Goal: Task Accomplishment & Management: Use online tool/utility

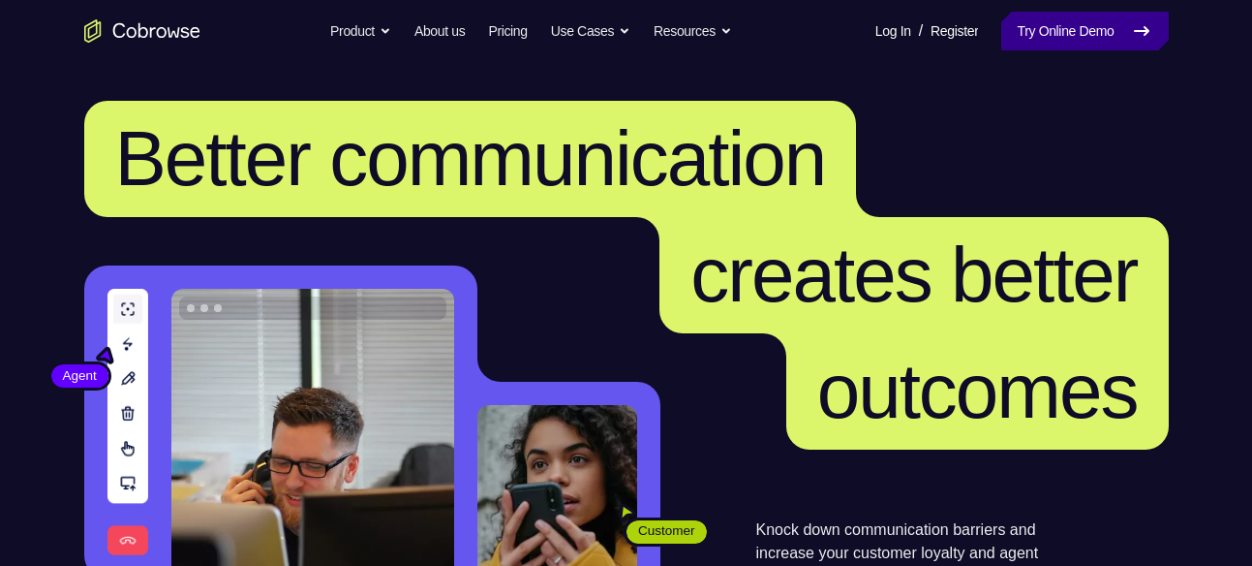
click at [1049, 27] on link "Try Online Demo" at bounding box center [1084, 31] width 167 height 39
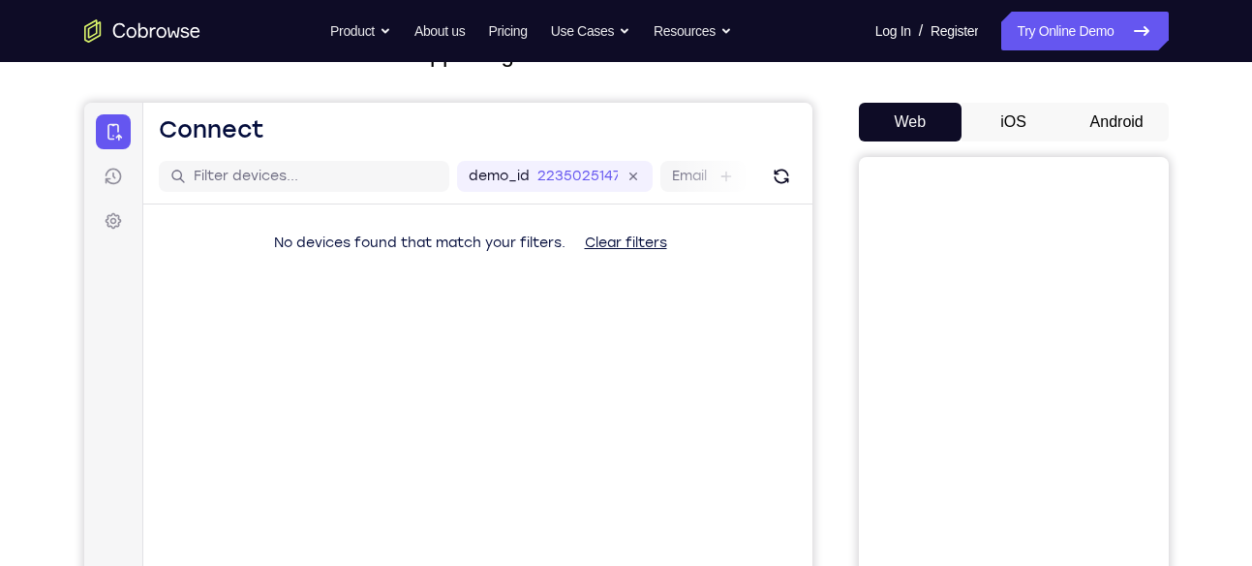
scroll to position [150, 0]
click at [1120, 118] on button "Android" at bounding box center [1117, 121] width 104 height 39
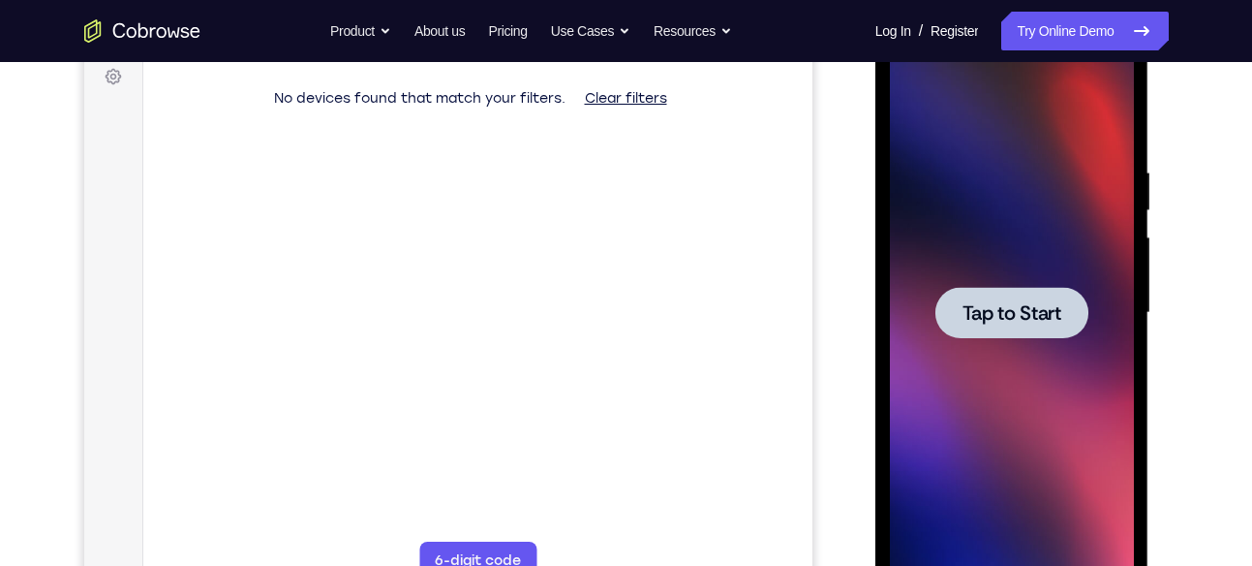
scroll to position [0, 0]
click at [985, 304] on span "Tap to Start" at bounding box center [1012, 312] width 99 height 19
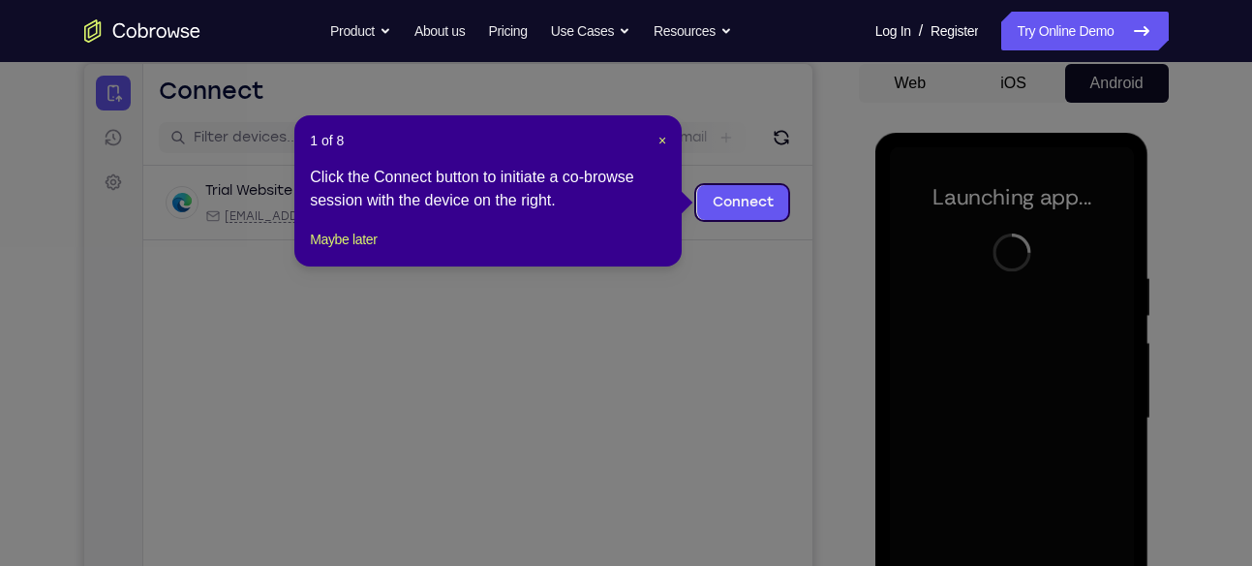
scroll to position [187, 0]
click at [661, 138] on span "×" at bounding box center [663, 141] width 8 height 15
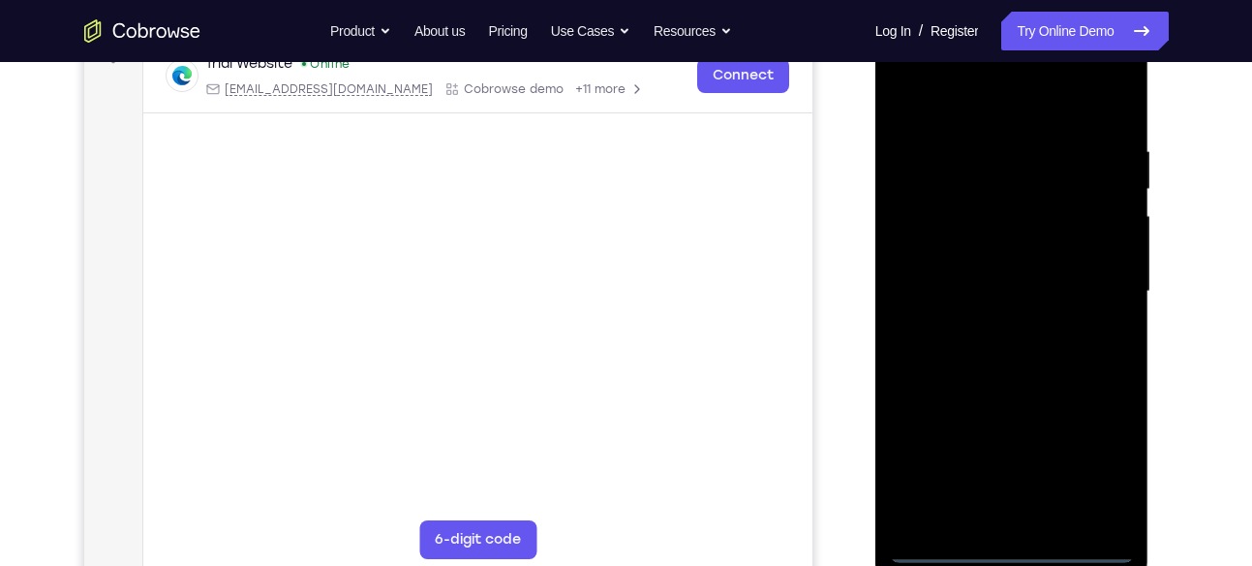
scroll to position [307, 0]
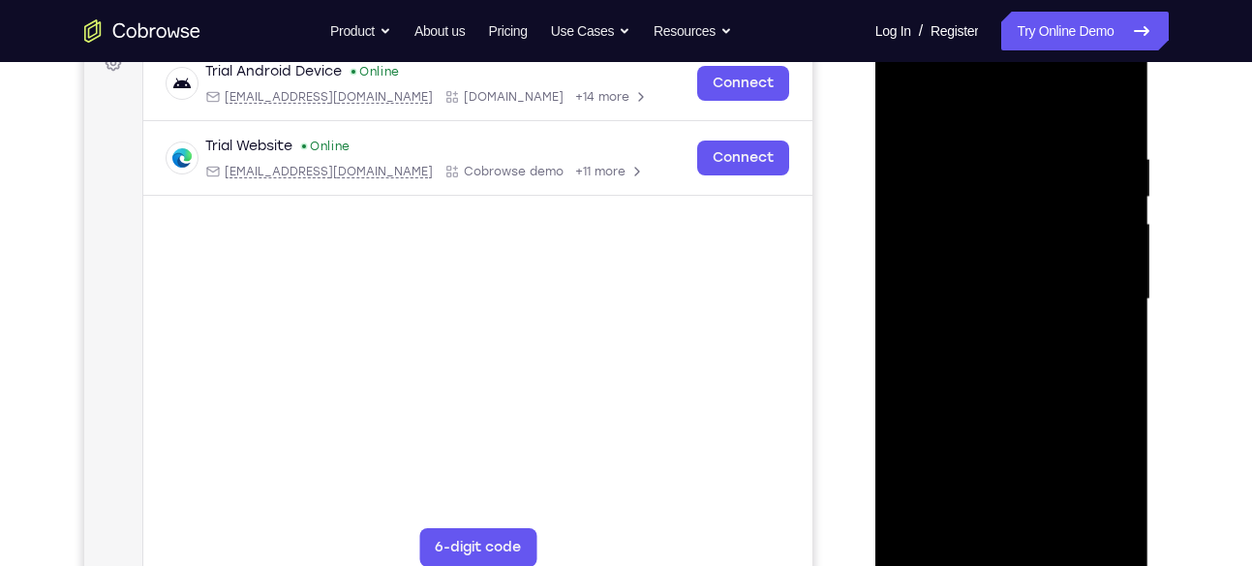
click at [1017, 555] on div at bounding box center [1012, 299] width 244 height 542
click at [1099, 476] on div at bounding box center [1012, 299] width 244 height 542
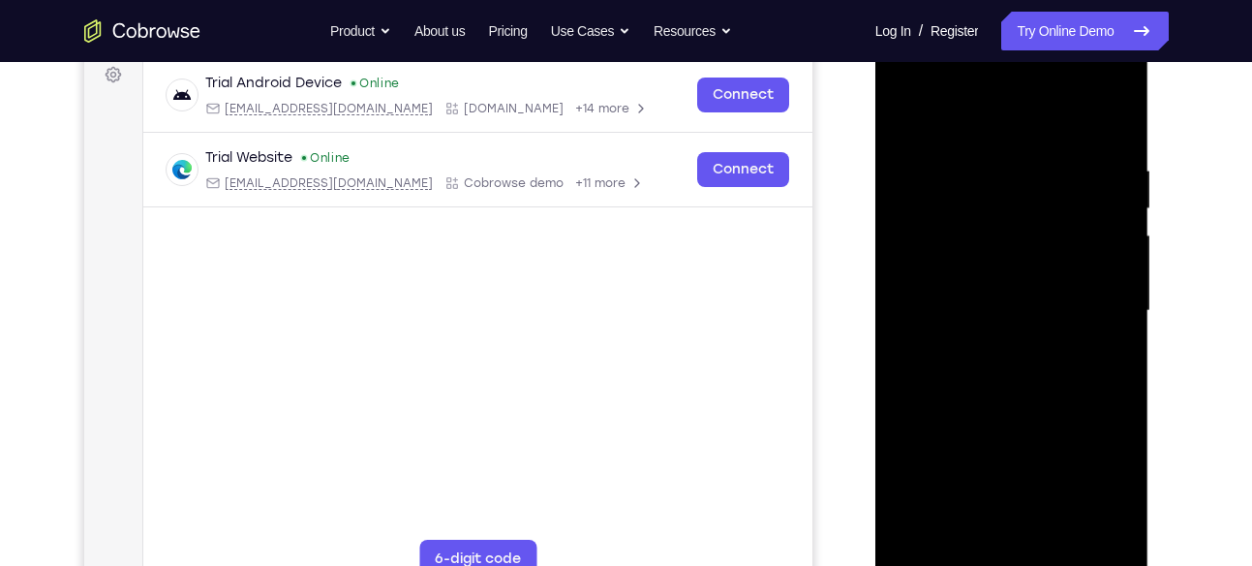
scroll to position [294, 0]
click at [969, 109] on div at bounding box center [1012, 312] width 244 height 542
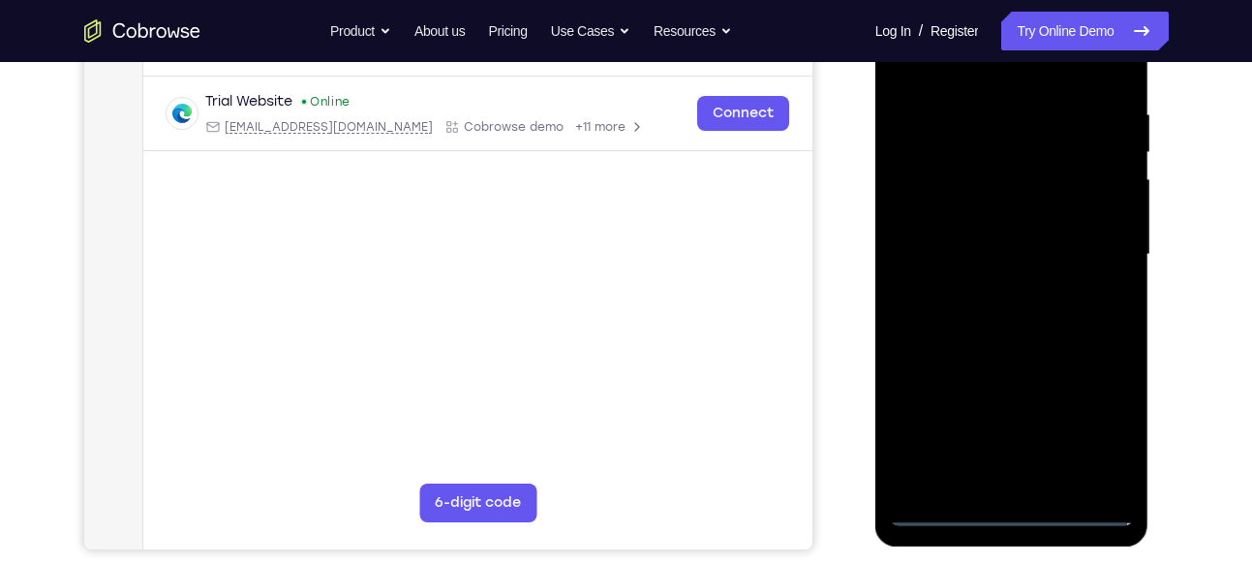
scroll to position [360, 0]
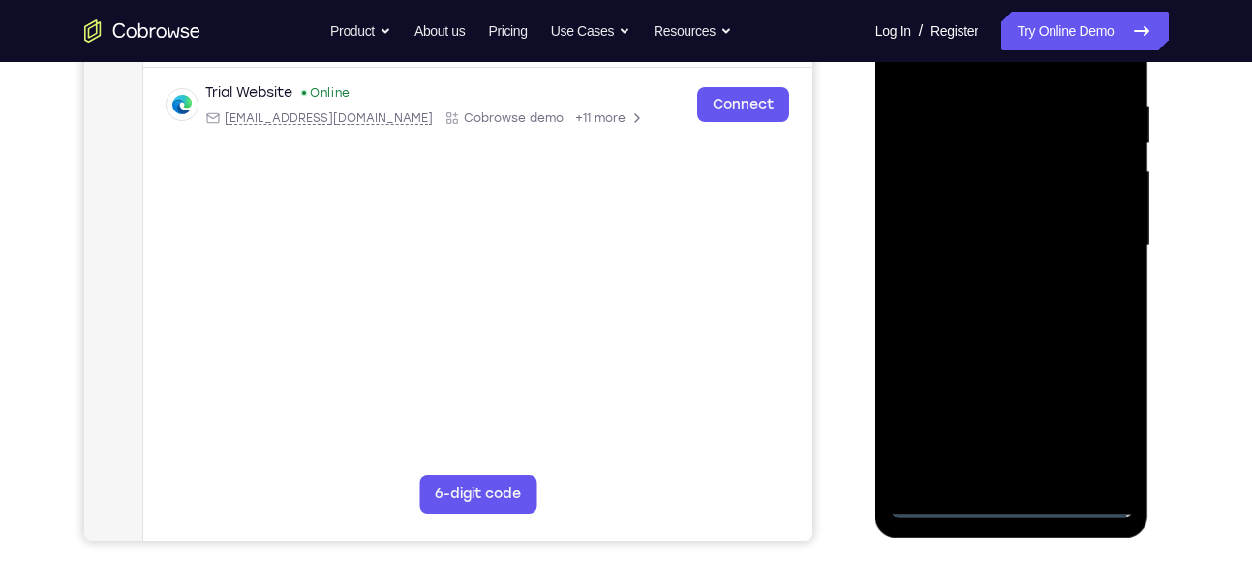
click at [1091, 254] on div at bounding box center [1012, 246] width 244 height 542
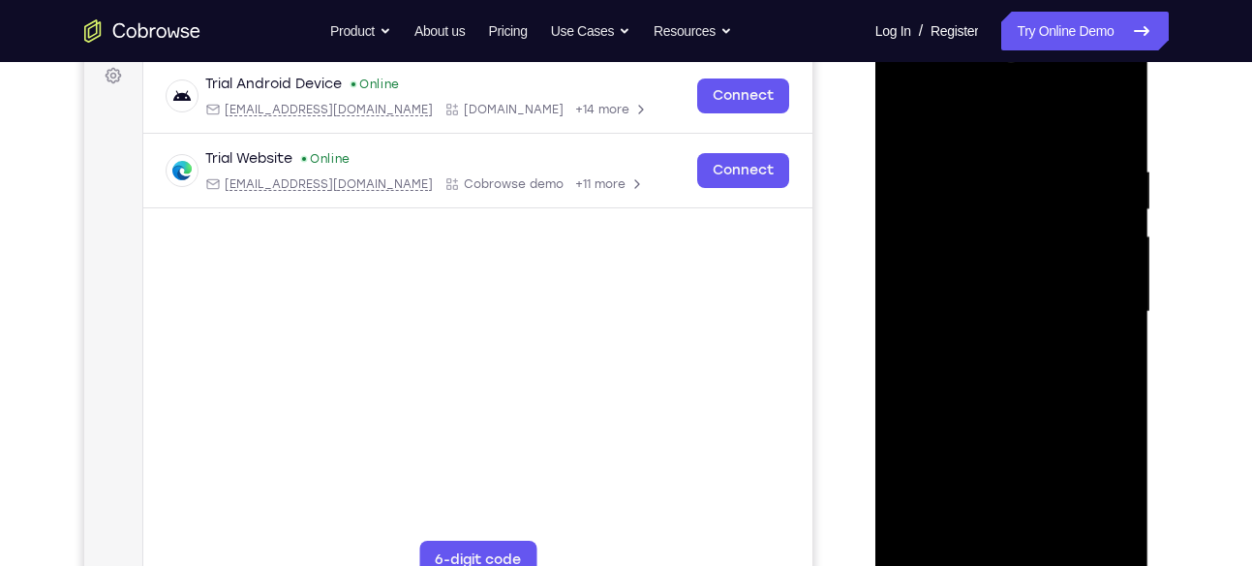
scroll to position [293, 0]
click at [984, 344] on div at bounding box center [1012, 313] width 244 height 542
click at [926, 300] on div at bounding box center [1012, 313] width 244 height 542
click at [960, 280] on div at bounding box center [1012, 313] width 244 height 542
click at [1010, 307] on div at bounding box center [1012, 313] width 244 height 542
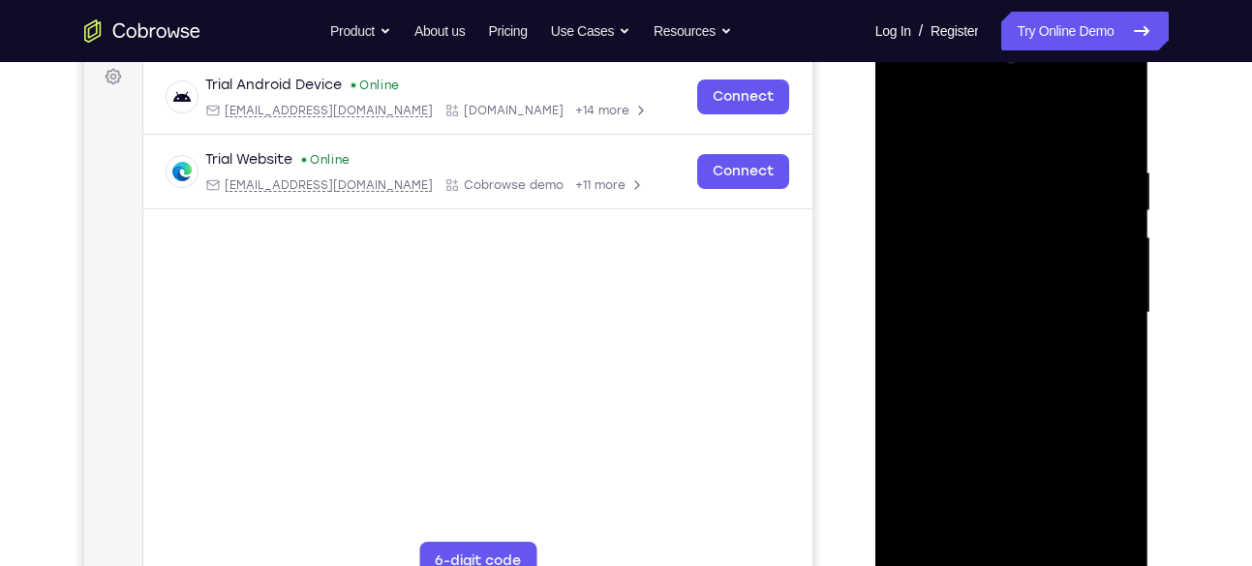
click at [1019, 367] on div at bounding box center [1012, 313] width 244 height 542
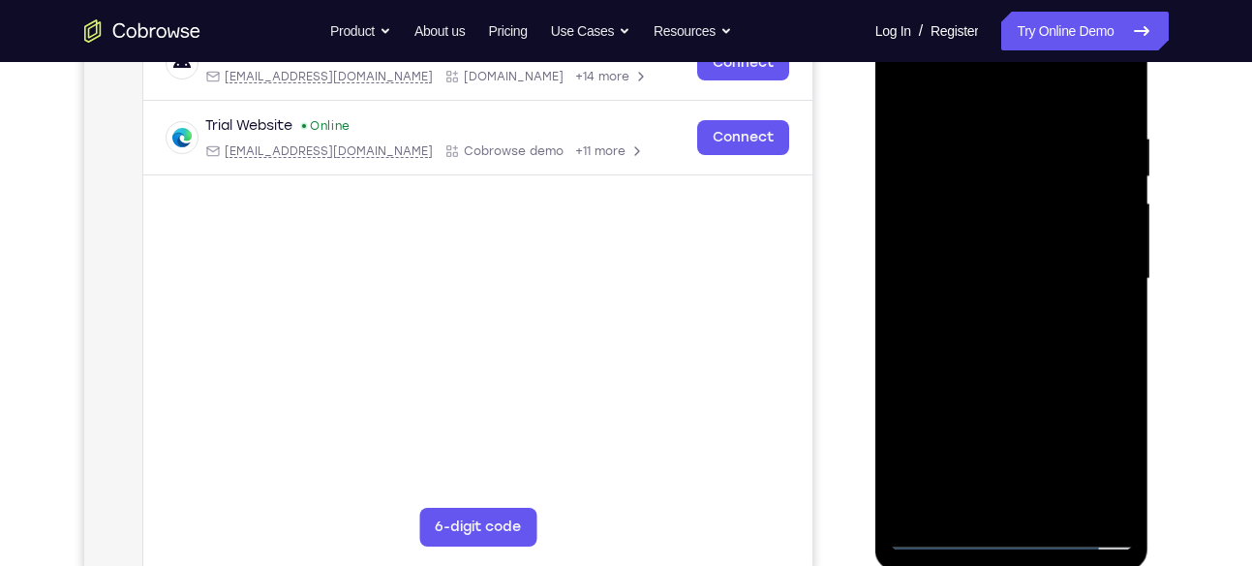
scroll to position [328, 0]
click at [1015, 367] on div at bounding box center [1012, 278] width 244 height 542
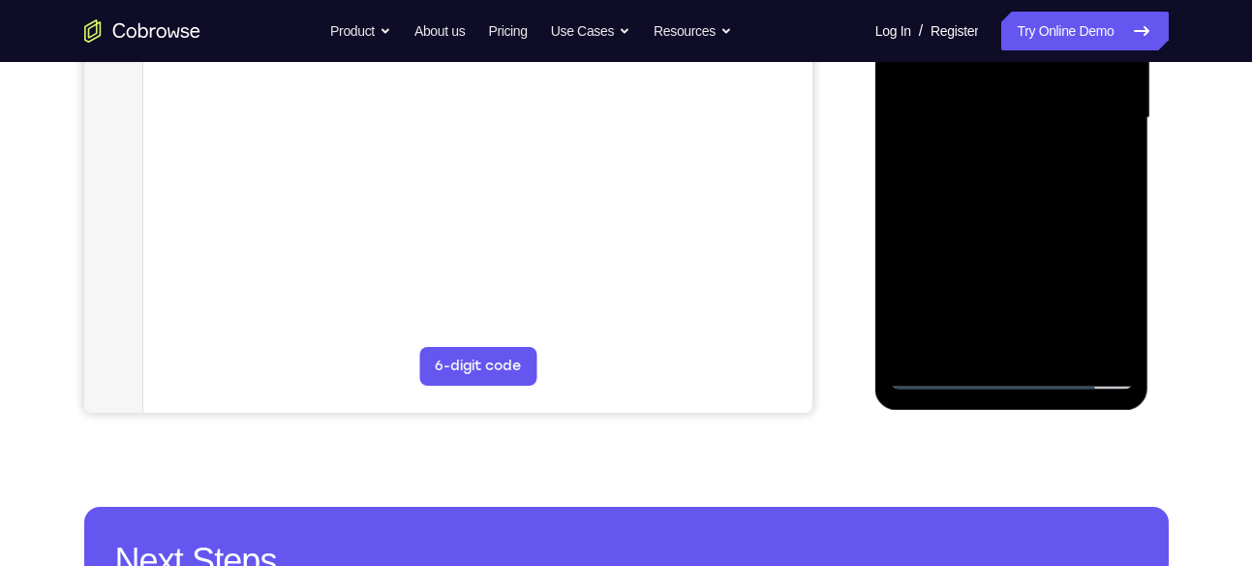
click at [1058, 339] on div at bounding box center [1012, 118] width 244 height 542
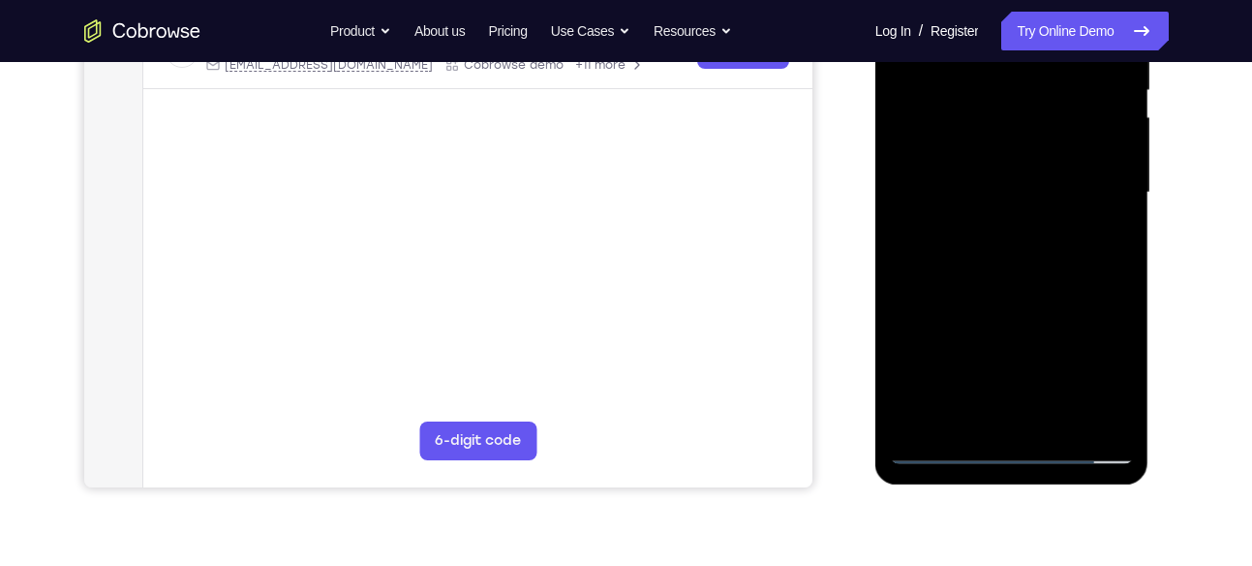
scroll to position [401, 0]
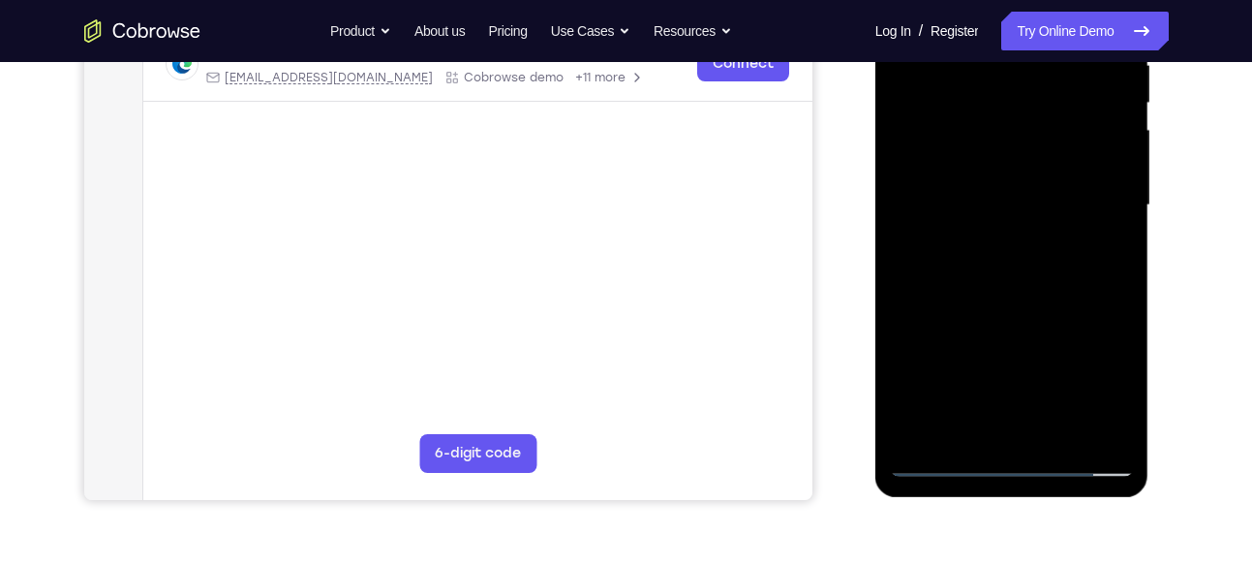
click at [1007, 313] on div at bounding box center [1012, 205] width 244 height 542
click at [982, 182] on div at bounding box center [1012, 205] width 244 height 542
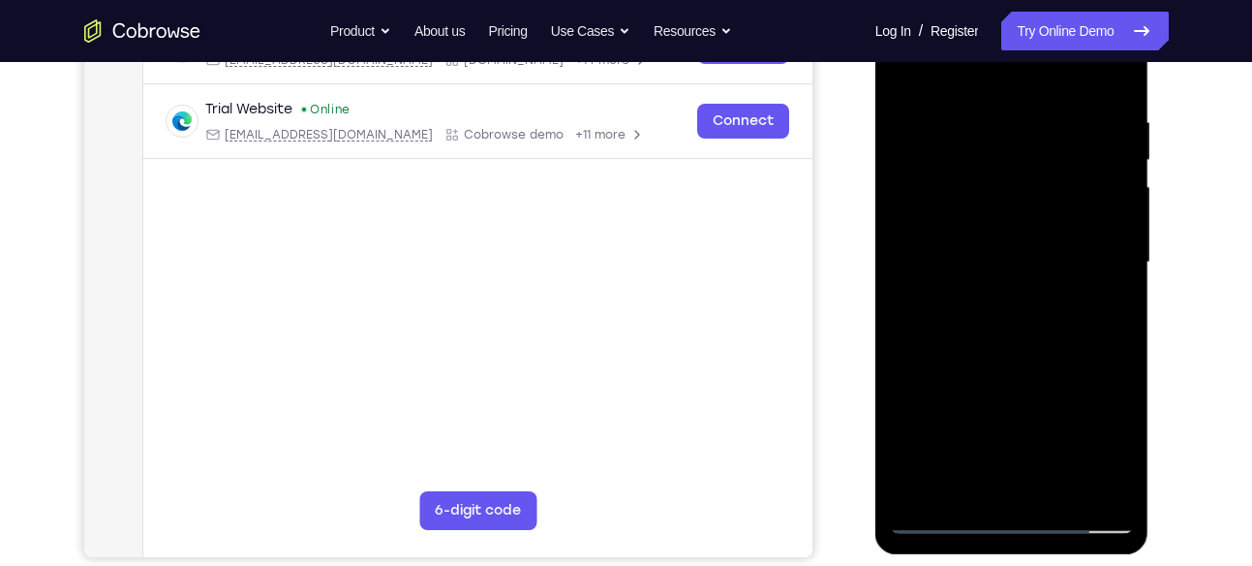
scroll to position [343, 0]
click at [983, 339] on div at bounding box center [1012, 263] width 244 height 542
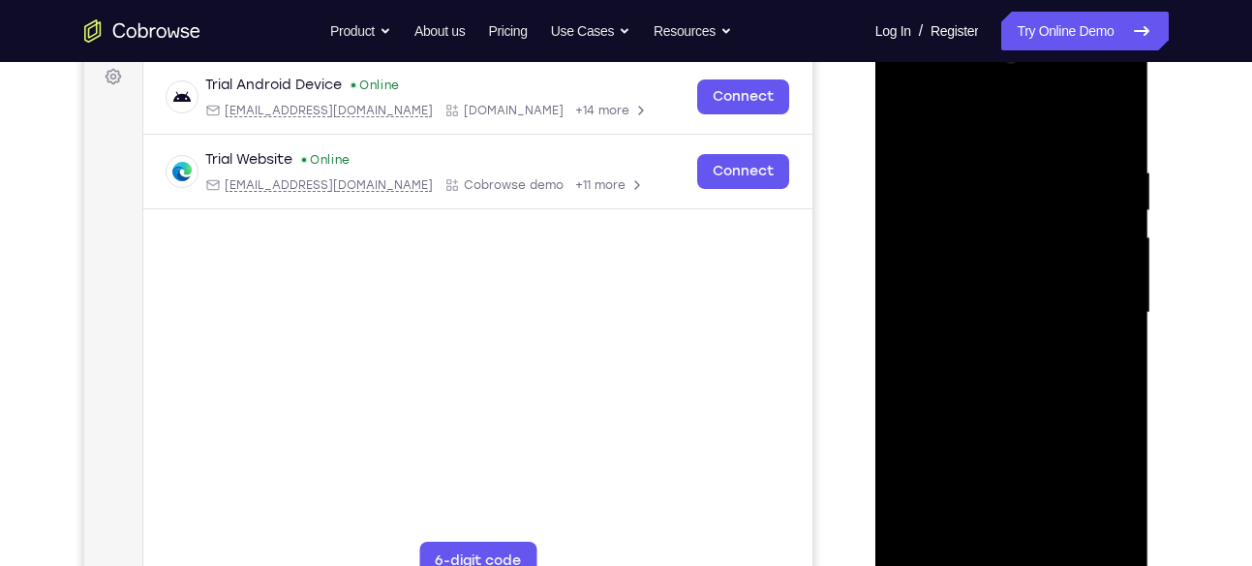
scroll to position [292, 0]
click at [1089, 128] on div at bounding box center [1012, 314] width 244 height 542
click at [1123, 122] on div at bounding box center [1012, 314] width 244 height 542
click at [1098, 120] on div at bounding box center [1012, 314] width 244 height 542
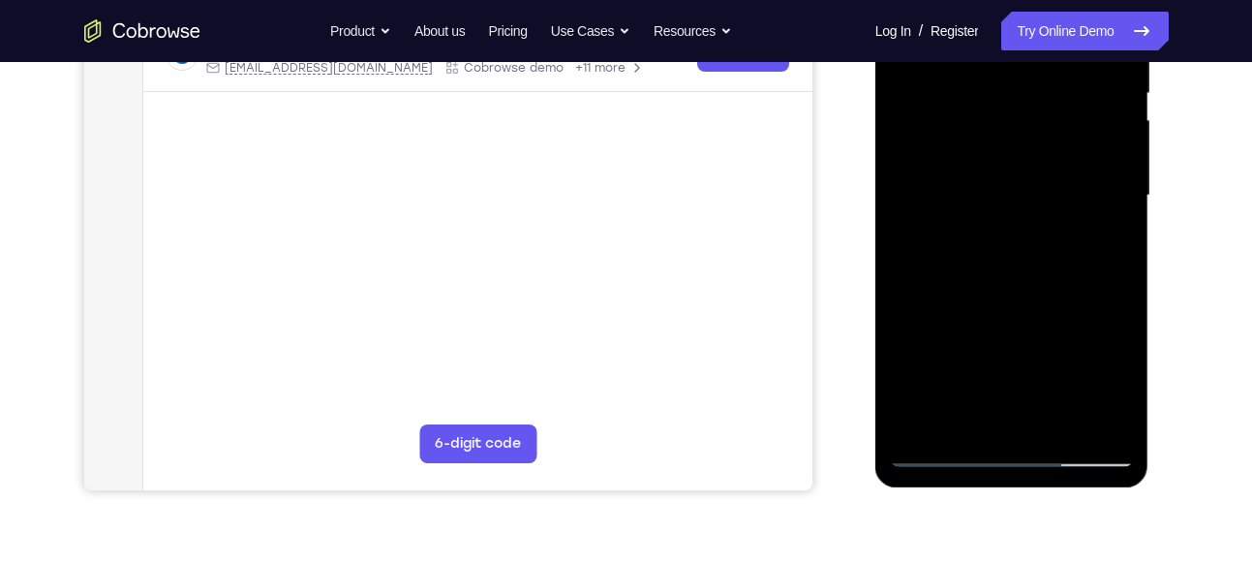
scroll to position [415, 0]
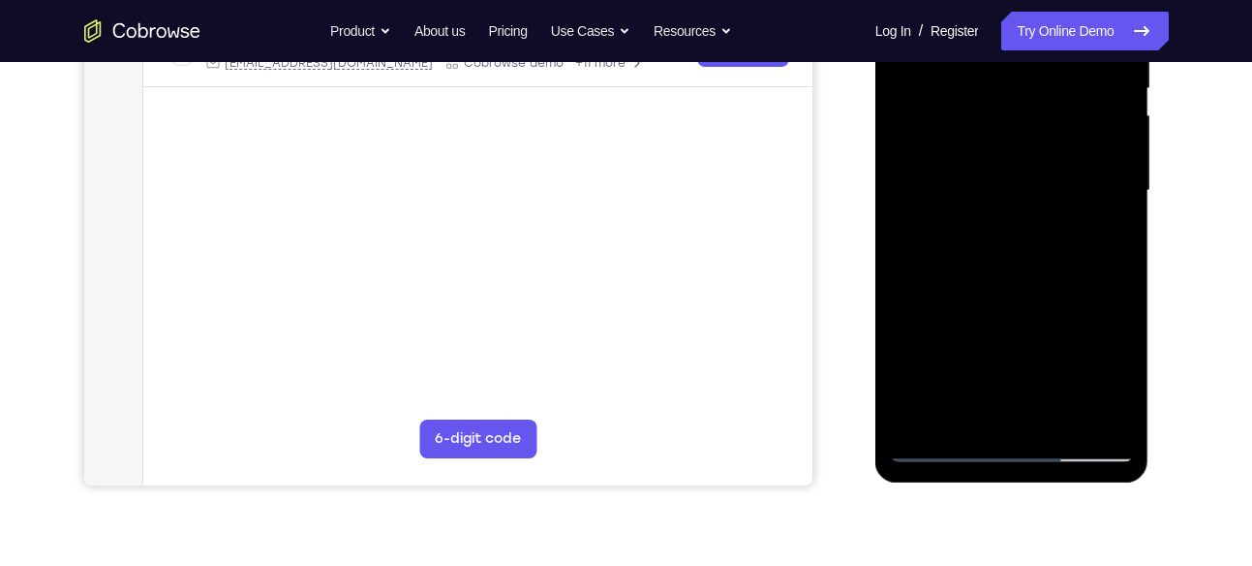
click at [939, 445] on div at bounding box center [1012, 191] width 244 height 542
click at [936, 400] on div at bounding box center [1012, 191] width 244 height 542
click at [1107, 242] on div at bounding box center [1012, 191] width 244 height 542
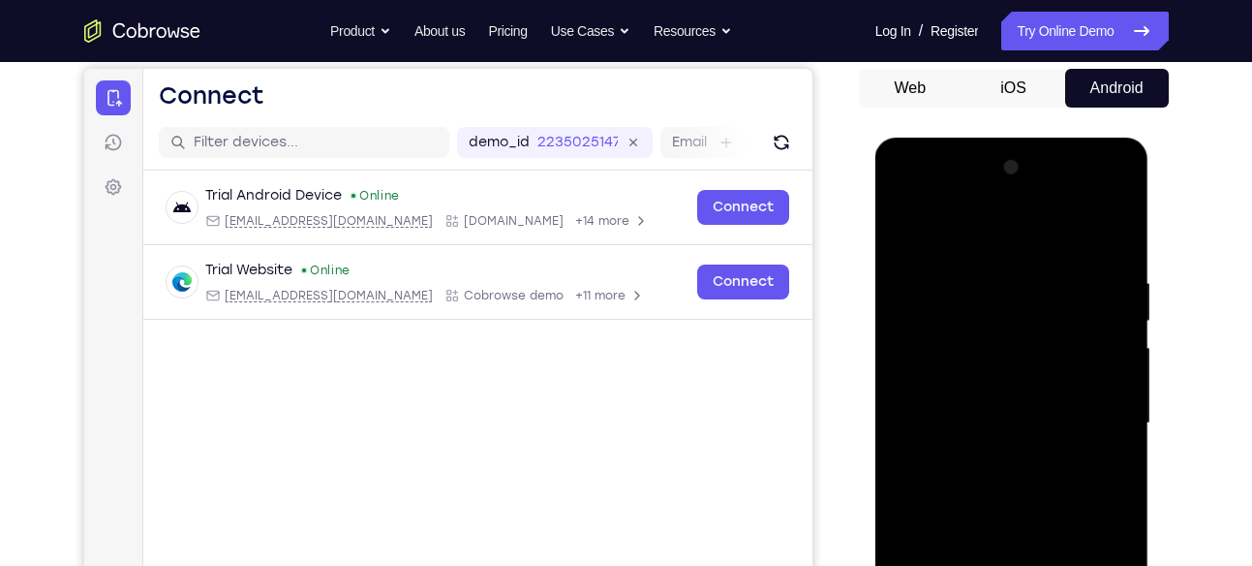
scroll to position [171, 0]
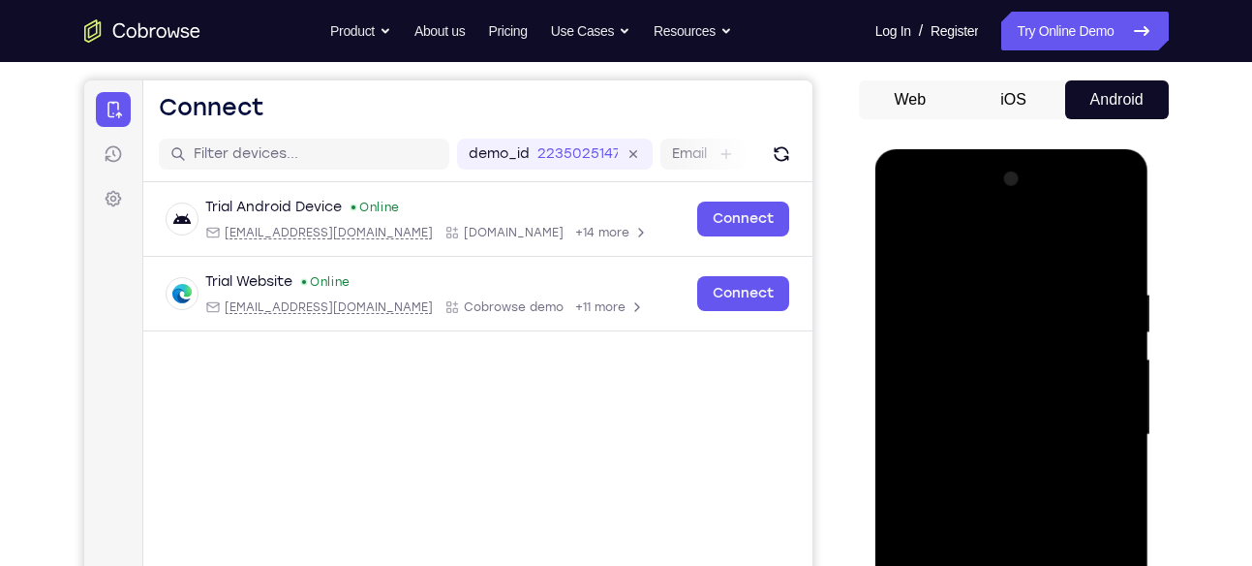
click at [896, 243] on div at bounding box center [1012, 435] width 244 height 542
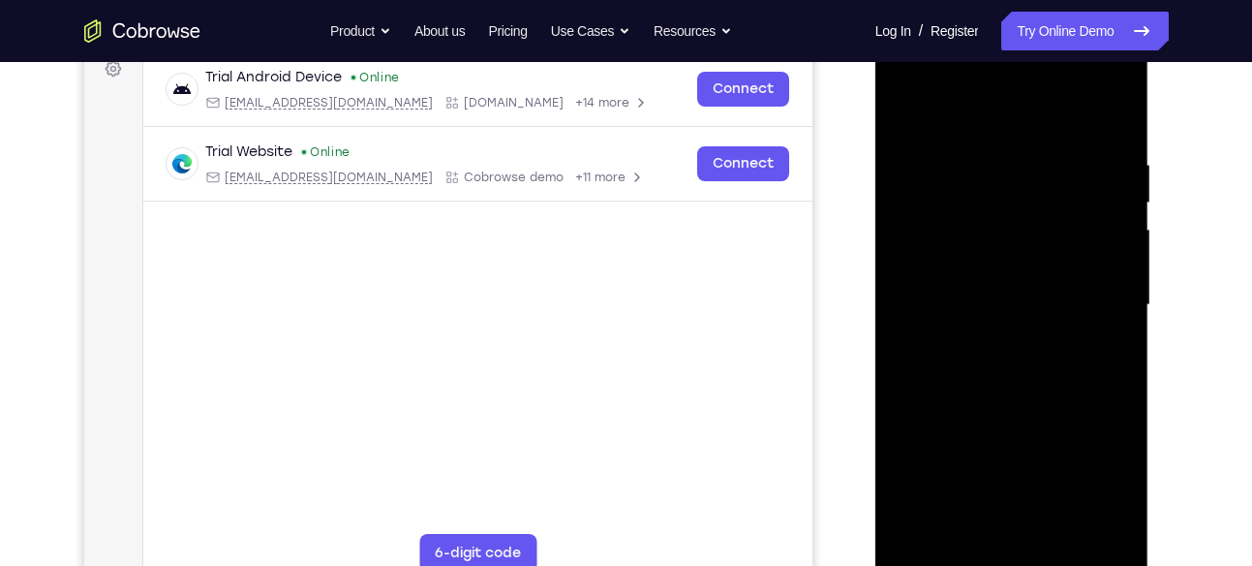
click at [1107, 237] on div at bounding box center [1012, 305] width 244 height 542
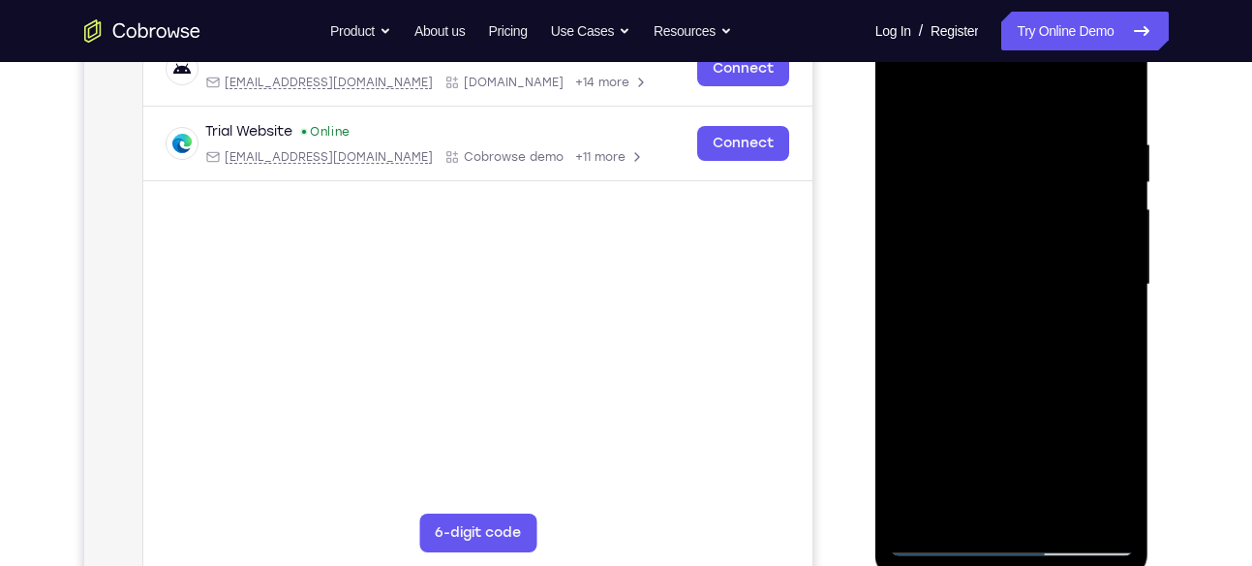
scroll to position [320, 0]
click at [909, 82] on div at bounding box center [1012, 286] width 244 height 542
click at [905, 83] on div at bounding box center [1012, 286] width 244 height 542
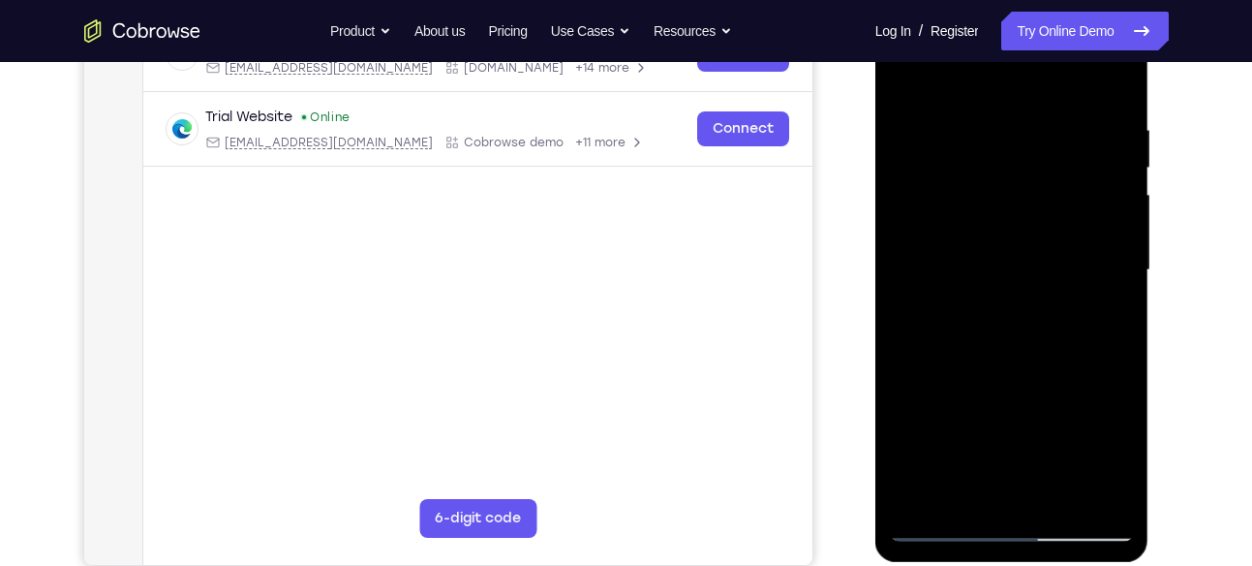
click at [1035, 118] on div at bounding box center [1012, 270] width 244 height 542
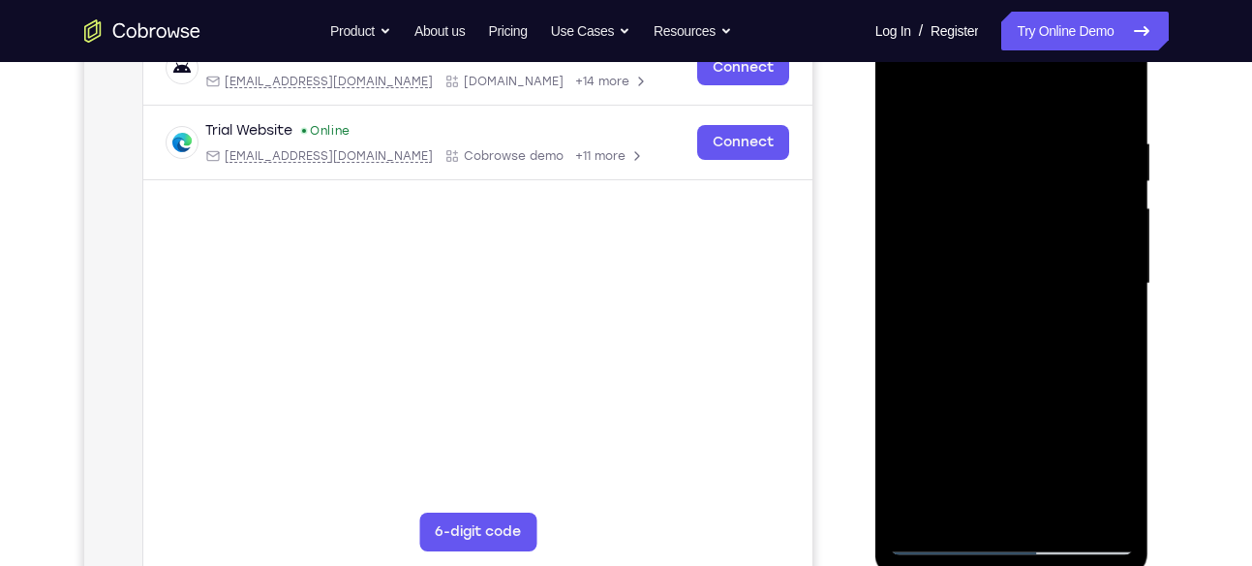
scroll to position [322, 0]
click at [1113, 98] on div at bounding box center [1012, 285] width 244 height 542
click at [987, 133] on div at bounding box center [1012, 285] width 244 height 542
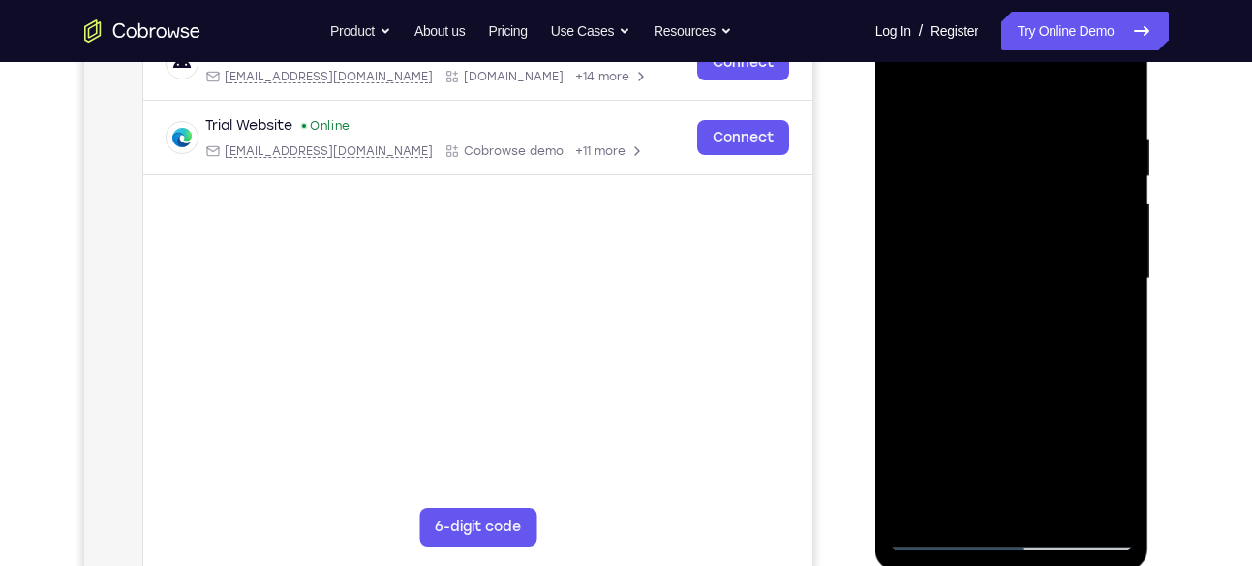
scroll to position [326, 0]
click at [1112, 96] on div at bounding box center [1012, 280] width 244 height 542
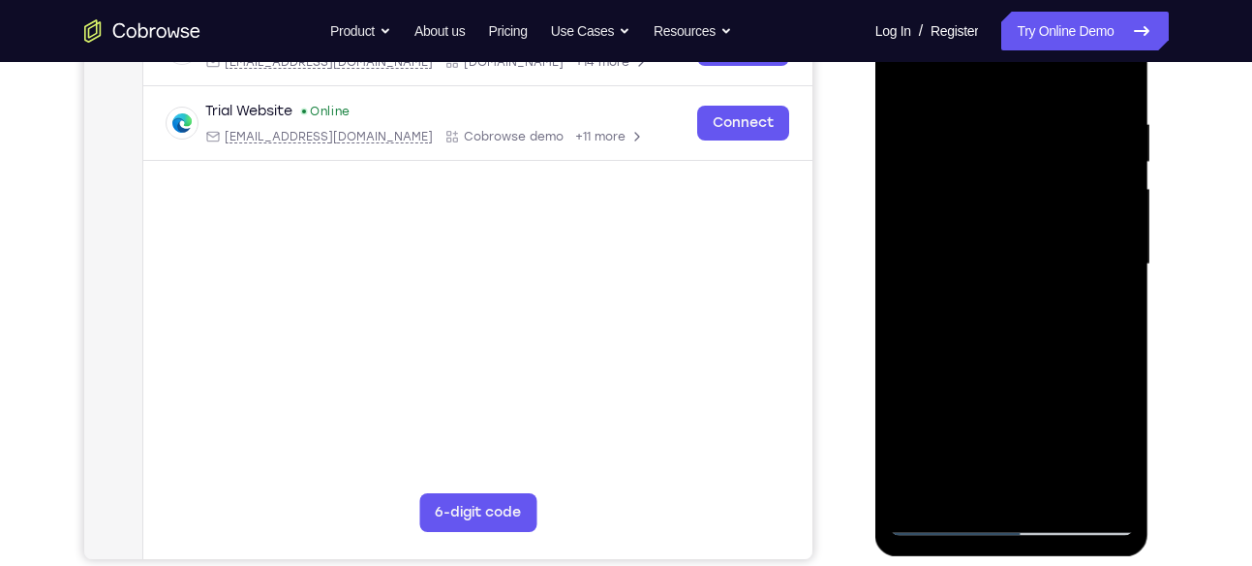
click at [1101, 97] on div at bounding box center [1012, 264] width 244 height 542
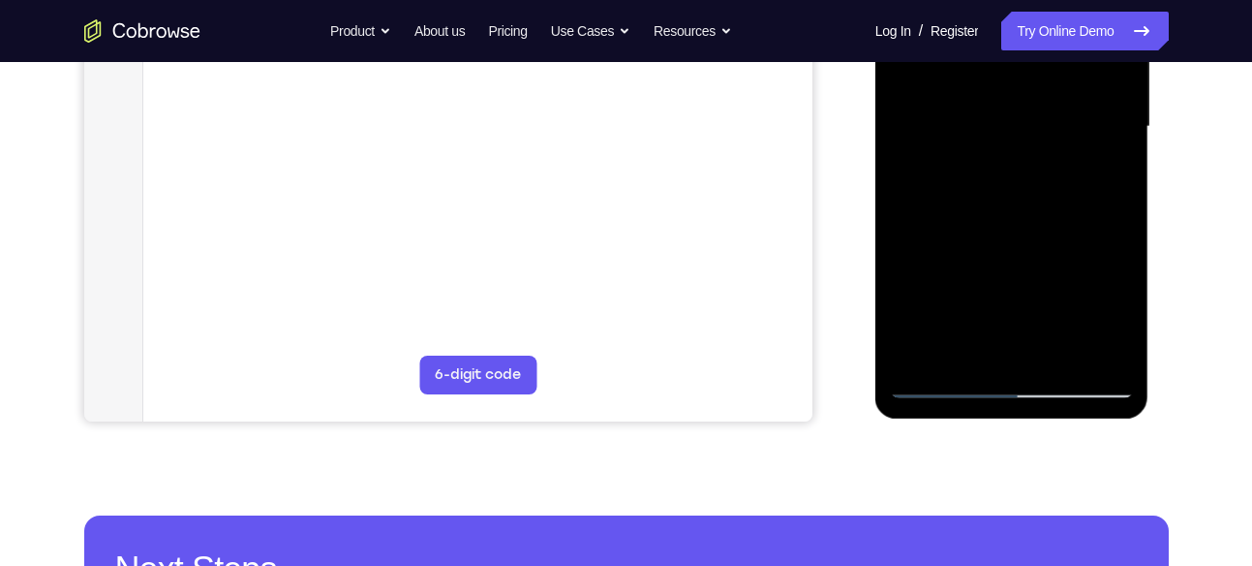
scroll to position [480, 0]
click at [1086, 343] on div at bounding box center [1012, 126] width 244 height 542
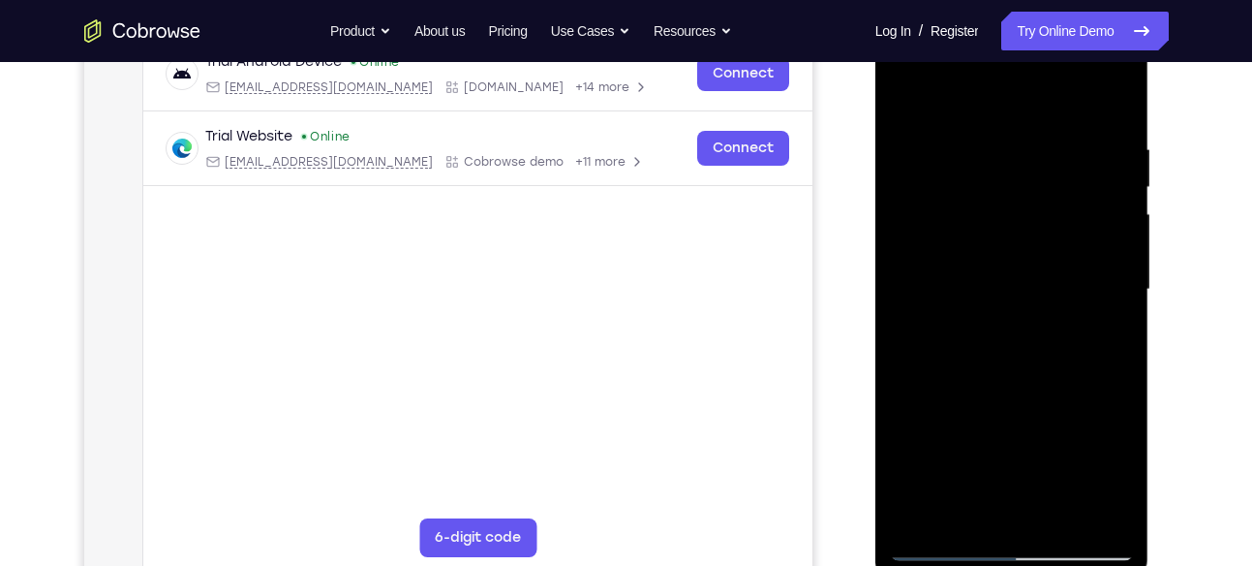
scroll to position [311, 0]
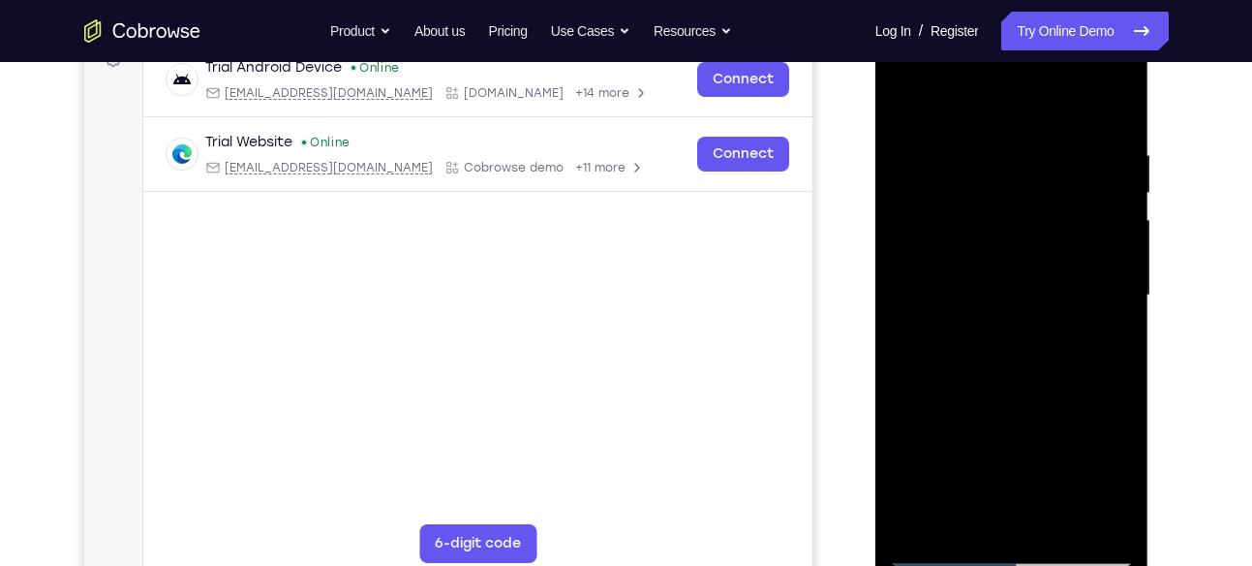
click at [1068, 240] on div at bounding box center [1012, 295] width 244 height 542
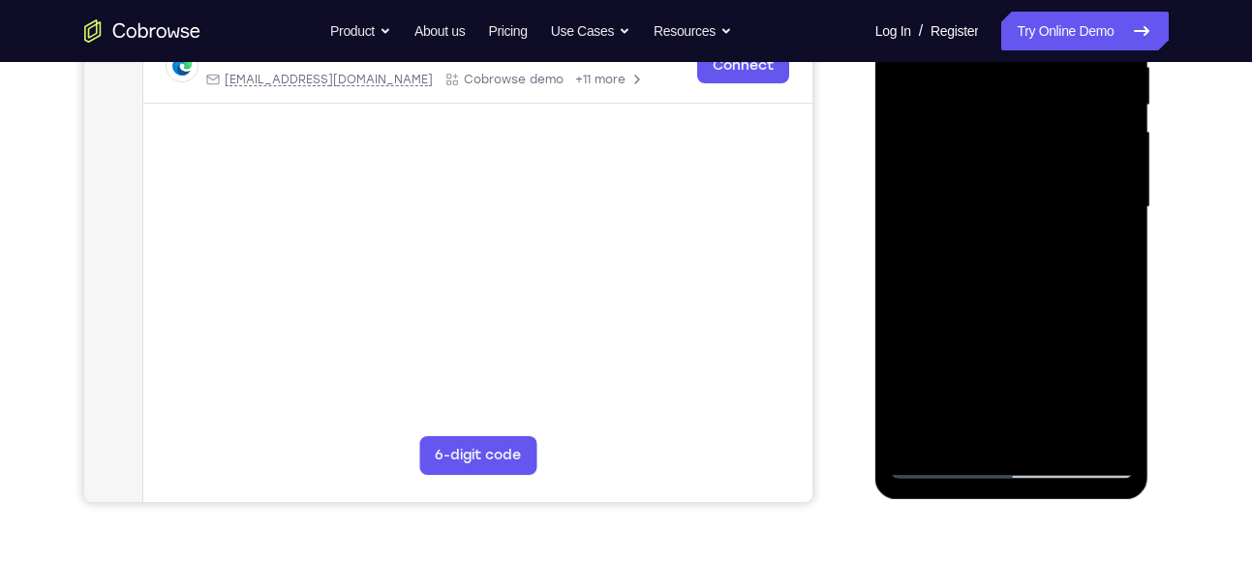
scroll to position [400, 0]
click at [1087, 433] on div at bounding box center [1012, 206] width 244 height 542
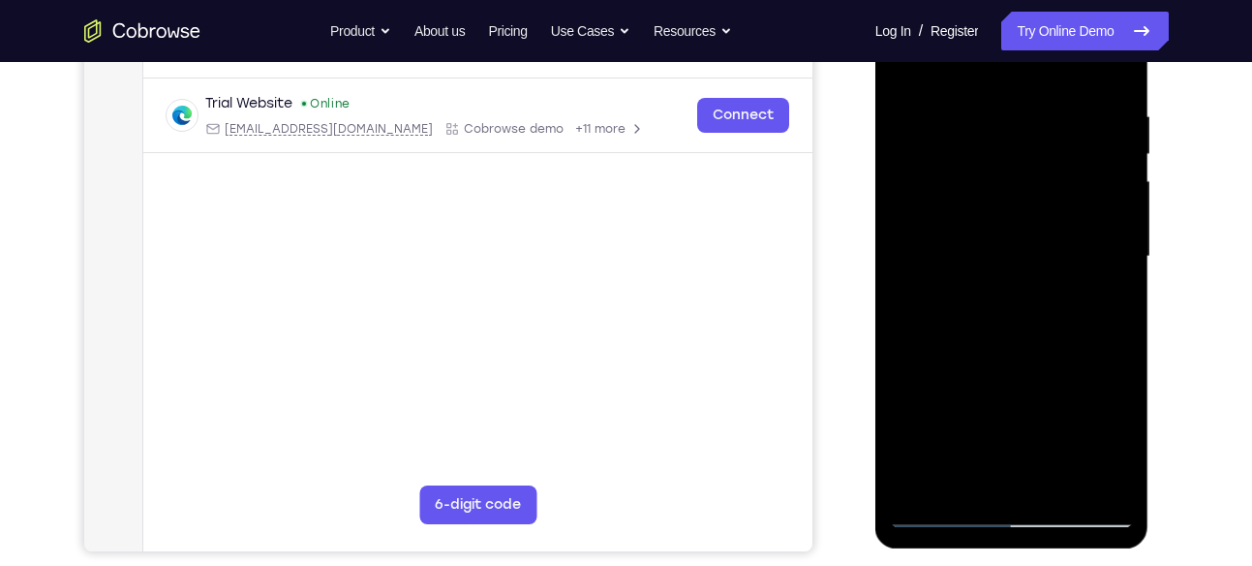
scroll to position [349, 0]
click at [1094, 307] on div at bounding box center [1012, 257] width 244 height 542
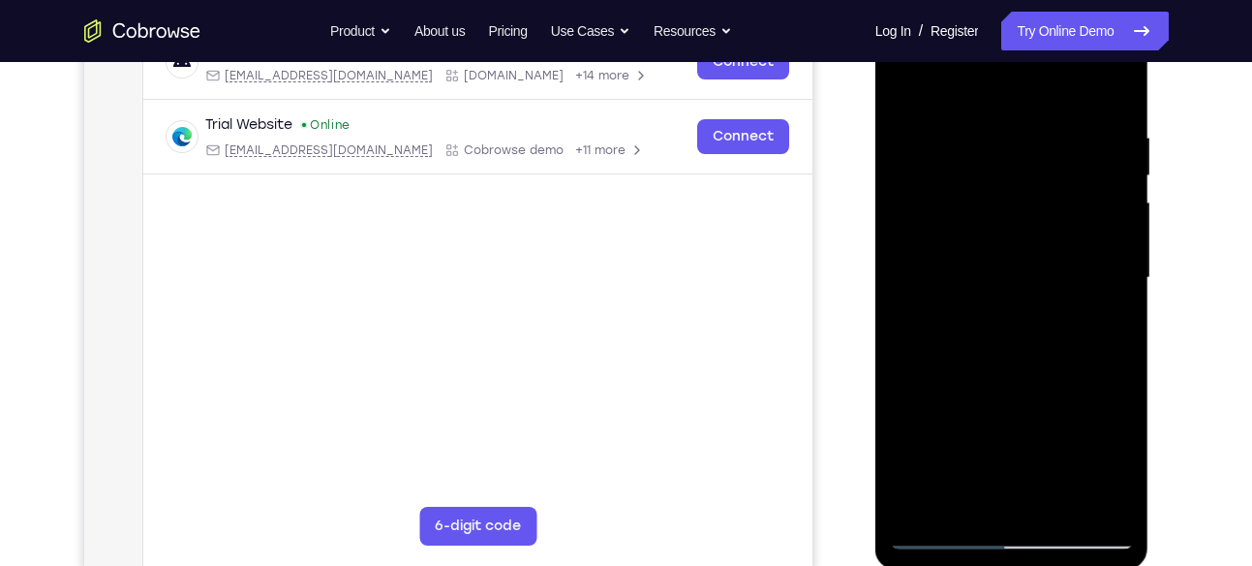
scroll to position [325, 0]
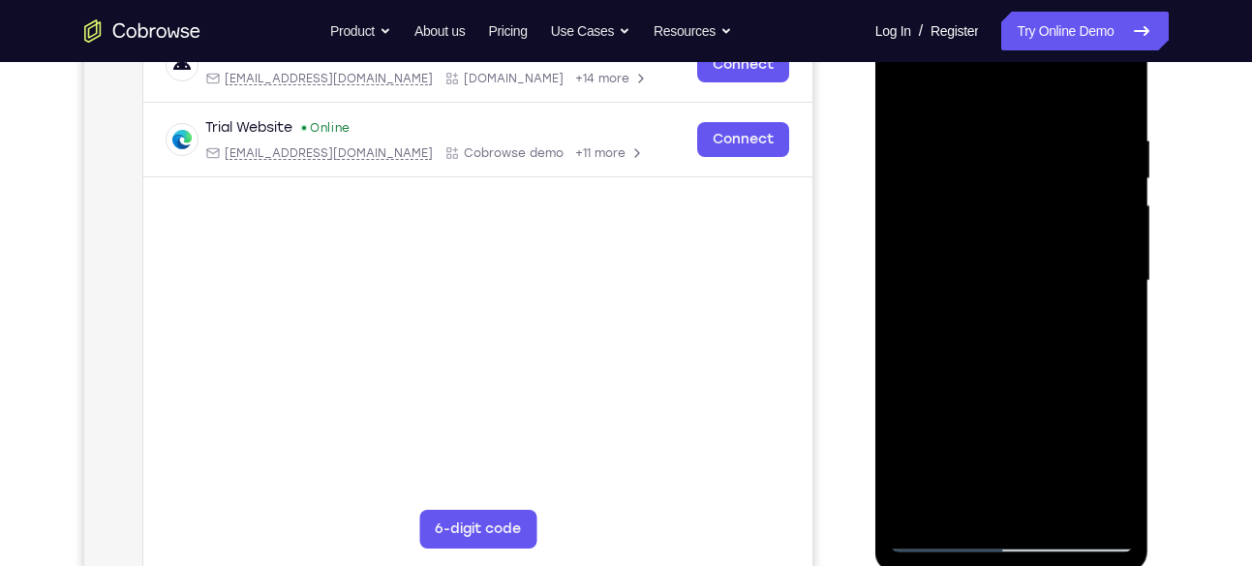
click at [1103, 157] on div at bounding box center [1012, 281] width 244 height 542
click at [1110, 91] on div at bounding box center [1012, 281] width 244 height 542
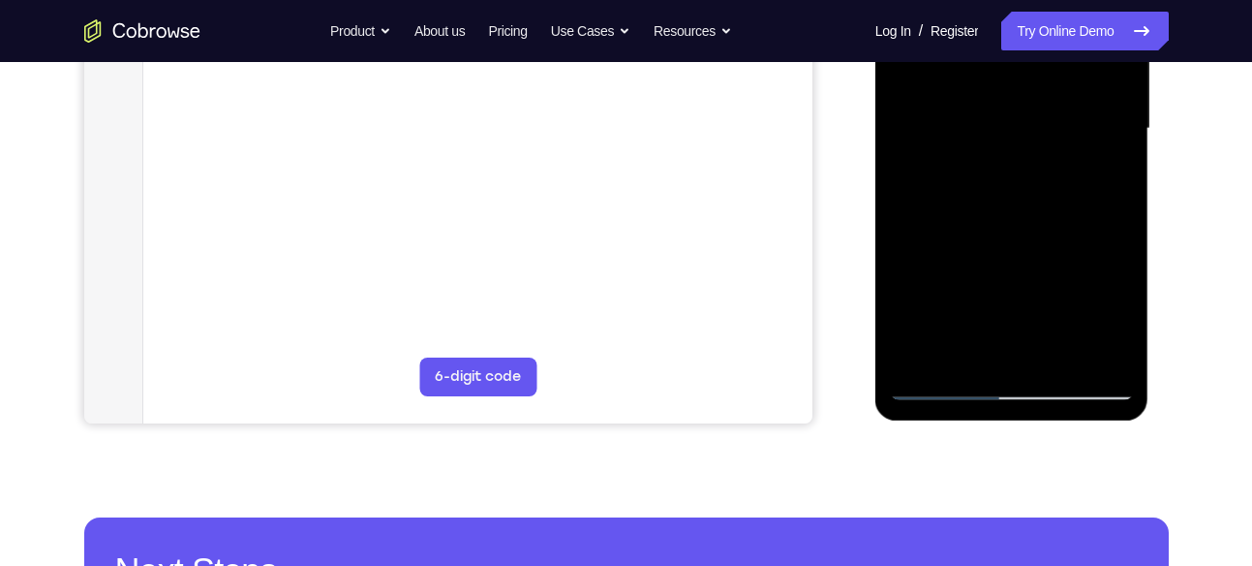
scroll to position [478, 0]
click at [1057, 352] on div at bounding box center [1012, 128] width 244 height 542
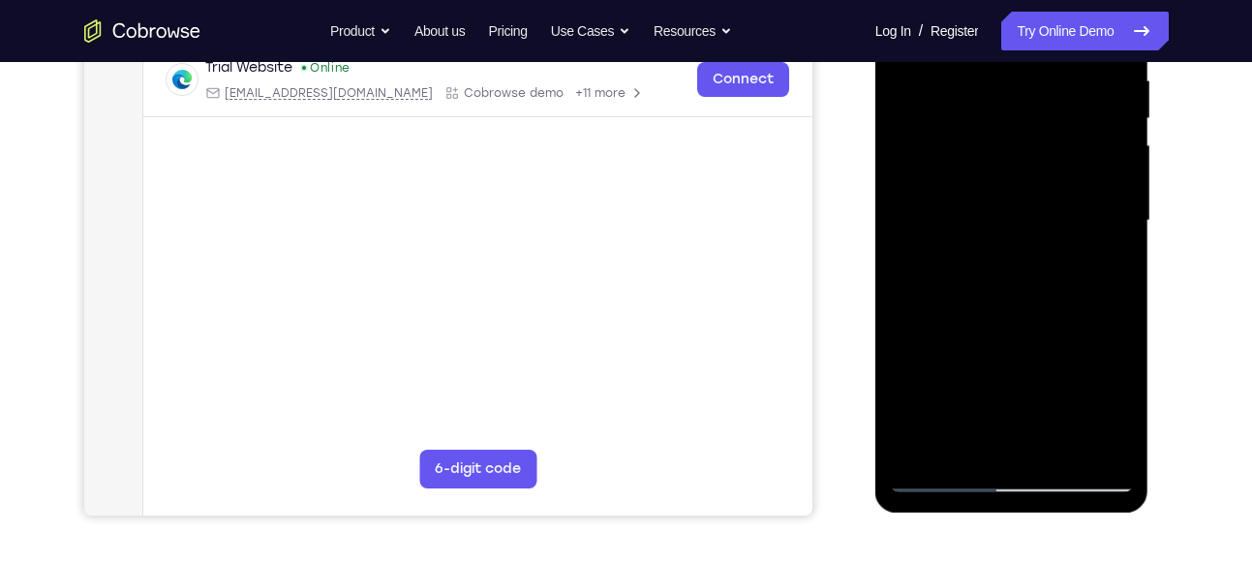
scroll to position [384, 0]
click at [921, 81] on div at bounding box center [1012, 222] width 244 height 542
click at [1013, 102] on div at bounding box center [1012, 222] width 244 height 542
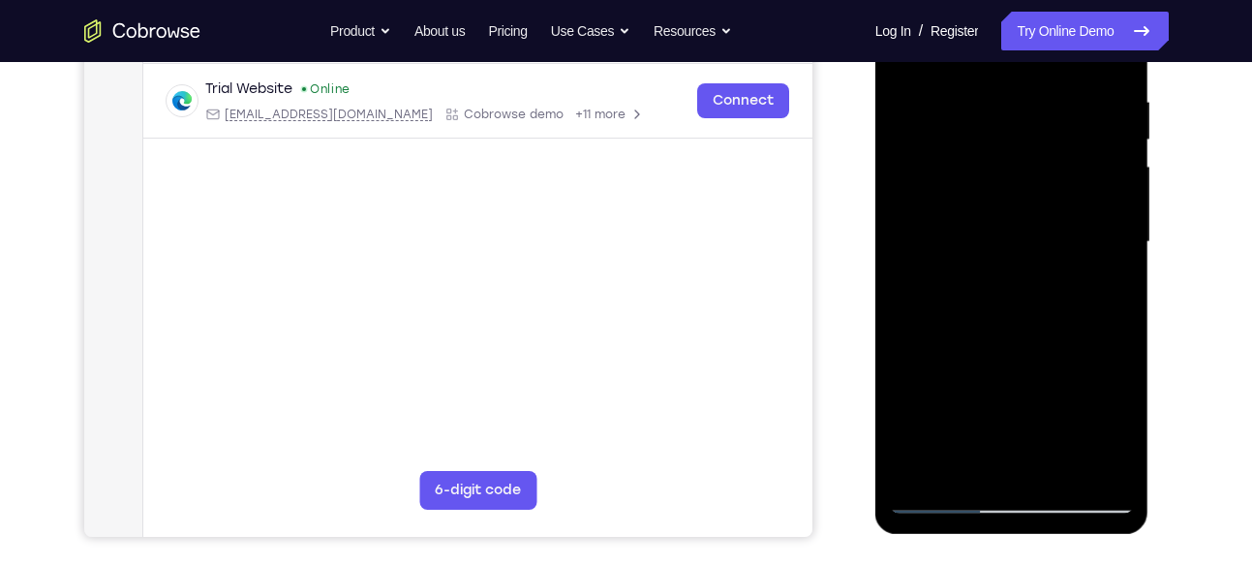
scroll to position [365, 0]
click at [1110, 417] on div at bounding box center [1012, 241] width 244 height 542
click at [946, 354] on div at bounding box center [1012, 241] width 244 height 542
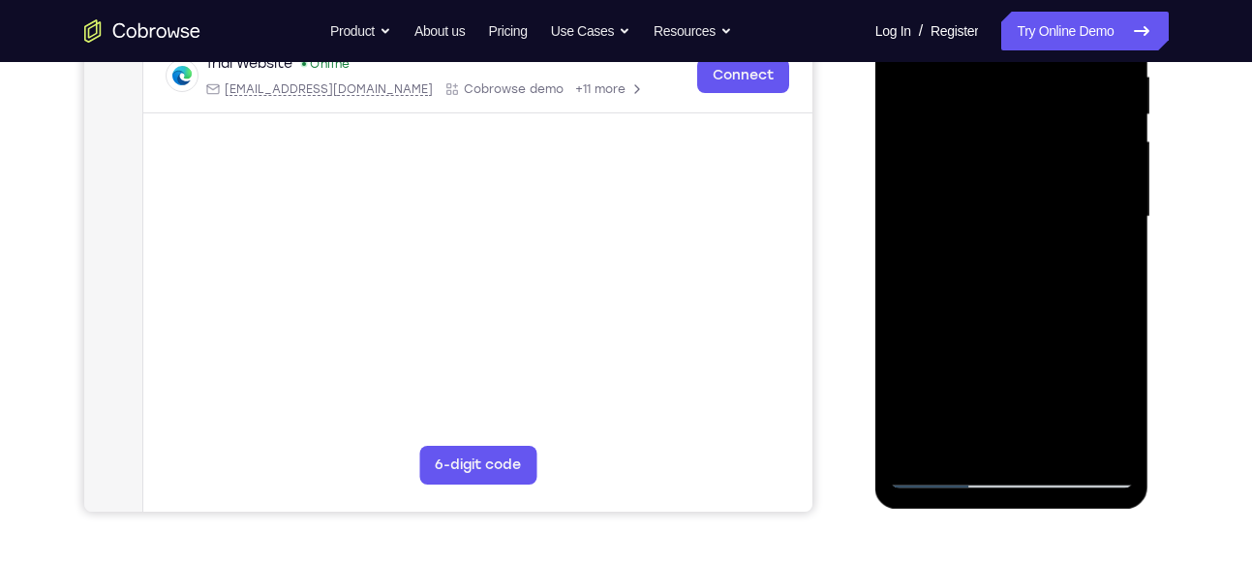
scroll to position [390, 0]
click at [1106, 365] on div at bounding box center [1012, 216] width 244 height 542
click at [1111, 397] on div at bounding box center [1012, 216] width 244 height 542
click at [900, 391] on div at bounding box center [1012, 216] width 244 height 542
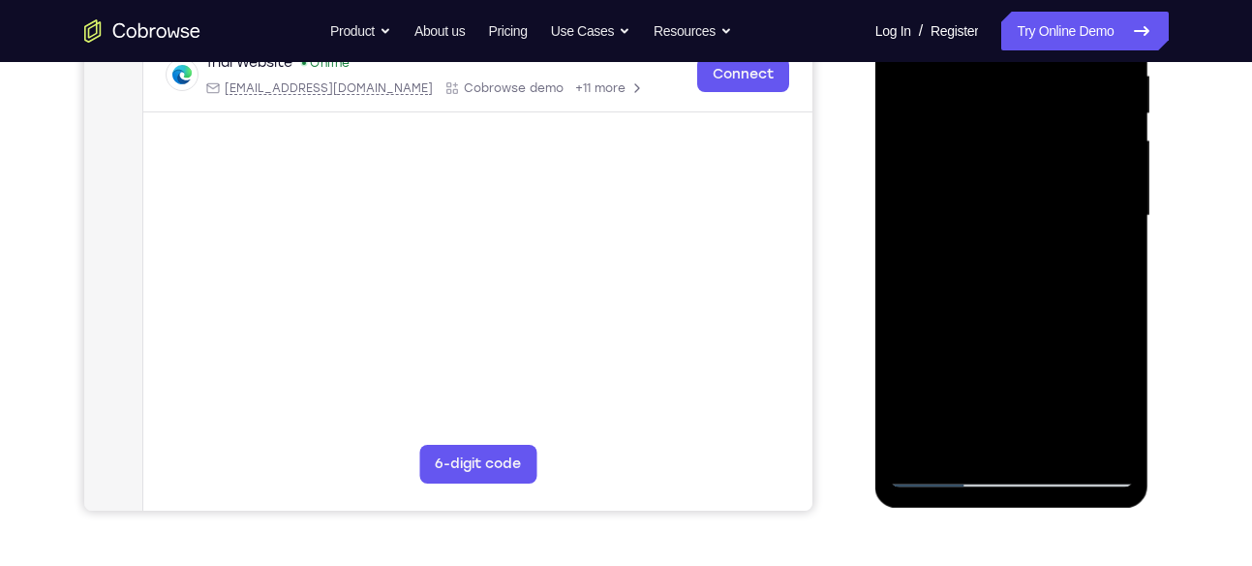
click at [949, 329] on div at bounding box center [1012, 216] width 244 height 542
click at [1118, 375] on div at bounding box center [1012, 216] width 244 height 542
click at [961, 372] on div at bounding box center [1012, 216] width 244 height 542
click at [1101, 337] on div at bounding box center [1012, 216] width 244 height 542
click at [1058, 403] on div at bounding box center [1012, 216] width 244 height 542
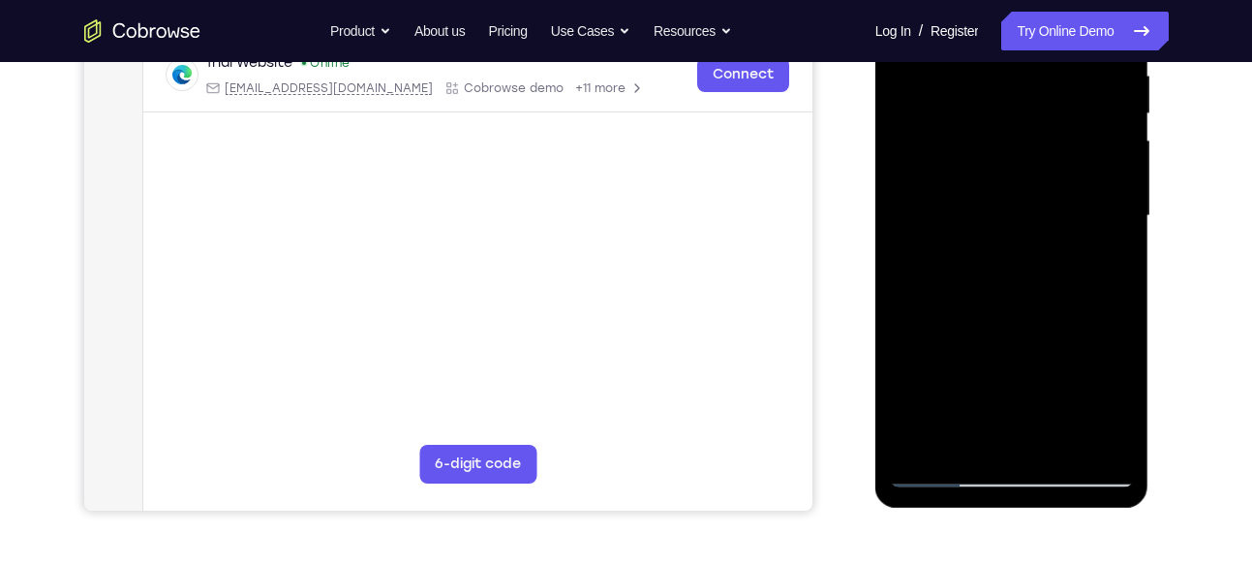
click at [1080, 323] on div at bounding box center [1012, 216] width 244 height 542
click at [908, 369] on div at bounding box center [1012, 216] width 244 height 542
click at [1003, 432] on div at bounding box center [1012, 216] width 244 height 542
click at [1006, 371] on div at bounding box center [1012, 216] width 244 height 542
click at [1033, 326] on div at bounding box center [1012, 216] width 244 height 542
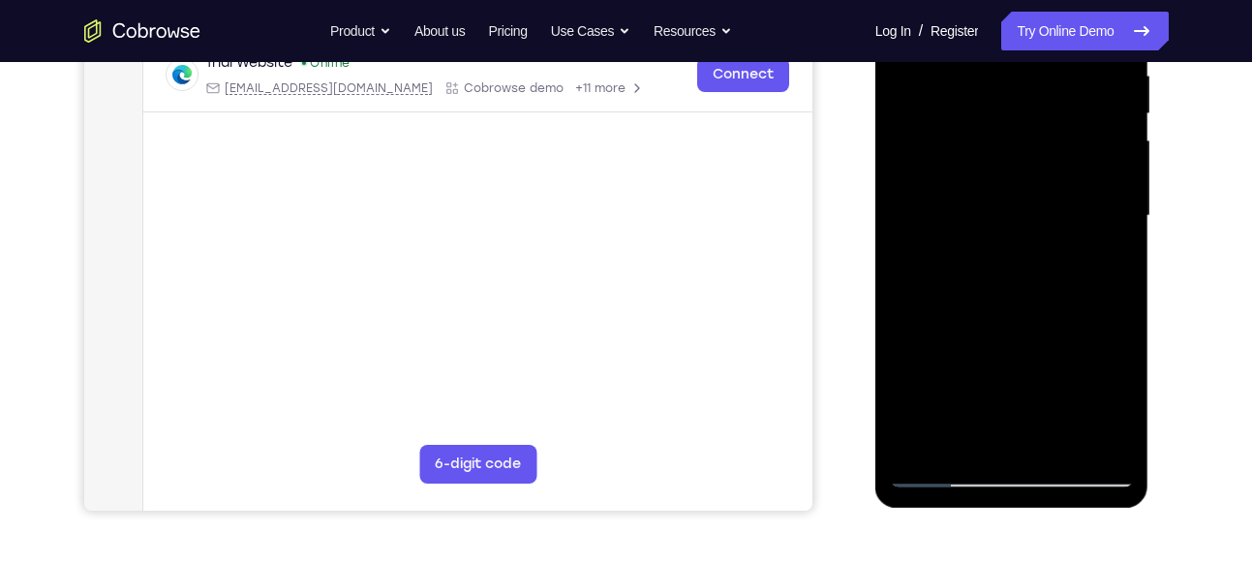
click at [907, 361] on div at bounding box center [1012, 216] width 244 height 542
click at [982, 426] on div at bounding box center [1012, 216] width 244 height 542
click at [911, 380] on div at bounding box center [1012, 216] width 244 height 542
click at [926, 333] on div at bounding box center [1012, 216] width 244 height 542
click at [1031, 326] on div at bounding box center [1012, 216] width 244 height 542
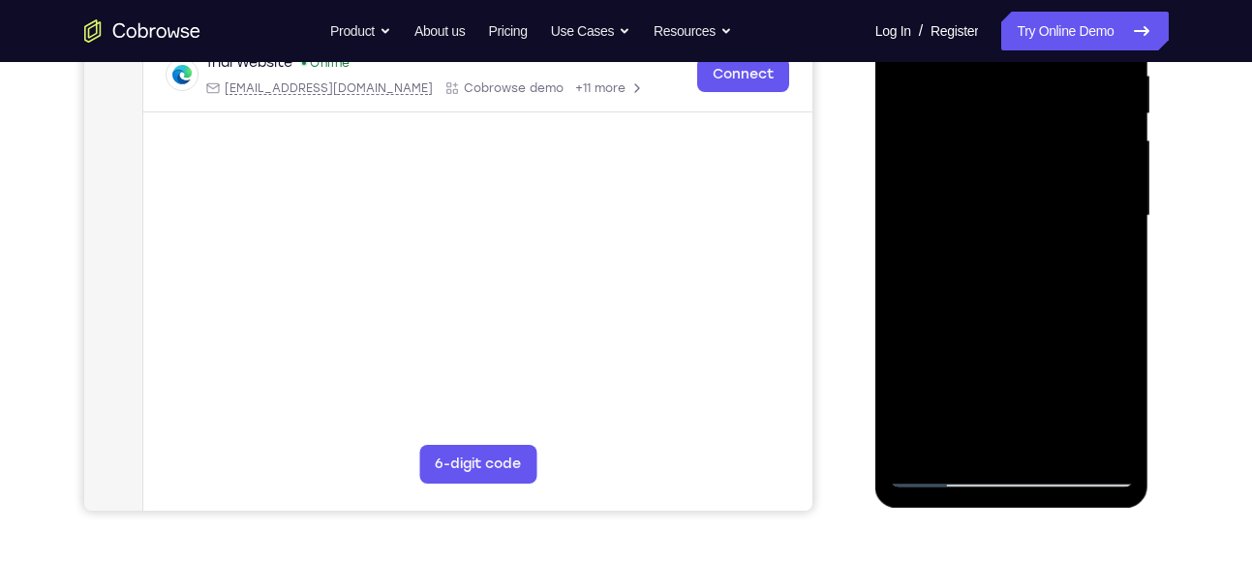
click at [1116, 401] on div at bounding box center [1012, 216] width 244 height 542
click at [1015, 434] on div at bounding box center [1012, 216] width 244 height 542
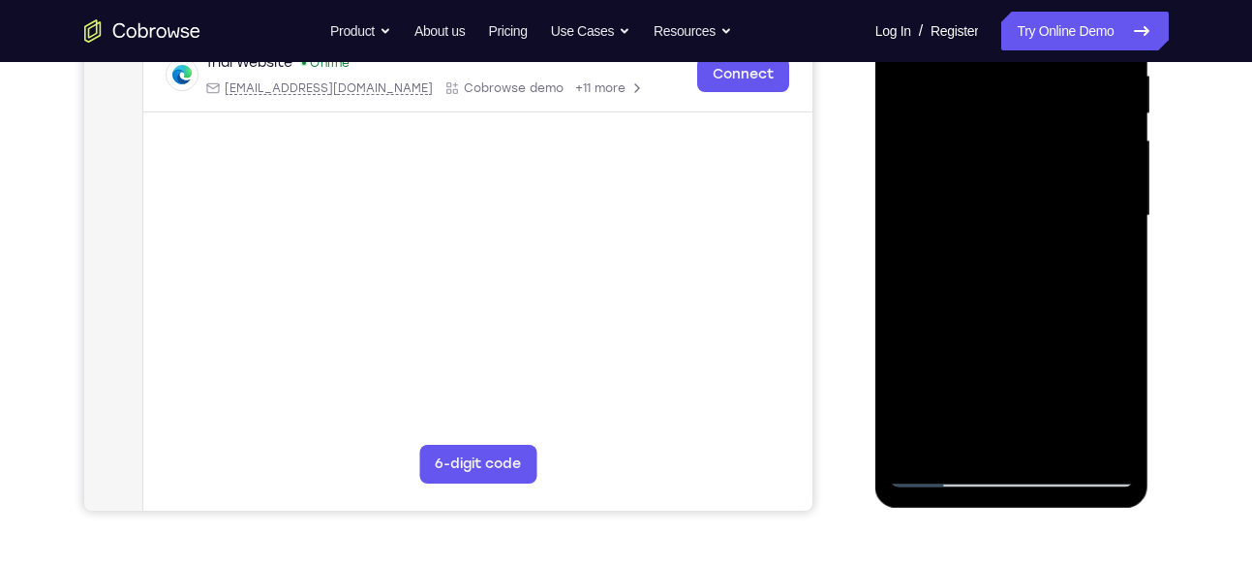
click at [905, 368] on div at bounding box center [1012, 216] width 244 height 542
click at [923, 335] on div at bounding box center [1012, 216] width 244 height 542
click at [1027, 333] on div at bounding box center [1012, 216] width 244 height 542
click at [1011, 417] on div at bounding box center [1012, 216] width 244 height 542
click at [896, 445] on div at bounding box center [1012, 216] width 244 height 542
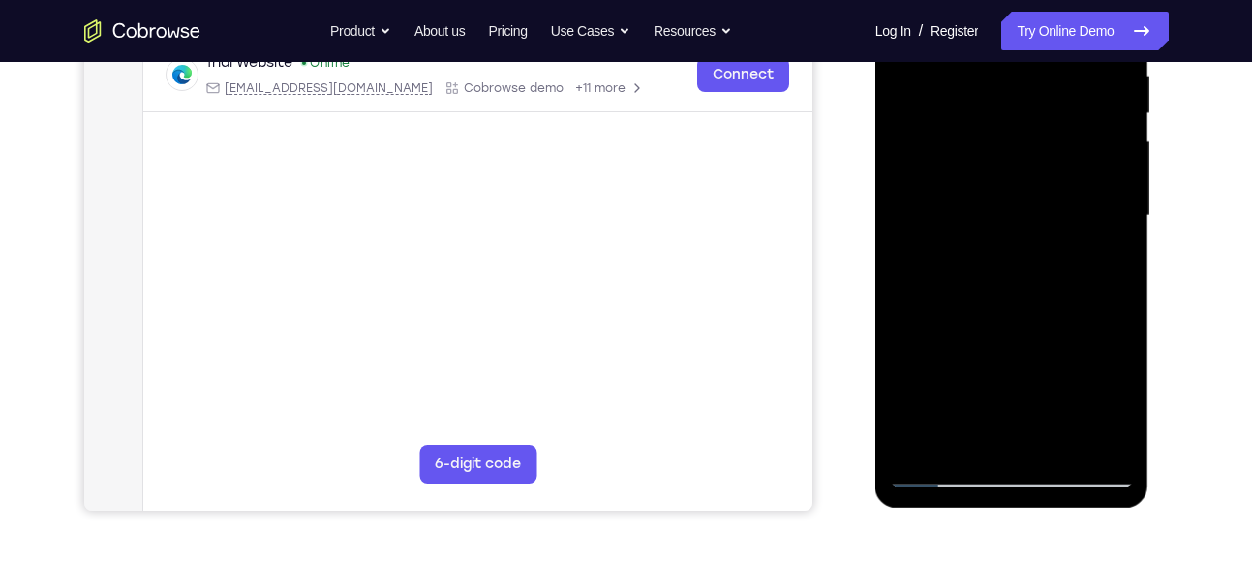
click at [949, 333] on div at bounding box center [1012, 216] width 244 height 542
click at [898, 436] on div at bounding box center [1012, 216] width 244 height 542
click at [1113, 361] on div at bounding box center [1012, 216] width 244 height 542
click at [1031, 337] on div at bounding box center [1012, 216] width 244 height 542
click at [915, 363] on div at bounding box center [1012, 216] width 244 height 542
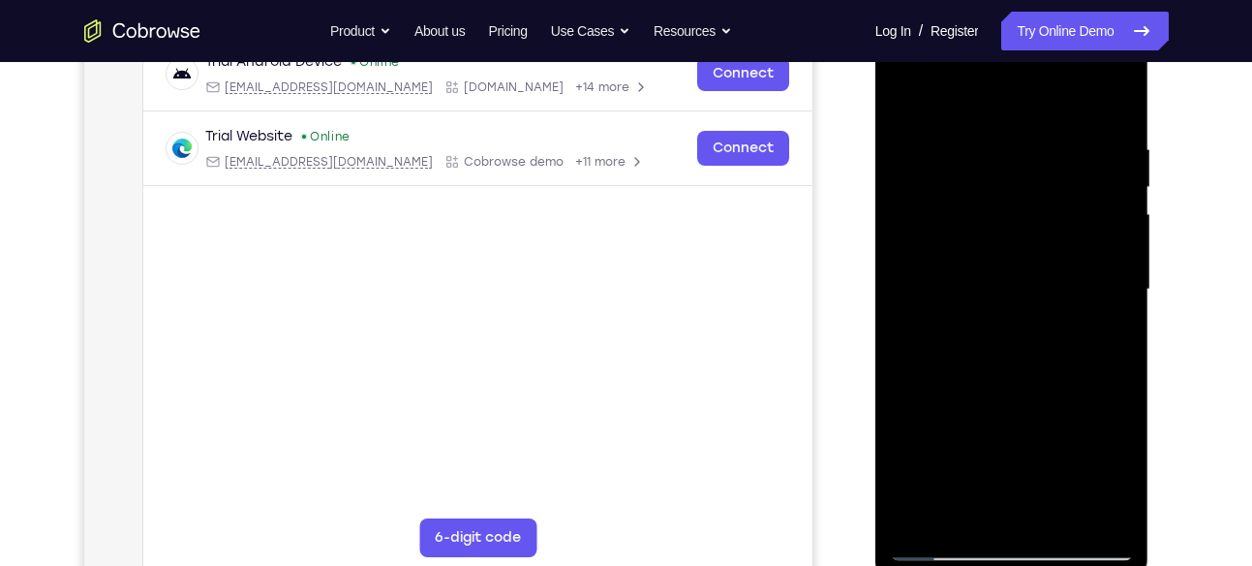
scroll to position [316, 0]
click at [1116, 98] on div at bounding box center [1012, 290] width 244 height 542
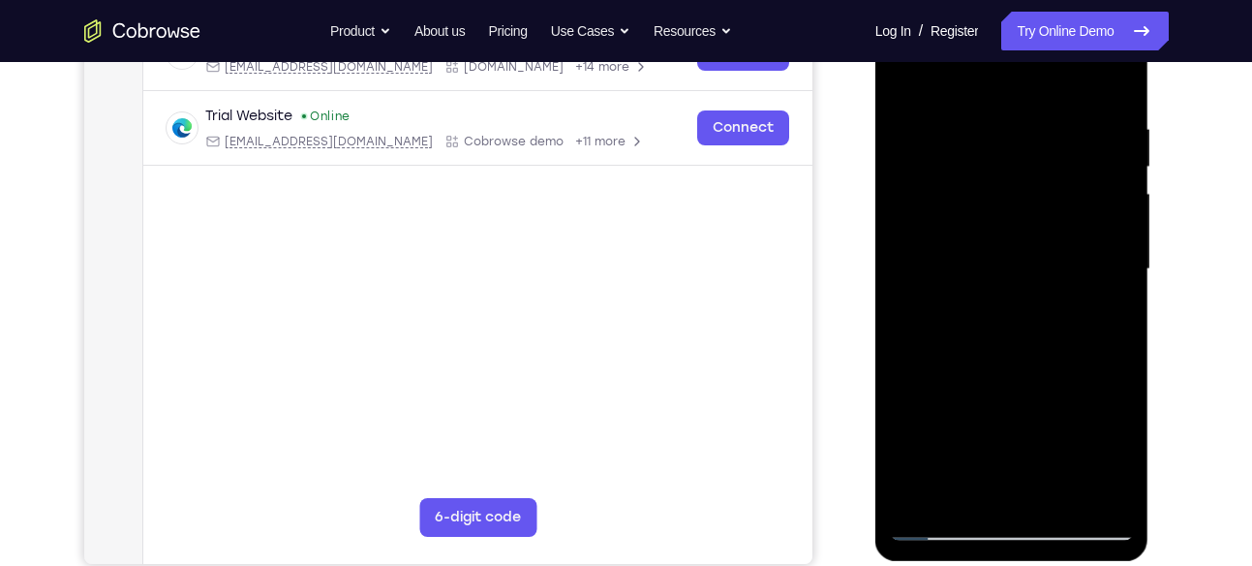
scroll to position [320, 0]
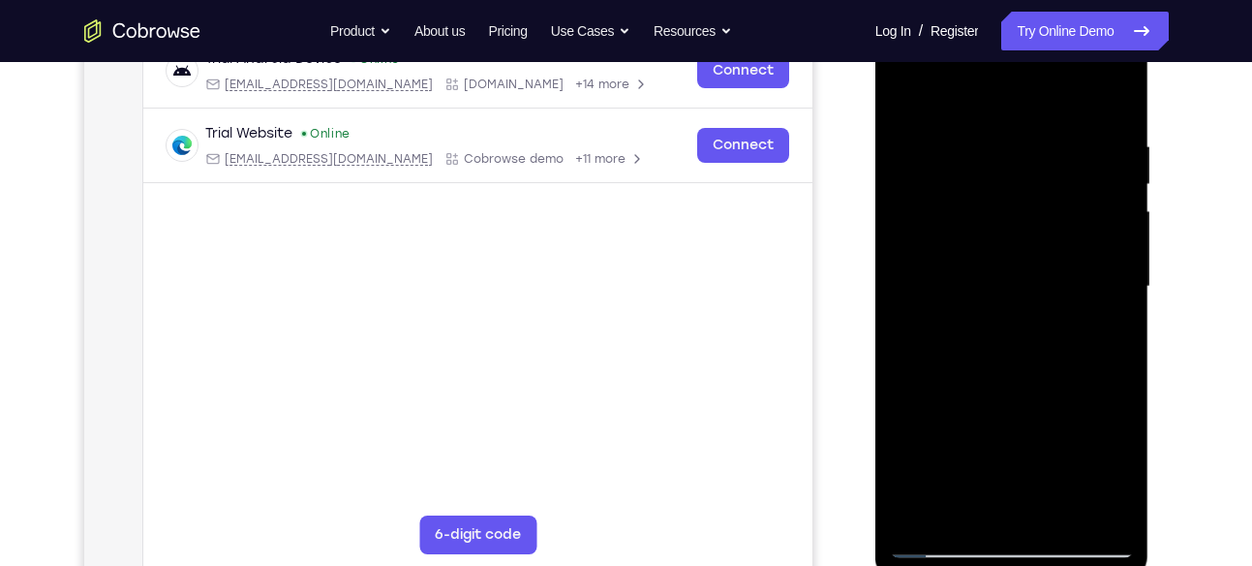
click at [905, 88] on div at bounding box center [1012, 286] width 244 height 542
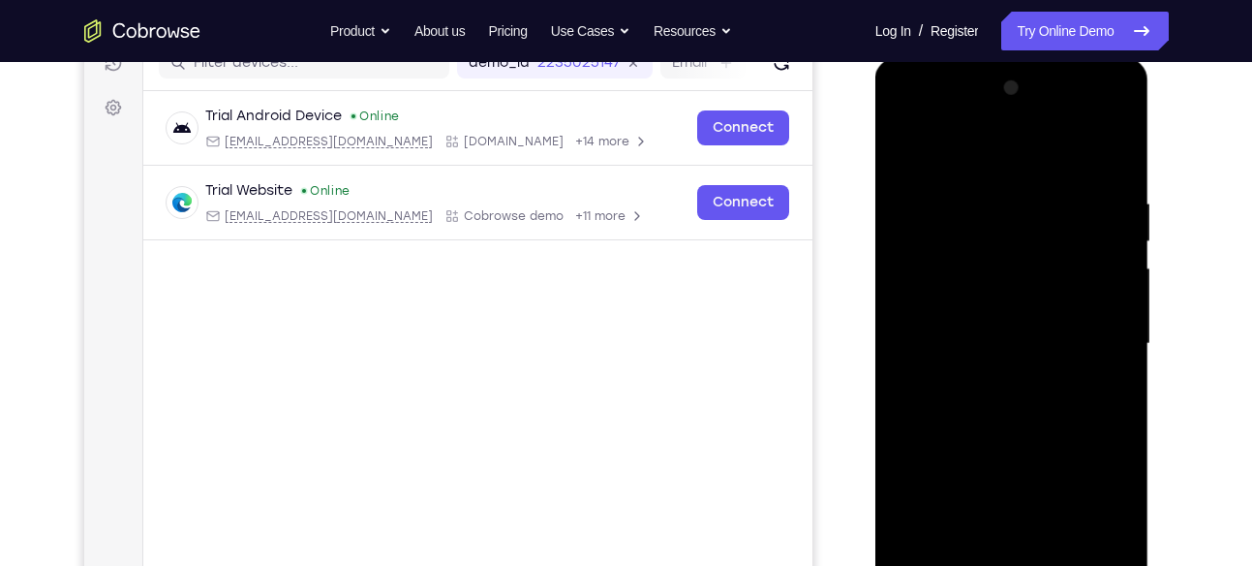
drag, startPoint x: 1085, startPoint y: 185, endPoint x: 908, endPoint y: 197, distance: 176.6
click at [908, 197] on div at bounding box center [1012, 344] width 244 height 542
drag, startPoint x: 1069, startPoint y: 204, endPoint x: 875, endPoint y: 207, distance: 193.7
click at [875, 207] on div at bounding box center [1012, 346] width 274 height 577
drag, startPoint x: 1020, startPoint y: 321, endPoint x: 1029, endPoint y: 209, distance: 111.8
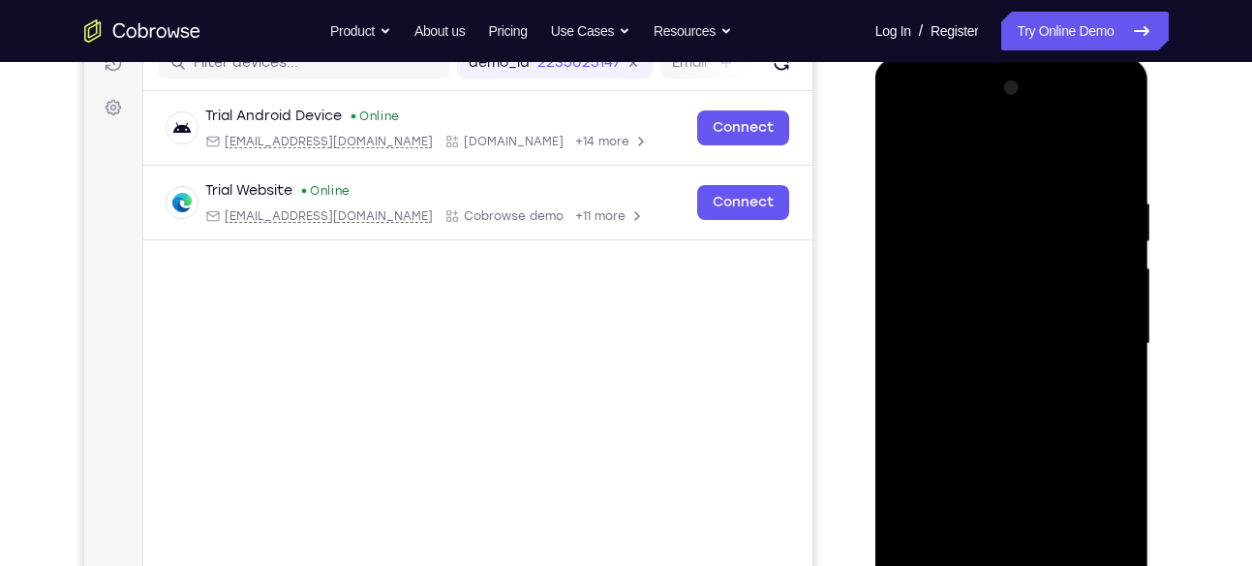
click at [1029, 209] on div at bounding box center [1012, 344] width 244 height 542
drag, startPoint x: 1008, startPoint y: 340, endPoint x: 1012, endPoint y: 171, distance: 168.6
click at [1012, 171] on div at bounding box center [1012, 344] width 244 height 542
drag, startPoint x: 1017, startPoint y: 390, endPoint x: 1072, endPoint y: 153, distance: 243.6
click at [1072, 153] on div at bounding box center [1012, 344] width 244 height 542
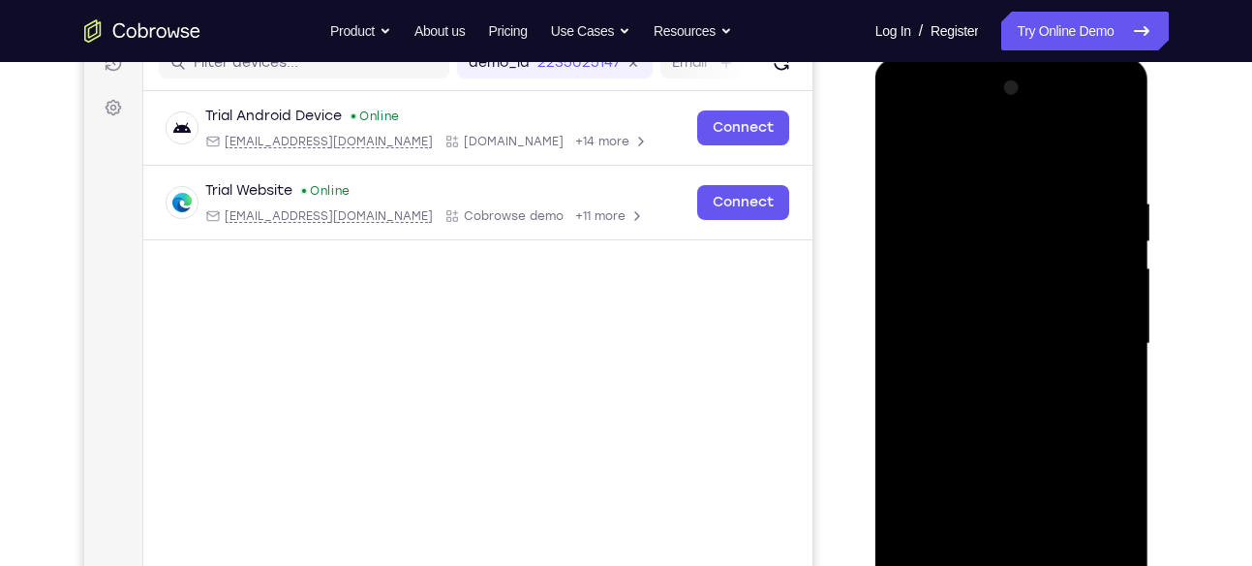
drag, startPoint x: 1010, startPoint y: 307, endPoint x: 1036, endPoint y: 191, distance: 119.1
click at [1036, 191] on div at bounding box center [1012, 344] width 244 height 542
click at [1007, 260] on div at bounding box center [1012, 344] width 244 height 542
drag, startPoint x: 982, startPoint y: 376, endPoint x: 1003, endPoint y: 150, distance: 226.6
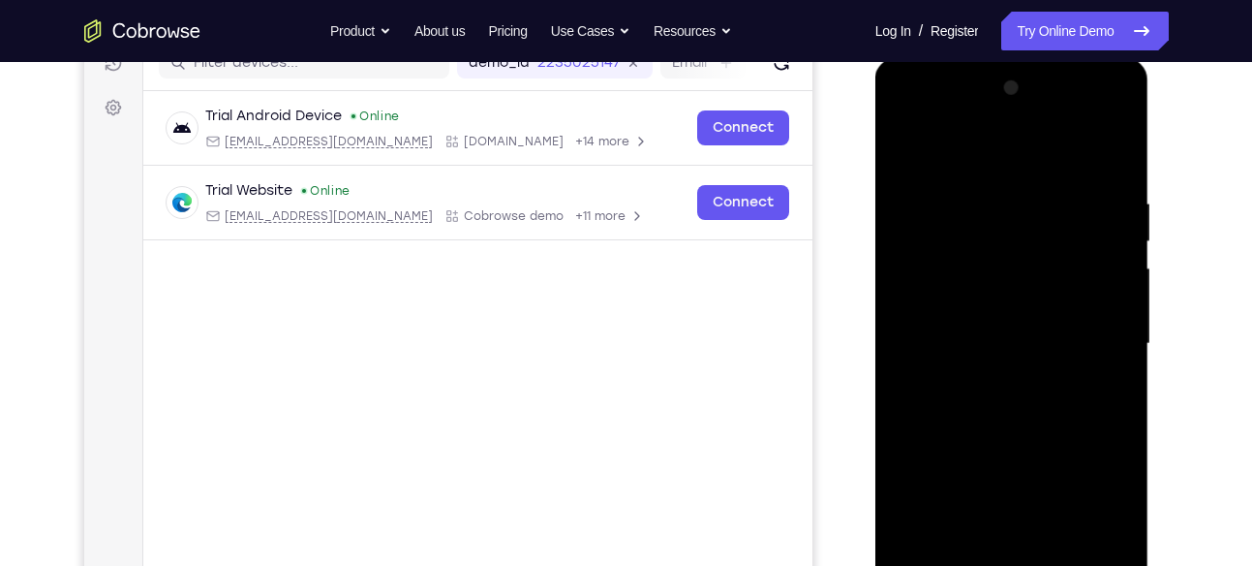
click at [1003, 150] on div at bounding box center [1012, 344] width 244 height 542
drag, startPoint x: 983, startPoint y: 271, endPoint x: 1035, endPoint y: 60, distance: 217.5
click at [1035, 60] on div at bounding box center [1012, 346] width 274 height 577
click at [997, 191] on div at bounding box center [1012, 344] width 244 height 542
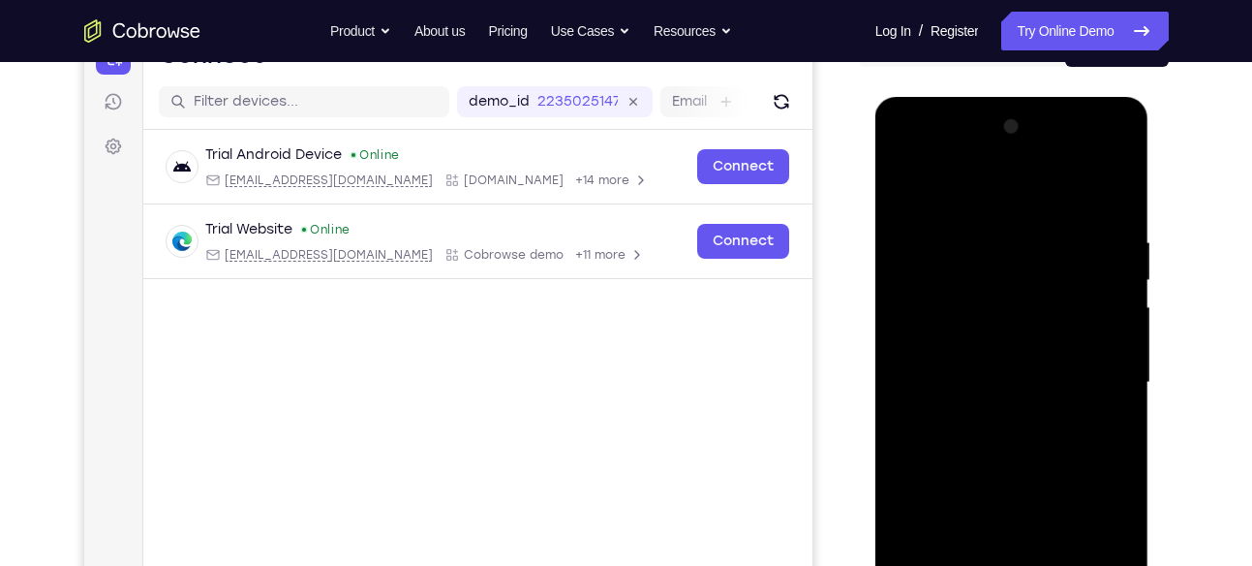
scroll to position [223, 0]
click at [1114, 236] on div at bounding box center [1012, 383] width 244 height 542
drag, startPoint x: 1038, startPoint y: 249, endPoint x: 1040, endPoint y: 344, distance: 94.9
click at [1040, 344] on div at bounding box center [1012, 383] width 244 height 542
click at [1116, 324] on div at bounding box center [1012, 383] width 244 height 542
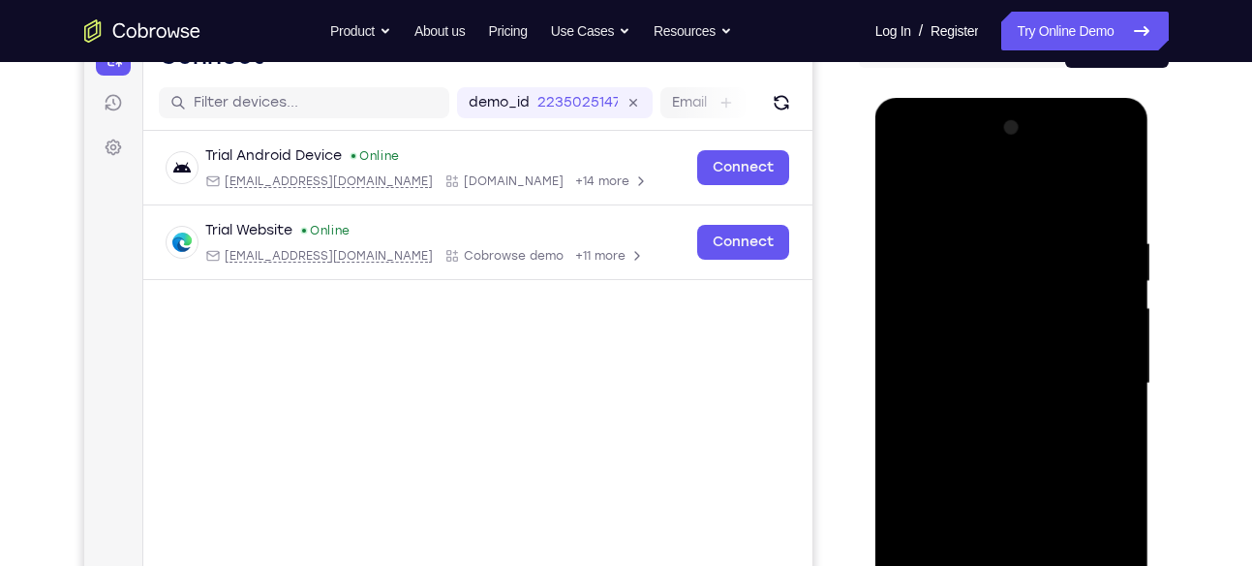
click at [1116, 324] on div at bounding box center [1012, 383] width 244 height 542
click at [1126, 332] on div at bounding box center [1012, 383] width 244 height 542
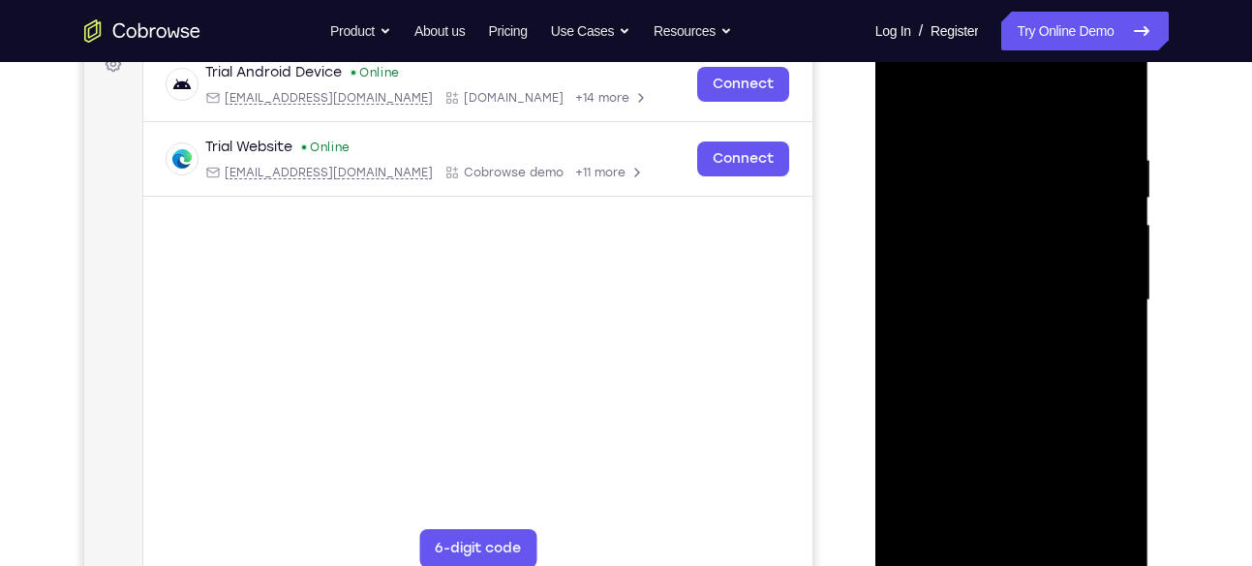
scroll to position [307, 0]
drag, startPoint x: 1027, startPoint y: 297, endPoint x: 1036, endPoint y: 183, distance: 114.6
click at [1036, 183] on div at bounding box center [1012, 299] width 244 height 542
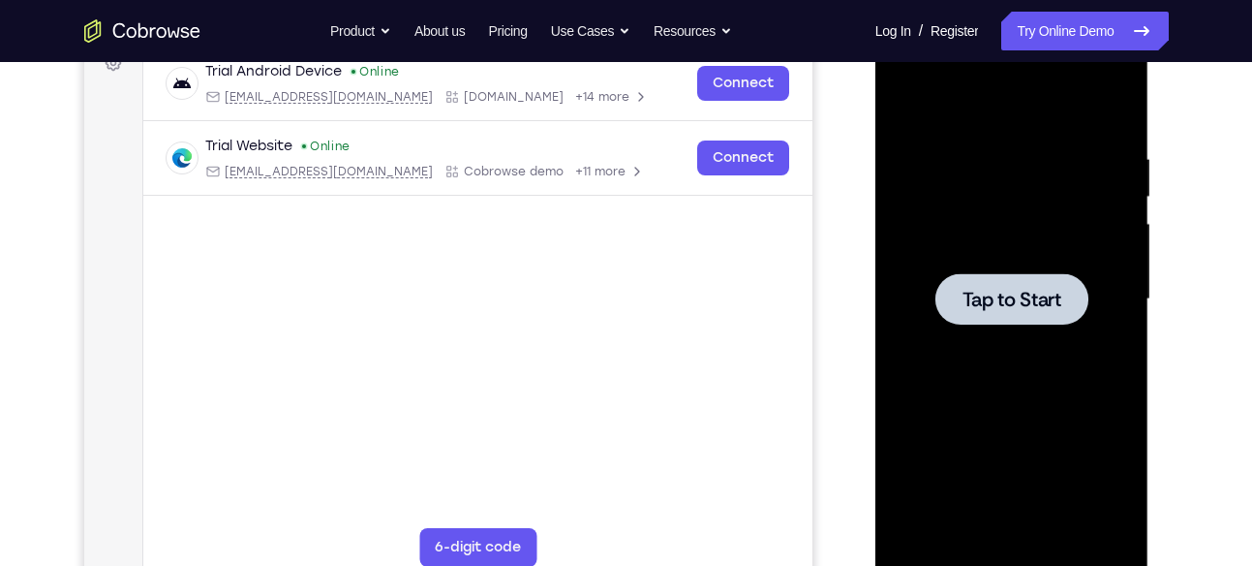
click at [997, 290] on span "Tap to Start" at bounding box center [1012, 299] width 99 height 19
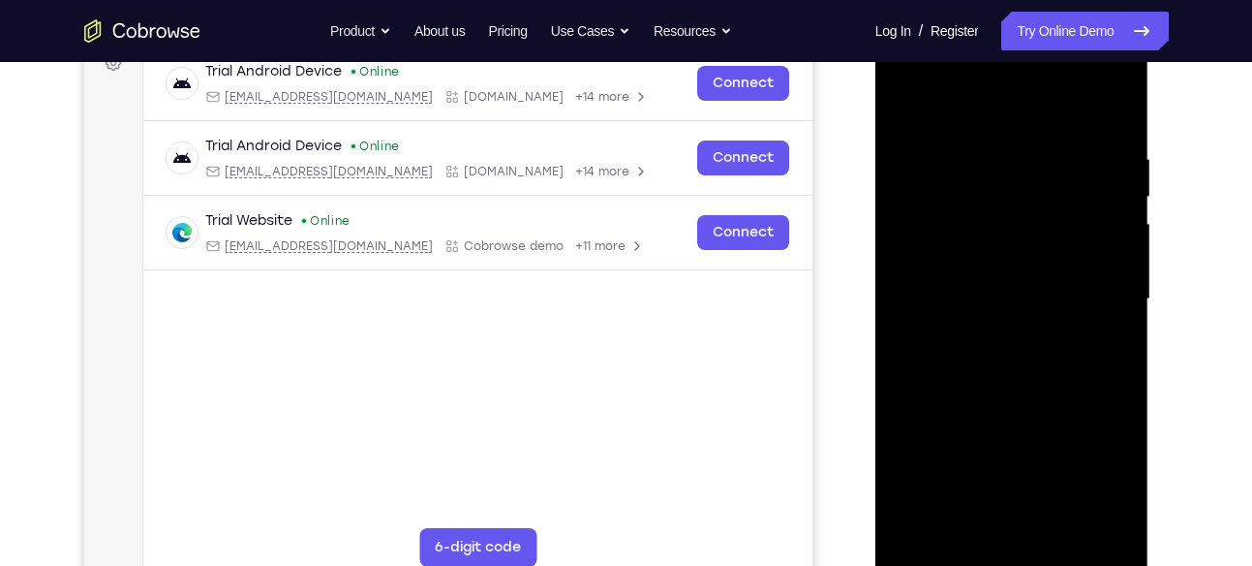
click at [1015, 549] on div at bounding box center [1012, 299] width 244 height 542
click at [1106, 466] on div at bounding box center [1012, 299] width 244 height 542
click at [961, 107] on div at bounding box center [1012, 299] width 244 height 542
click at [1097, 291] on div at bounding box center [1012, 299] width 244 height 542
click at [991, 335] on div at bounding box center [1012, 299] width 244 height 542
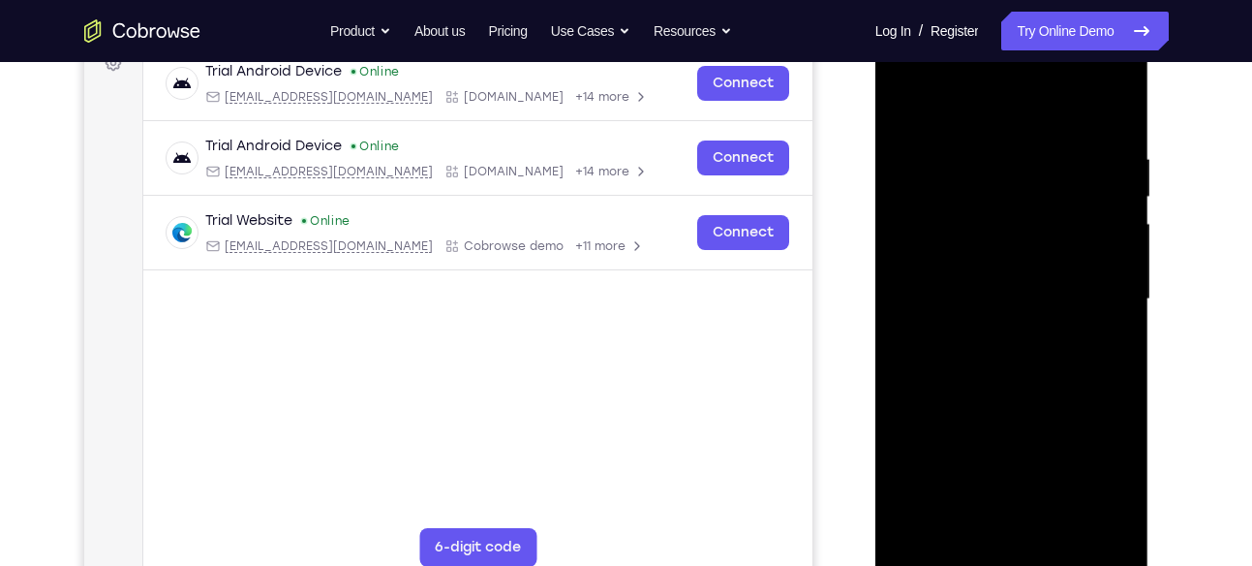
click at [943, 282] on div at bounding box center [1012, 299] width 244 height 542
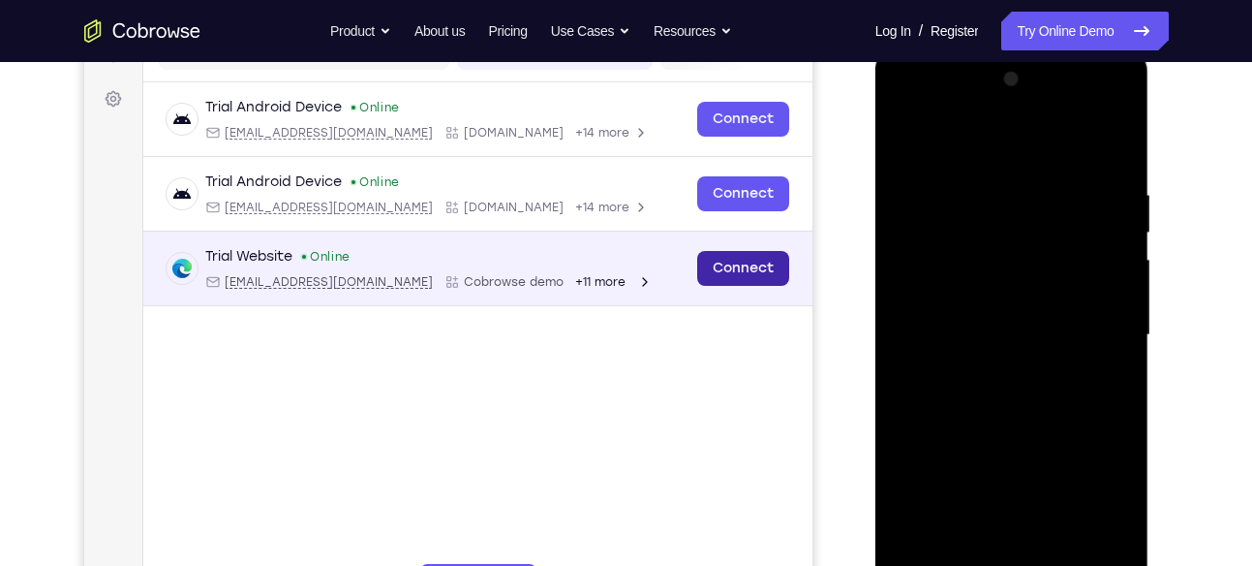
scroll to position [270, 0]
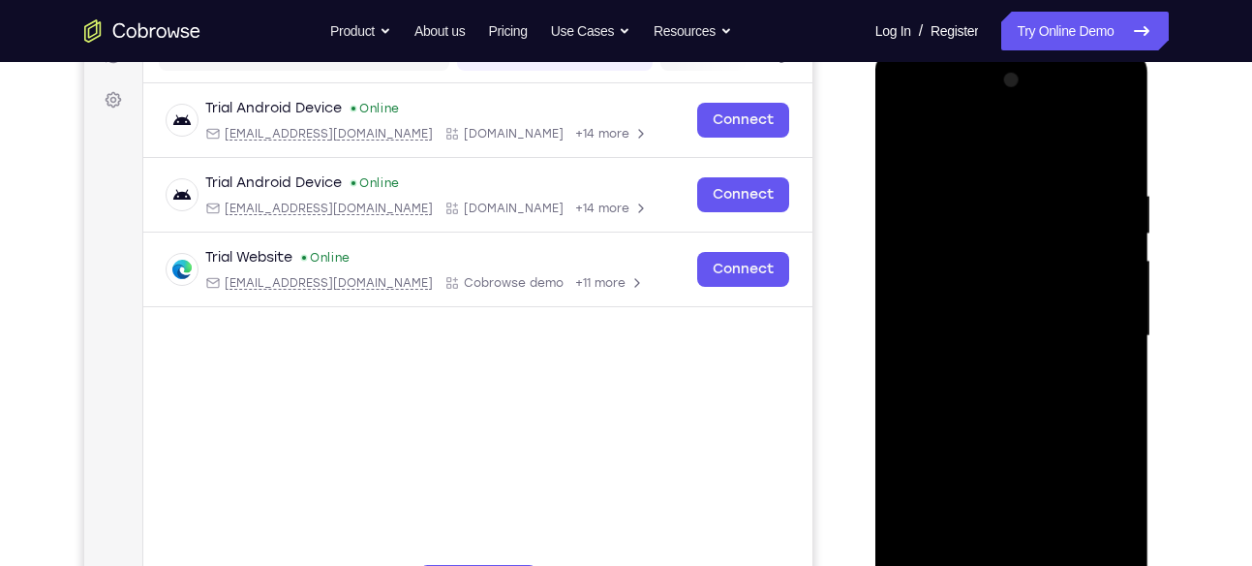
drag, startPoint x: 1086, startPoint y: 520, endPoint x: 1100, endPoint y: 427, distance: 94.1
click at [1100, 427] on div at bounding box center [1012, 336] width 244 height 542
click at [1098, 444] on div at bounding box center [1012, 336] width 244 height 542
click at [1118, 509] on div at bounding box center [1012, 336] width 244 height 542
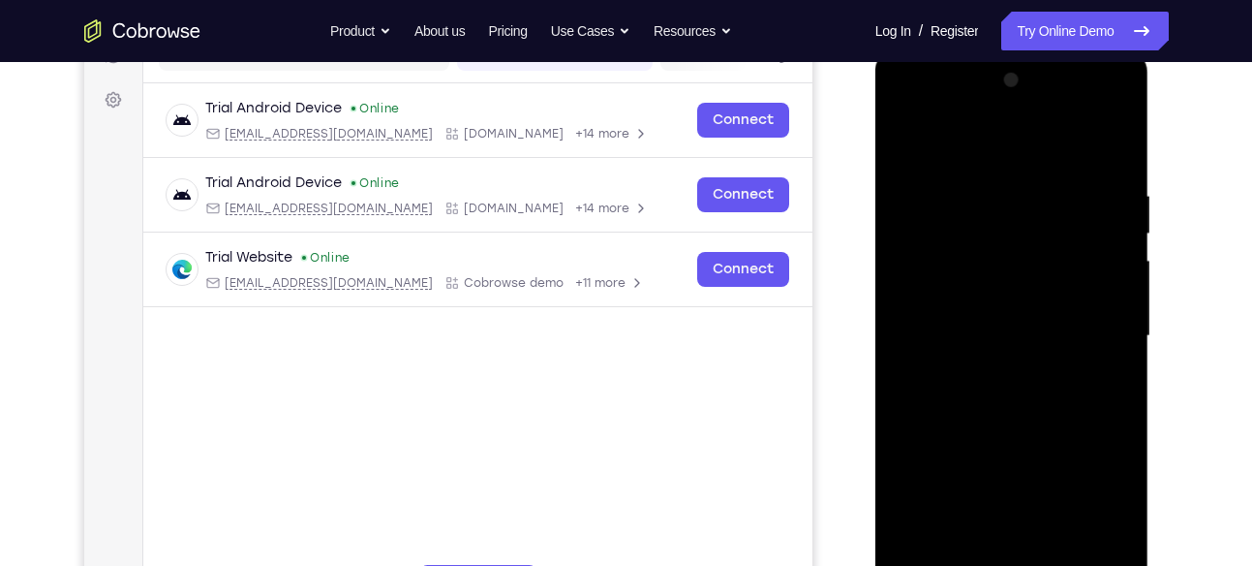
click at [1118, 509] on div at bounding box center [1012, 336] width 244 height 542
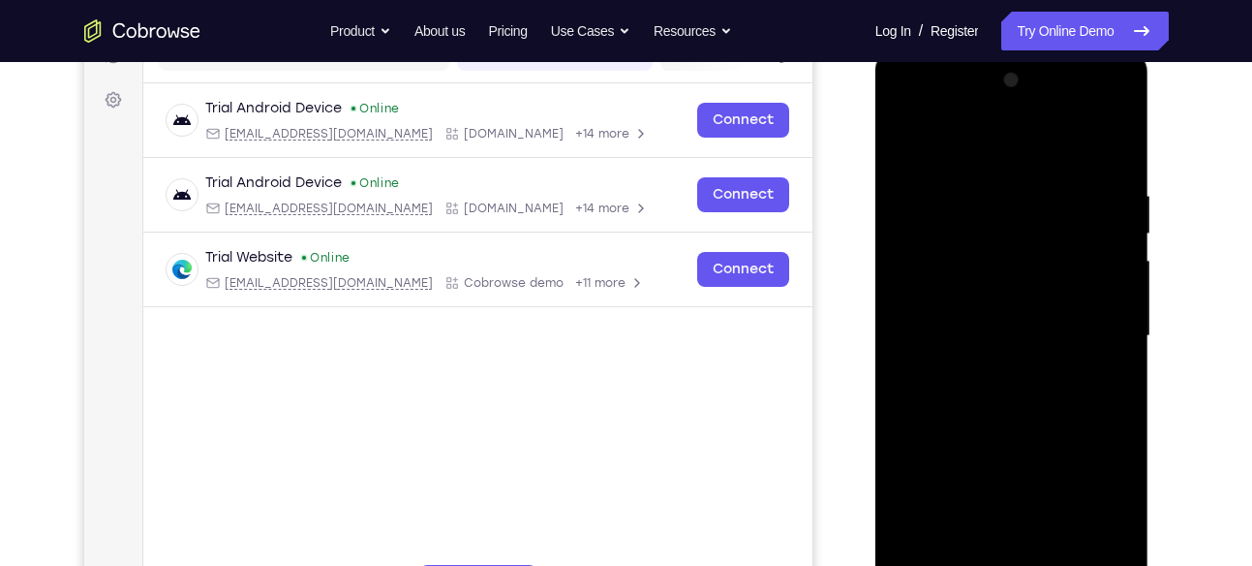
click at [1084, 527] on div at bounding box center [1012, 336] width 244 height 542
click at [1094, 450] on div at bounding box center [1012, 336] width 244 height 542
click at [912, 481] on div at bounding box center [1012, 336] width 244 height 542
click at [1089, 515] on div at bounding box center [1012, 336] width 244 height 542
click at [946, 447] on div at bounding box center [1012, 336] width 244 height 542
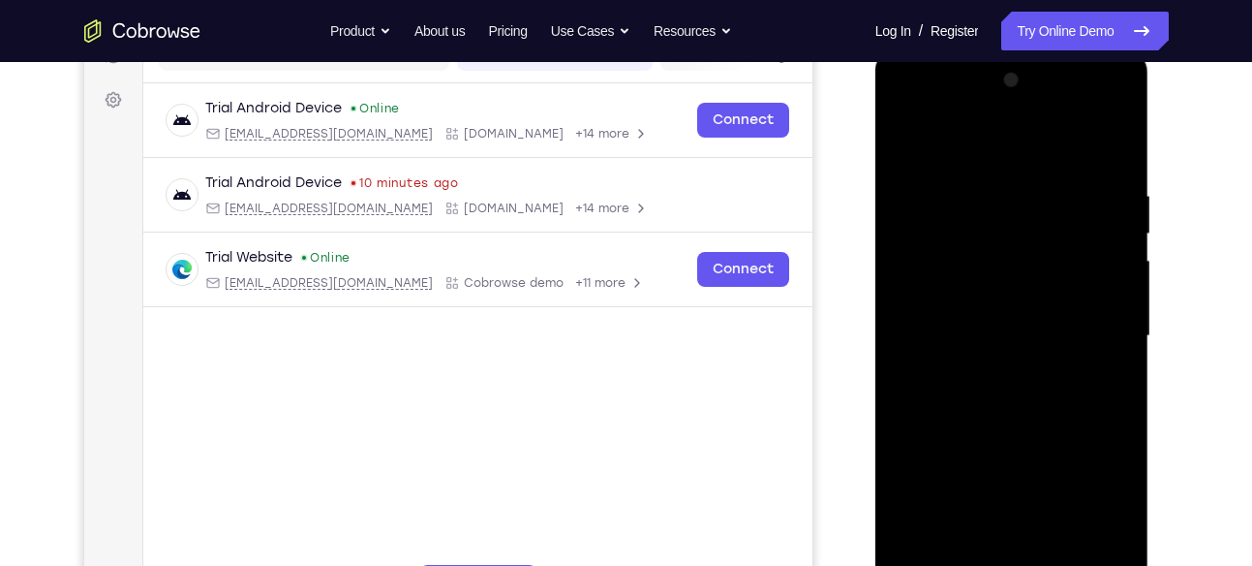
click at [956, 475] on div at bounding box center [1012, 336] width 244 height 542
click at [1059, 521] on div at bounding box center [1012, 336] width 244 height 542
click at [955, 483] on div at bounding box center [1012, 336] width 244 height 542
click at [1035, 445] on div at bounding box center [1012, 336] width 244 height 542
click at [1128, 513] on div at bounding box center [1012, 336] width 244 height 542
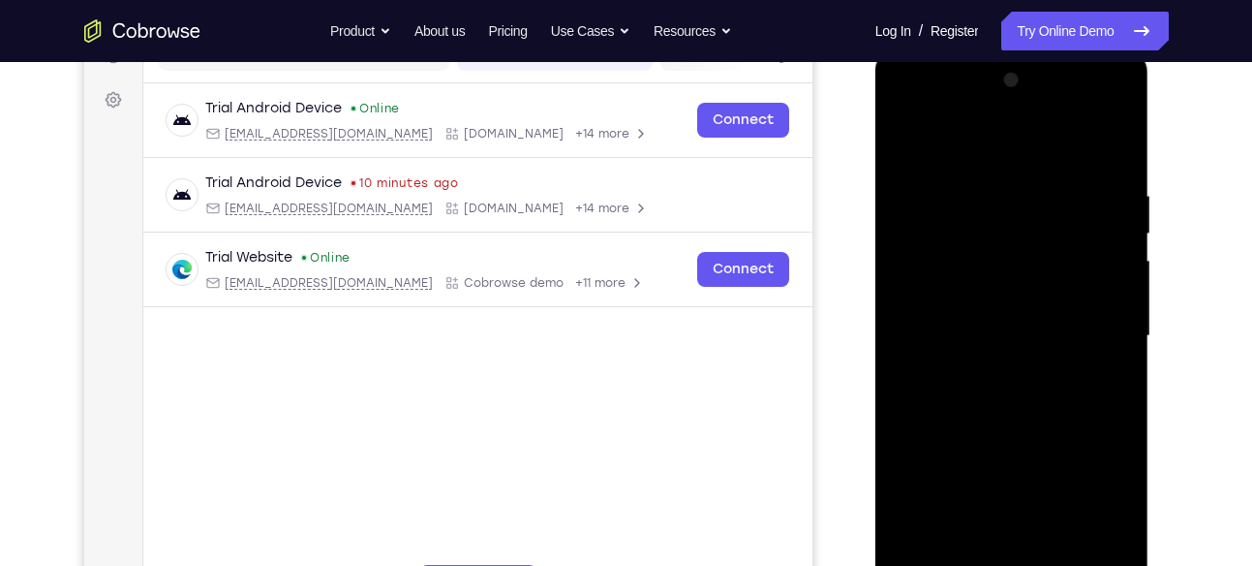
click at [1128, 513] on div at bounding box center [1012, 336] width 244 height 542
click at [967, 494] on div at bounding box center [1012, 336] width 244 height 542
click at [1030, 448] on div at bounding box center [1012, 336] width 244 height 542
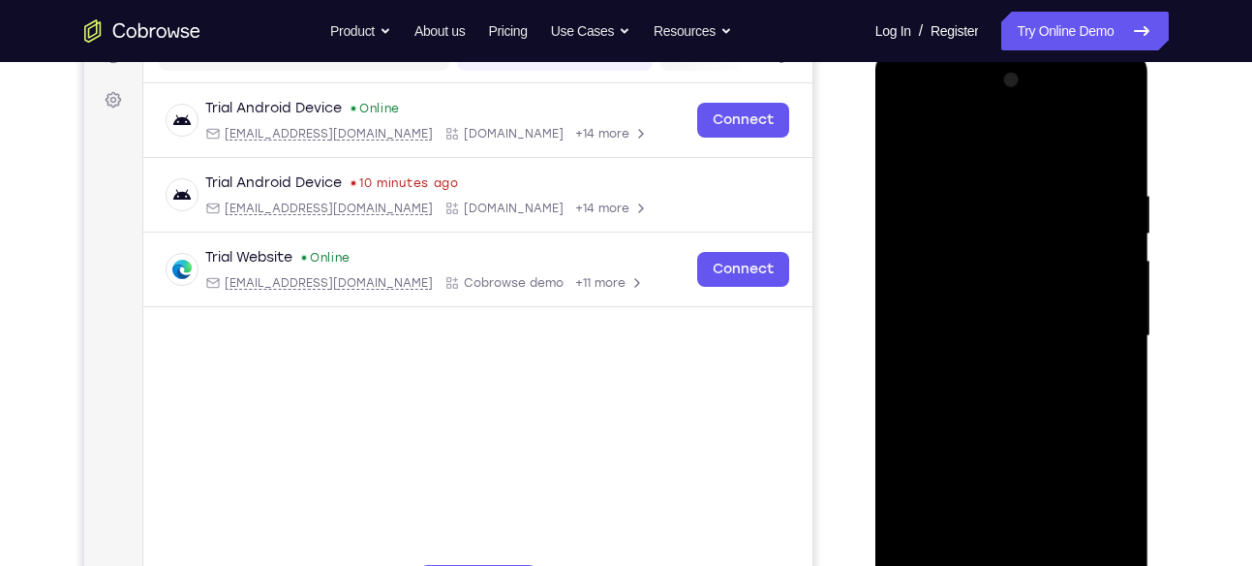
click at [970, 299] on div at bounding box center [1012, 336] width 244 height 542
click at [952, 455] on div at bounding box center [1012, 336] width 244 height 542
click at [940, 478] on div at bounding box center [1012, 336] width 244 height 542
click at [981, 443] on div at bounding box center [1012, 336] width 244 height 542
click at [913, 488] on div at bounding box center [1012, 336] width 244 height 542
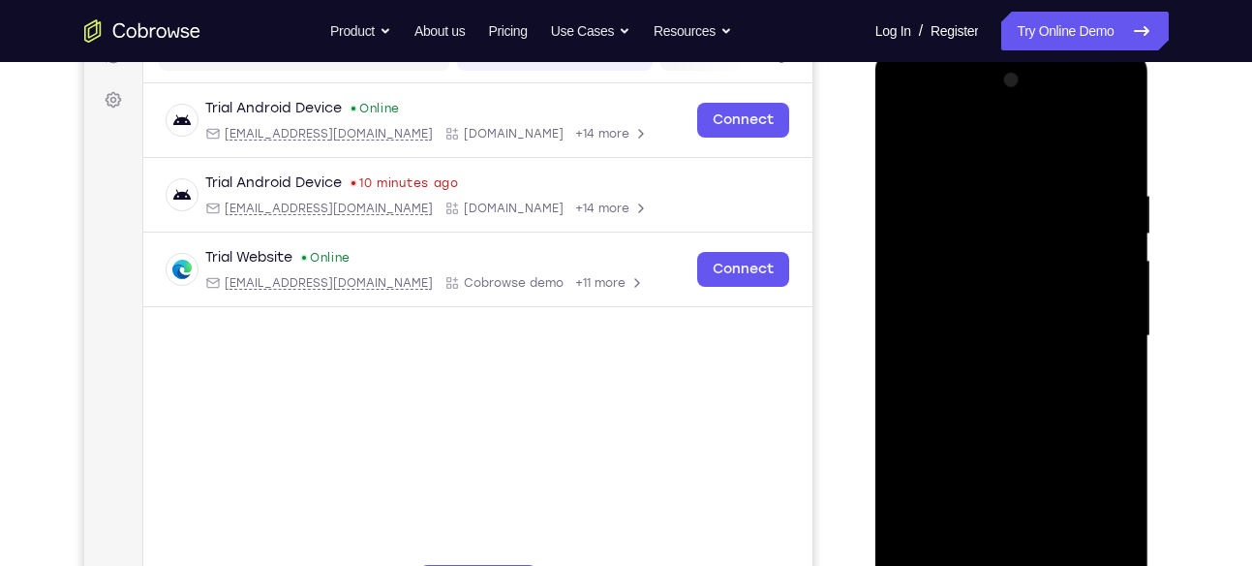
click at [916, 484] on div at bounding box center [1012, 336] width 244 height 542
click at [1108, 296] on div at bounding box center [1012, 336] width 244 height 542
click at [948, 330] on div at bounding box center [1012, 336] width 244 height 542
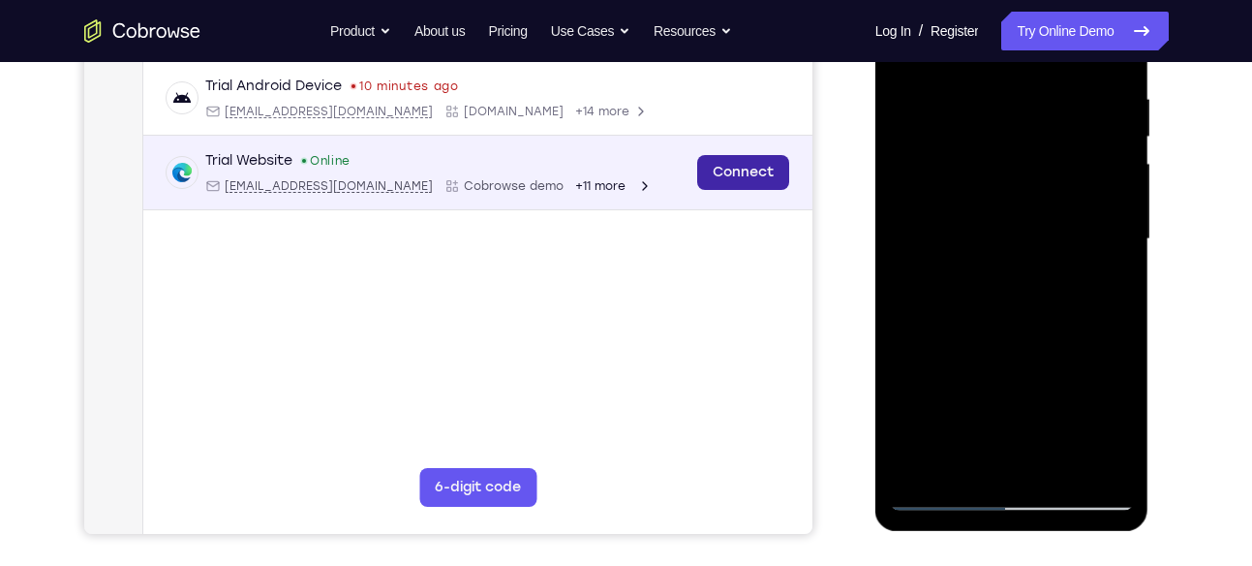
scroll to position [368, 0]
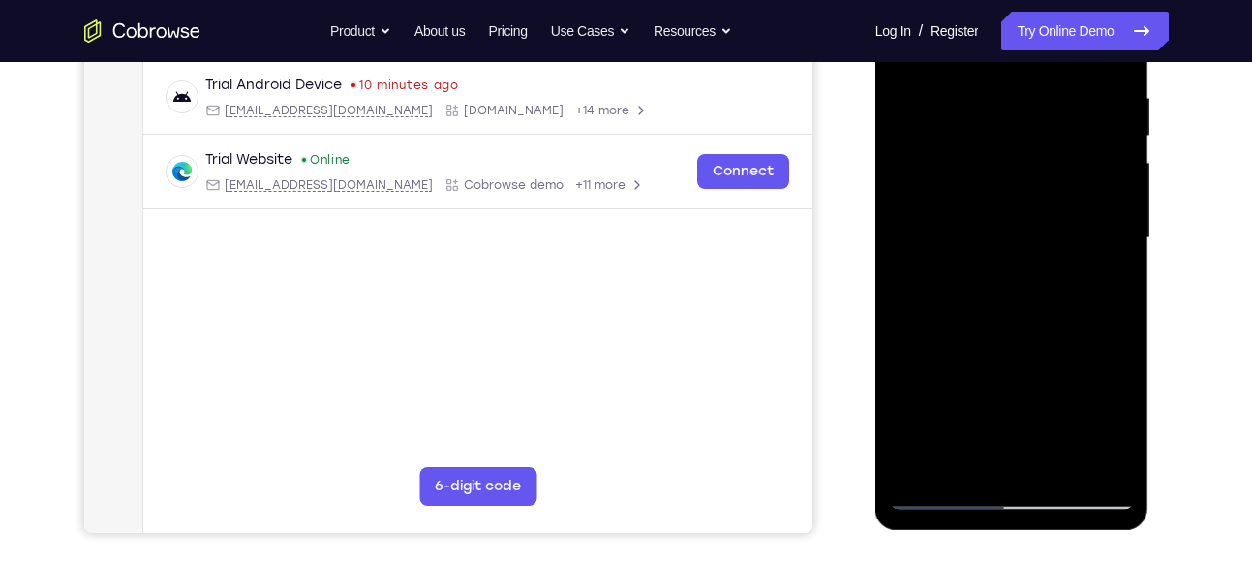
click at [983, 295] on div at bounding box center [1012, 238] width 244 height 542
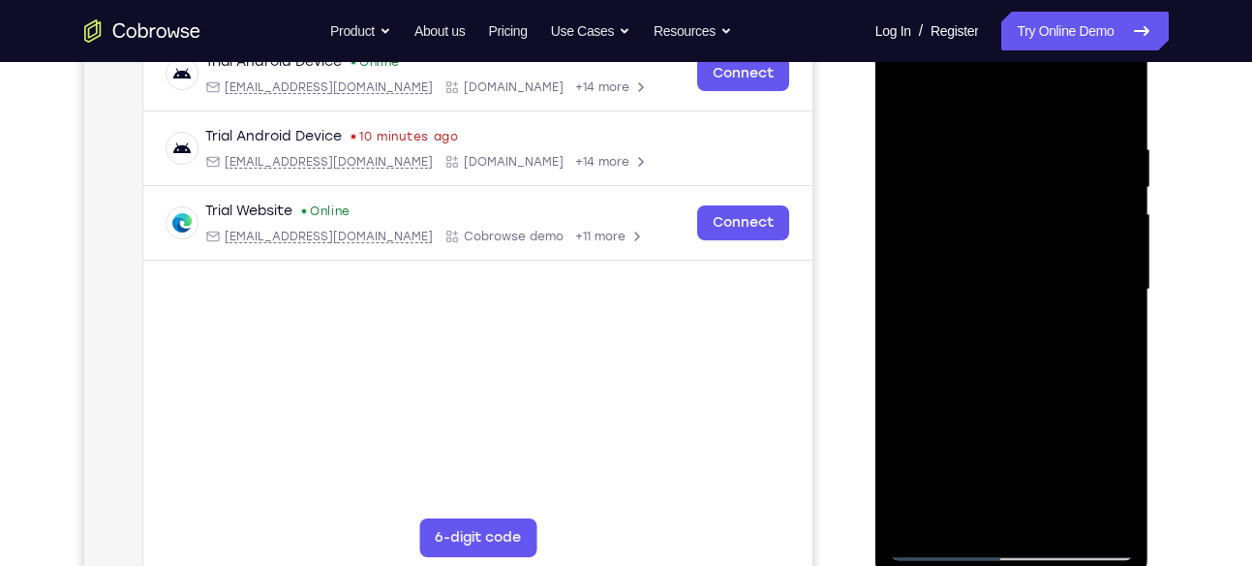
scroll to position [316, 0]
drag, startPoint x: 962, startPoint y: 100, endPoint x: 1003, endPoint y: -47, distance: 153.0
click at [1003, 5] on html "Online web based iOS Simulators and Android Emulators. Run iPhone, iPad, Mobile…" at bounding box center [1013, 295] width 276 height 581
click at [1039, 375] on div at bounding box center [1012, 288] width 244 height 542
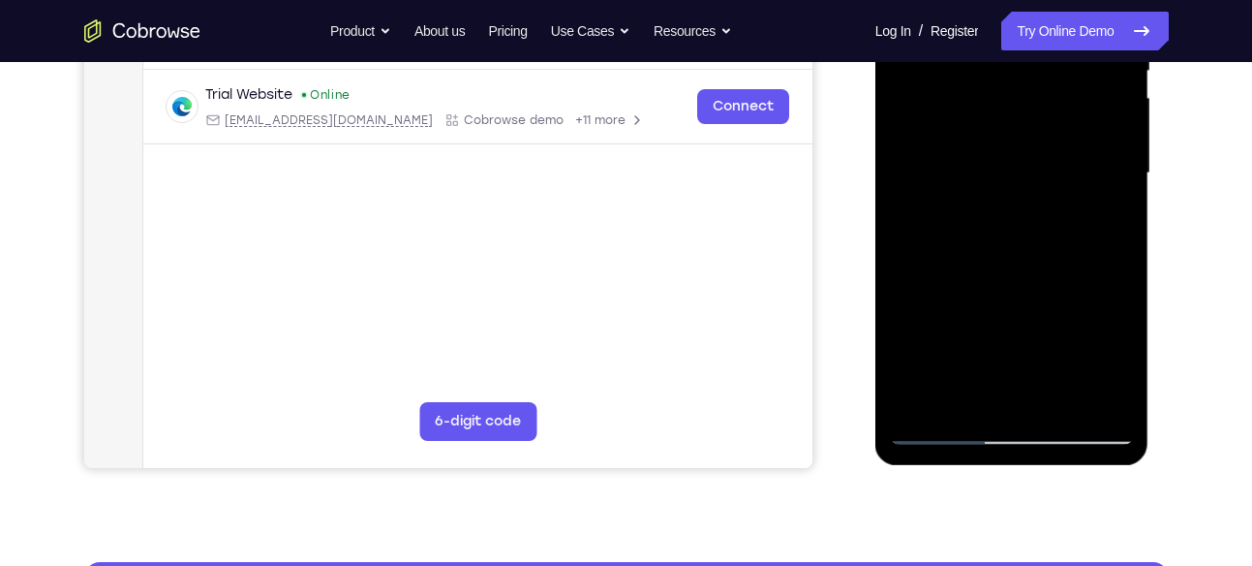
scroll to position [435, 0]
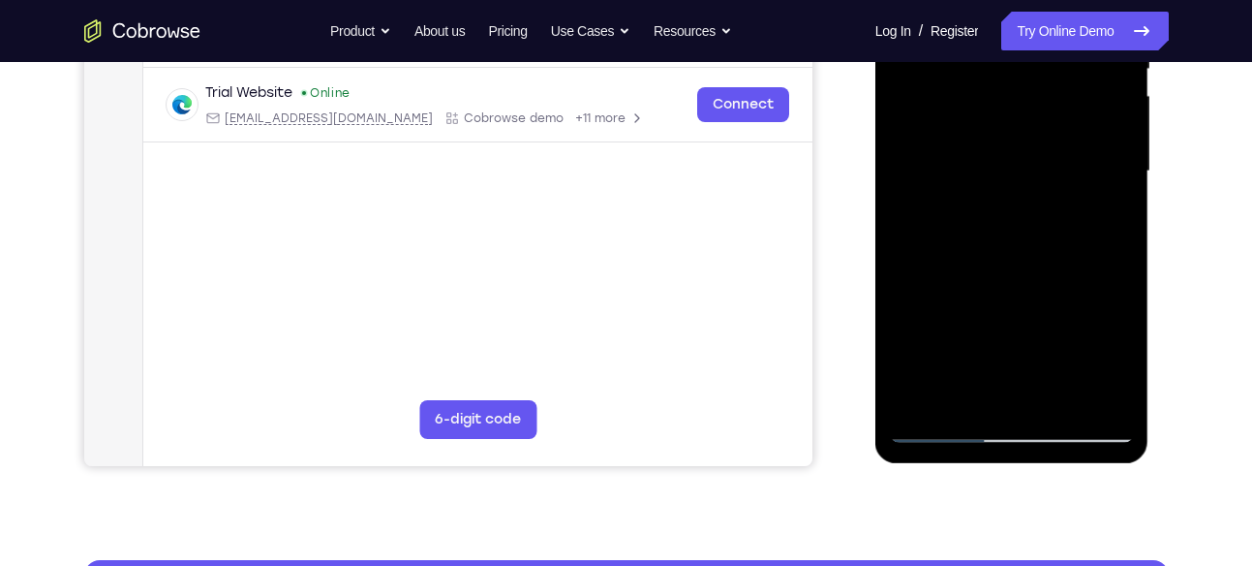
click at [1053, 390] on div at bounding box center [1012, 171] width 244 height 542
click at [965, 270] on div at bounding box center [1012, 171] width 244 height 542
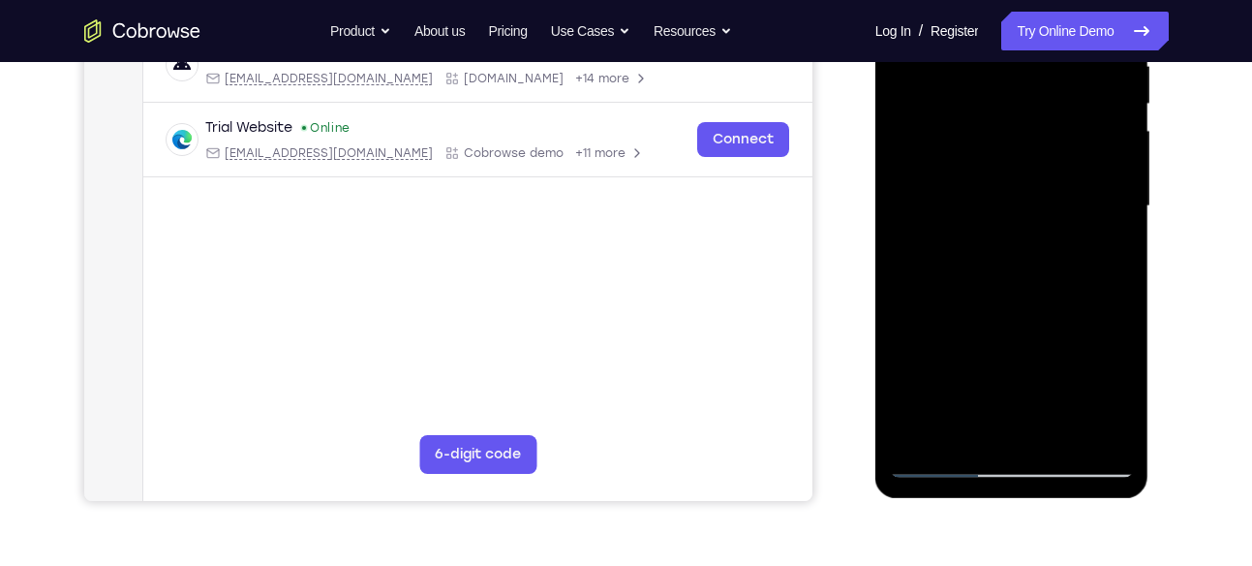
scroll to position [394, 0]
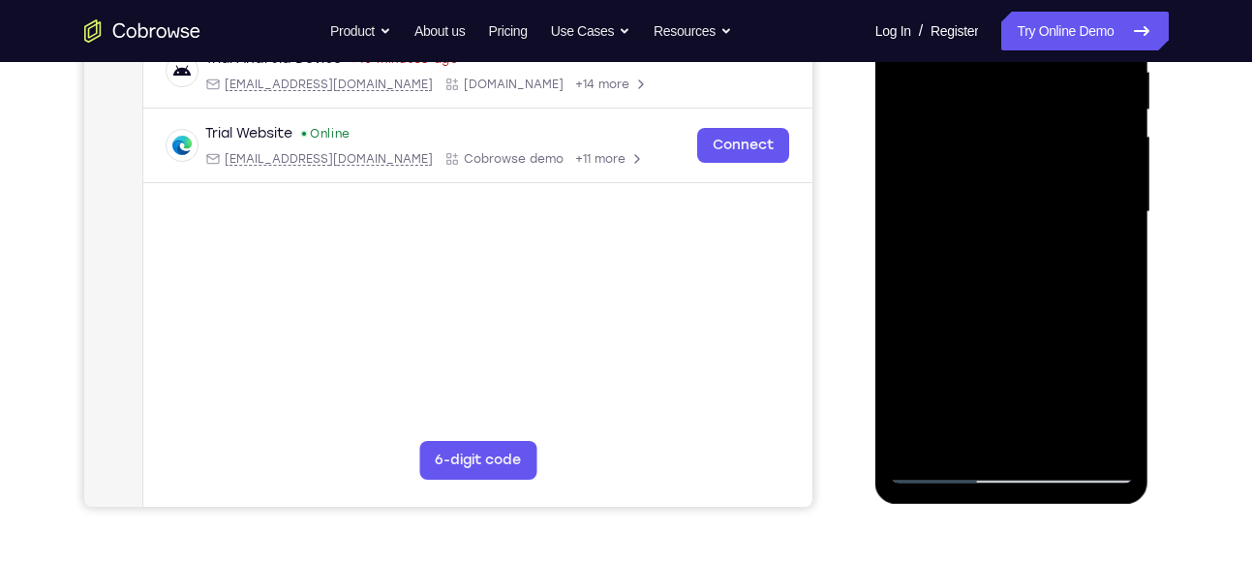
click at [995, 314] on div at bounding box center [1012, 212] width 244 height 542
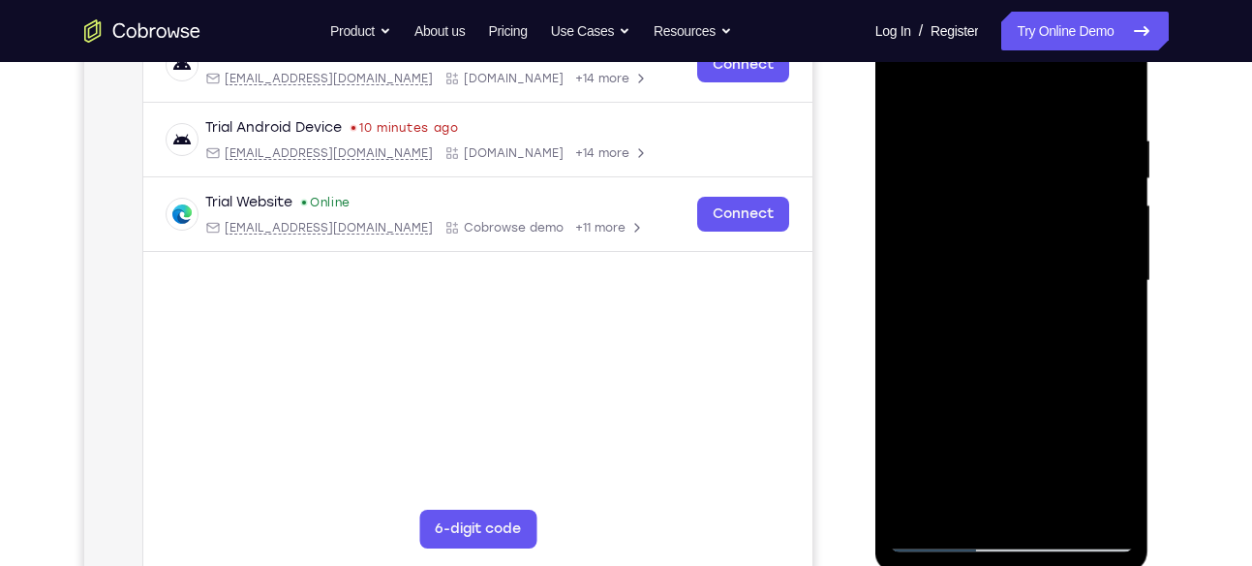
scroll to position [326, 0]
click at [998, 255] on div at bounding box center [1012, 280] width 244 height 542
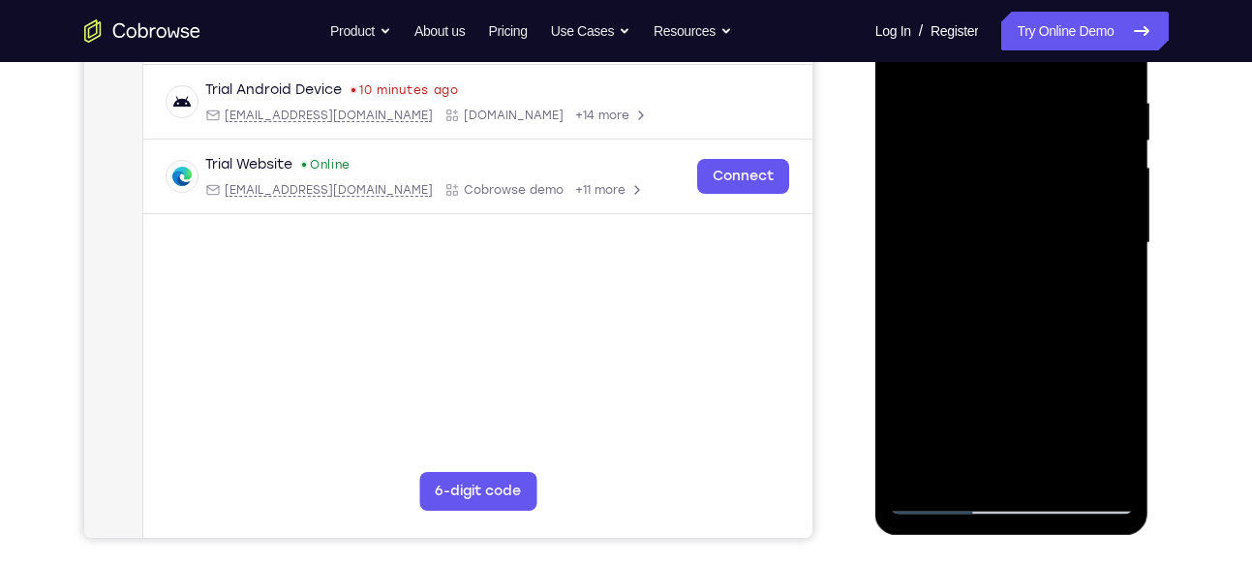
scroll to position [377, 0]
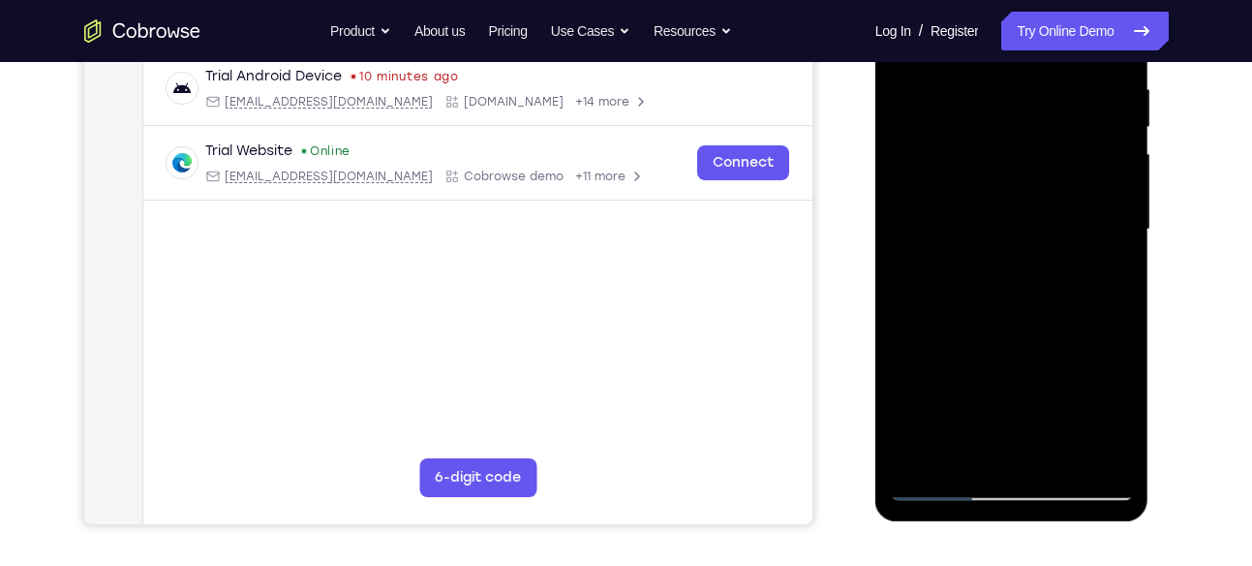
click at [975, 442] on div at bounding box center [1012, 229] width 244 height 542
click at [977, 380] on div at bounding box center [1012, 229] width 244 height 542
click at [1125, 421] on div at bounding box center [1012, 229] width 244 height 542
click at [1104, 278] on div at bounding box center [1012, 229] width 244 height 542
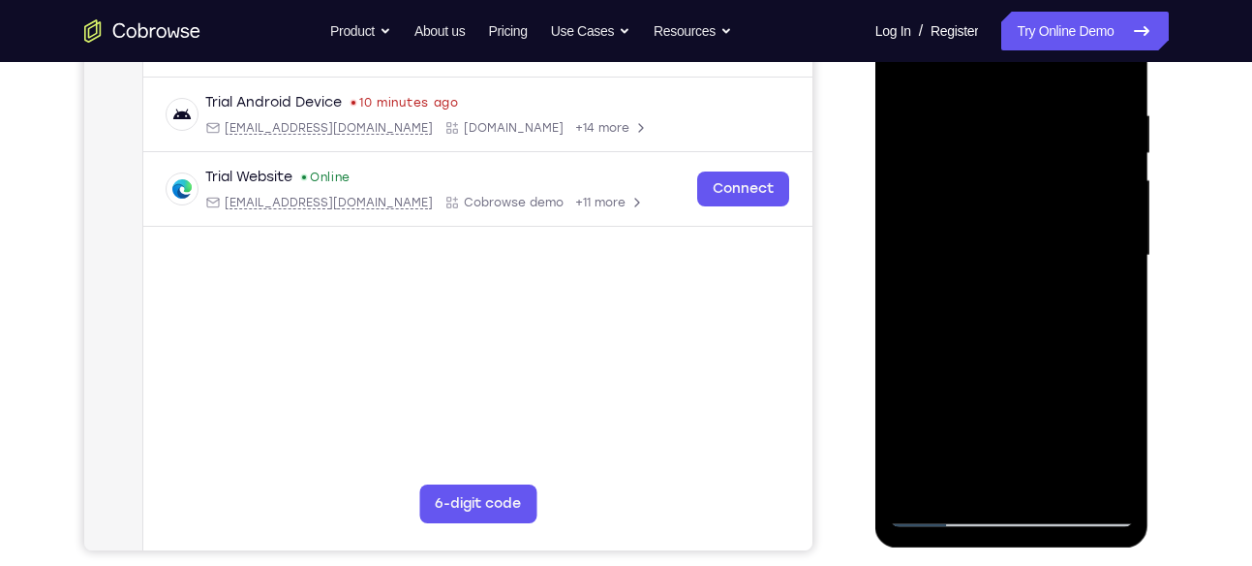
scroll to position [340, 0]
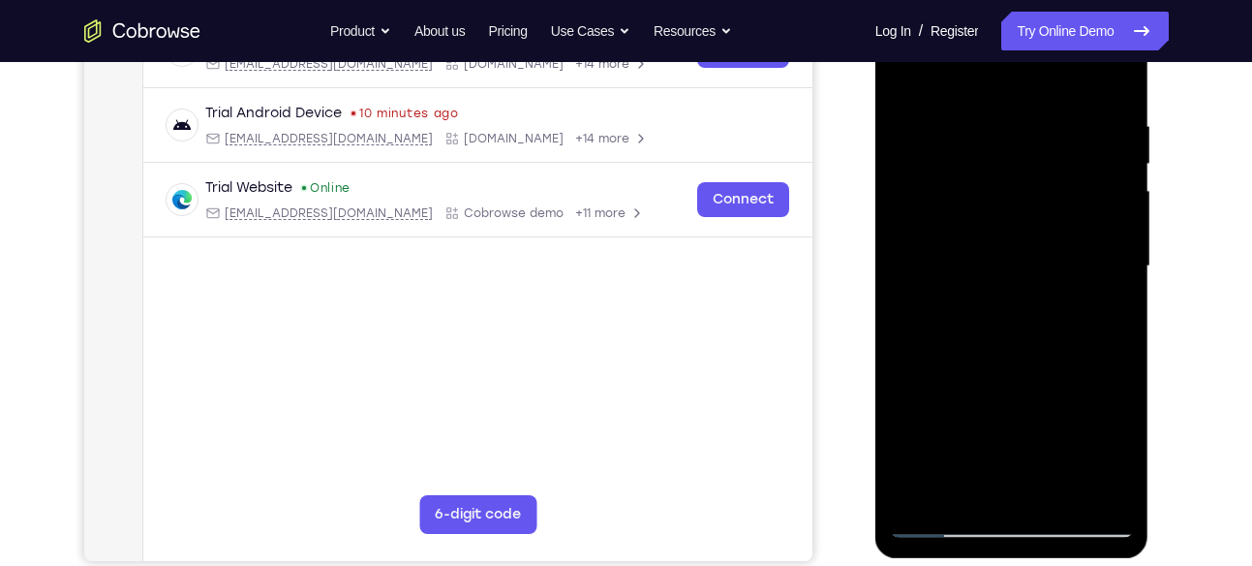
drag, startPoint x: 931, startPoint y: 198, endPoint x: 923, endPoint y: 292, distance: 95.2
click at [923, 292] on div at bounding box center [1012, 266] width 244 height 542
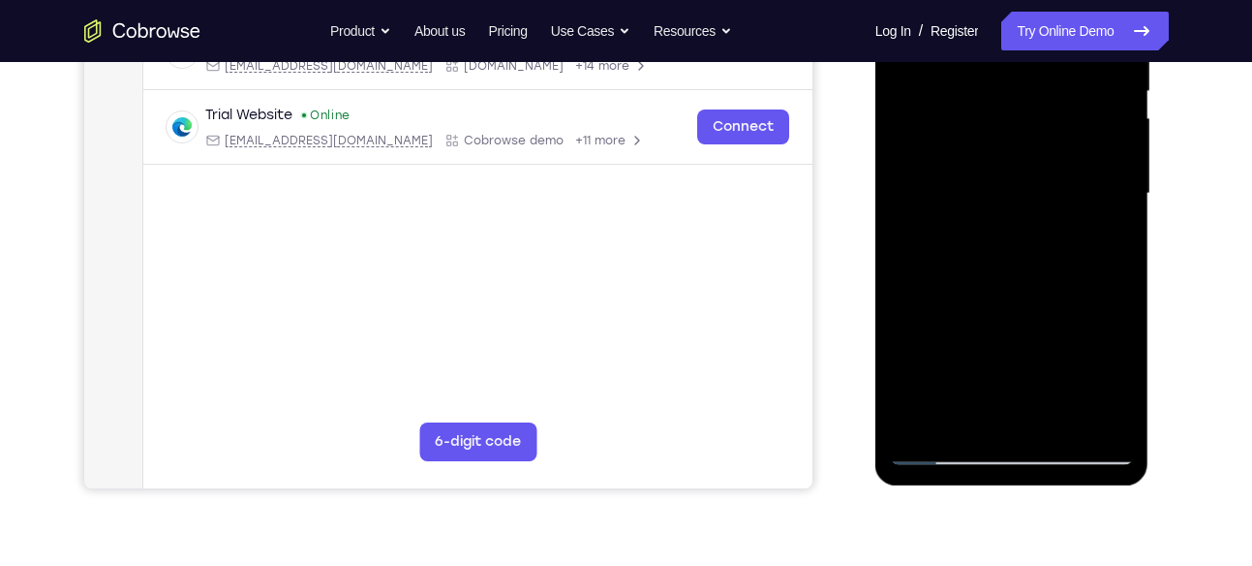
scroll to position [408, 0]
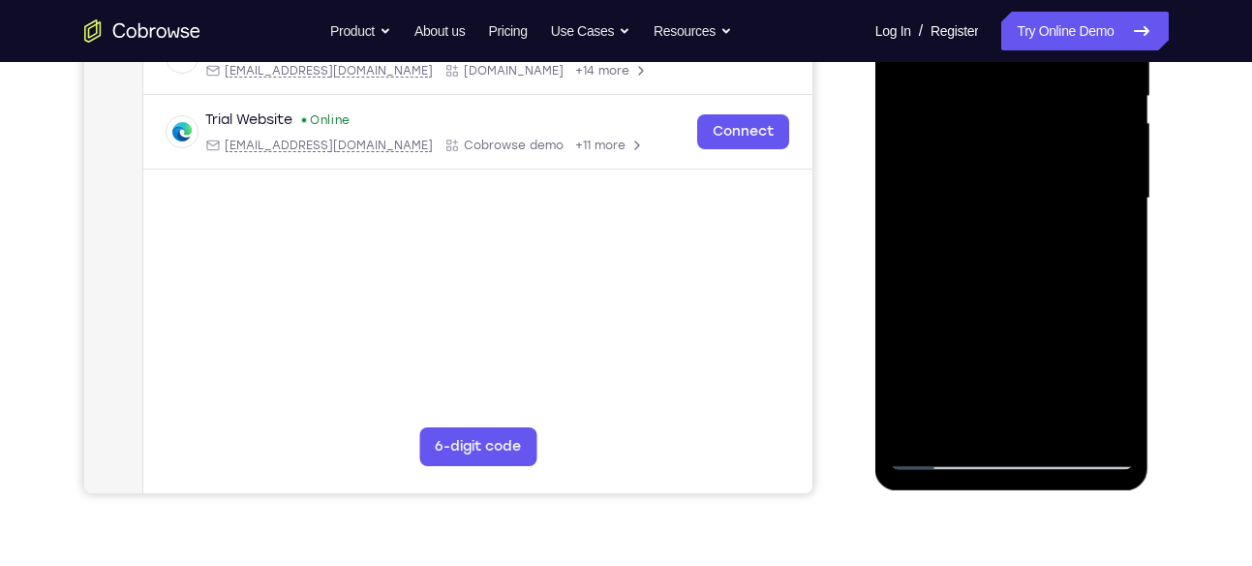
click at [1106, 417] on div at bounding box center [1012, 198] width 244 height 542
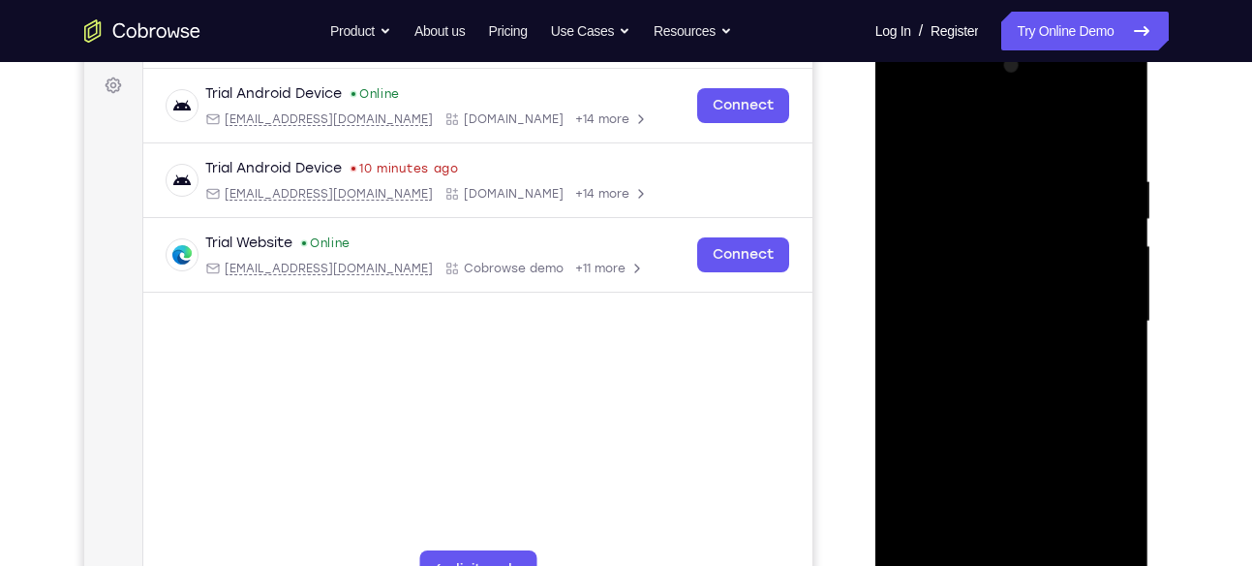
scroll to position [286, 0]
click at [901, 125] on div at bounding box center [1012, 320] width 244 height 542
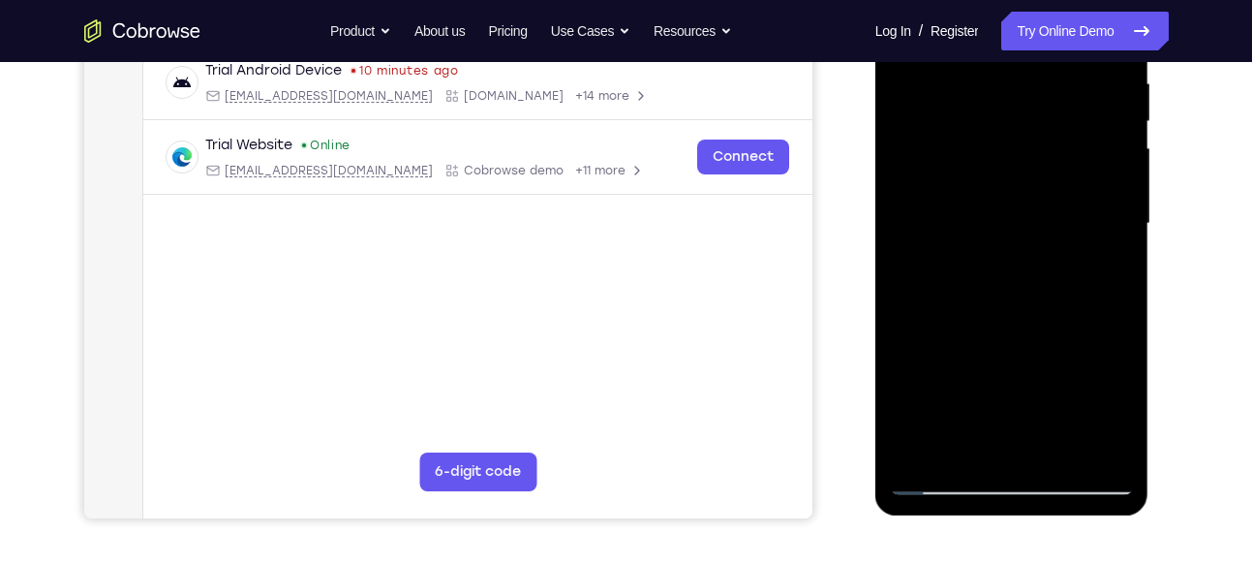
scroll to position [383, 0]
click at [979, 319] on div at bounding box center [1012, 223] width 244 height 542
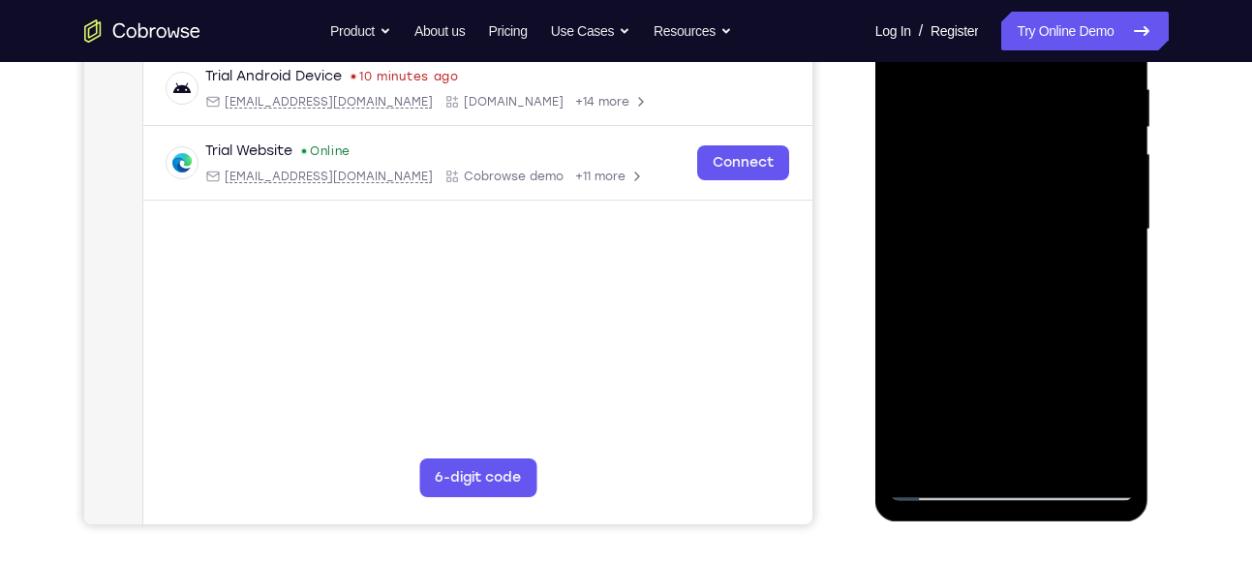
scroll to position [376, 0]
click at [1099, 281] on div at bounding box center [1012, 230] width 244 height 542
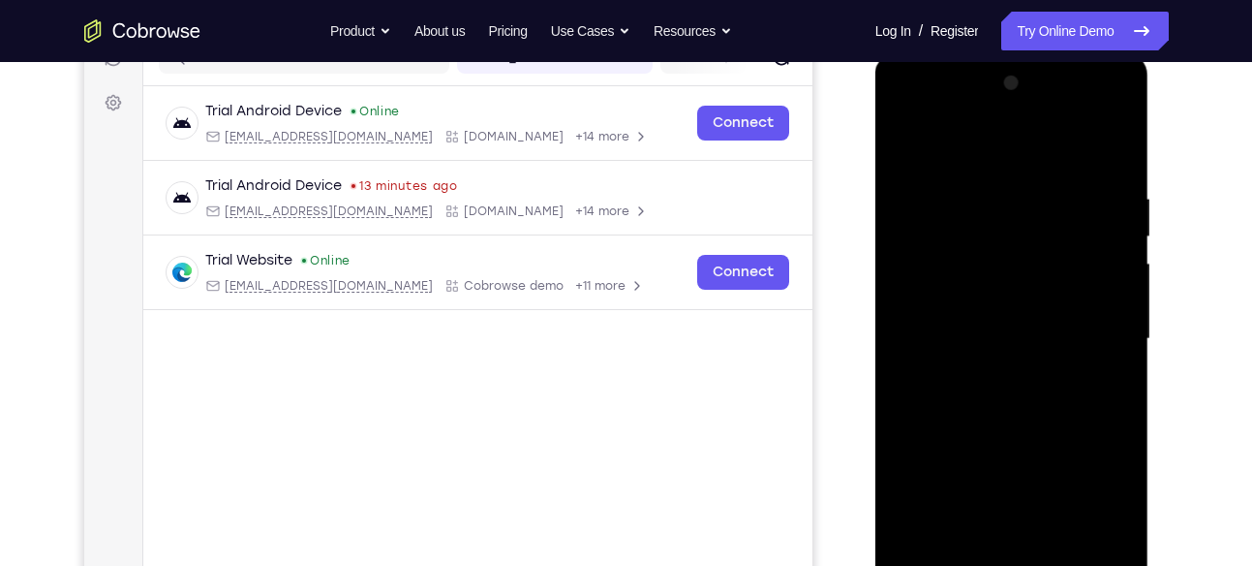
click at [904, 142] on div at bounding box center [1012, 339] width 244 height 542
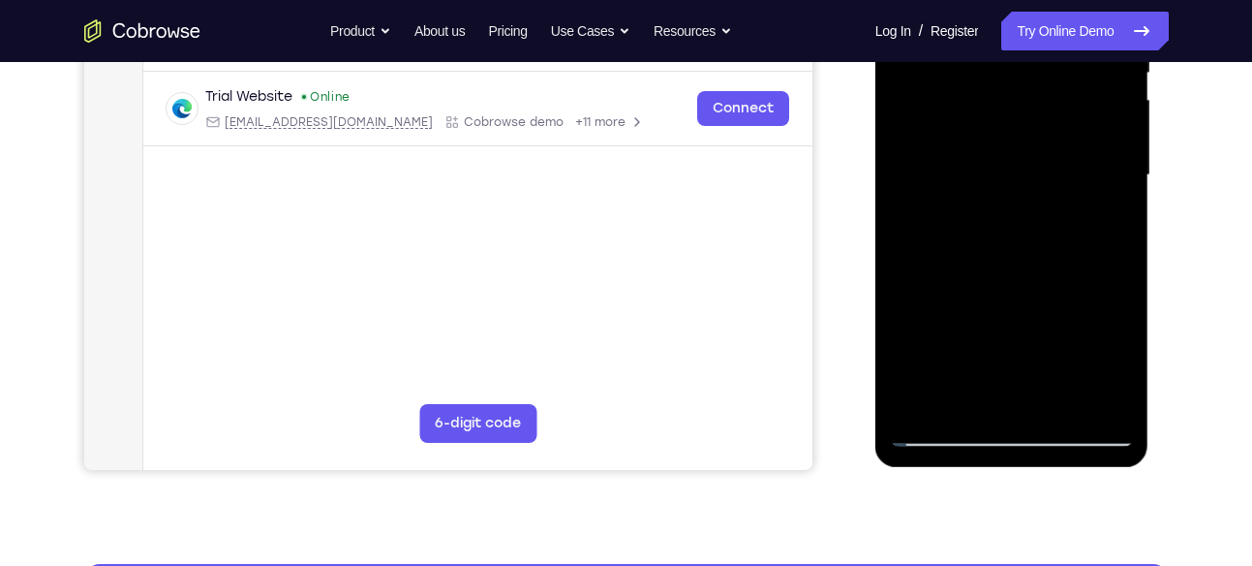
scroll to position [442, 0]
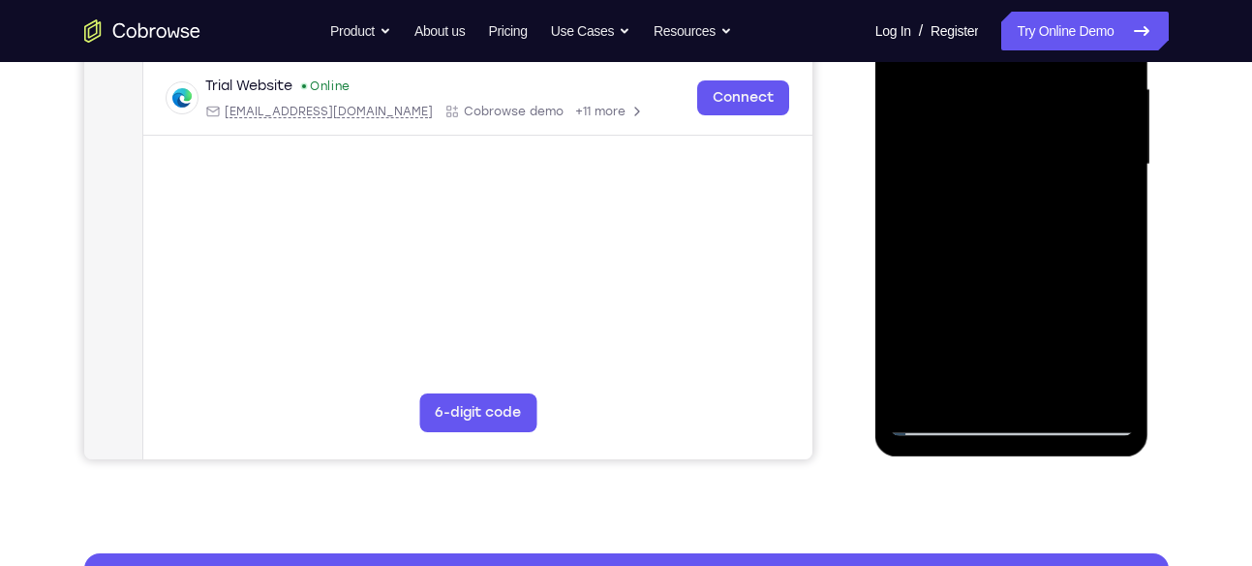
click at [999, 173] on div at bounding box center [1012, 164] width 244 height 542
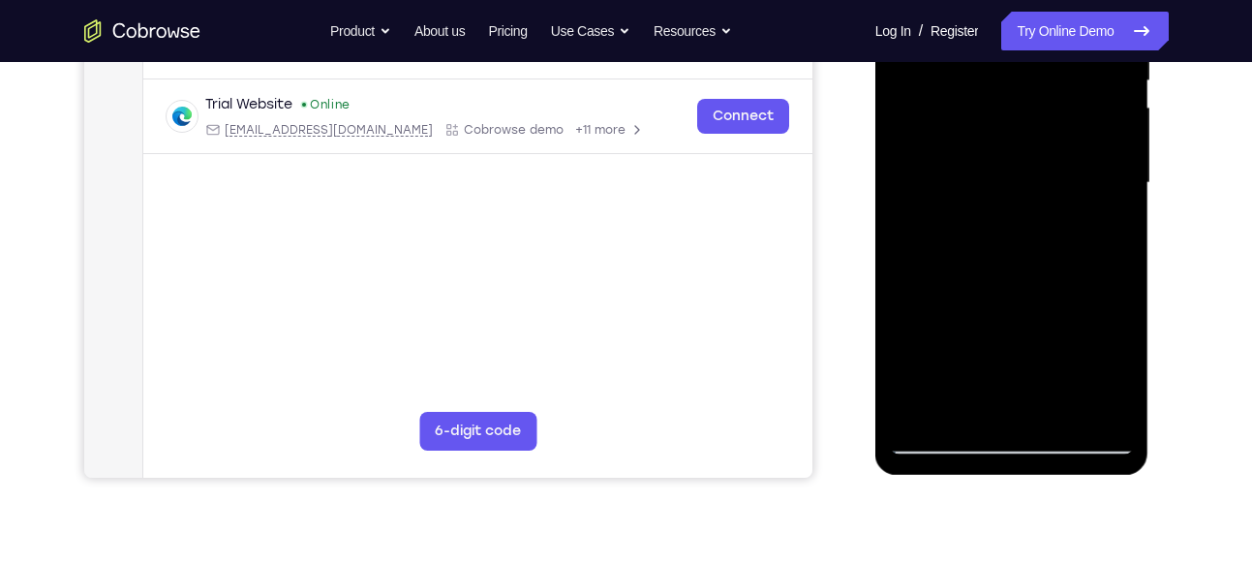
scroll to position [422, 0]
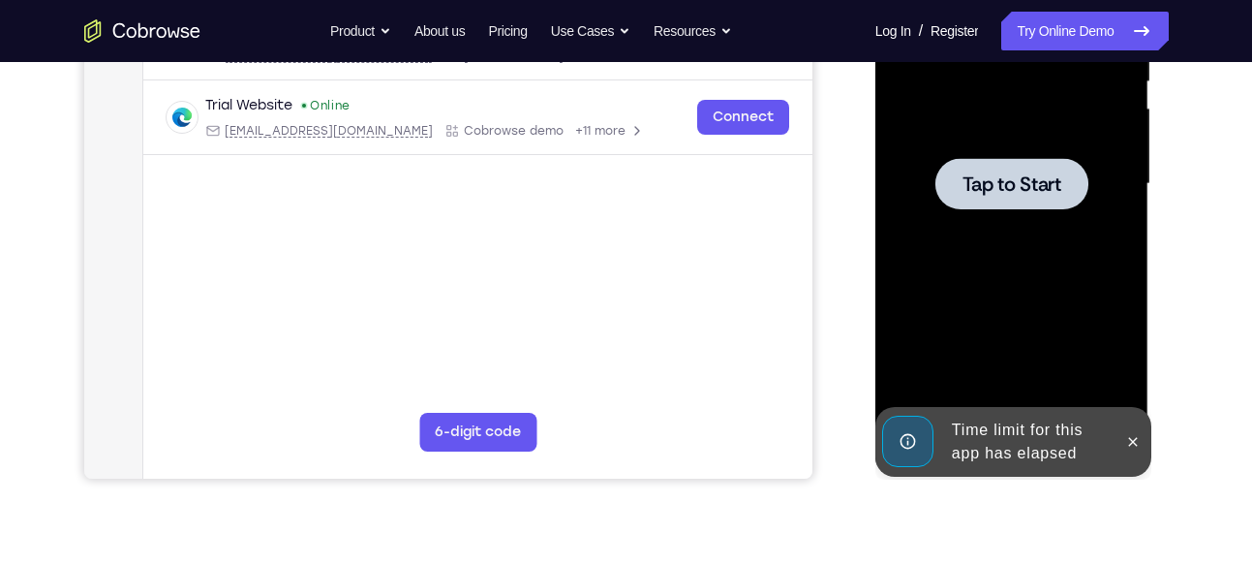
click at [984, 177] on span "Tap to Start" at bounding box center [1012, 183] width 99 height 19
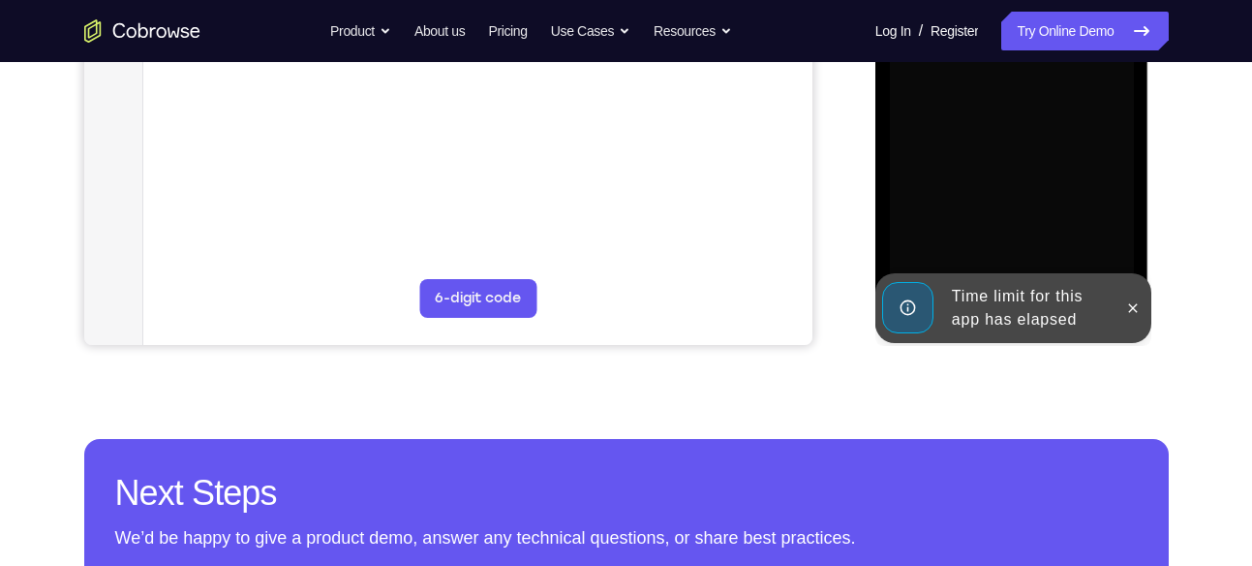
scroll to position [557, 0]
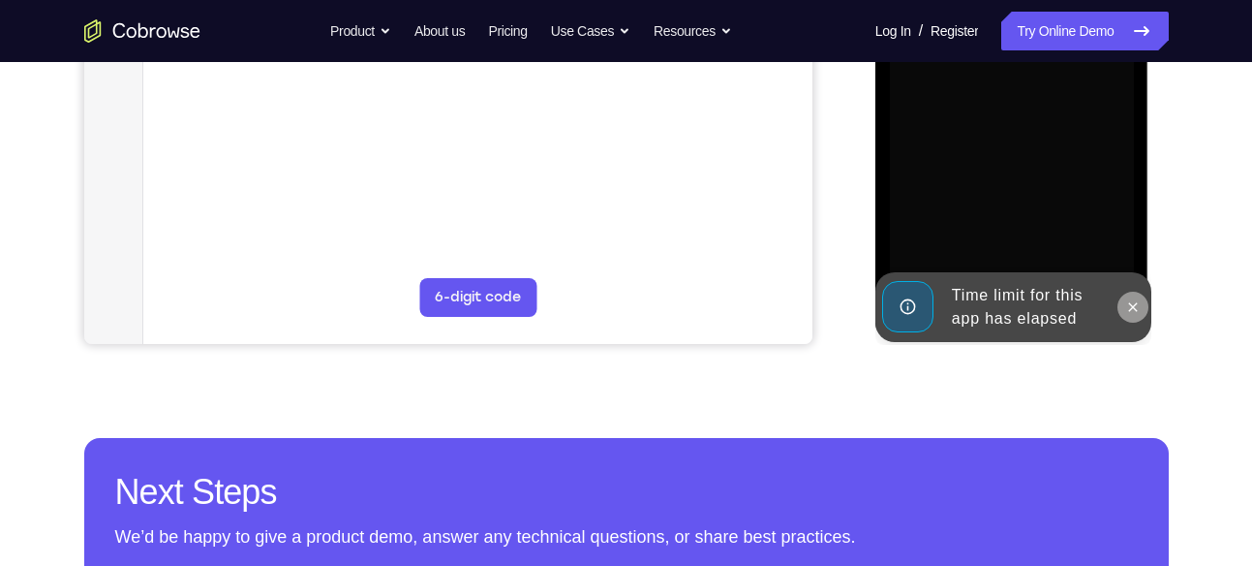
click at [1129, 299] on icon at bounding box center [1132, 306] width 15 height 15
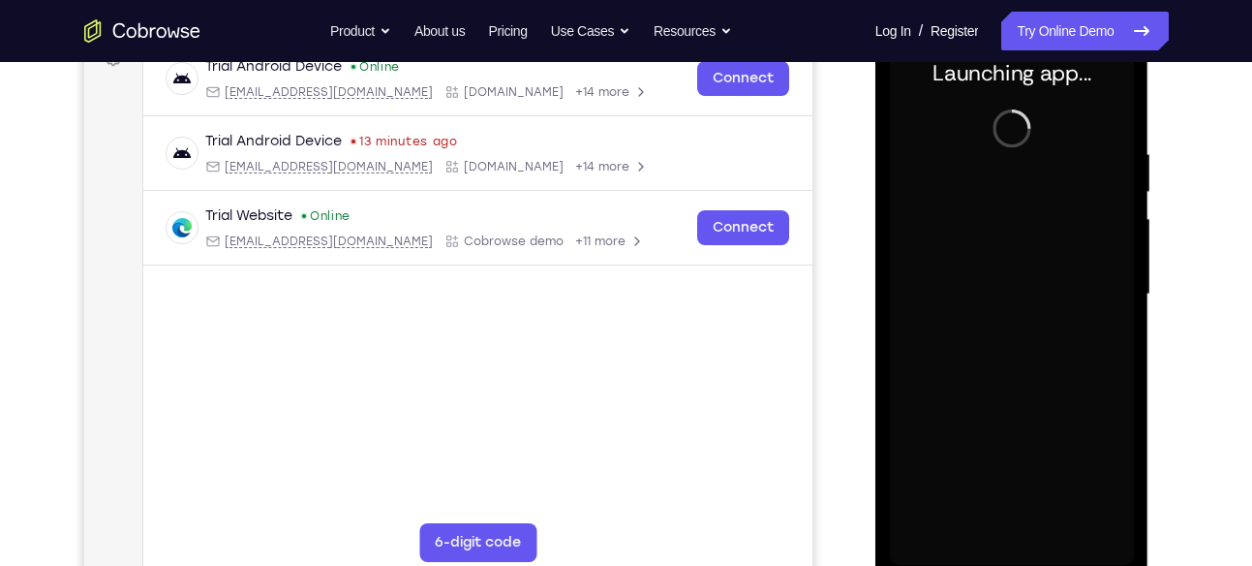
scroll to position [313, 0]
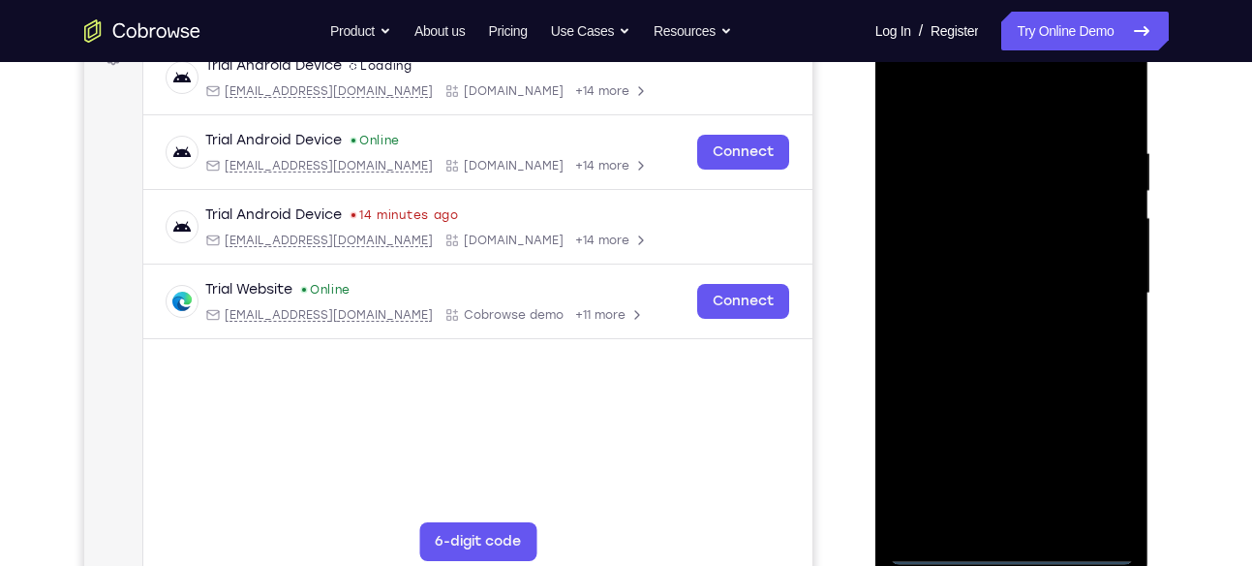
click at [1021, 545] on div at bounding box center [1012, 293] width 244 height 542
click at [1088, 457] on div at bounding box center [1012, 293] width 244 height 542
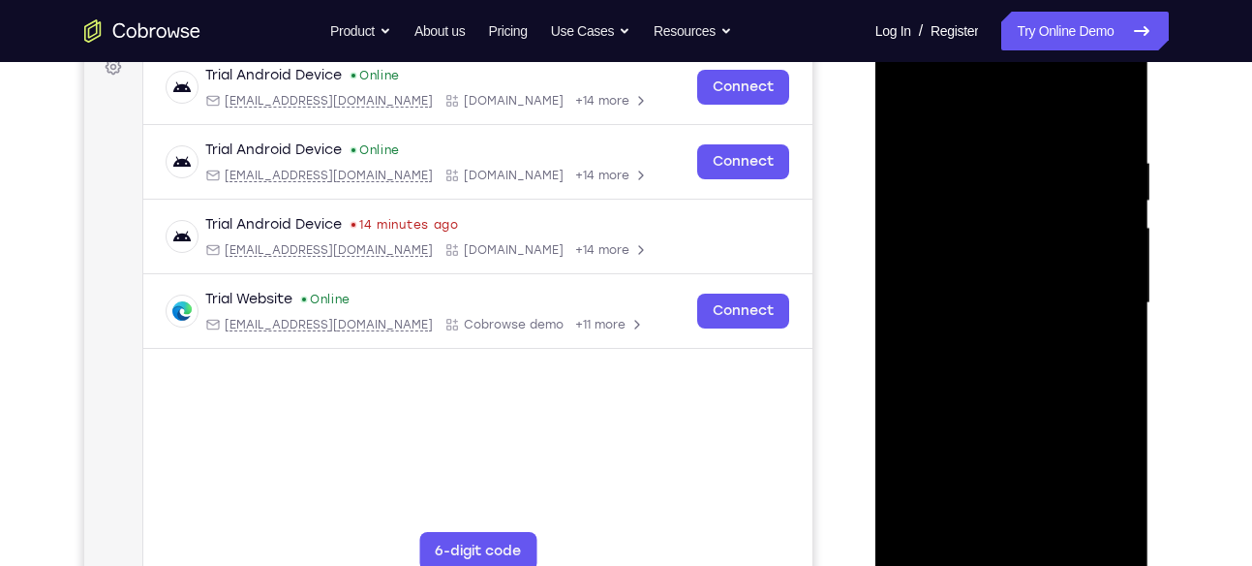
scroll to position [302, 0]
click at [939, 101] on div at bounding box center [1012, 304] width 244 height 542
click at [1088, 295] on div at bounding box center [1012, 304] width 244 height 542
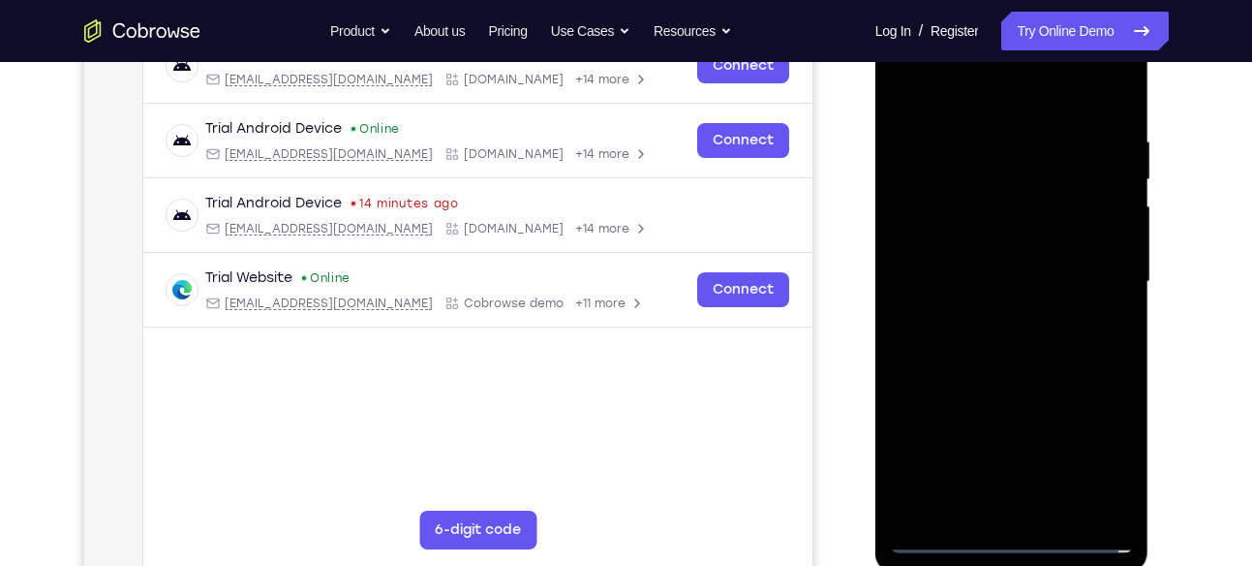
scroll to position [333, 0]
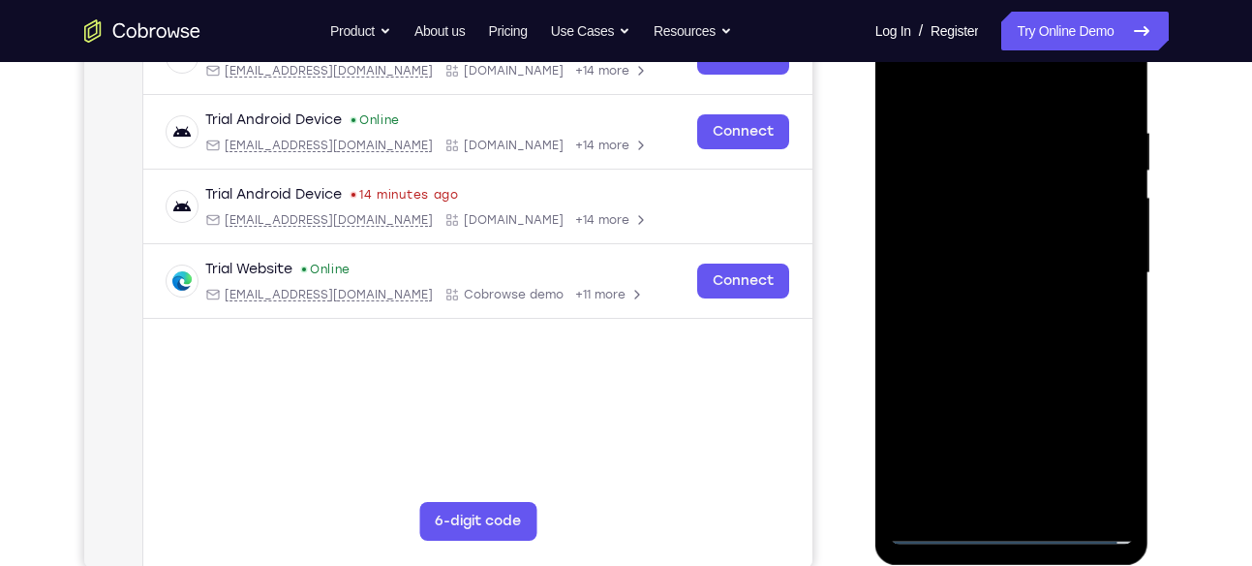
click at [991, 309] on div at bounding box center [1012, 273] width 244 height 542
click at [935, 247] on div at bounding box center [1012, 273] width 244 height 542
click at [961, 237] on div at bounding box center [1012, 273] width 244 height 542
click at [991, 266] on div at bounding box center [1012, 273] width 244 height 542
click at [1026, 332] on div at bounding box center [1012, 273] width 244 height 542
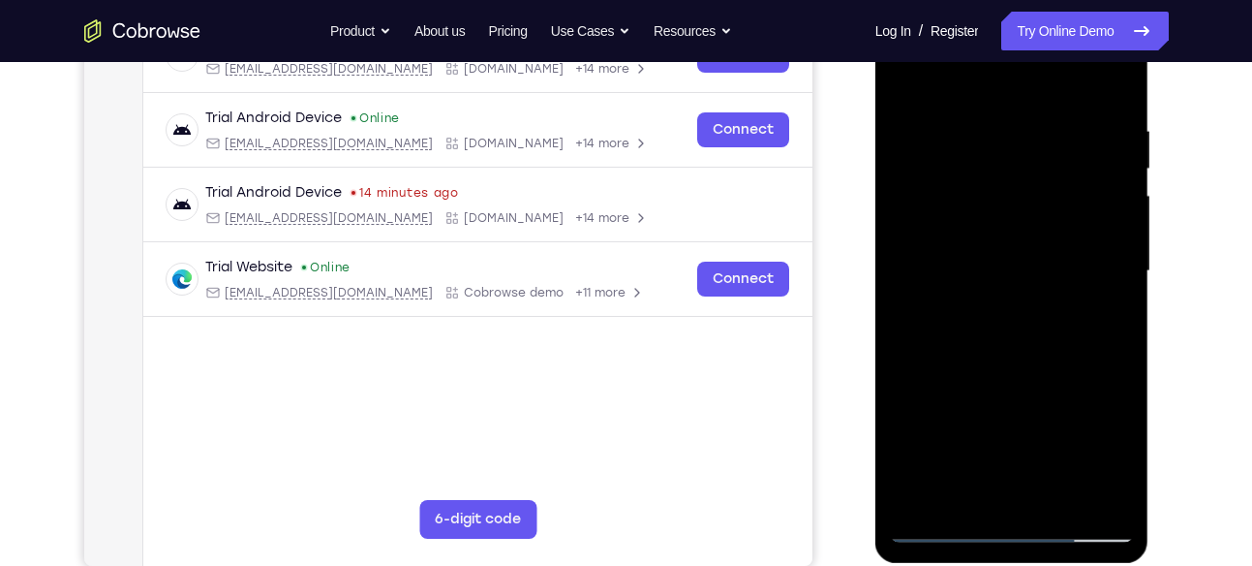
scroll to position [334, 0]
click at [1017, 359] on div at bounding box center [1012, 272] width 244 height 542
click at [999, 363] on div at bounding box center [1012, 272] width 244 height 542
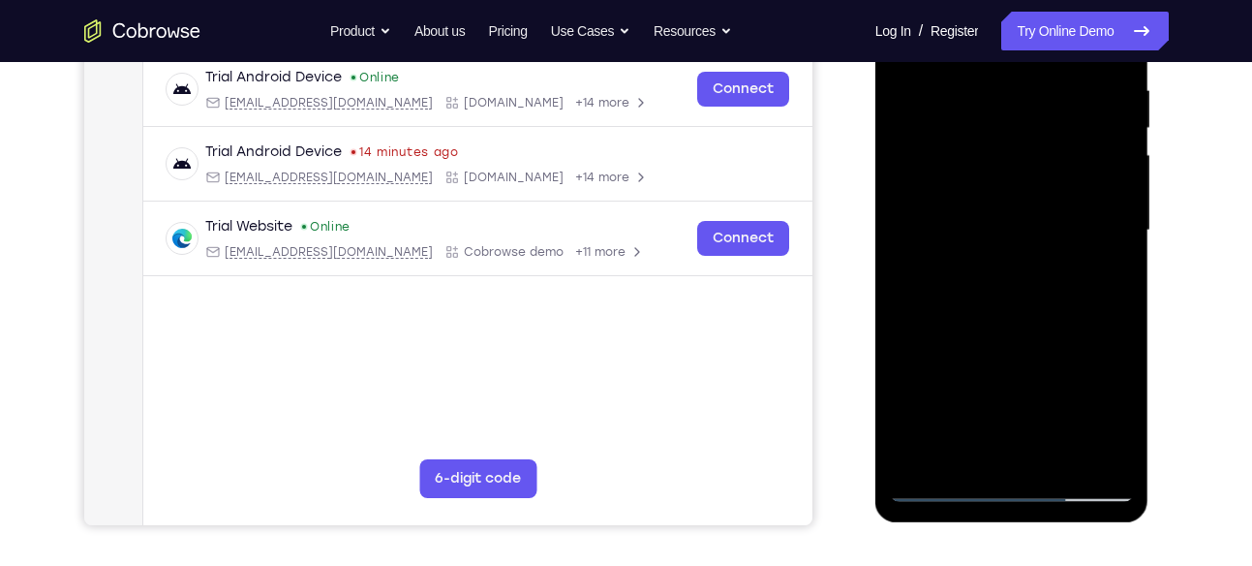
scroll to position [377, 0]
click at [1058, 459] on div at bounding box center [1012, 229] width 244 height 542
click at [1013, 335] on div at bounding box center [1012, 229] width 244 height 542
click at [994, 251] on div at bounding box center [1012, 229] width 244 height 542
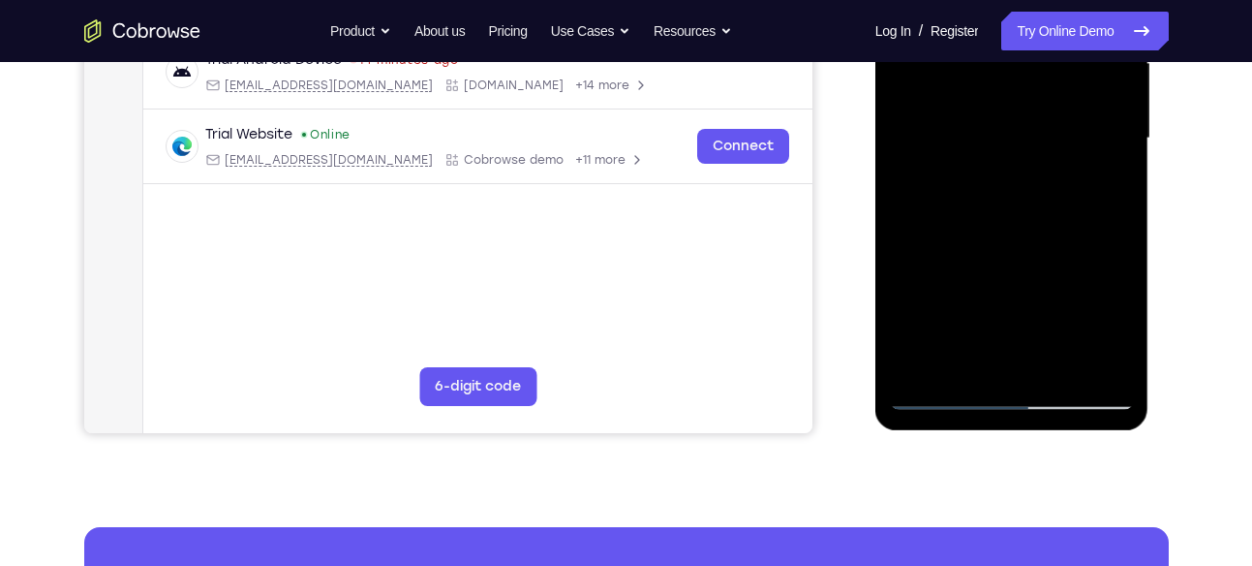
scroll to position [394, 0]
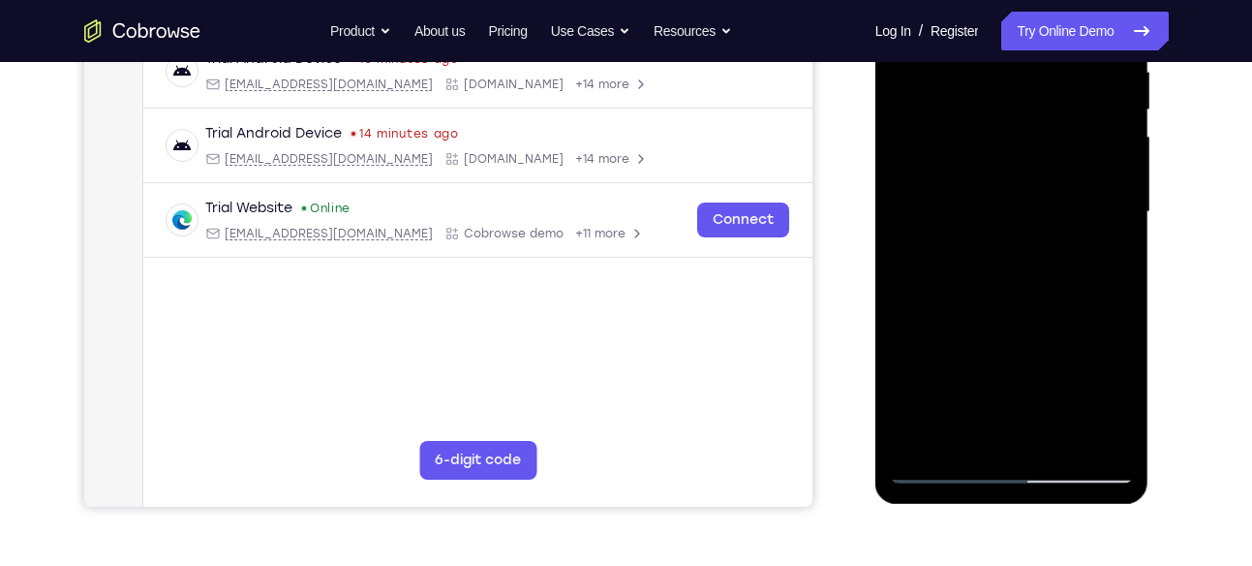
click at [1005, 230] on div at bounding box center [1012, 212] width 244 height 542
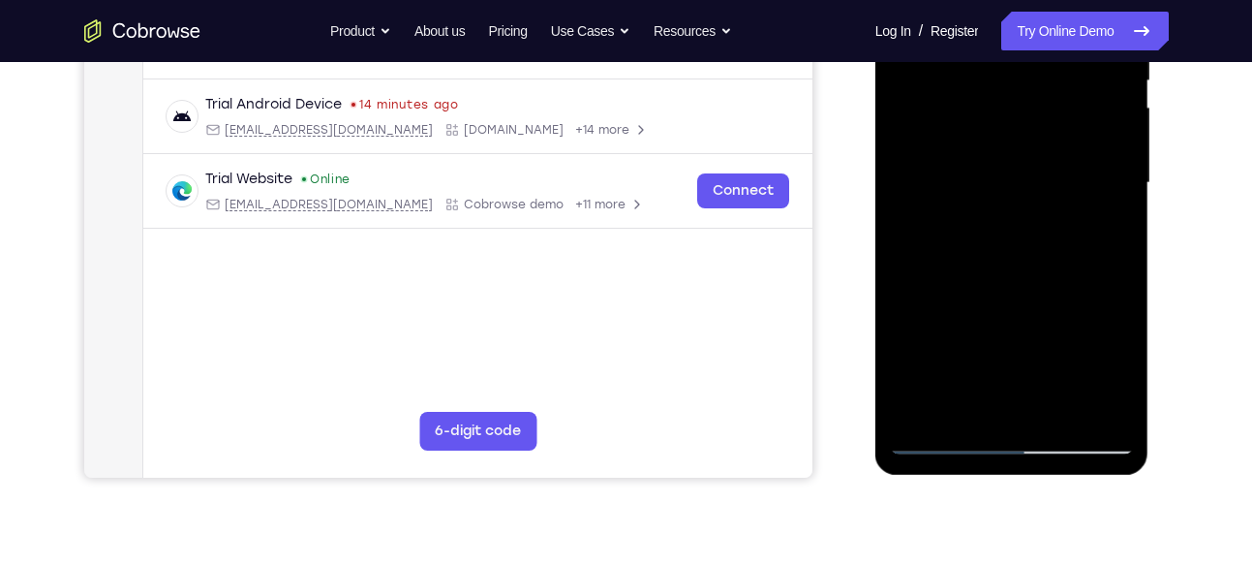
scroll to position [422, 0]
click at [958, 402] on div at bounding box center [1012, 184] width 244 height 542
click at [1104, 231] on div at bounding box center [1012, 184] width 244 height 542
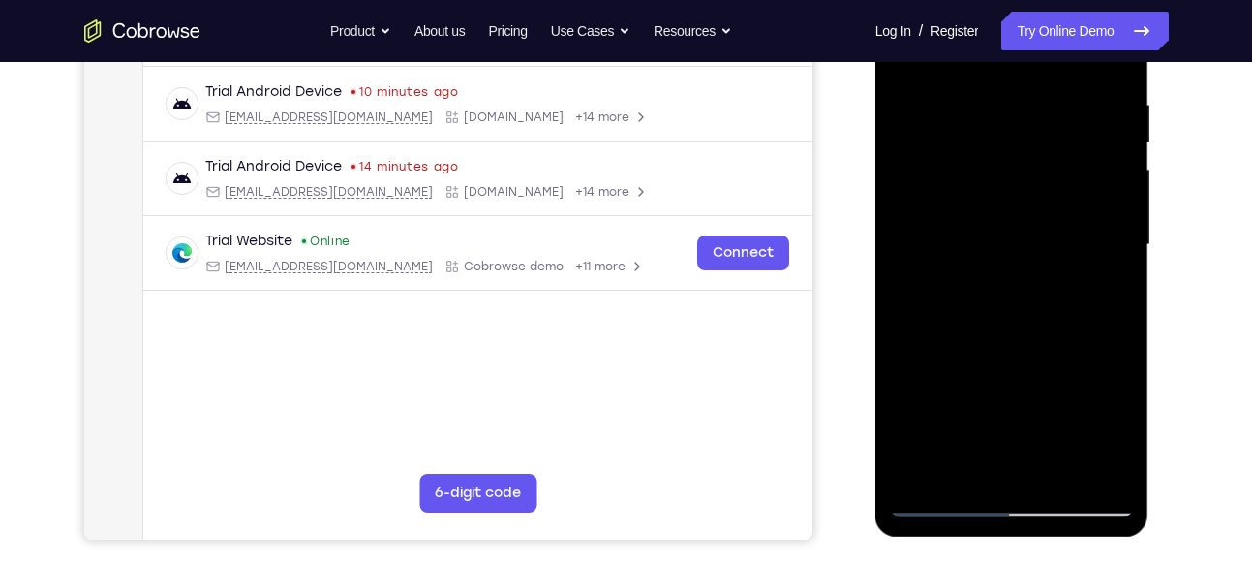
scroll to position [335, 0]
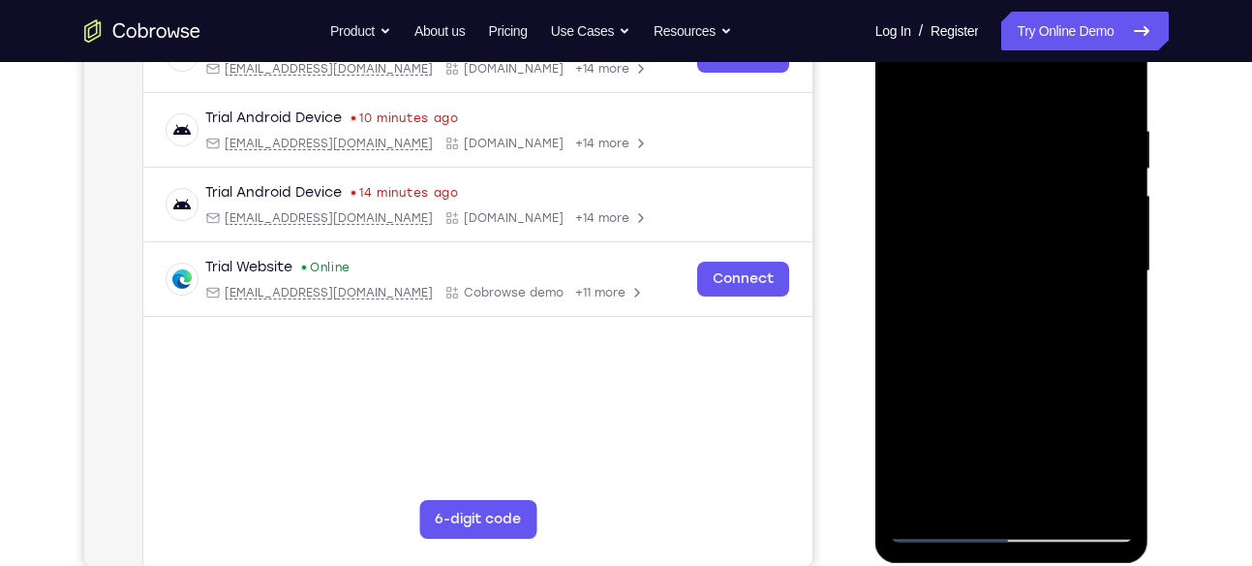
drag, startPoint x: 1000, startPoint y: 232, endPoint x: 1004, endPoint y: 325, distance: 93.0
click at [1004, 325] on div at bounding box center [1012, 271] width 244 height 542
drag, startPoint x: 957, startPoint y: 158, endPoint x: 964, endPoint y: 263, distance: 105.8
click at [964, 263] on div at bounding box center [1012, 271] width 244 height 542
click at [908, 167] on div at bounding box center [1012, 271] width 244 height 542
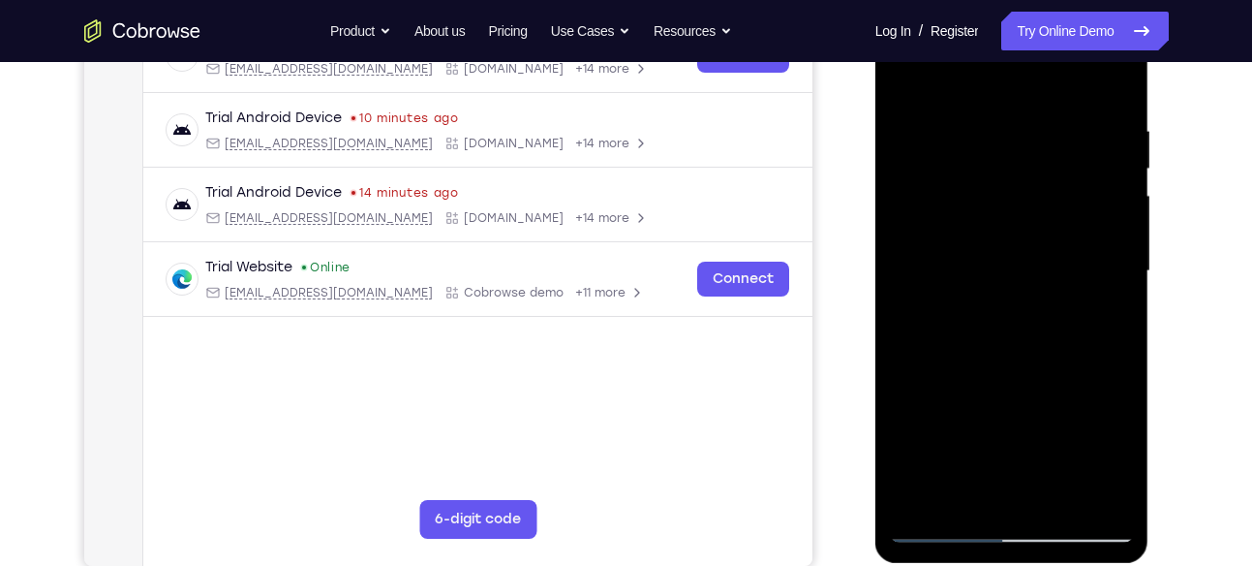
drag, startPoint x: 908, startPoint y: 167, endPoint x: 915, endPoint y: 235, distance: 69.1
click at [915, 235] on div at bounding box center [1012, 271] width 244 height 542
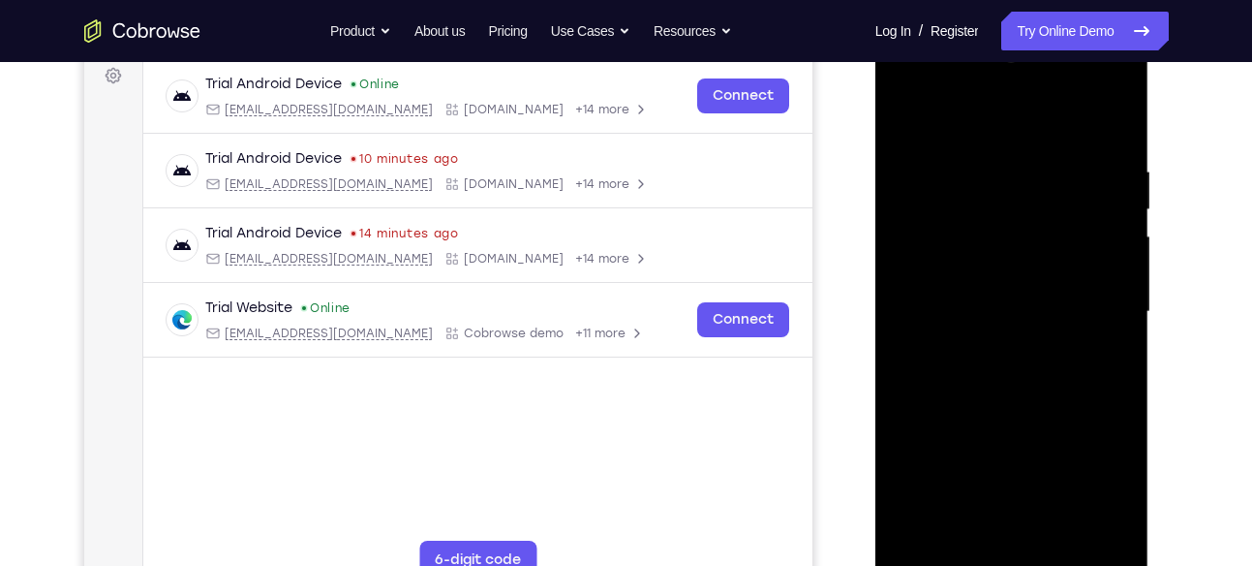
scroll to position [293, 0]
click at [900, 125] on div at bounding box center [1012, 313] width 244 height 542
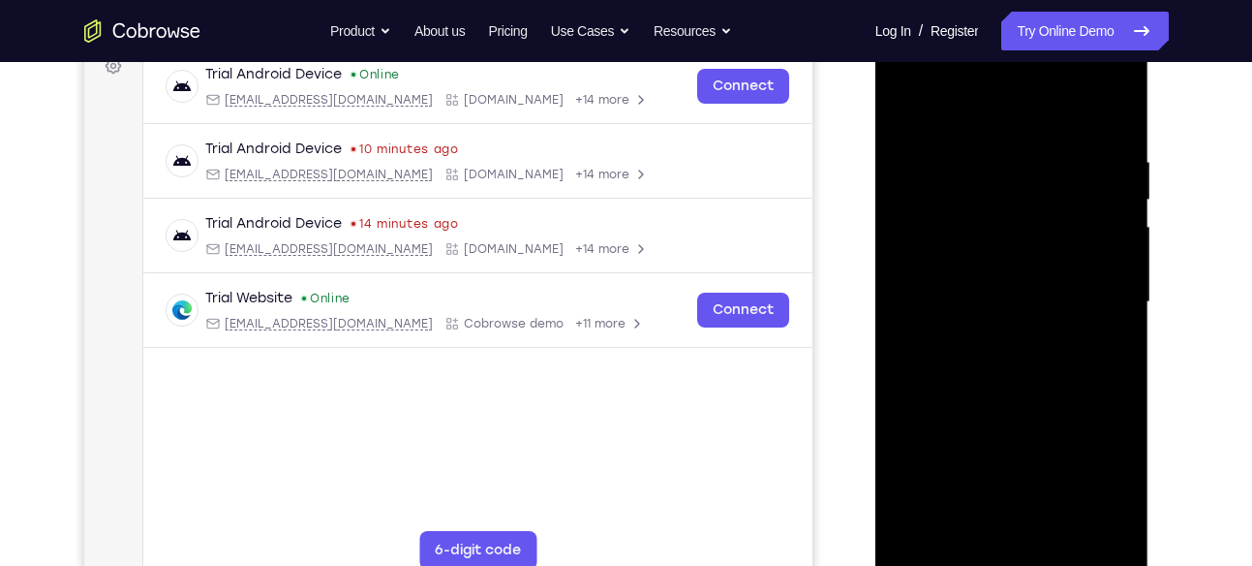
scroll to position [303, 0]
click at [911, 104] on div at bounding box center [1012, 303] width 244 height 542
click at [987, 153] on div at bounding box center [1012, 303] width 244 height 542
click at [1097, 221] on div at bounding box center [1012, 303] width 244 height 542
click at [1106, 278] on div at bounding box center [1012, 303] width 244 height 542
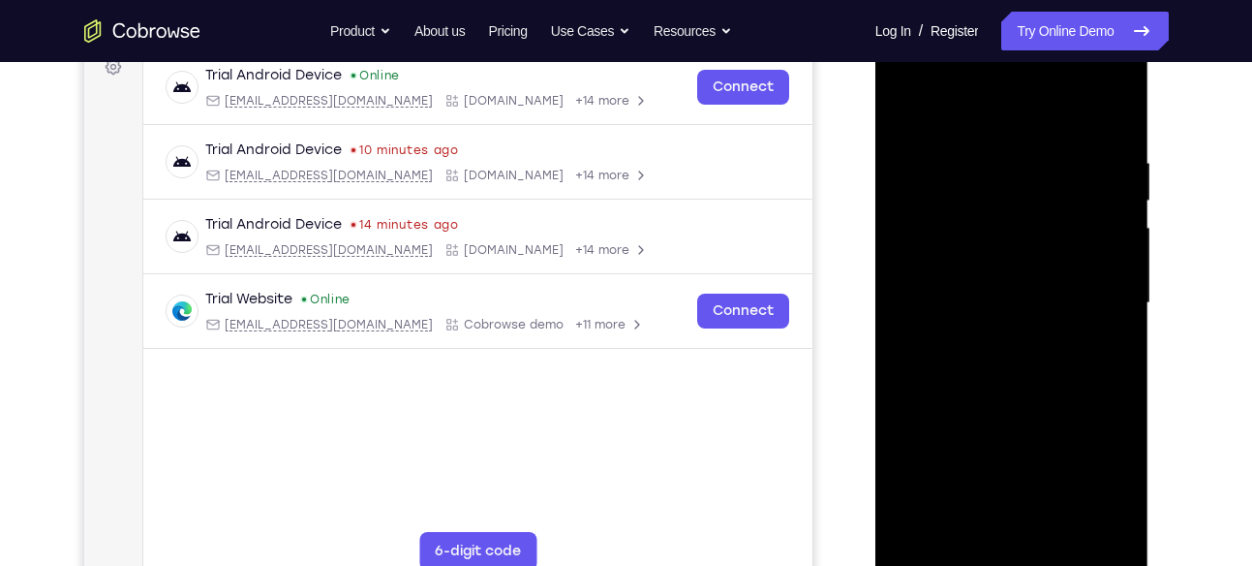
drag, startPoint x: 1115, startPoint y: 283, endPoint x: 985, endPoint y: 295, distance: 130.4
click at [985, 295] on div at bounding box center [1012, 303] width 244 height 542
click at [1108, 115] on div at bounding box center [1012, 303] width 244 height 542
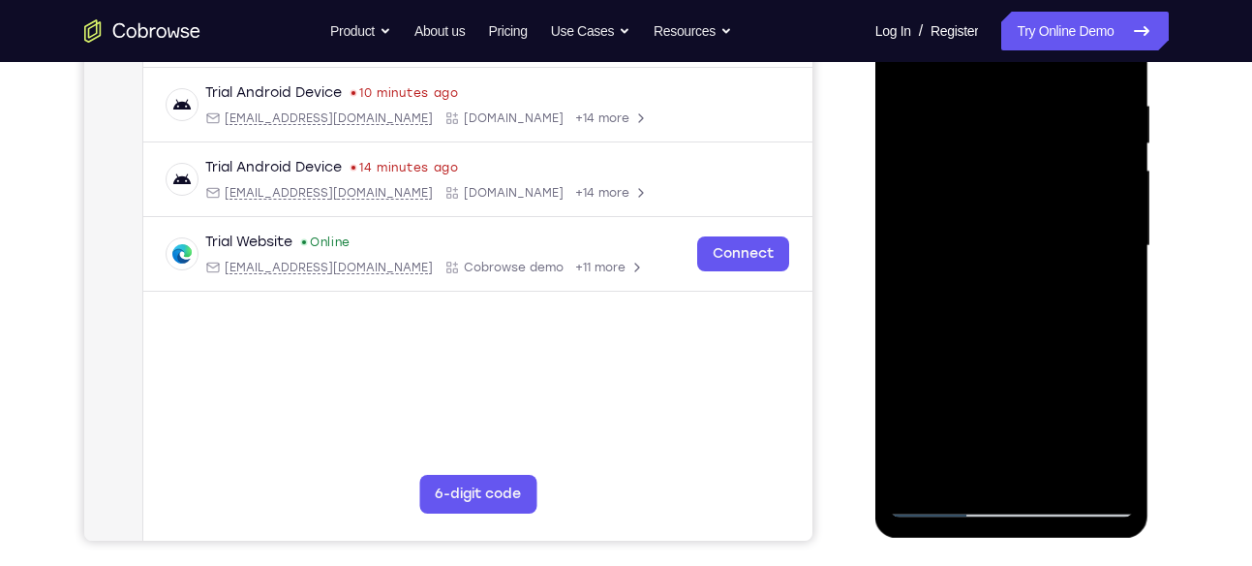
scroll to position [361, 0]
drag, startPoint x: 967, startPoint y: 319, endPoint x: 966, endPoint y: 96, distance: 222.7
click at [966, 96] on div at bounding box center [1012, 245] width 244 height 542
drag, startPoint x: 976, startPoint y: 399, endPoint x: 1034, endPoint y: 148, distance: 257.5
click at [1034, 148] on div at bounding box center [1012, 245] width 244 height 542
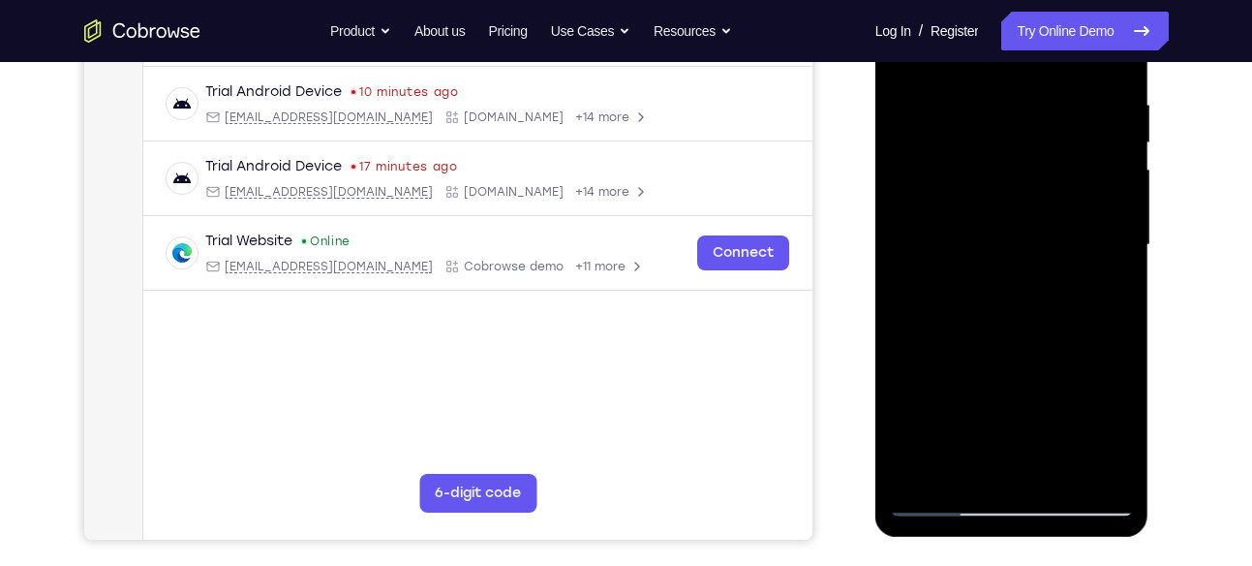
drag, startPoint x: 983, startPoint y: 406, endPoint x: 1026, endPoint y: 169, distance: 241.1
click at [1026, 169] on div at bounding box center [1012, 245] width 244 height 542
drag, startPoint x: 994, startPoint y: 301, endPoint x: 989, endPoint y: 419, distance: 118.2
click at [989, 419] on div at bounding box center [1012, 245] width 244 height 542
drag, startPoint x: 1040, startPoint y: 222, endPoint x: 1029, endPoint y: 304, distance: 83.0
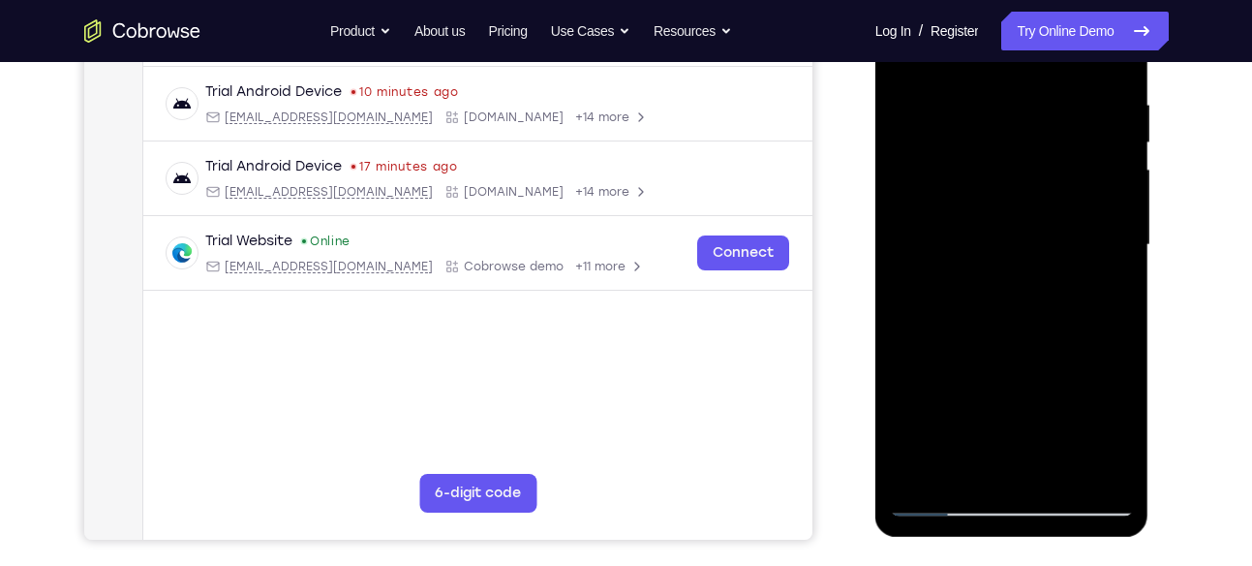
click at [1029, 304] on div at bounding box center [1012, 245] width 244 height 542
click at [1121, 444] on div at bounding box center [1012, 245] width 244 height 542
click at [1120, 263] on div at bounding box center [1012, 245] width 244 height 542
click at [1120, 265] on div at bounding box center [1012, 245] width 244 height 542
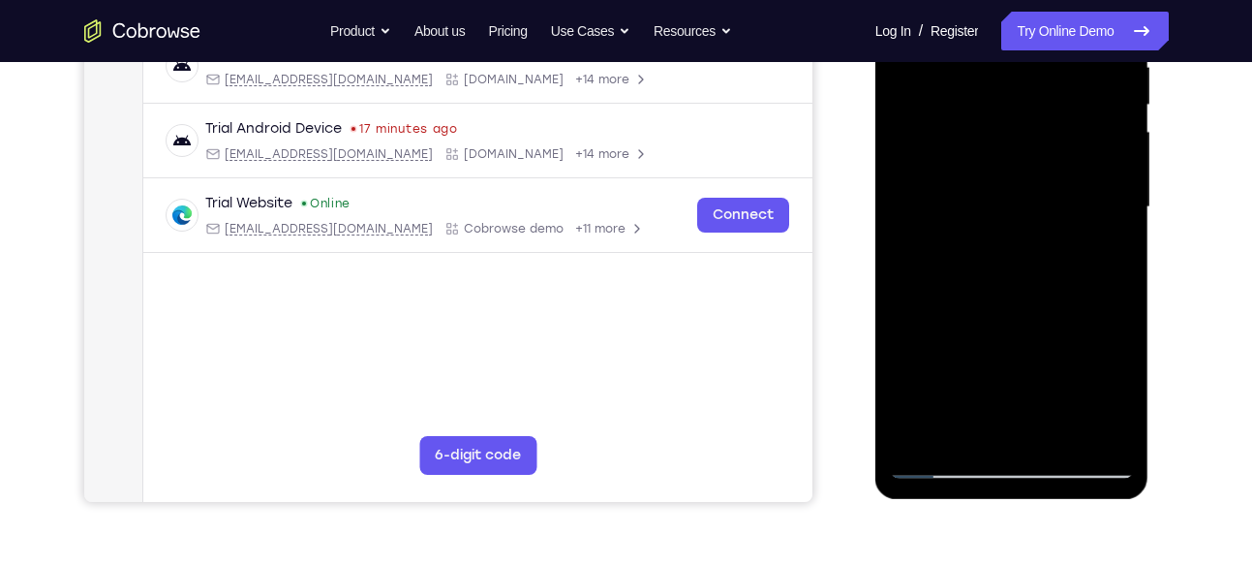
scroll to position [398, 0]
click at [1120, 229] on div at bounding box center [1012, 208] width 244 height 542
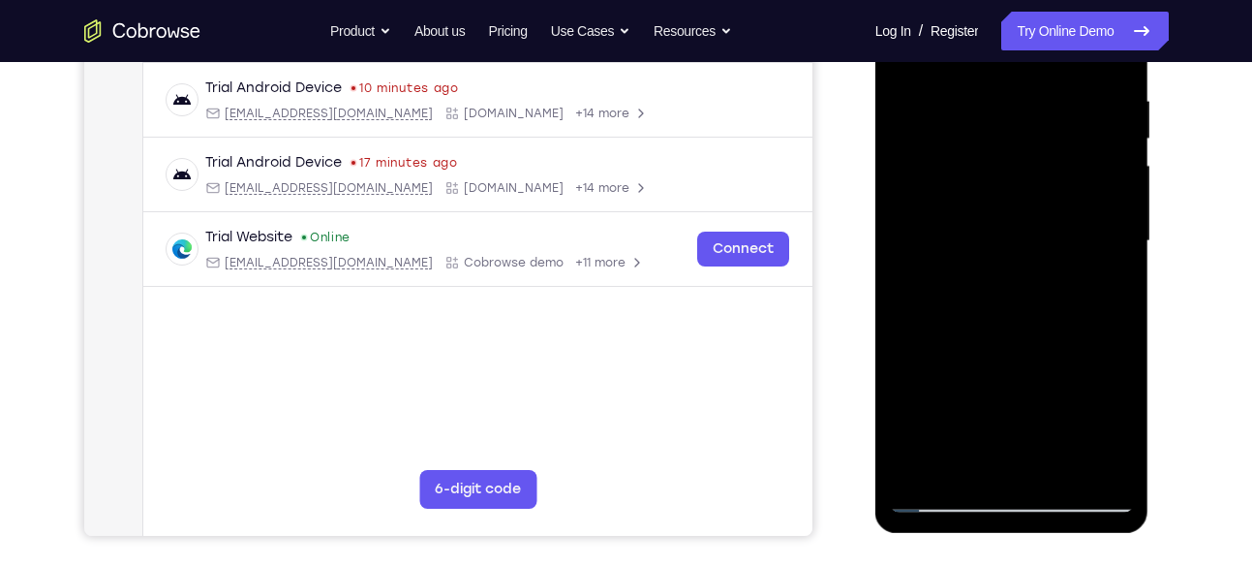
scroll to position [366, 0]
click at [1123, 262] on div at bounding box center [1012, 240] width 244 height 542
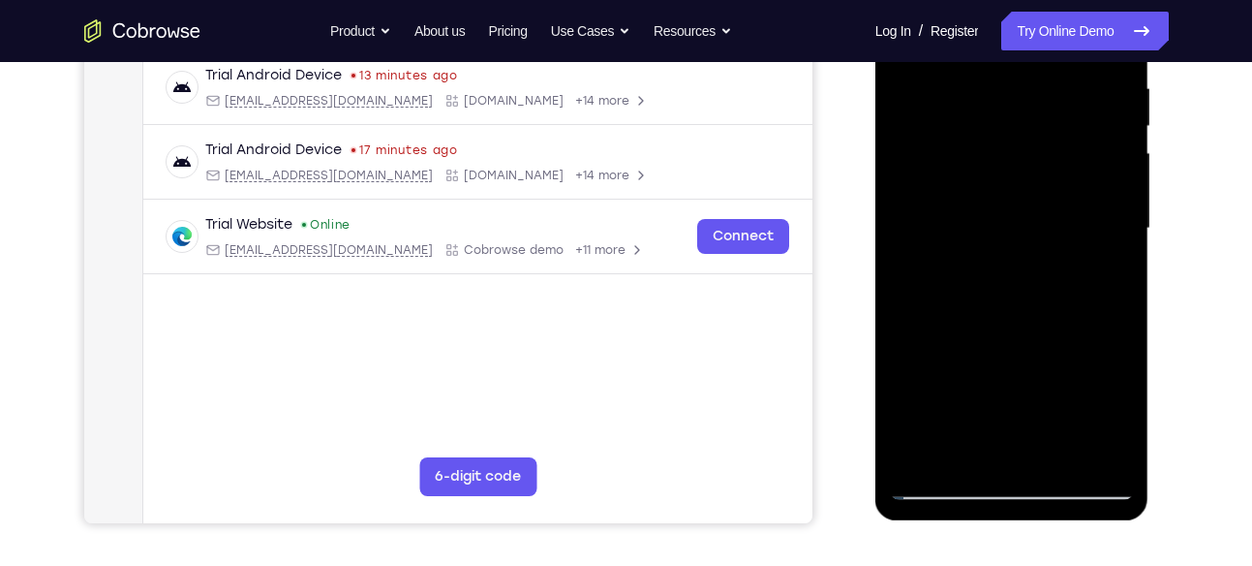
scroll to position [377, 0]
click at [1122, 250] on div at bounding box center [1012, 229] width 244 height 542
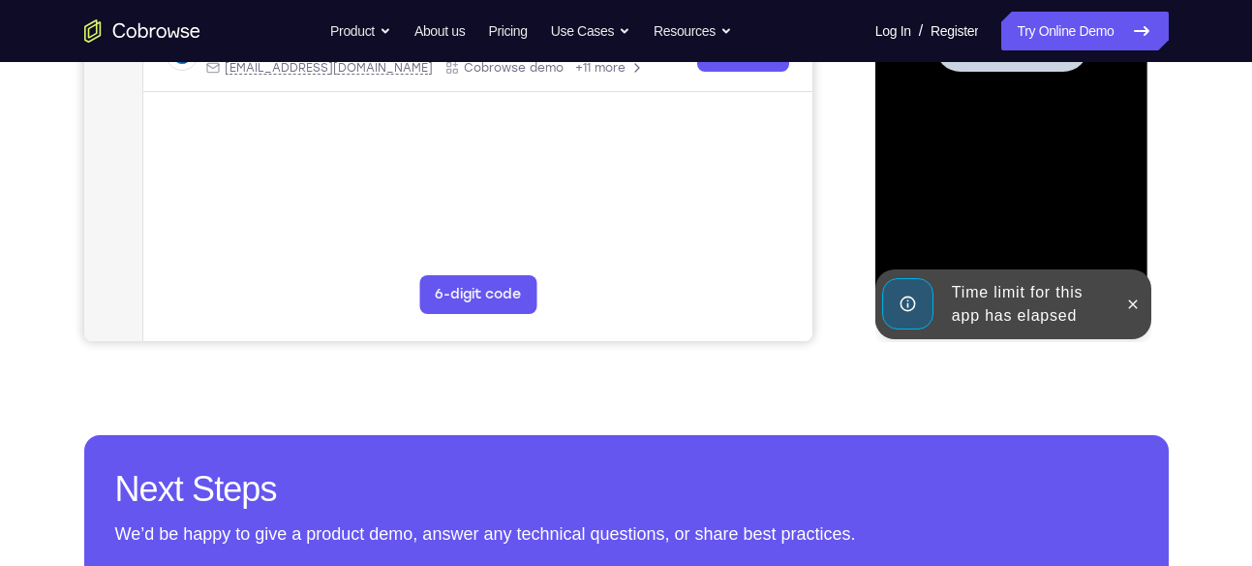
scroll to position [544, 0]
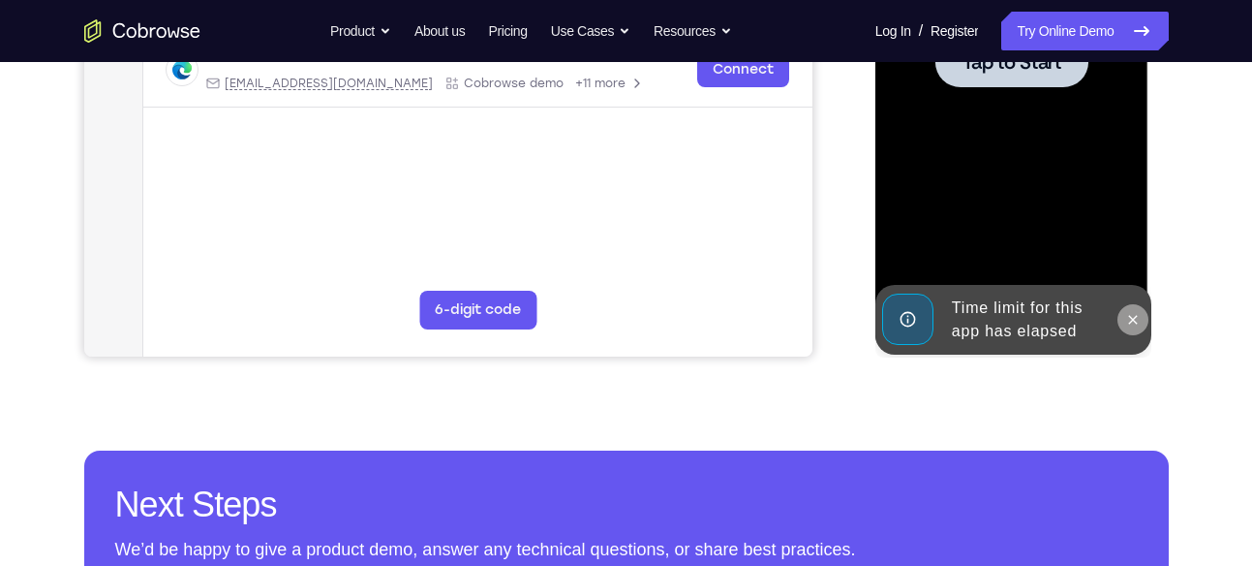
click at [1132, 317] on icon at bounding box center [1132, 319] width 15 height 15
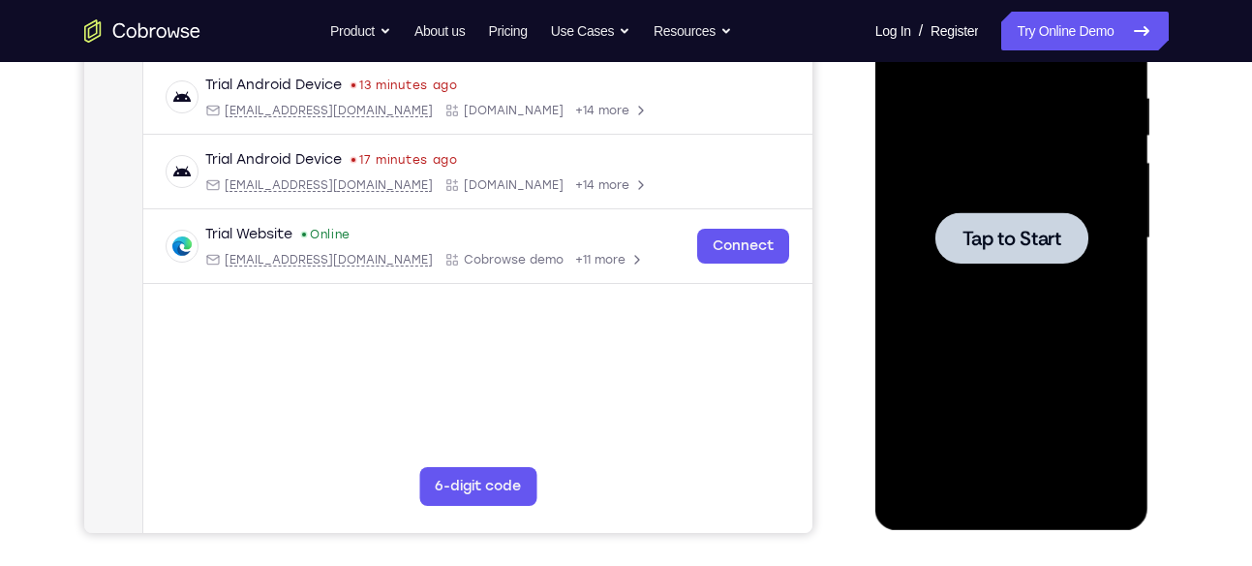
scroll to position [365, 0]
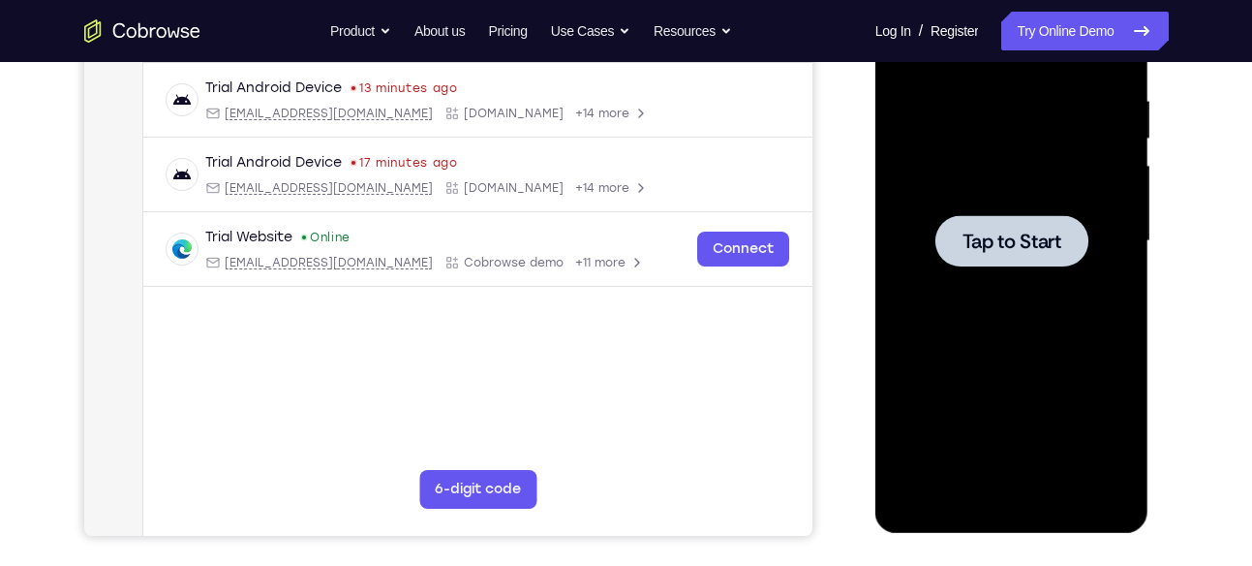
click at [1053, 233] on span "Tap to Start" at bounding box center [1012, 240] width 99 height 19
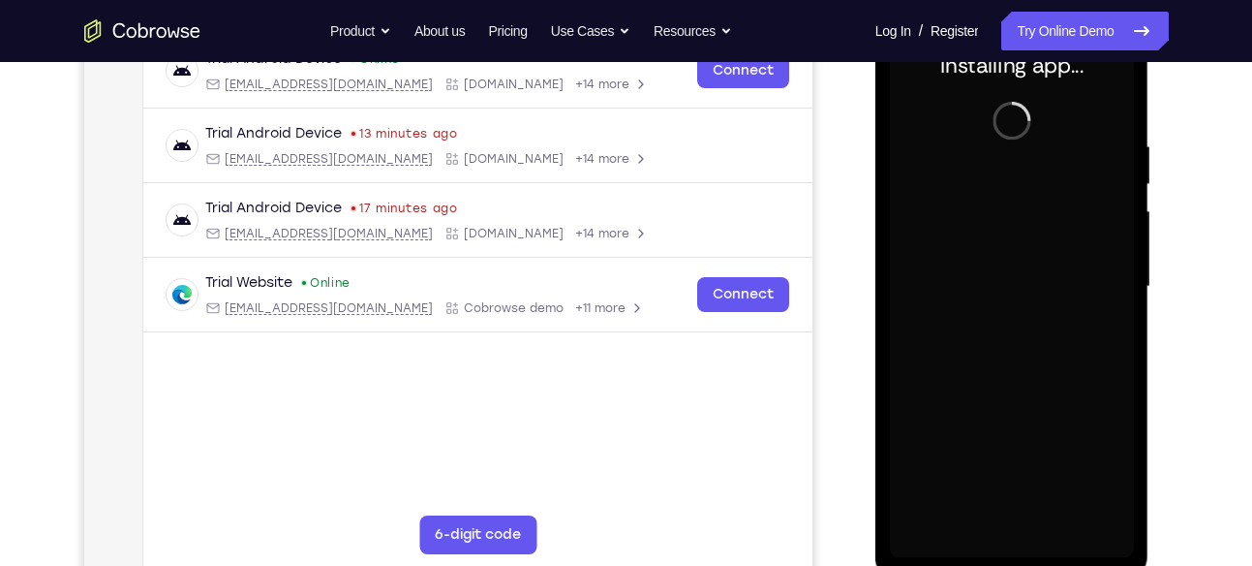
scroll to position [348, 0]
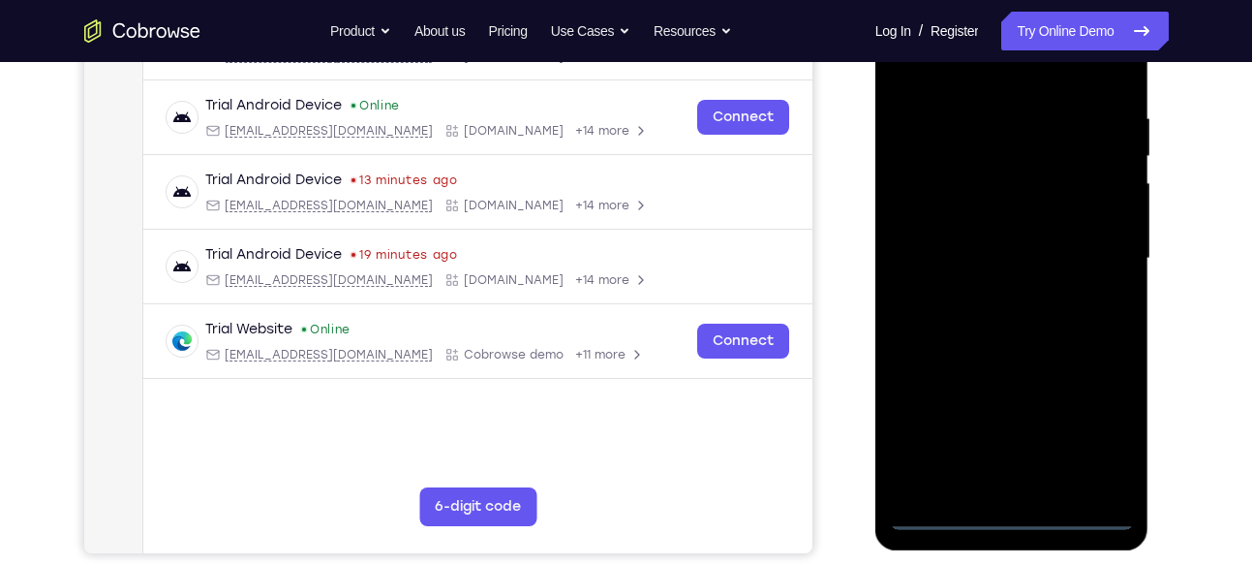
click at [1014, 513] on div at bounding box center [1012, 258] width 244 height 542
click at [1106, 431] on div at bounding box center [1012, 258] width 244 height 542
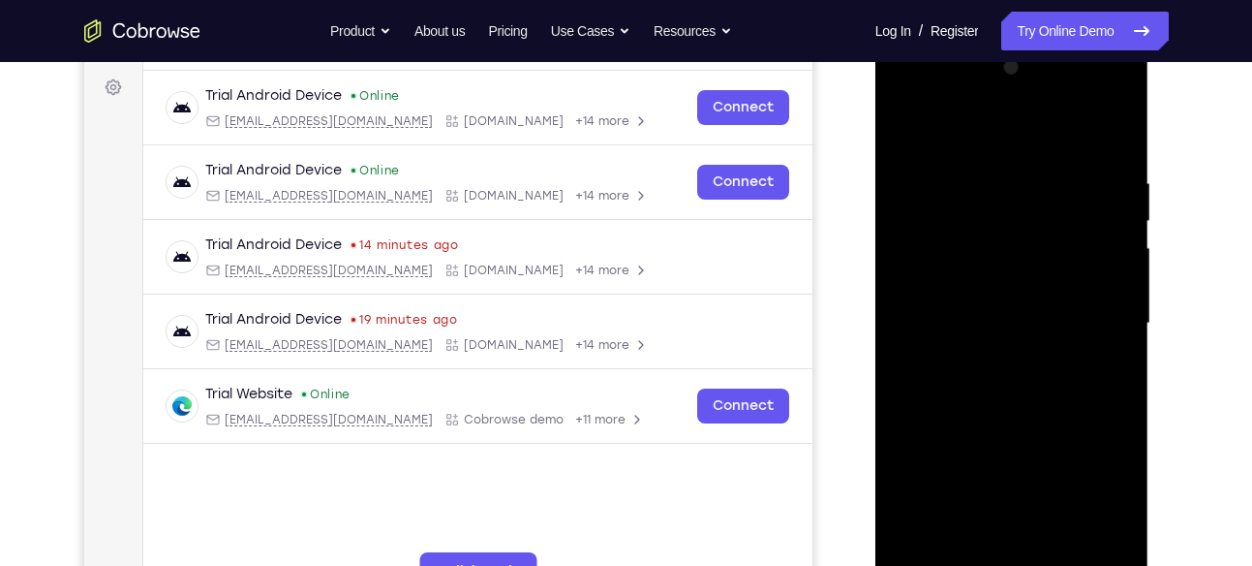
scroll to position [285, 0]
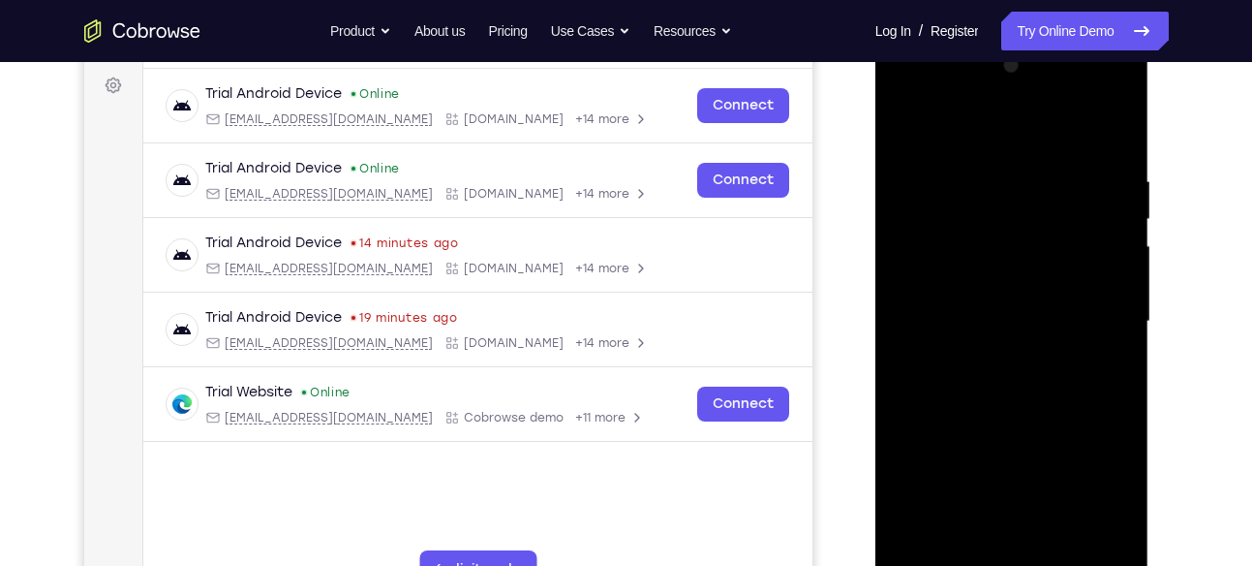
click at [1098, 497] on div at bounding box center [1012, 321] width 244 height 542
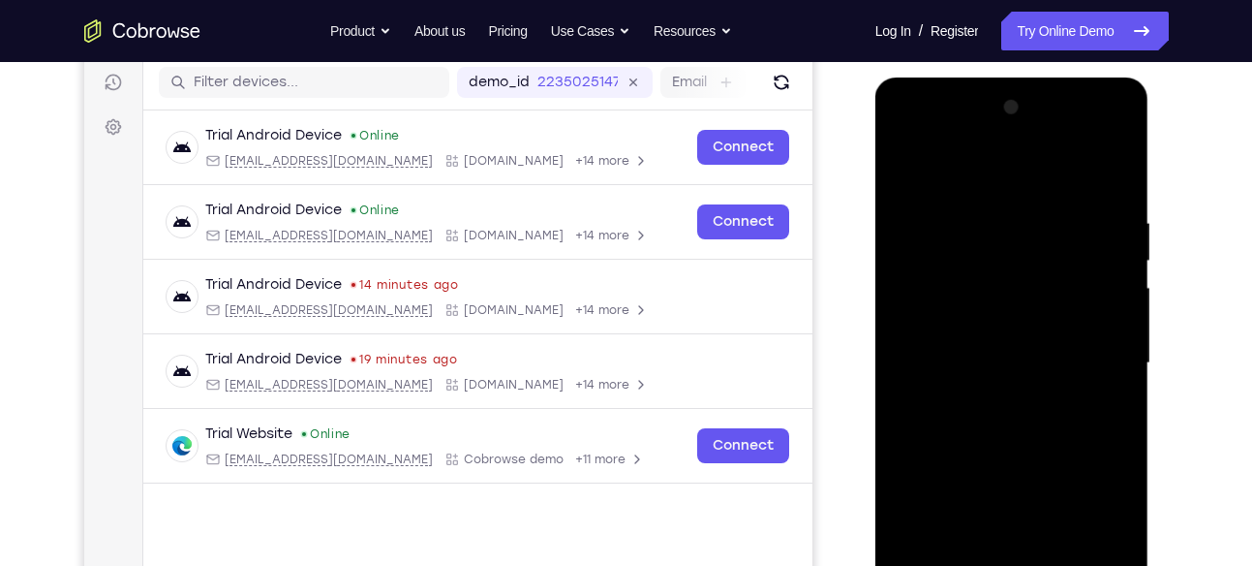
scroll to position [253, 0]
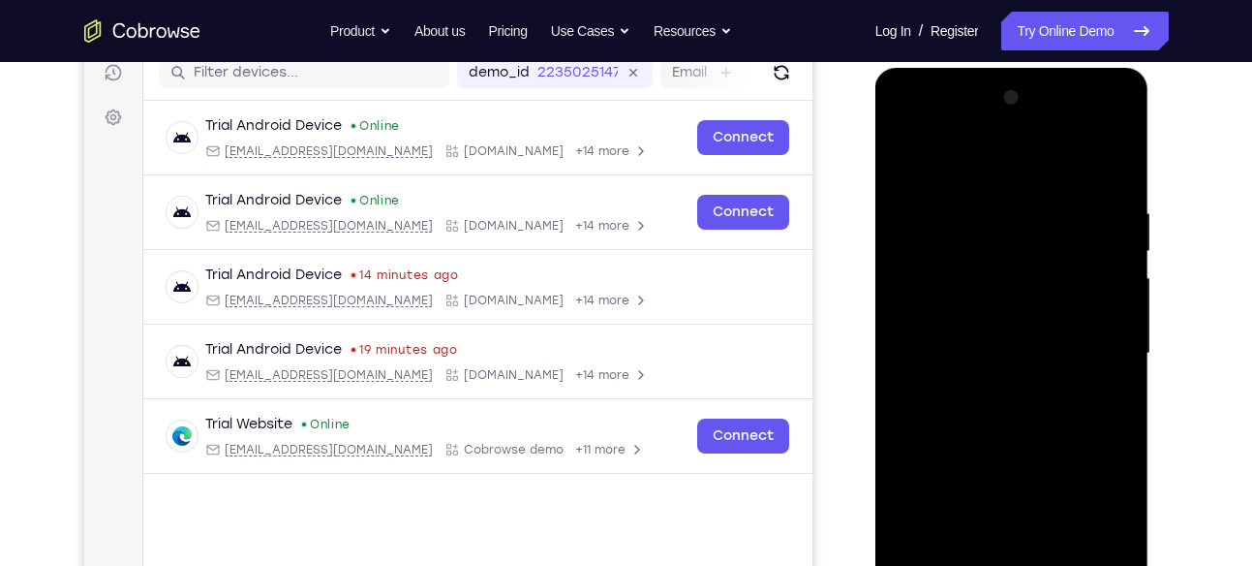
click at [978, 164] on div at bounding box center [1012, 353] width 244 height 542
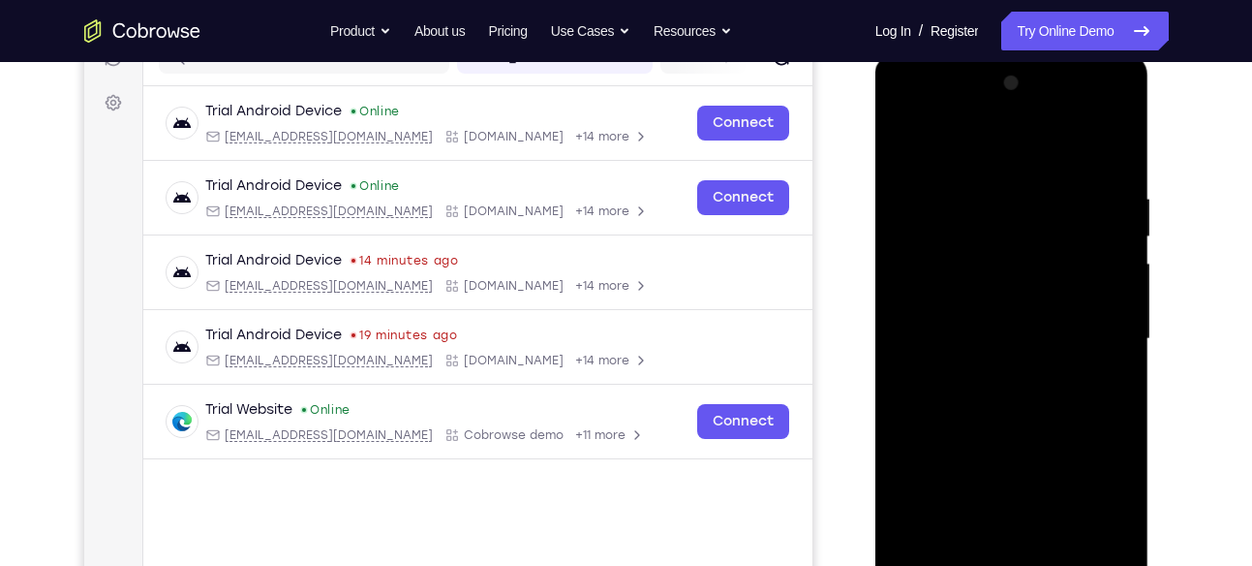
click at [984, 158] on div at bounding box center [1012, 339] width 244 height 542
click at [1088, 320] on div at bounding box center [1012, 339] width 244 height 542
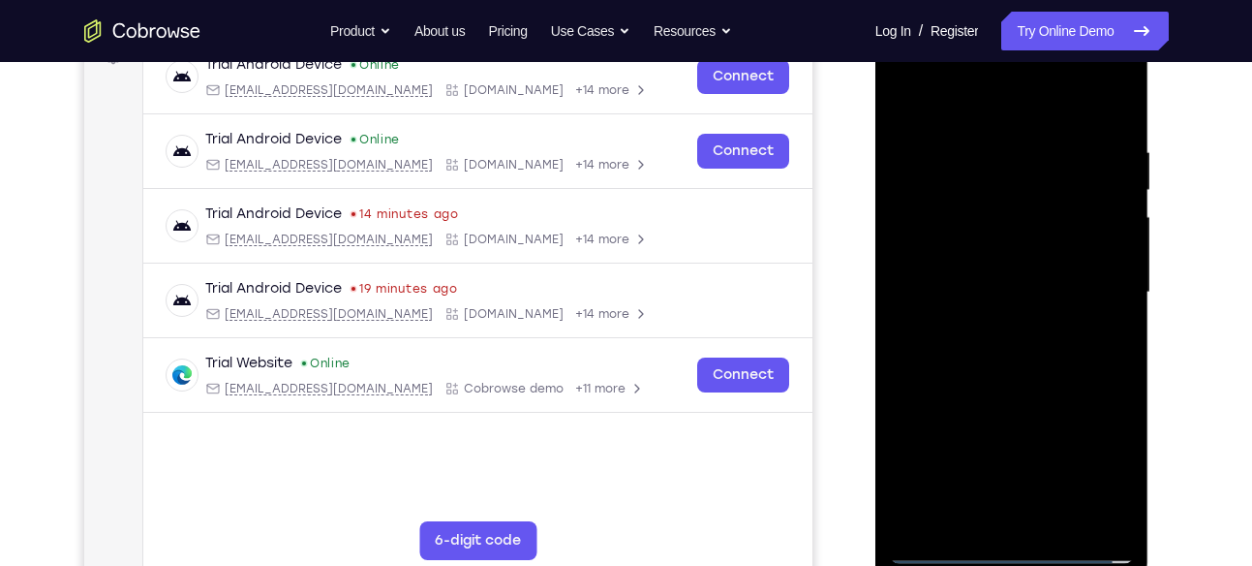
scroll to position [315, 0]
click at [992, 240] on div at bounding box center [1012, 291] width 244 height 542
click at [992, 327] on div at bounding box center [1012, 291] width 244 height 542
click at [935, 267] on div at bounding box center [1012, 291] width 244 height 542
click at [971, 253] on div at bounding box center [1012, 291] width 244 height 542
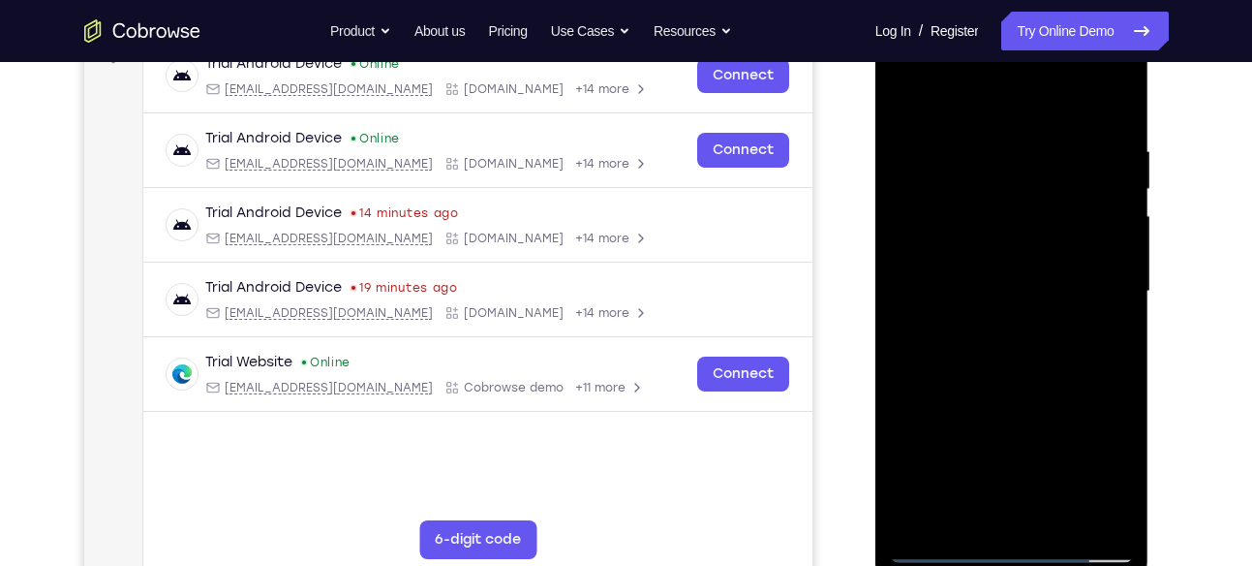
click at [997, 281] on div at bounding box center [1012, 291] width 244 height 542
click at [1014, 287] on div at bounding box center [1012, 291] width 244 height 542
click at [1014, 335] on div at bounding box center [1012, 291] width 244 height 542
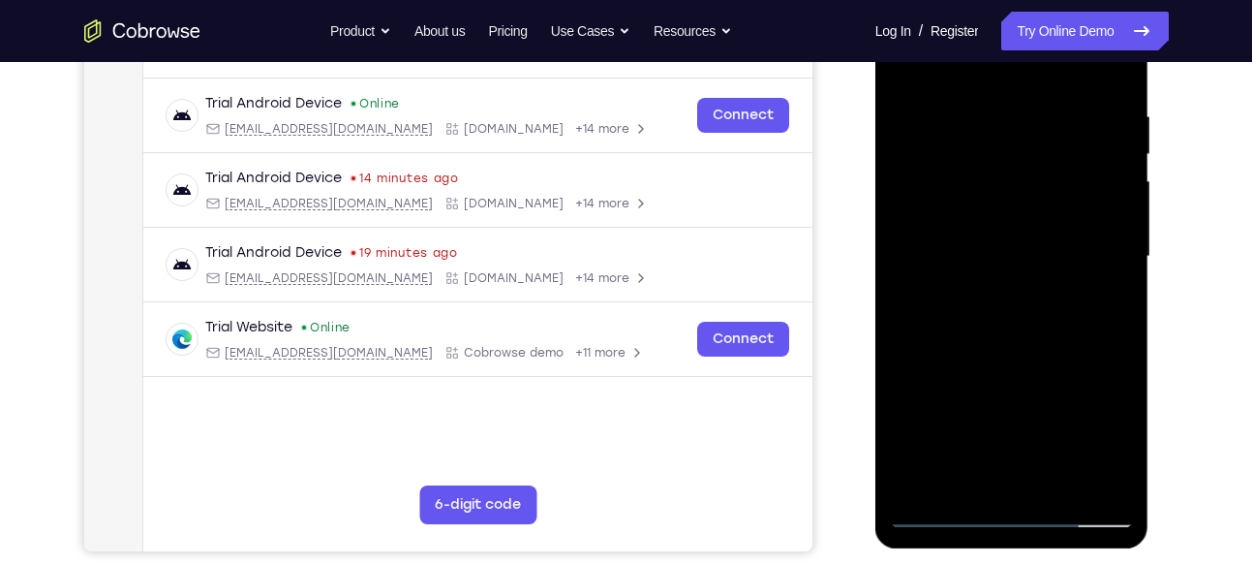
scroll to position [349, 0]
click at [1007, 350] on div at bounding box center [1012, 257] width 244 height 542
click at [1112, 107] on div at bounding box center [1012, 257] width 244 height 542
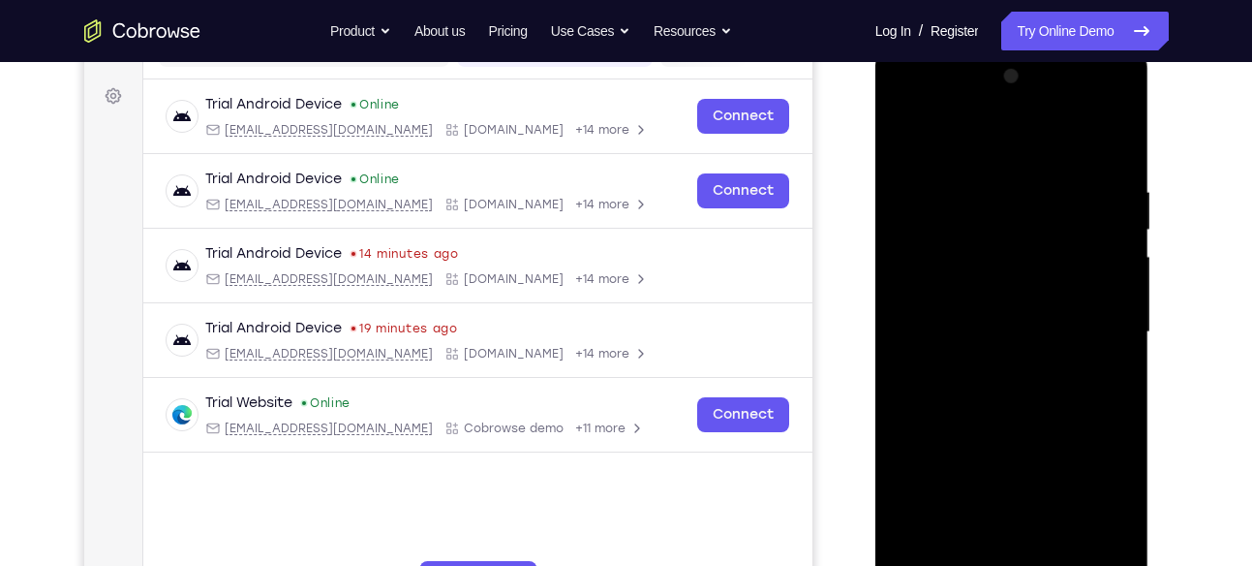
scroll to position [273, 0]
drag, startPoint x: 1002, startPoint y: 147, endPoint x: 1013, endPoint y: 38, distance: 109.9
click at [1013, 47] on html "Online web based iOS Simulators and Android Emulators. Run iPhone, iPad, Mobile…" at bounding box center [1013, 337] width 276 height 581
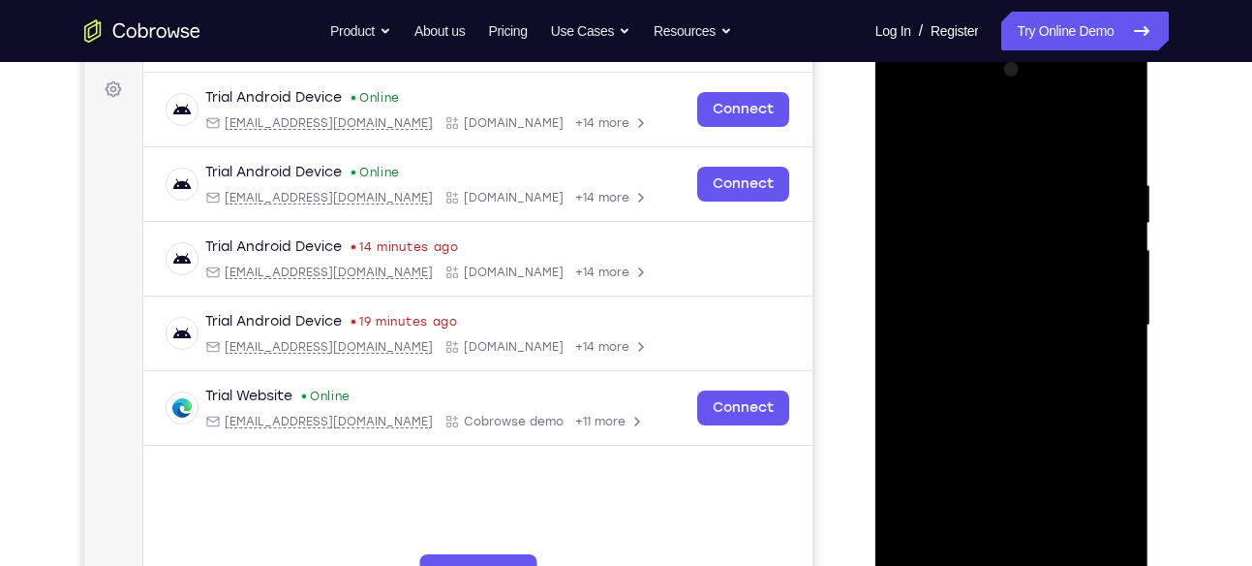
scroll to position [275, 0]
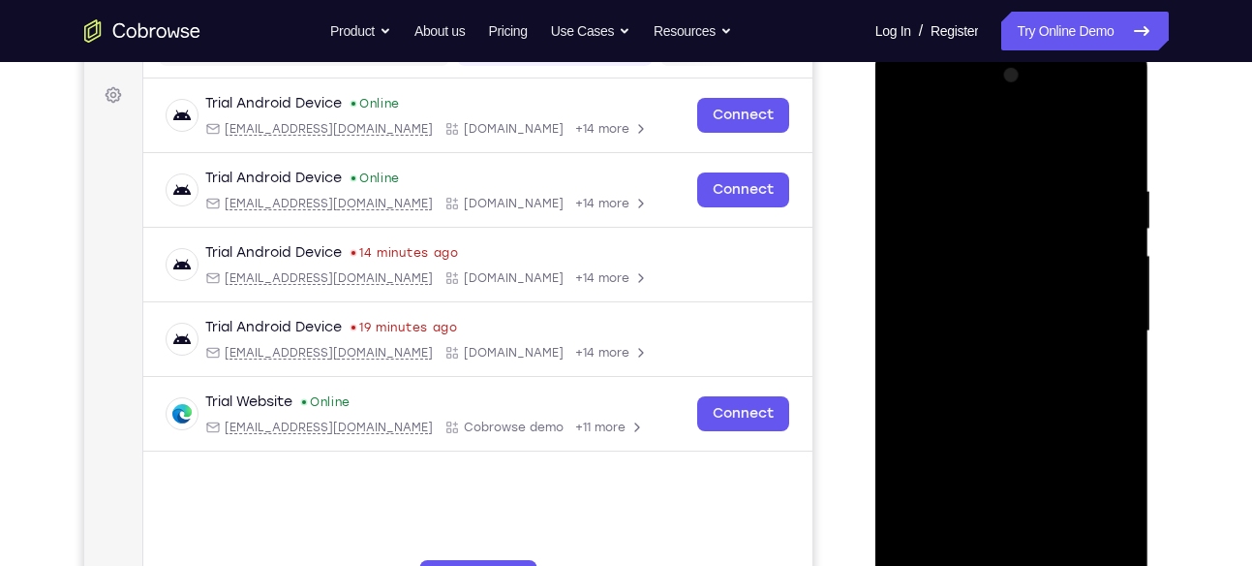
click at [897, 219] on div at bounding box center [1012, 331] width 244 height 542
click at [902, 234] on div at bounding box center [1012, 331] width 244 height 542
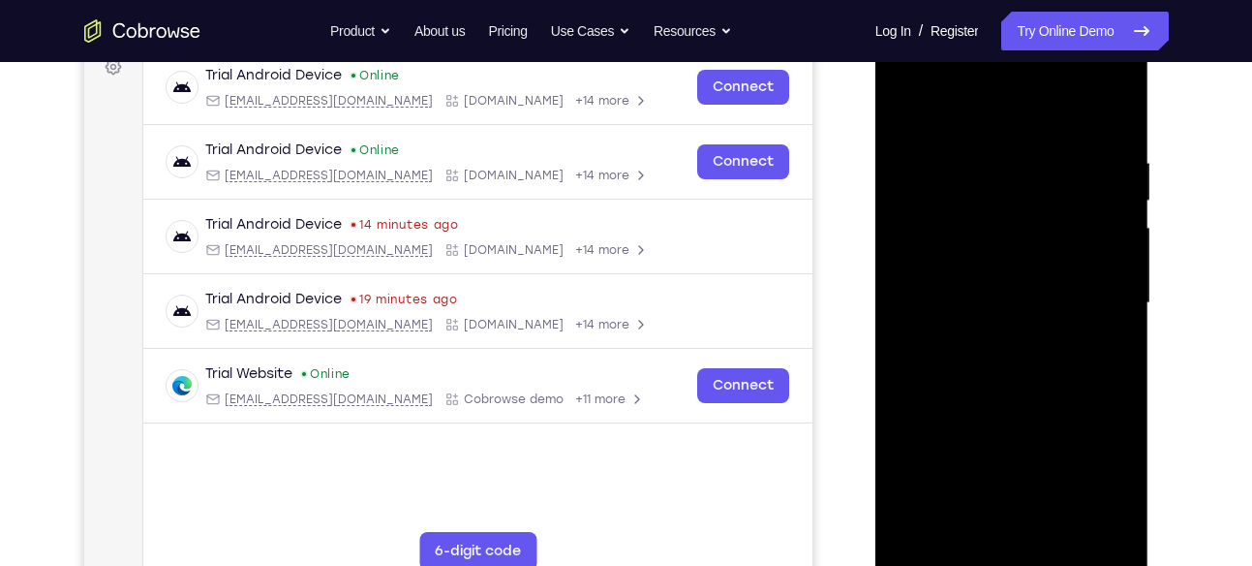
scroll to position [302, 0]
click at [1111, 109] on div at bounding box center [1012, 304] width 244 height 542
drag, startPoint x: 1102, startPoint y: 161, endPoint x: 959, endPoint y: 170, distance: 143.7
click at [959, 170] on div at bounding box center [1012, 304] width 244 height 542
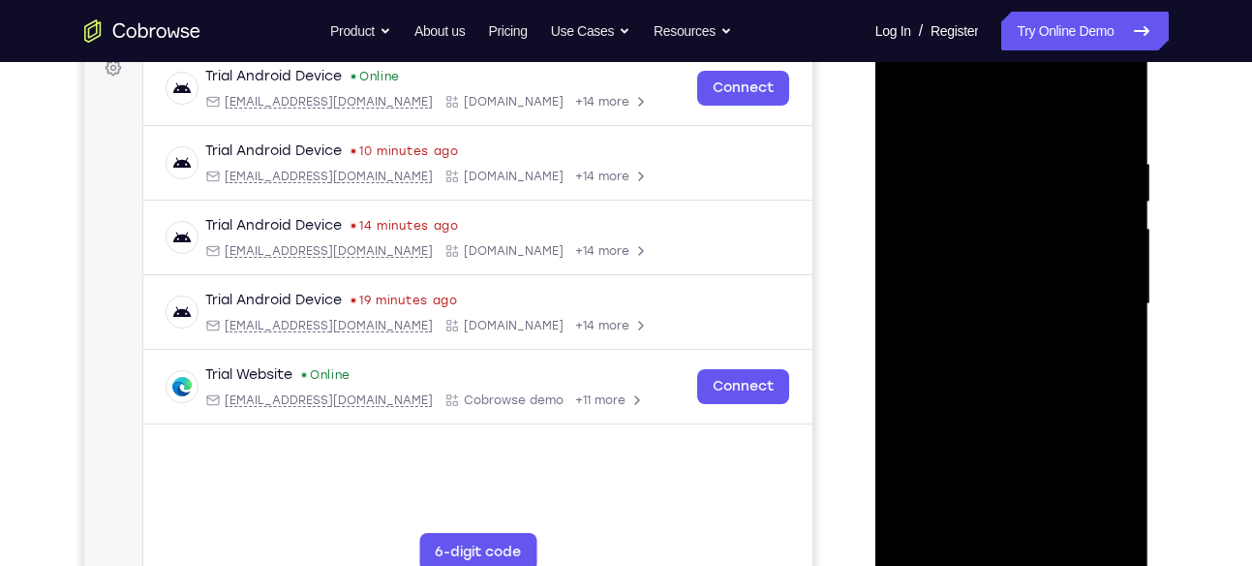
scroll to position [481, 0]
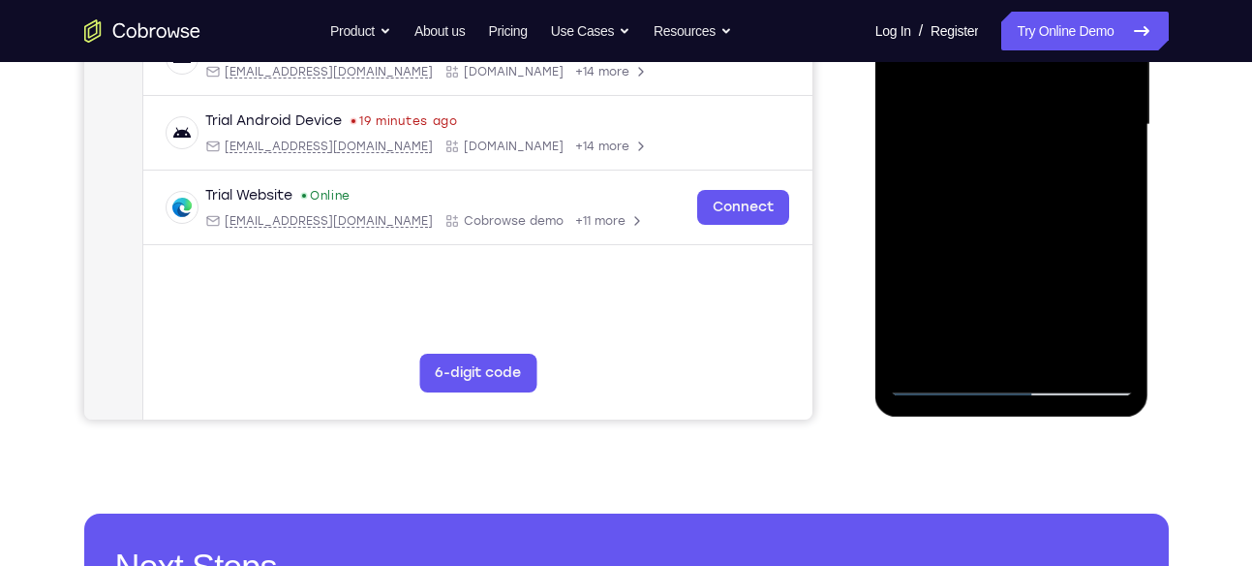
click at [1053, 347] on div at bounding box center [1012, 125] width 244 height 542
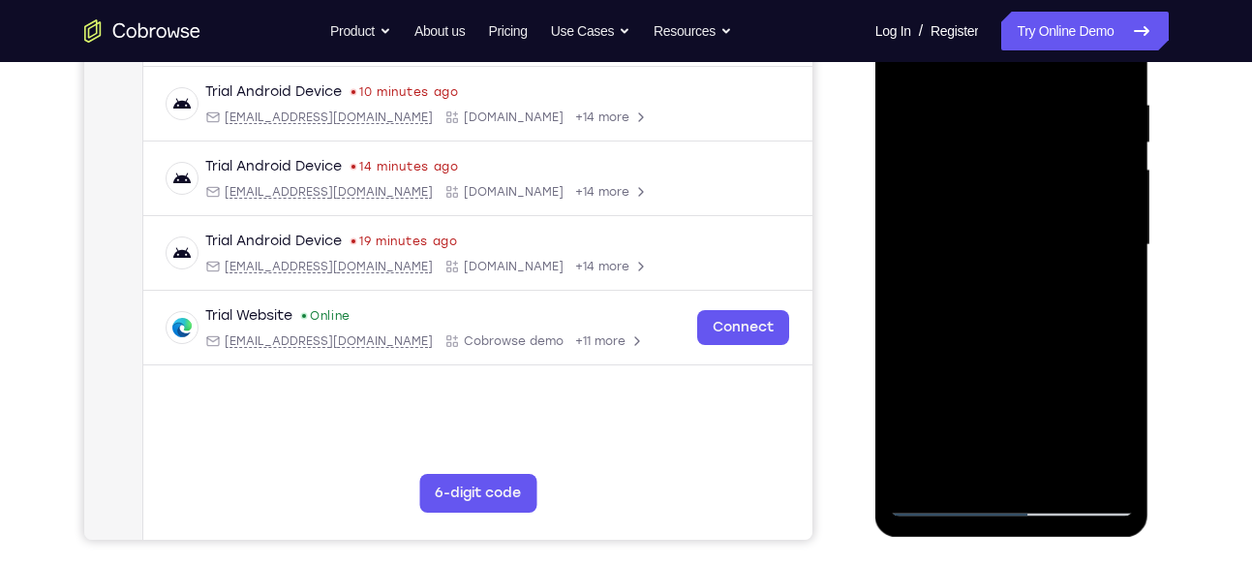
scroll to position [358, 0]
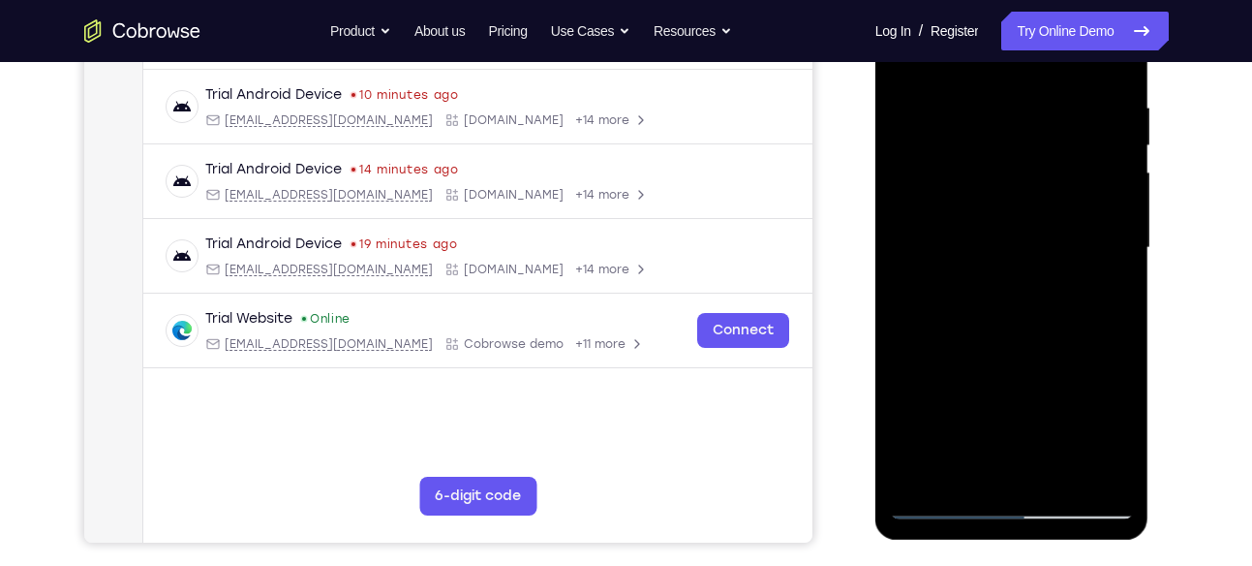
click at [1015, 347] on div at bounding box center [1012, 248] width 244 height 542
click at [1002, 267] on div at bounding box center [1012, 248] width 244 height 542
click at [932, 382] on div at bounding box center [1012, 248] width 244 height 542
click at [966, 471] on div at bounding box center [1012, 248] width 244 height 542
click at [1102, 296] on div at bounding box center [1012, 248] width 244 height 542
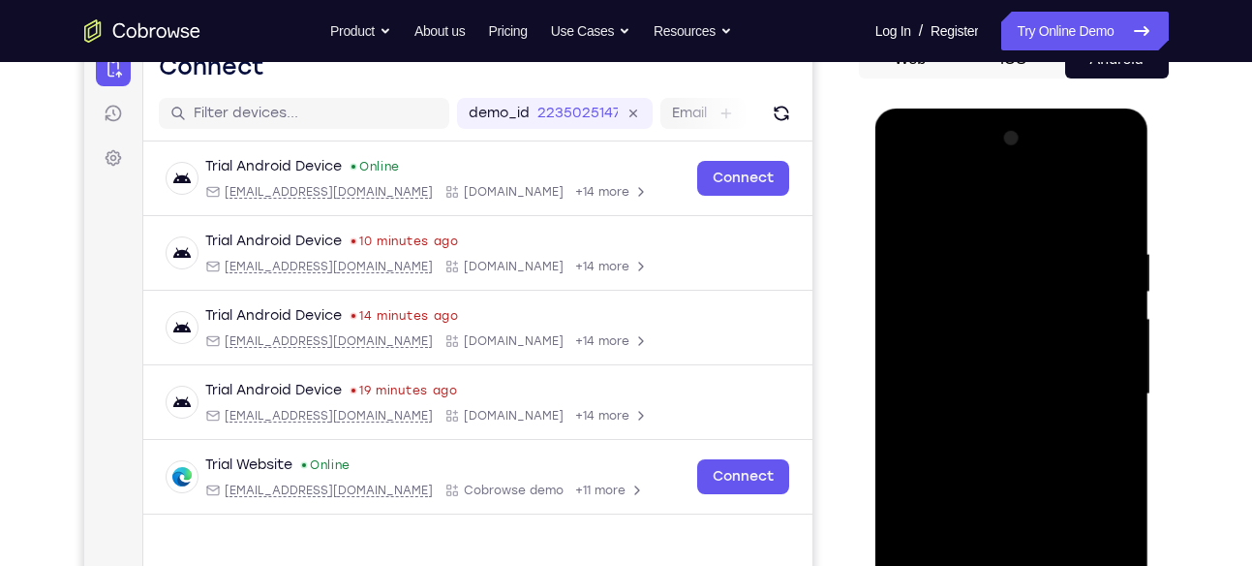
scroll to position [209, 0]
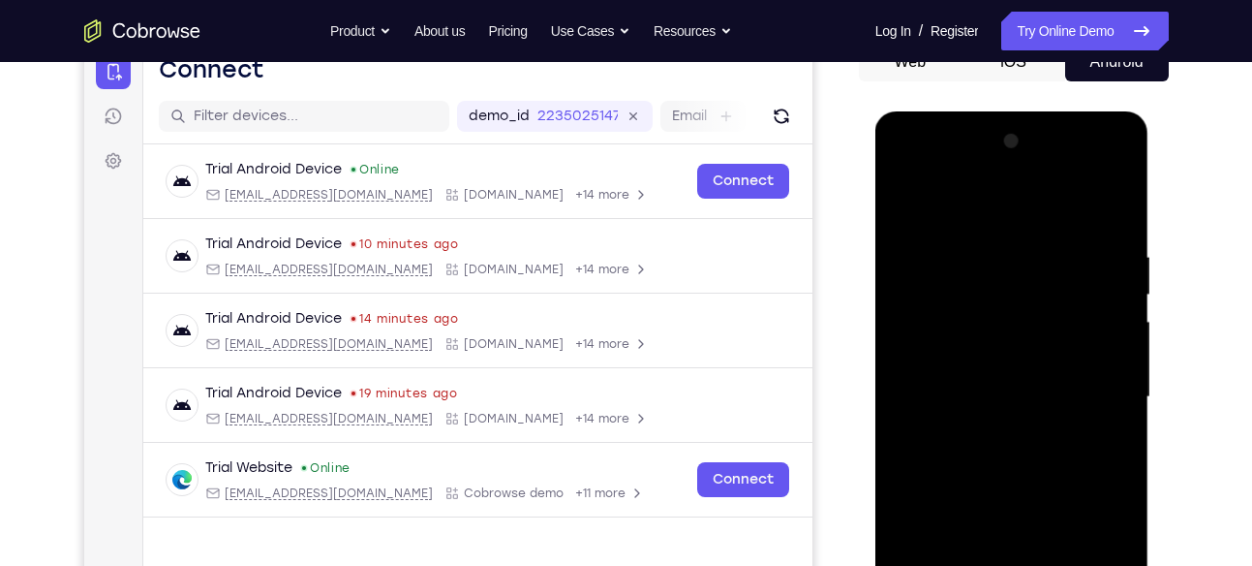
click at [905, 202] on div at bounding box center [1012, 397] width 244 height 542
click at [939, 219] on div at bounding box center [1012, 397] width 244 height 542
click at [894, 198] on div at bounding box center [1012, 397] width 244 height 542
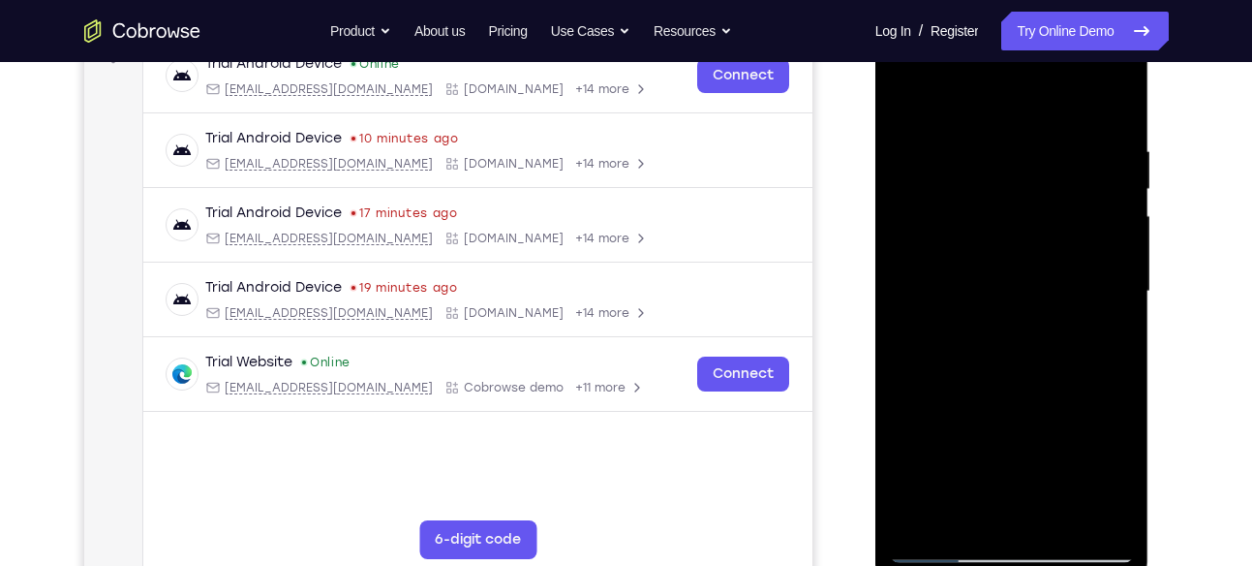
scroll to position [336, 0]
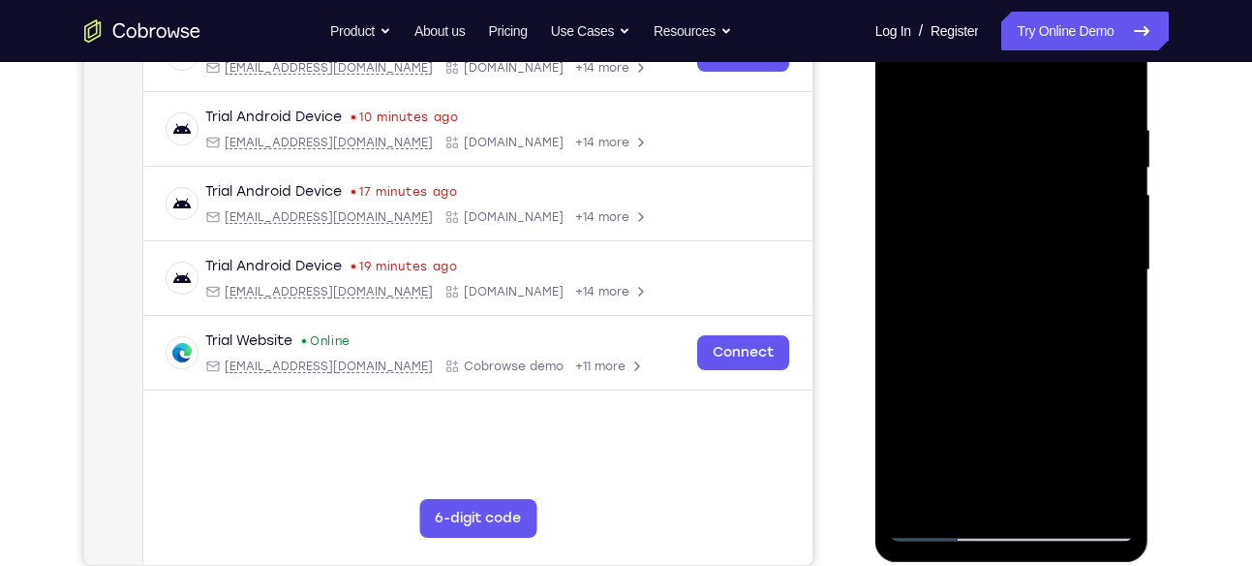
click at [992, 299] on div at bounding box center [1012, 270] width 244 height 542
click at [981, 483] on div at bounding box center [1012, 270] width 244 height 542
click at [1105, 320] on div at bounding box center [1012, 270] width 244 height 542
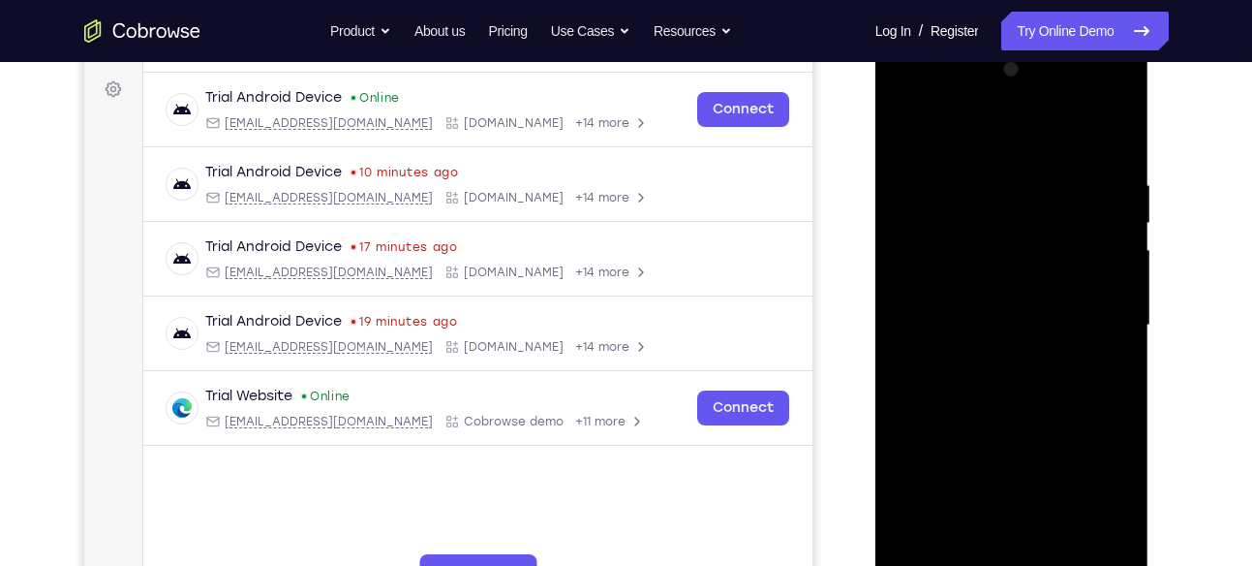
scroll to position [280, 0]
click at [902, 129] on div at bounding box center [1012, 326] width 244 height 542
click at [999, 338] on div at bounding box center [1012, 326] width 244 height 542
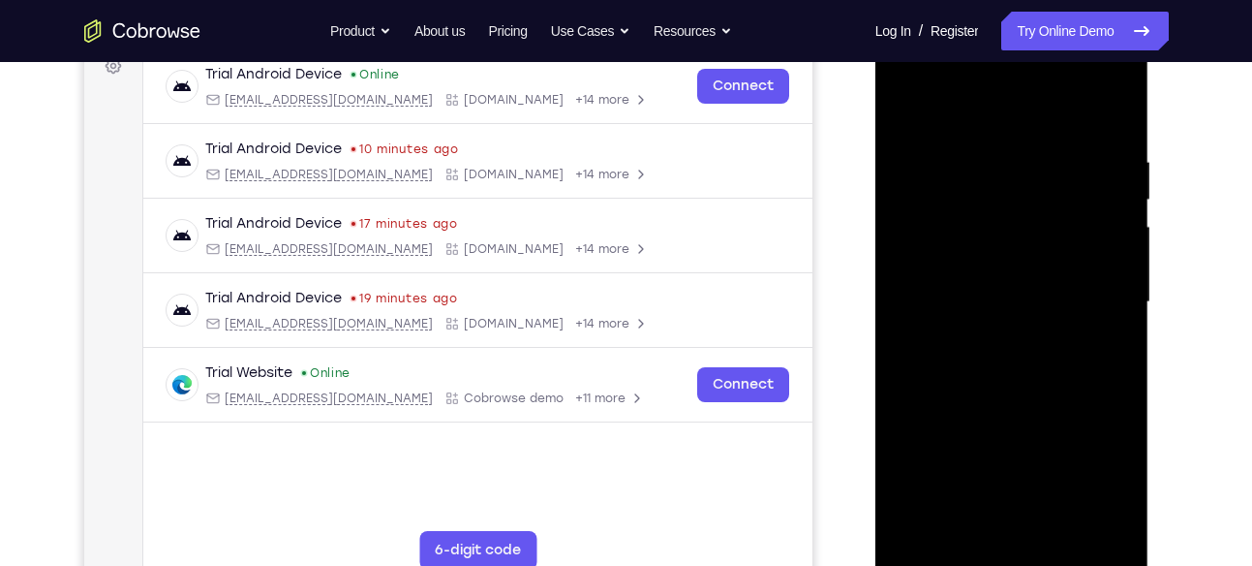
scroll to position [371, 0]
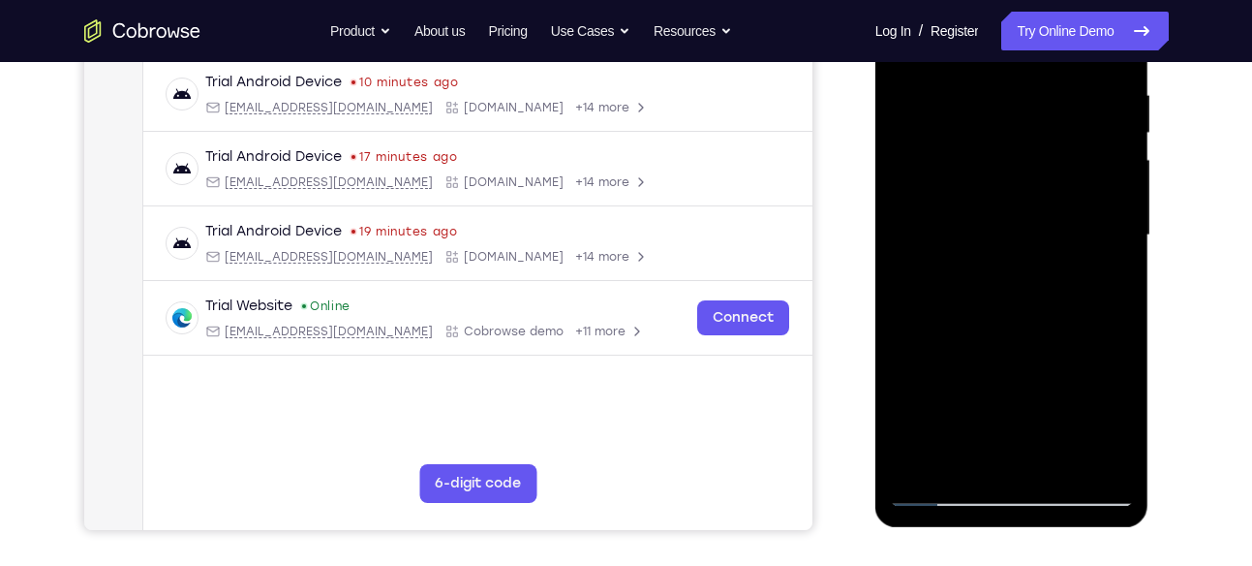
click at [970, 450] on div at bounding box center [1012, 235] width 244 height 542
click at [1097, 283] on div at bounding box center [1012, 235] width 244 height 542
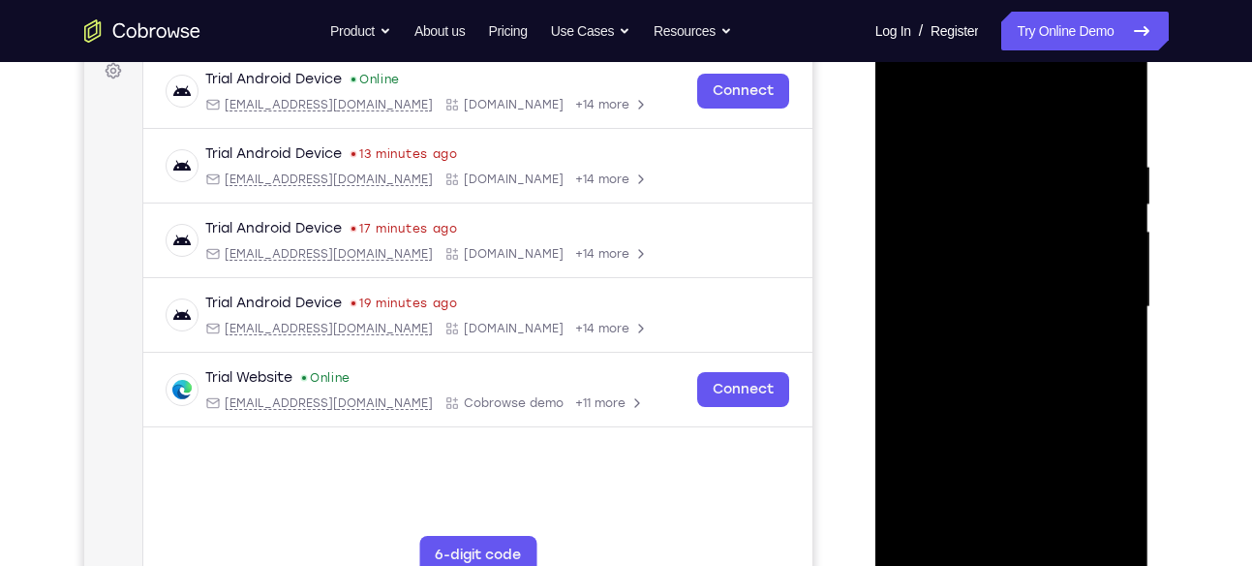
scroll to position [298, 0]
click at [905, 114] on div at bounding box center [1012, 308] width 244 height 542
click at [985, 318] on div at bounding box center [1012, 308] width 244 height 542
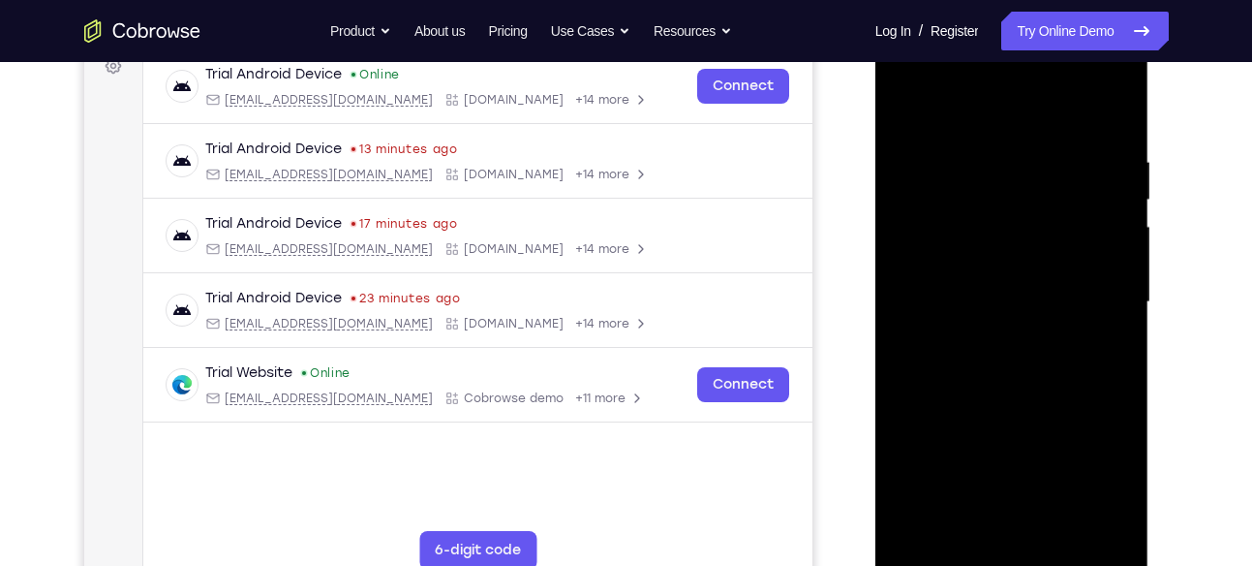
scroll to position [300, 0]
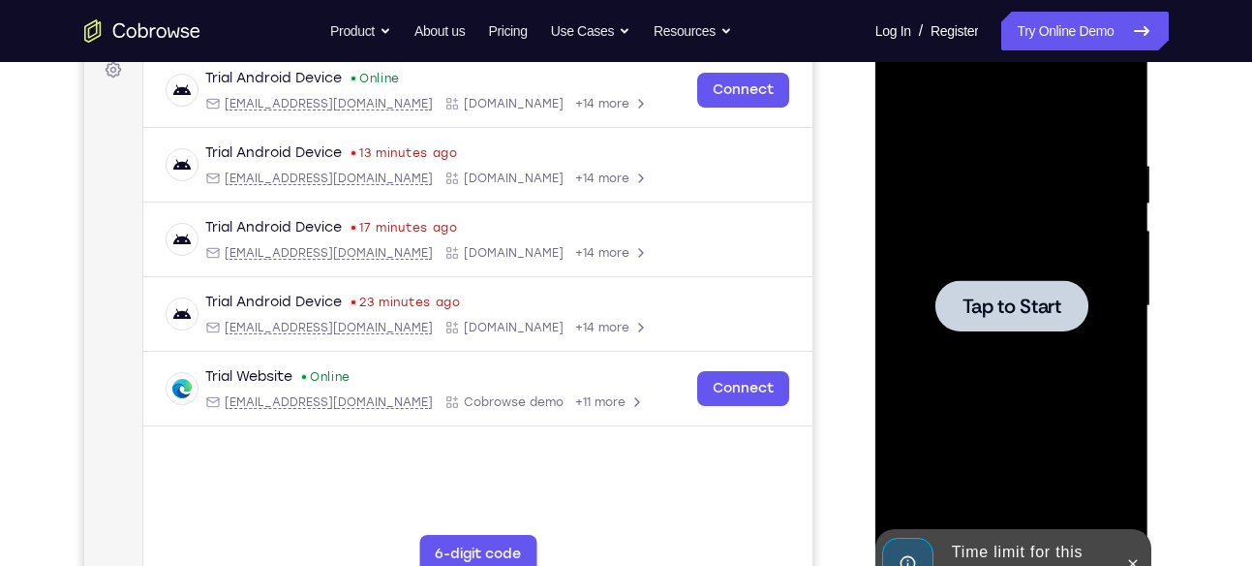
click at [997, 279] on div at bounding box center [1012, 306] width 244 height 542
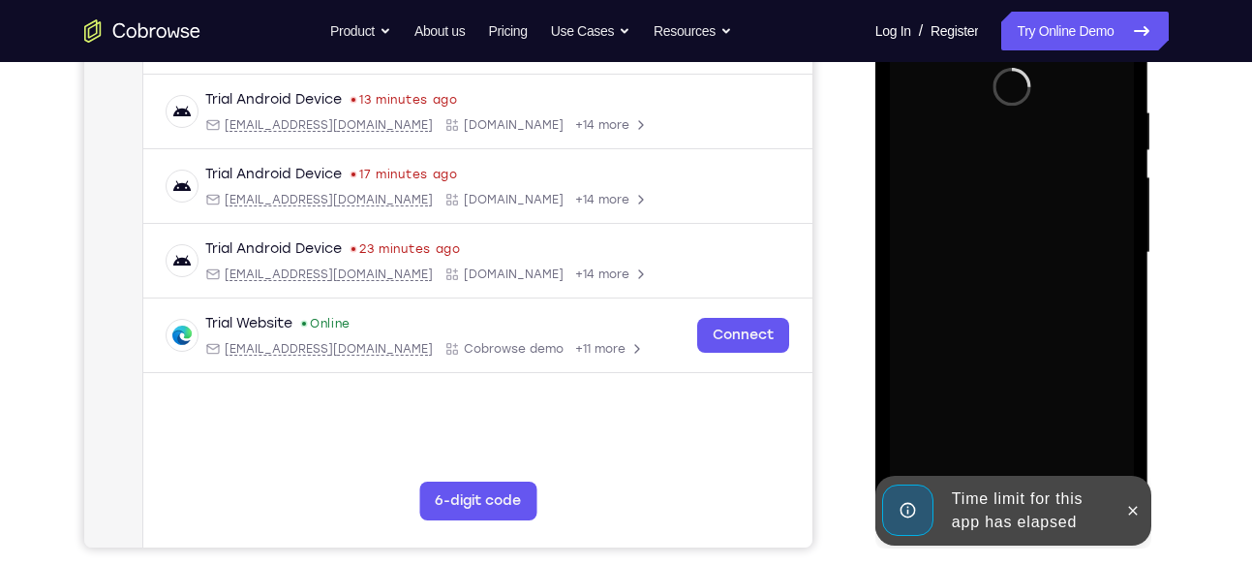
scroll to position [356, 0]
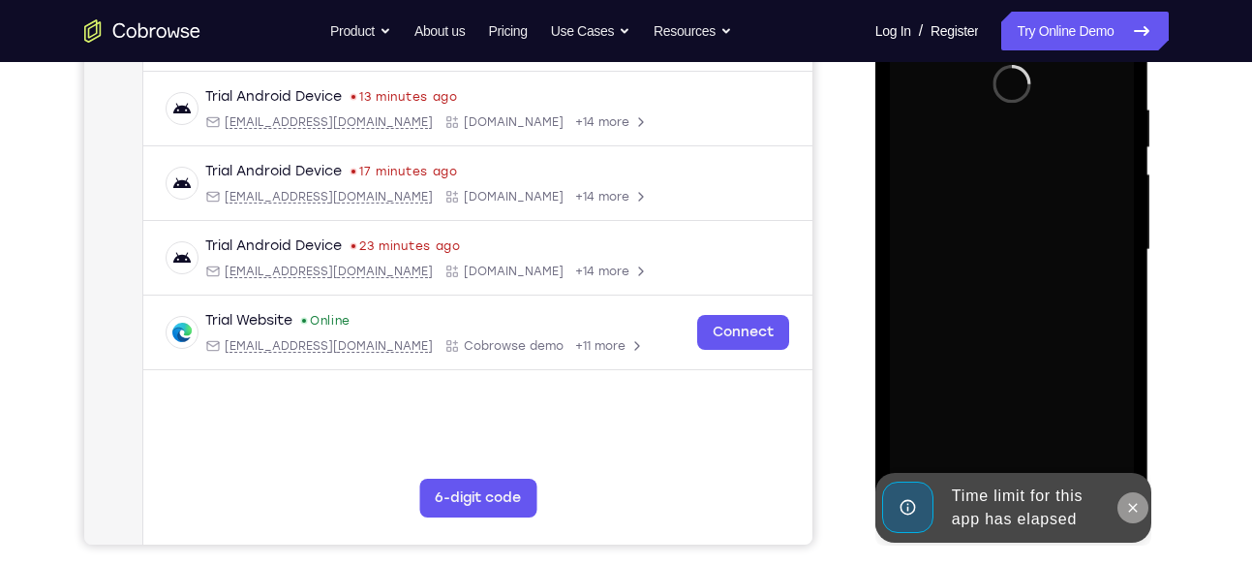
click at [1128, 501] on icon at bounding box center [1132, 507] width 15 height 15
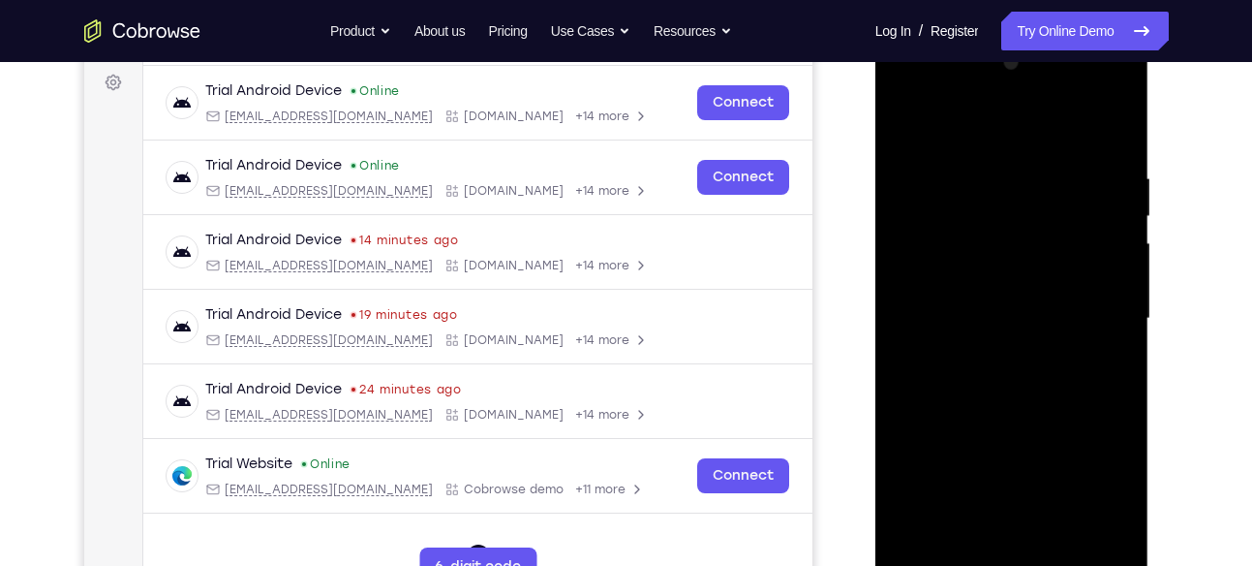
scroll to position [449, 0]
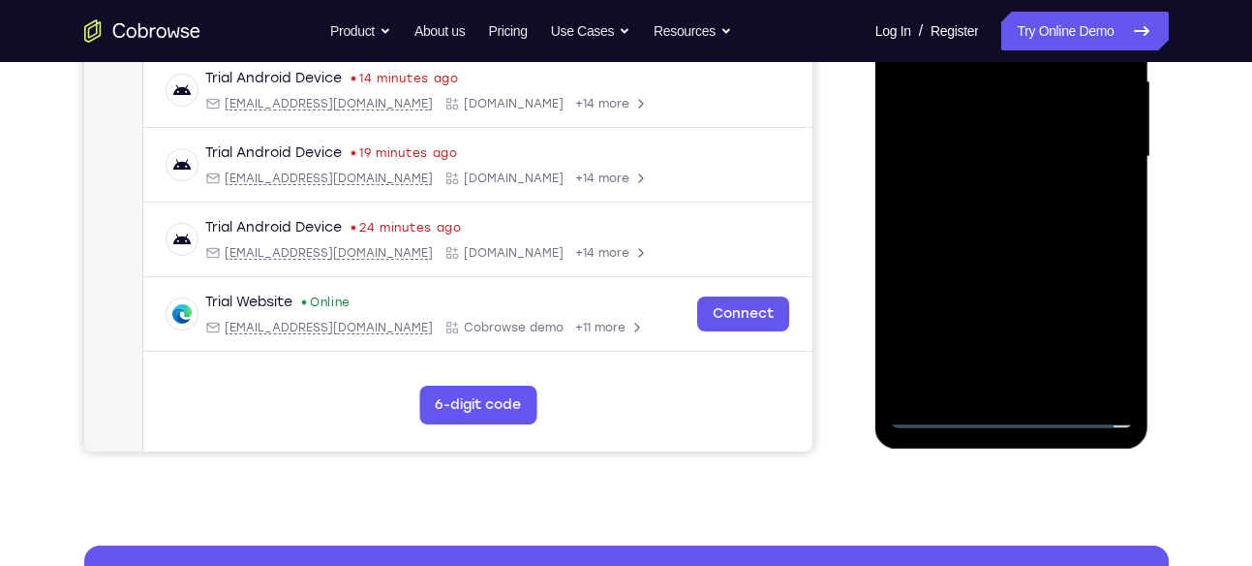
click at [1017, 414] on div at bounding box center [1012, 157] width 244 height 542
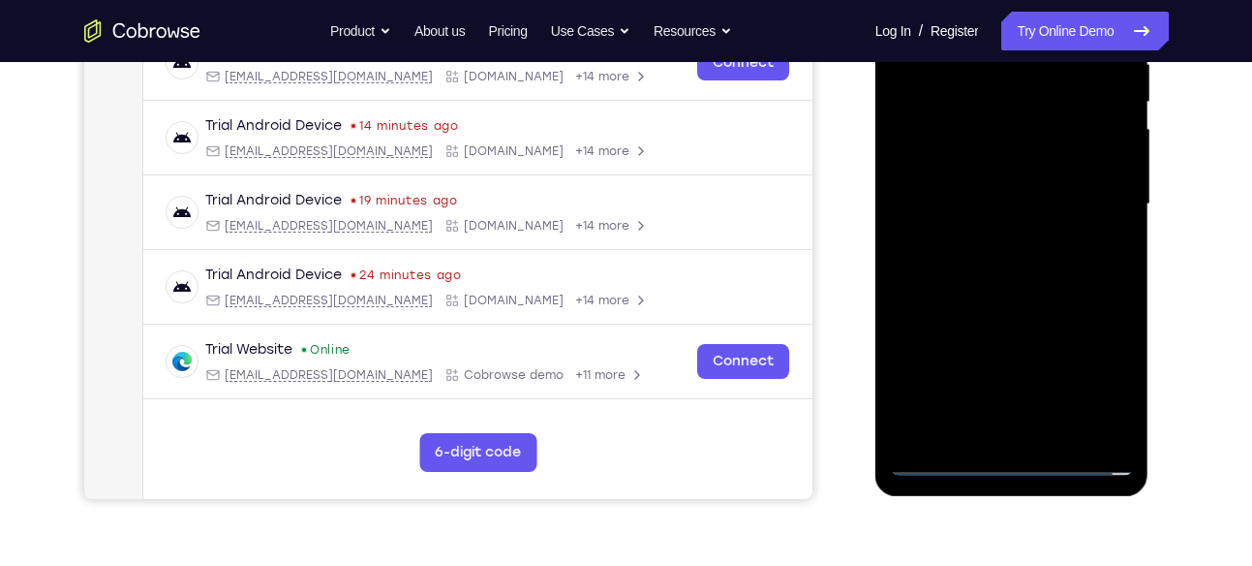
scroll to position [399, 0]
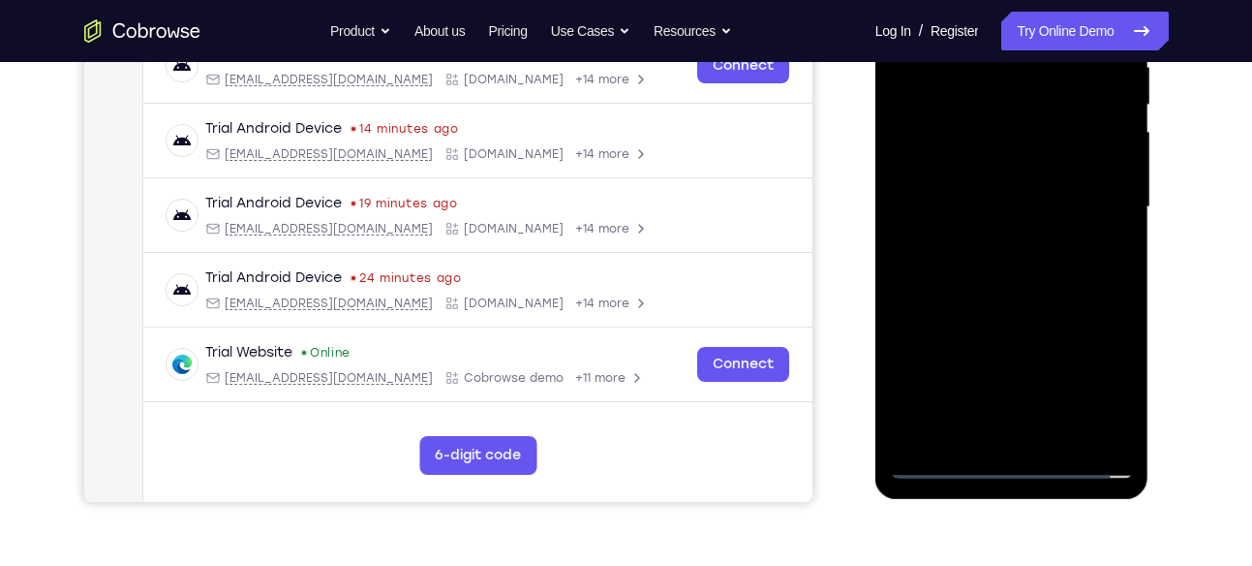
click at [1096, 377] on div at bounding box center [1012, 207] width 244 height 542
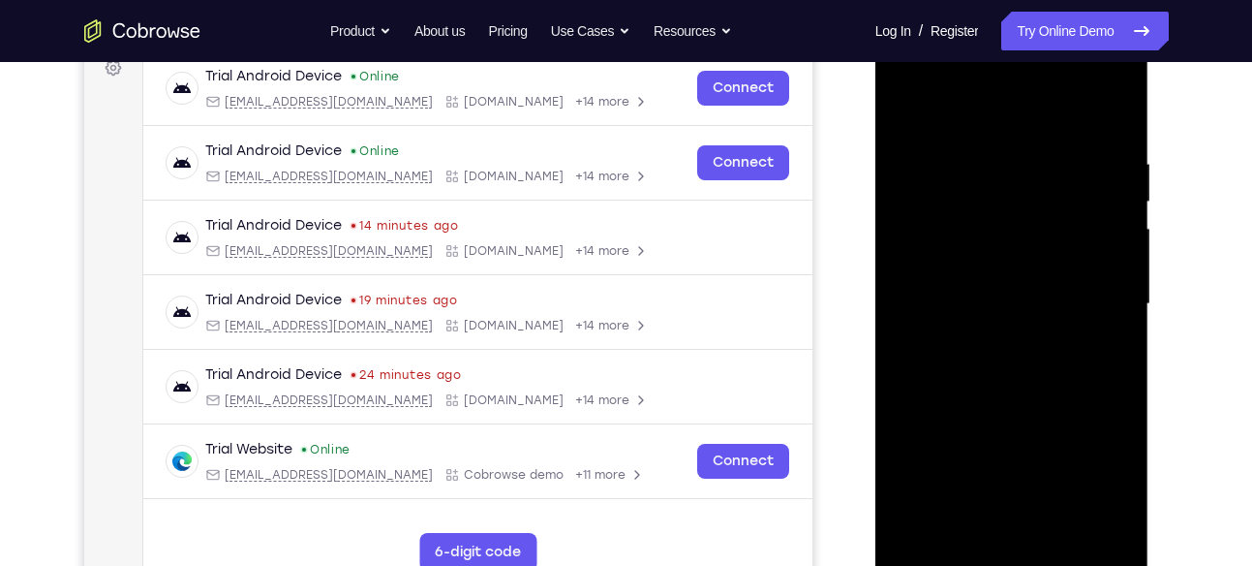
scroll to position [303, 0]
click at [993, 117] on div at bounding box center [1012, 303] width 244 height 542
click at [1092, 291] on div at bounding box center [1012, 303] width 244 height 542
click at [982, 335] on div at bounding box center [1012, 303] width 244 height 542
click at [950, 291] on div at bounding box center [1012, 303] width 244 height 542
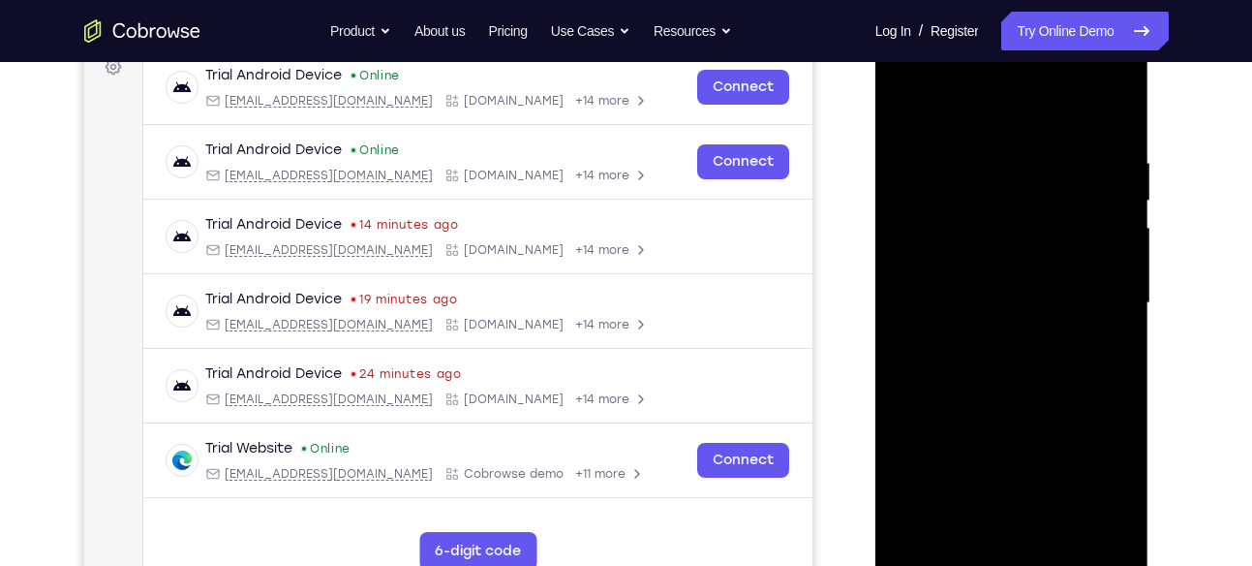
click at [967, 266] on div at bounding box center [1012, 303] width 244 height 542
click at [989, 295] on div at bounding box center [1012, 303] width 244 height 542
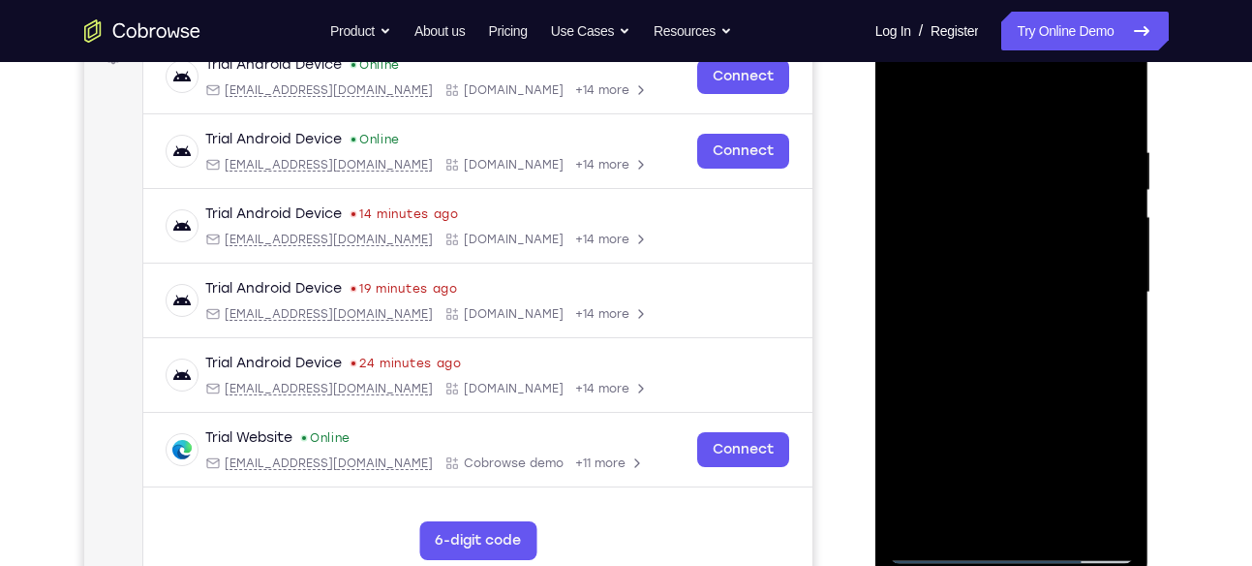
scroll to position [315, 0]
click at [1014, 348] on div at bounding box center [1012, 291] width 244 height 542
click at [1004, 349] on div at bounding box center [1012, 291] width 244 height 542
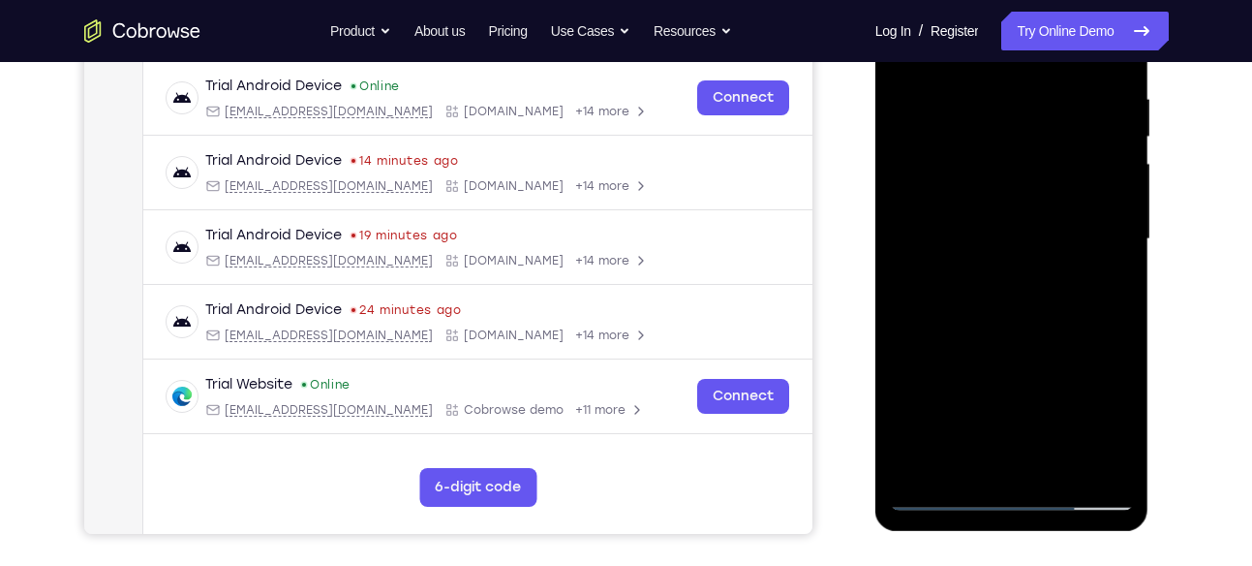
scroll to position [369, 0]
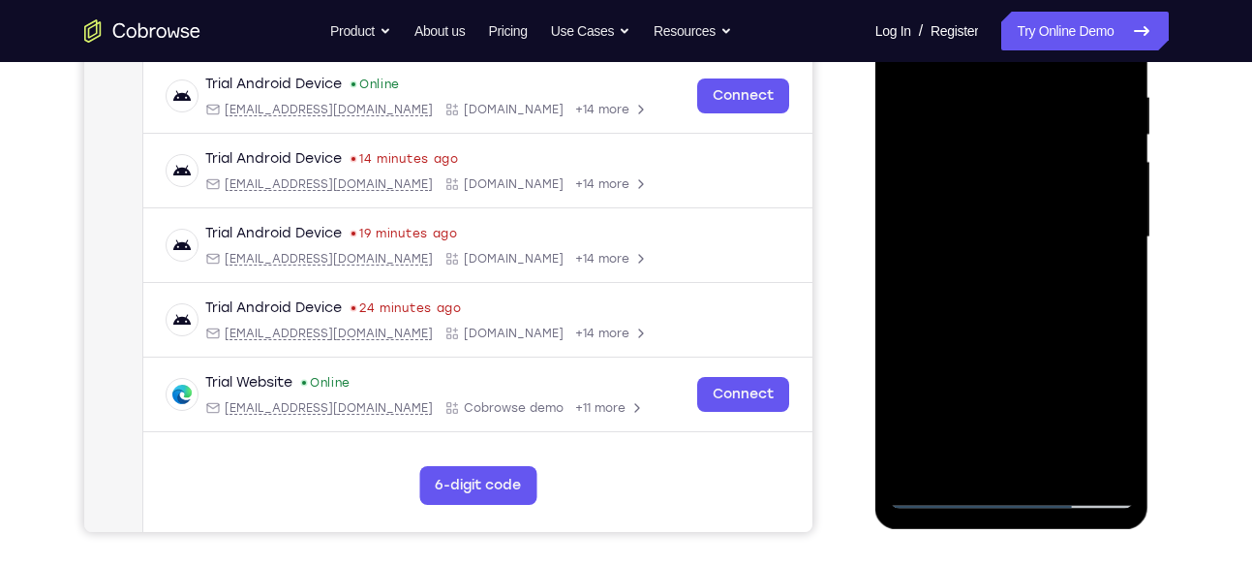
click at [1012, 322] on div at bounding box center [1012, 237] width 244 height 542
click at [1068, 461] on div at bounding box center [1012, 237] width 244 height 542
click at [1007, 335] on div at bounding box center [1012, 237] width 244 height 542
click at [1023, 201] on div at bounding box center [1012, 237] width 244 height 542
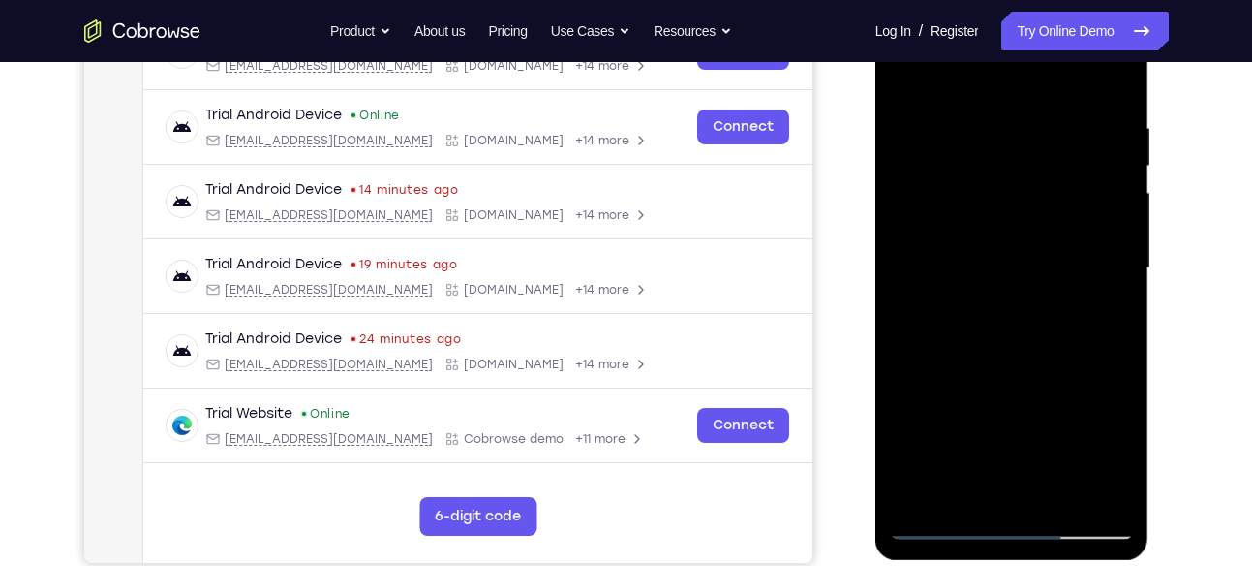
scroll to position [336, 0]
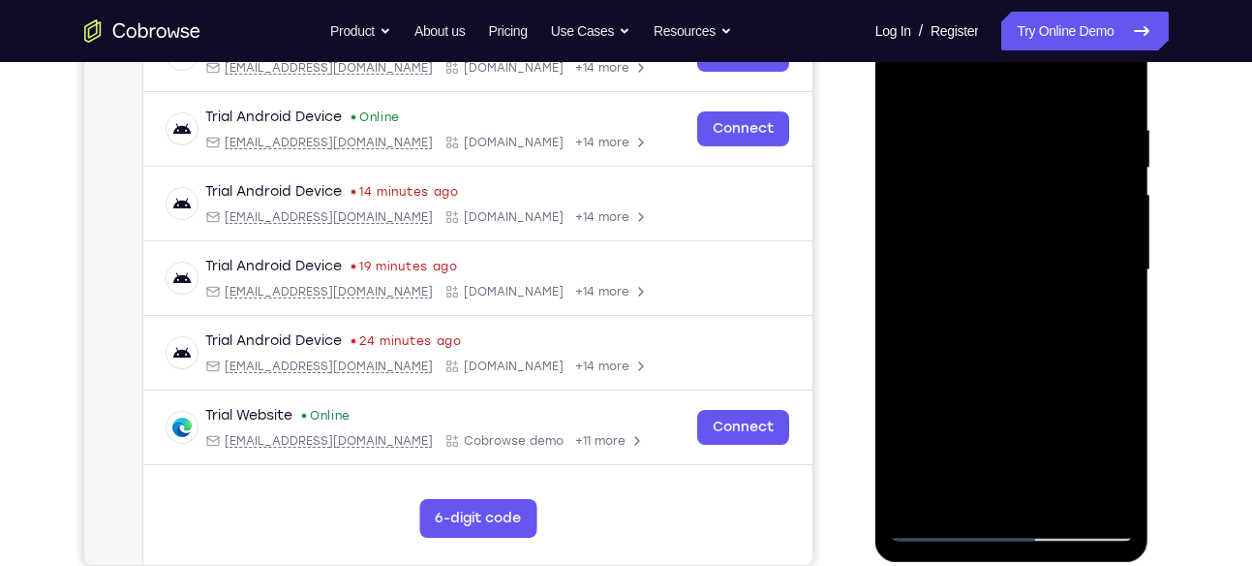
click at [1101, 315] on div at bounding box center [1012, 270] width 244 height 542
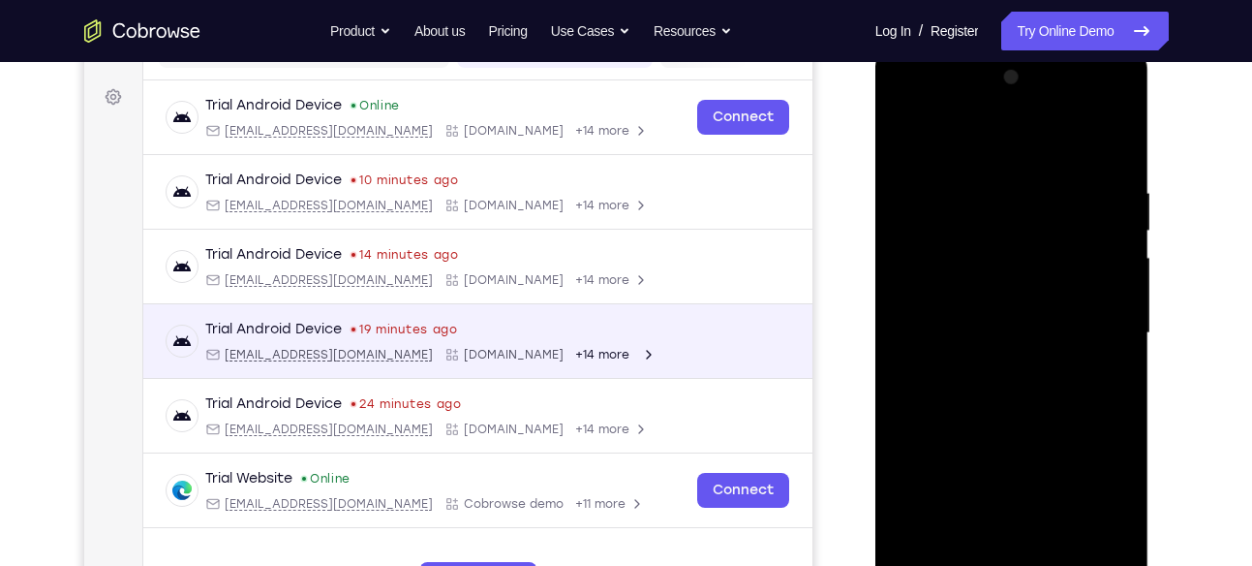
scroll to position [265, 0]
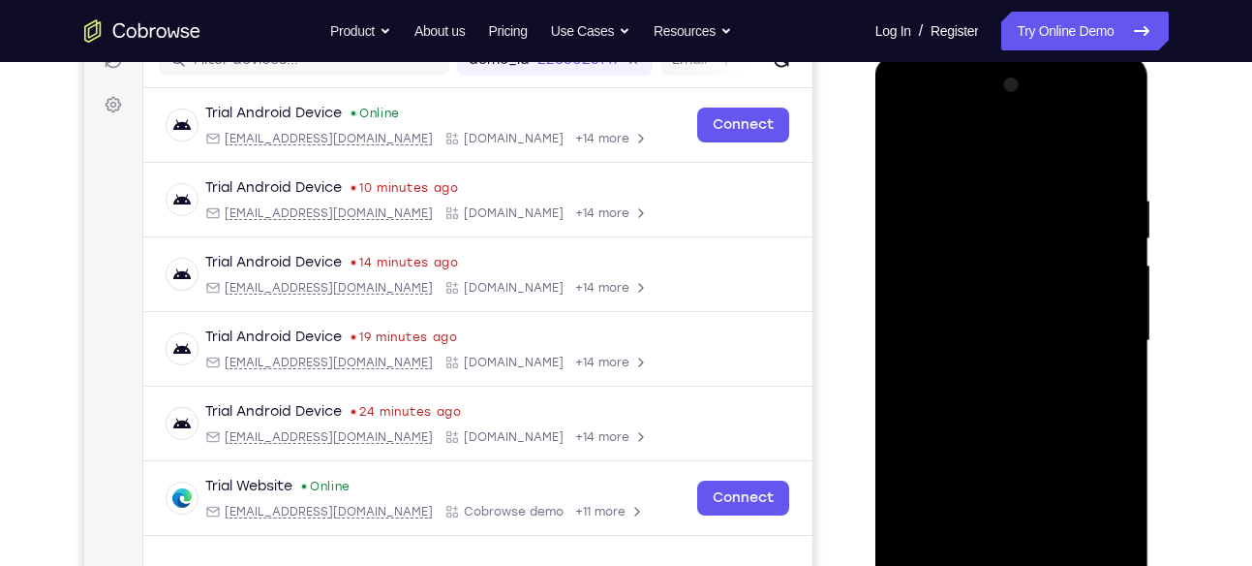
click at [900, 146] on div at bounding box center [1012, 341] width 244 height 542
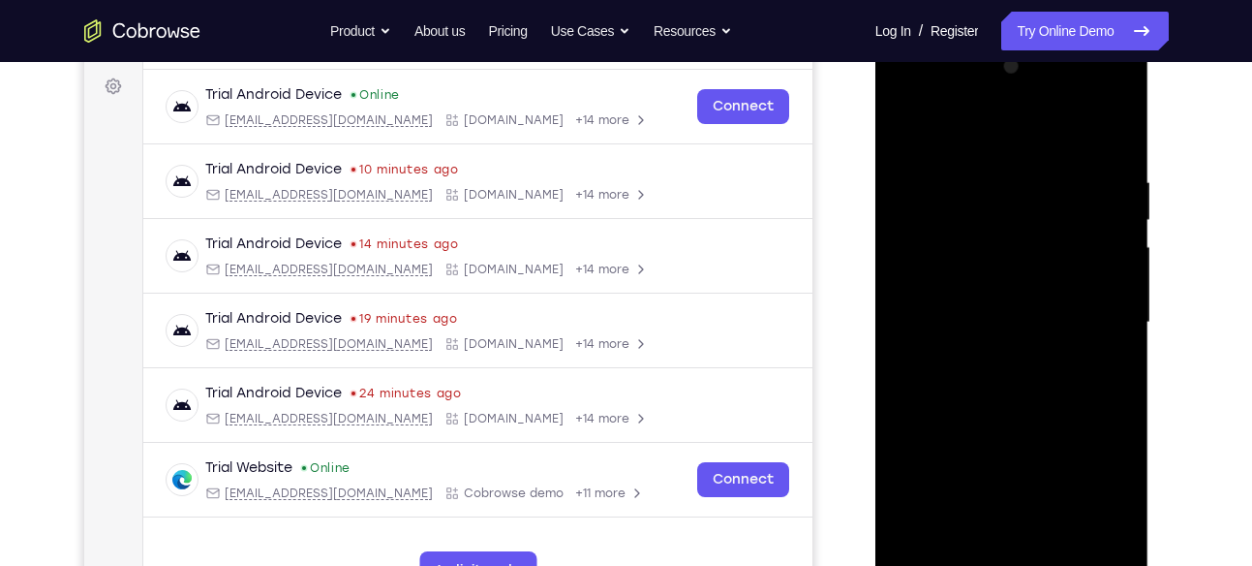
scroll to position [285, 0]
click at [895, 165] on div at bounding box center [1012, 321] width 244 height 542
click at [903, 130] on div at bounding box center [1012, 321] width 244 height 542
click at [1028, 334] on div at bounding box center [1012, 321] width 244 height 542
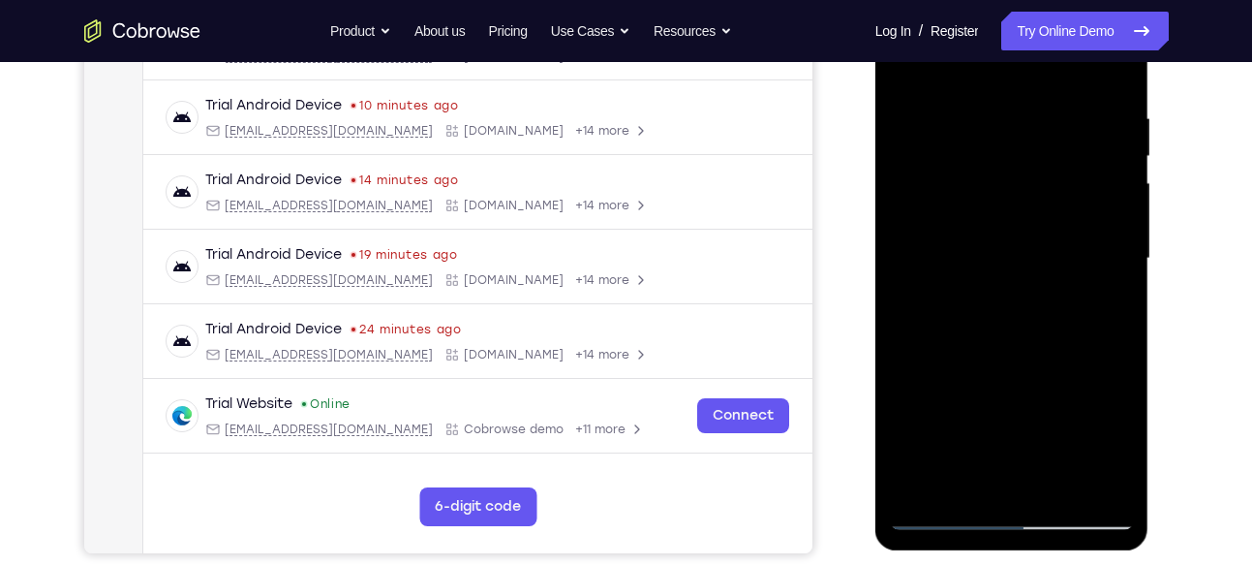
scroll to position [349, 0]
click at [973, 474] on div at bounding box center [1012, 257] width 244 height 542
click at [1119, 433] on div at bounding box center [1012, 257] width 244 height 542
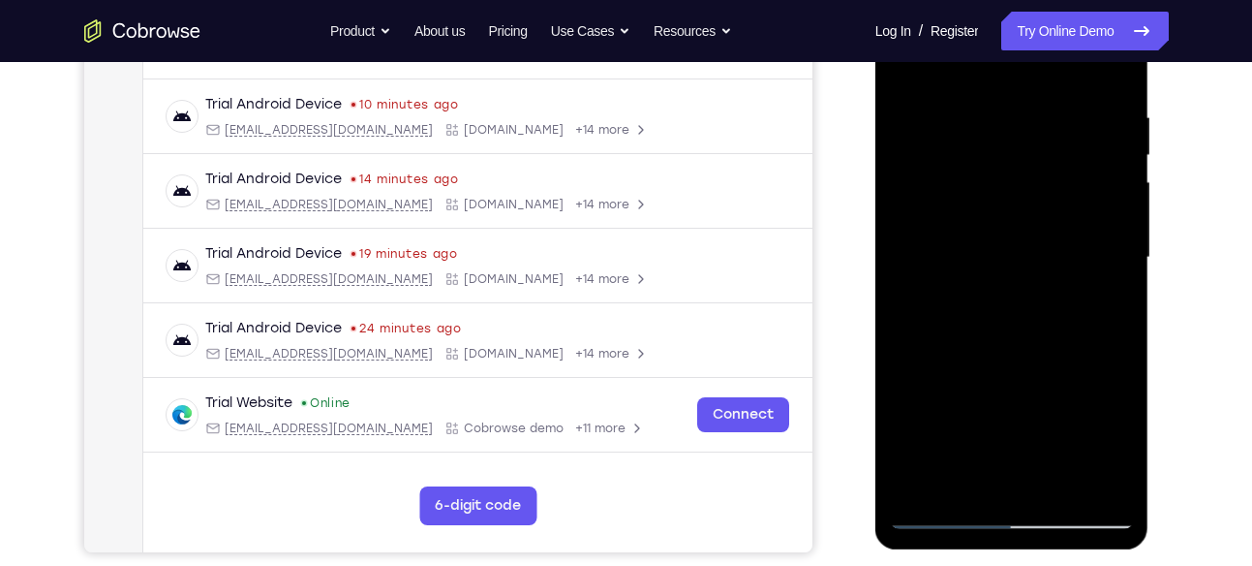
click at [1119, 433] on div at bounding box center [1012, 257] width 244 height 542
click at [1107, 310] on div at bounding box center [1012, 257] width 244 height 542
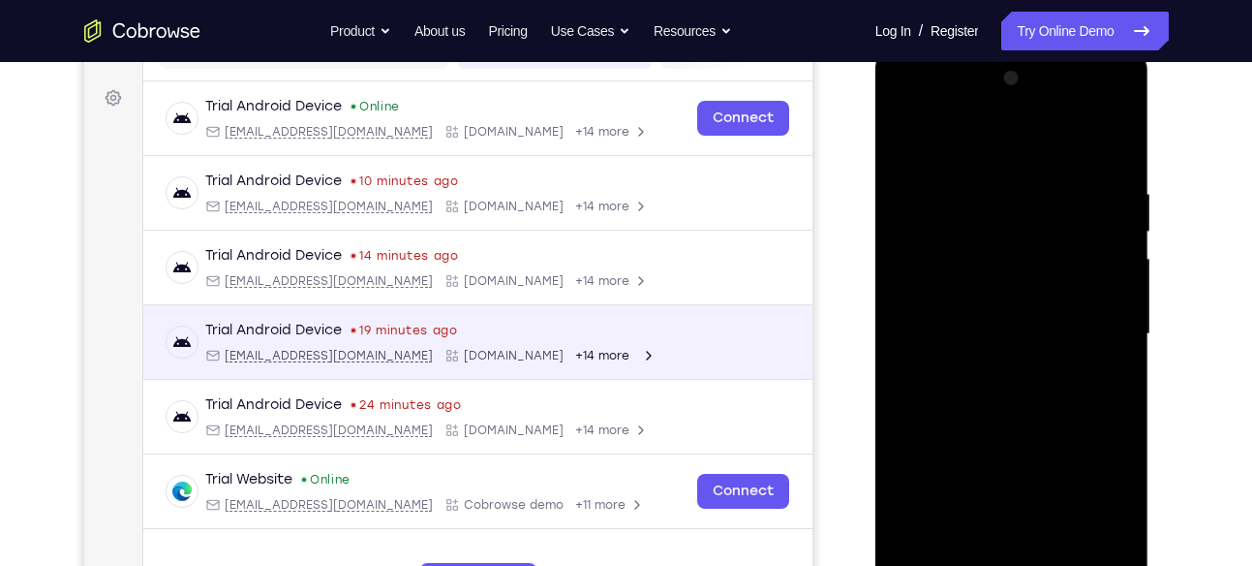
scroll to position [239, 0]
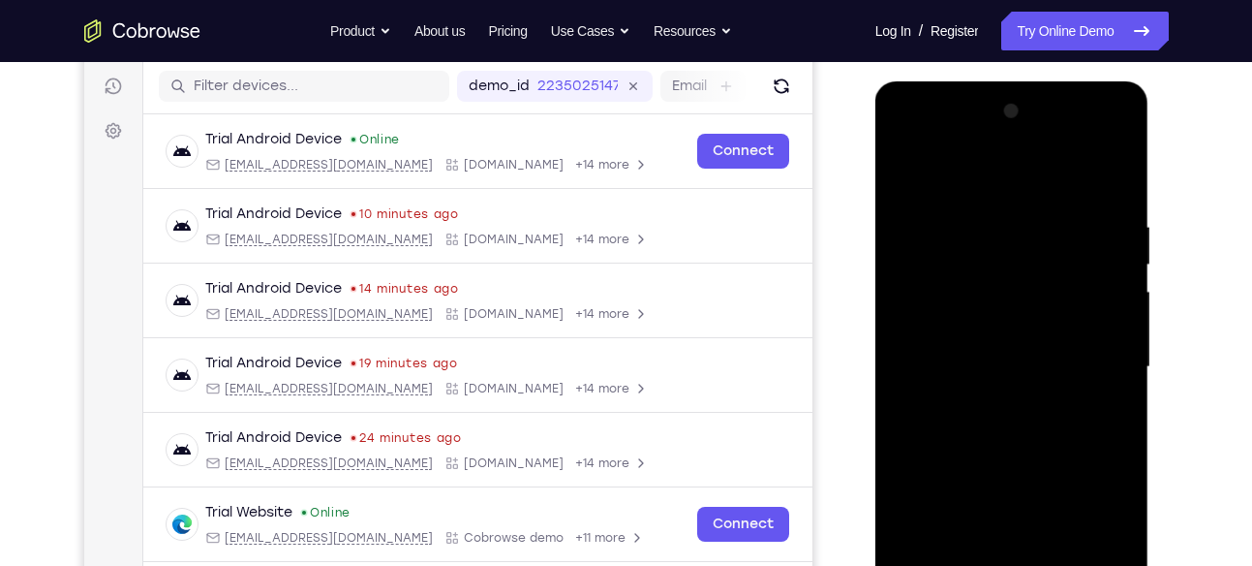
click at [909, 181] on div at bounding box center [1012, 367] width 244 height 542
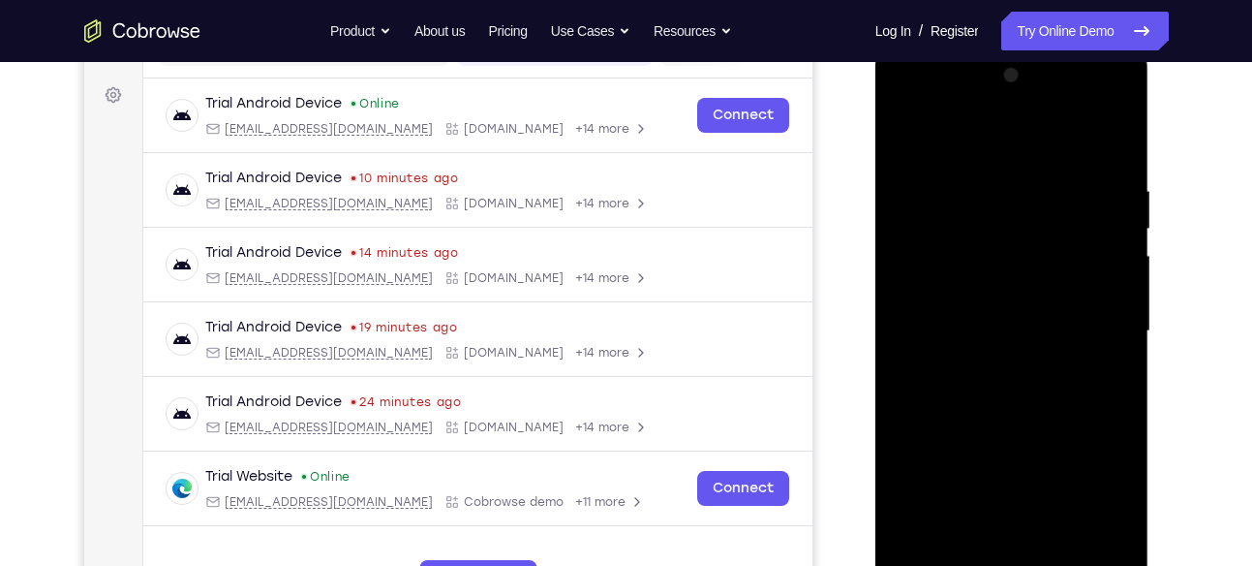
scroll to position [277, 0]
click at [975, 302] on div at bounding box center [1012, 329] width 244 height 542
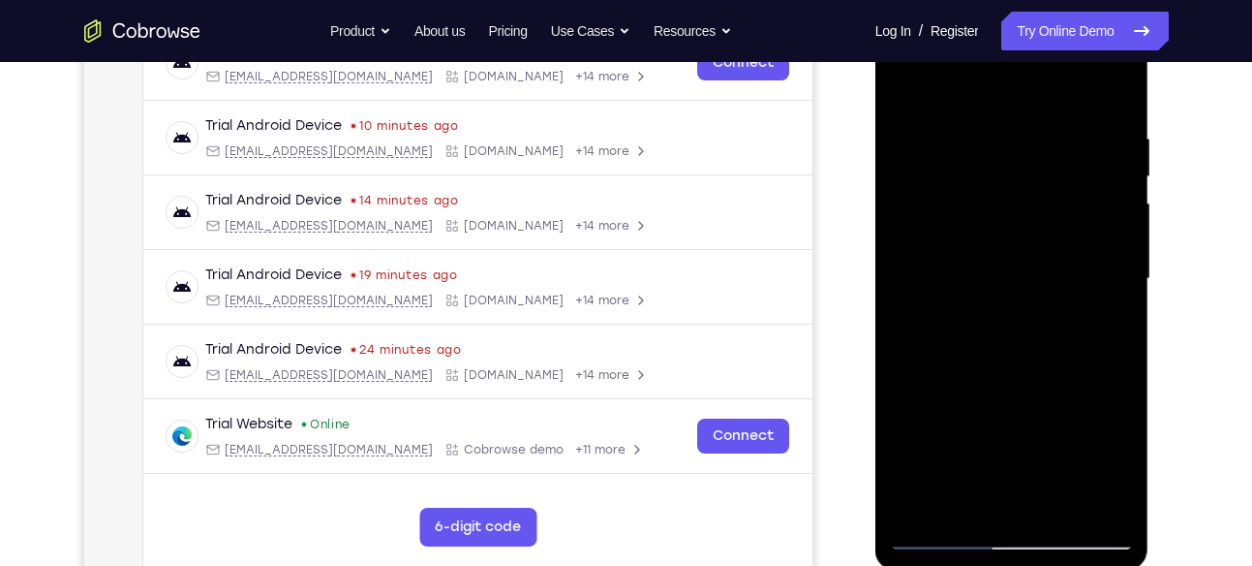
scroll to position [330, 0]
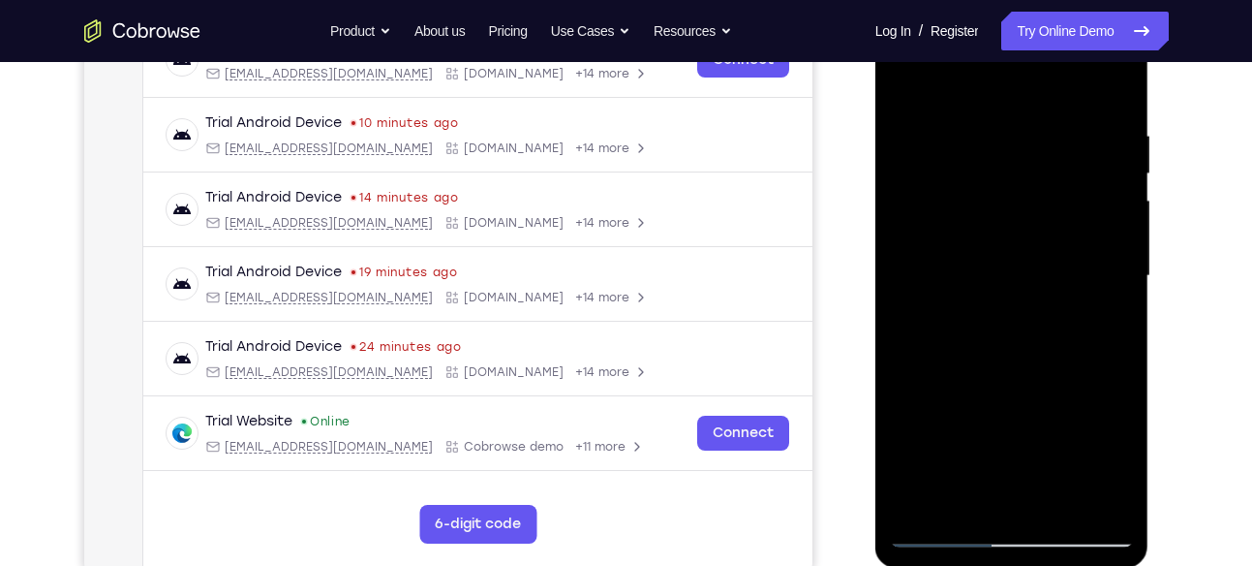
click at [956, 495] on div at bounding box center [1012, 276] width 244 height 542
click at [1091, 323] on div at bounding box center [1012, 276] width 244 height 542
click at [1108, 318] on div at bounding box center [1012, 276] width 244 height 542
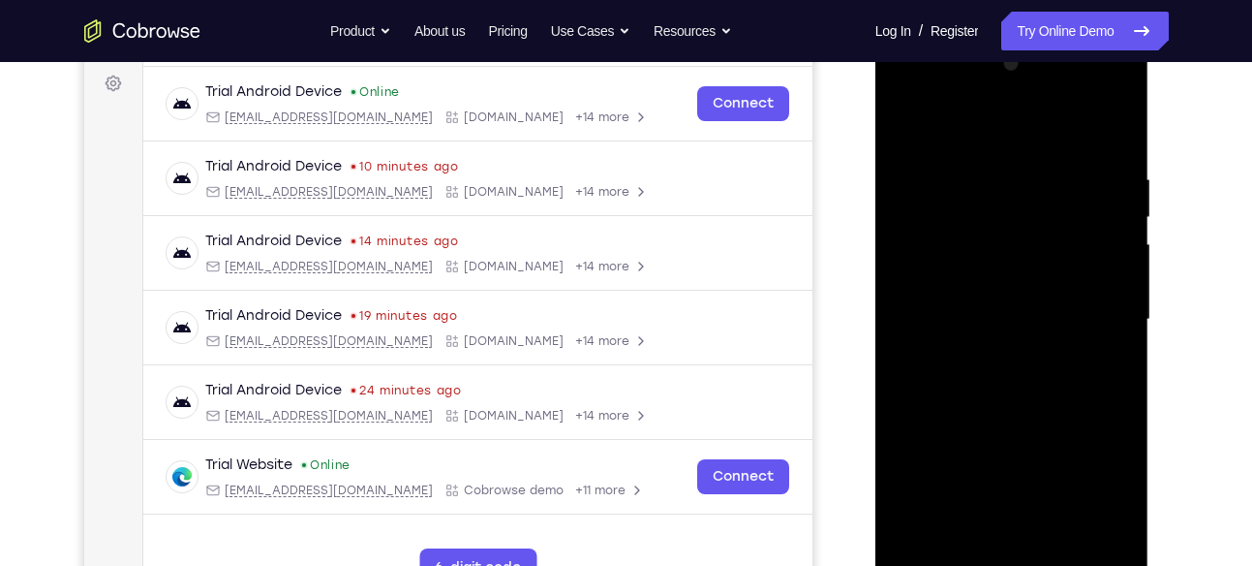
scroll to position [286, 0]
click at [908, 129] on div at bounding box center [1012, 320] width 244 height 542
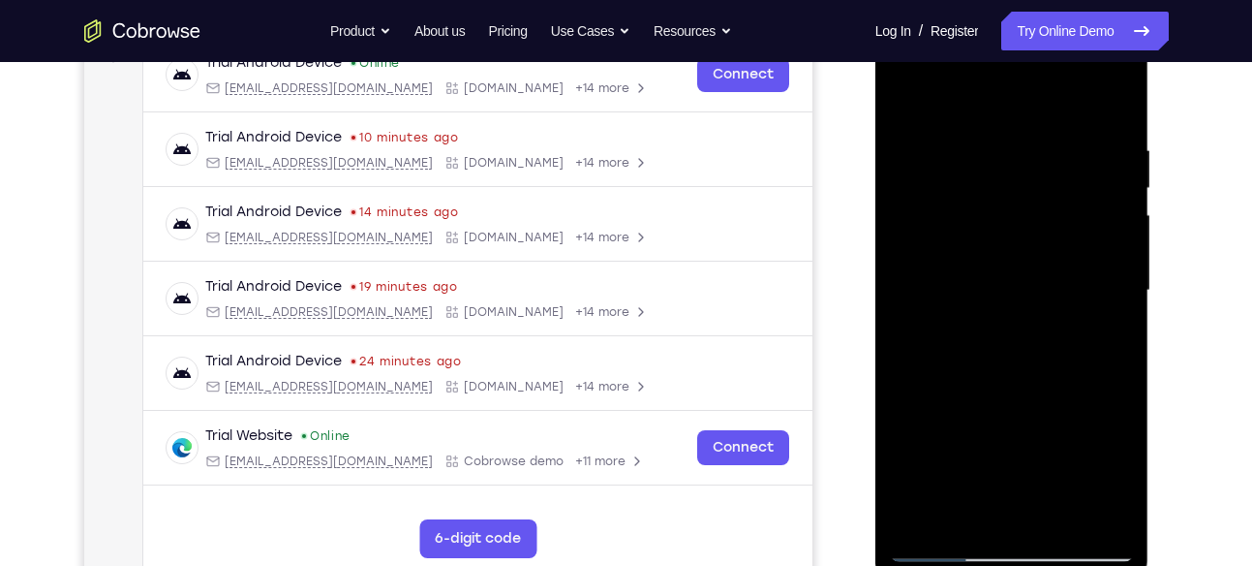
scroll to position [317, 0]
click at [991, 252] on div at bounding box center [1012, 289] width 244 height 542
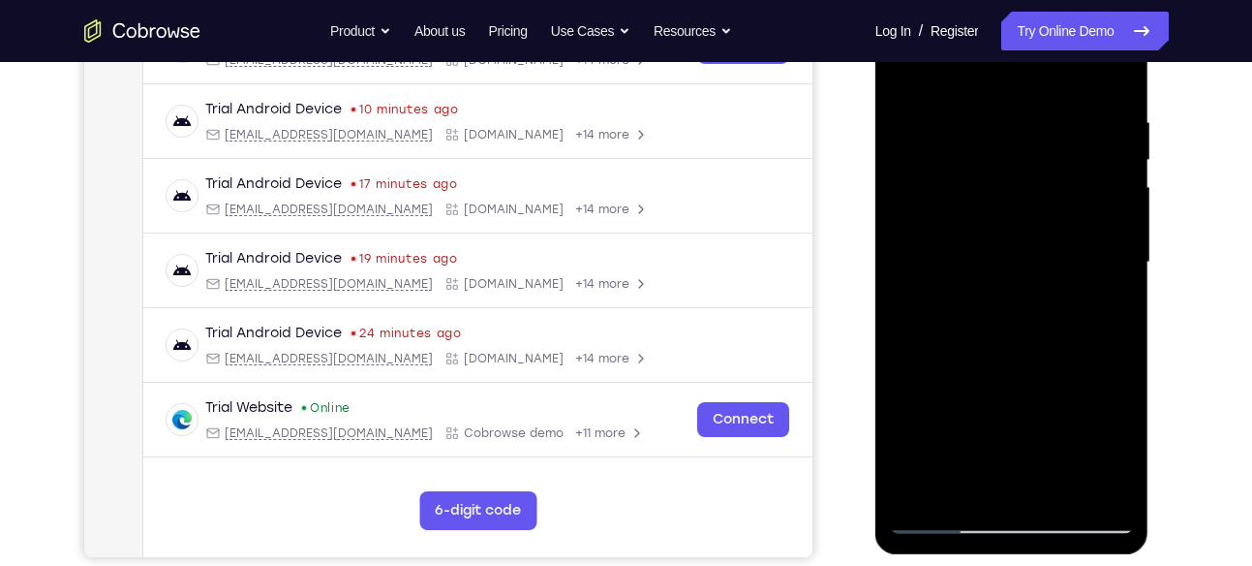
scroll to position [345, 0]
click at [964, 473] on div at bounding box center [1012, 261] width 244 height 542
click at [1099, 306] on div at bounding box center [1012, 261] width 244 height 542
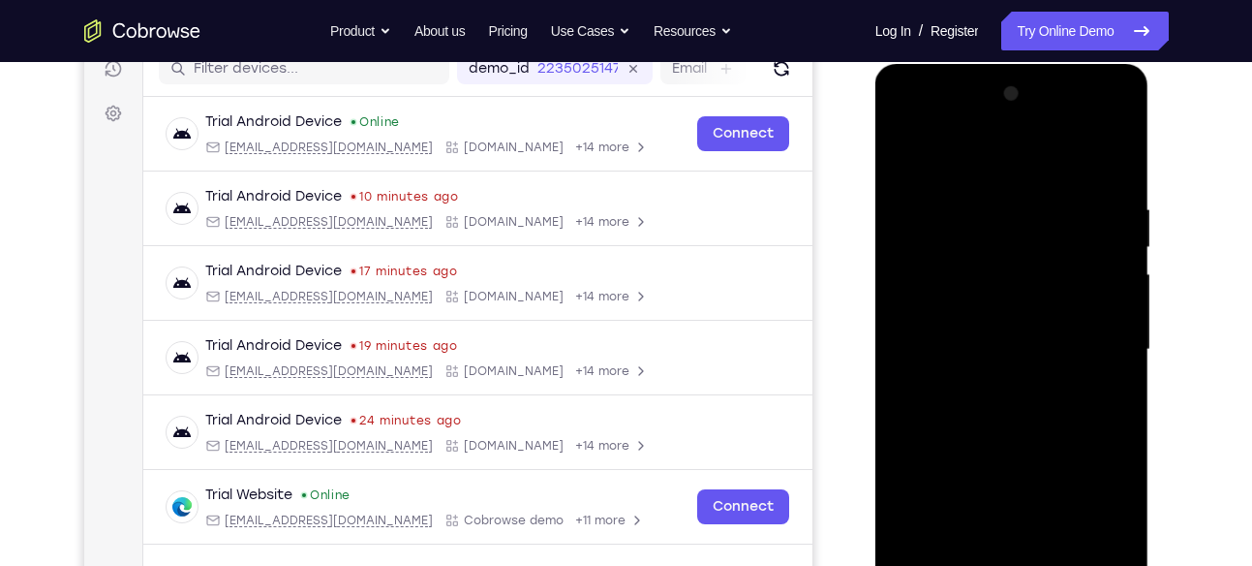
scroll to position [254, 0]
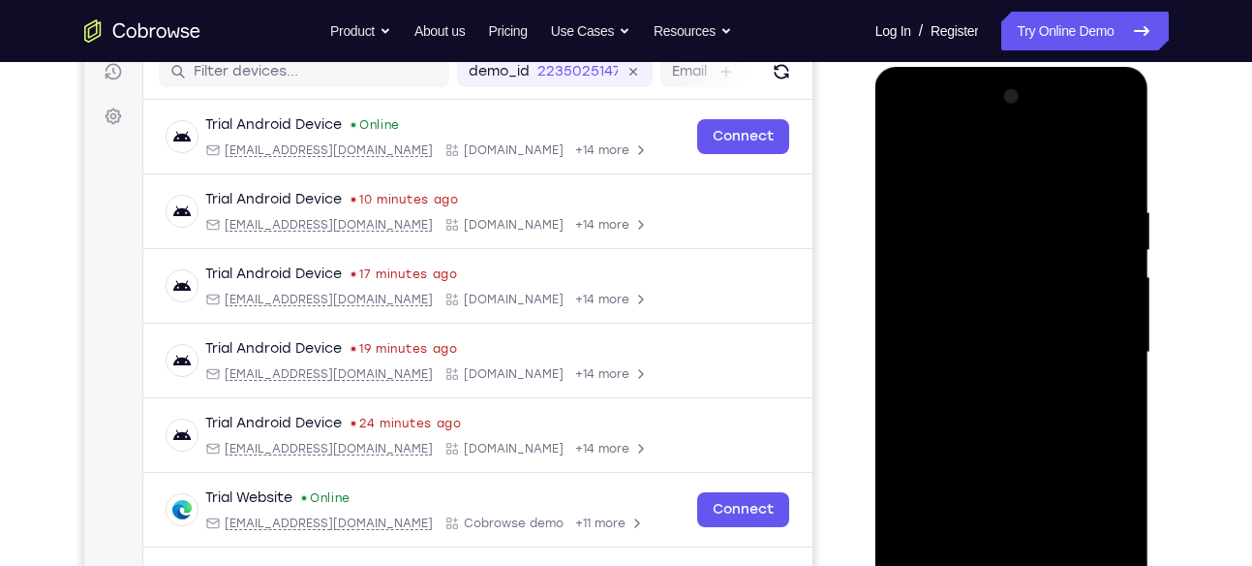
click at [905, 156] on div at bounding box center [1012, 352] width 244 height 542
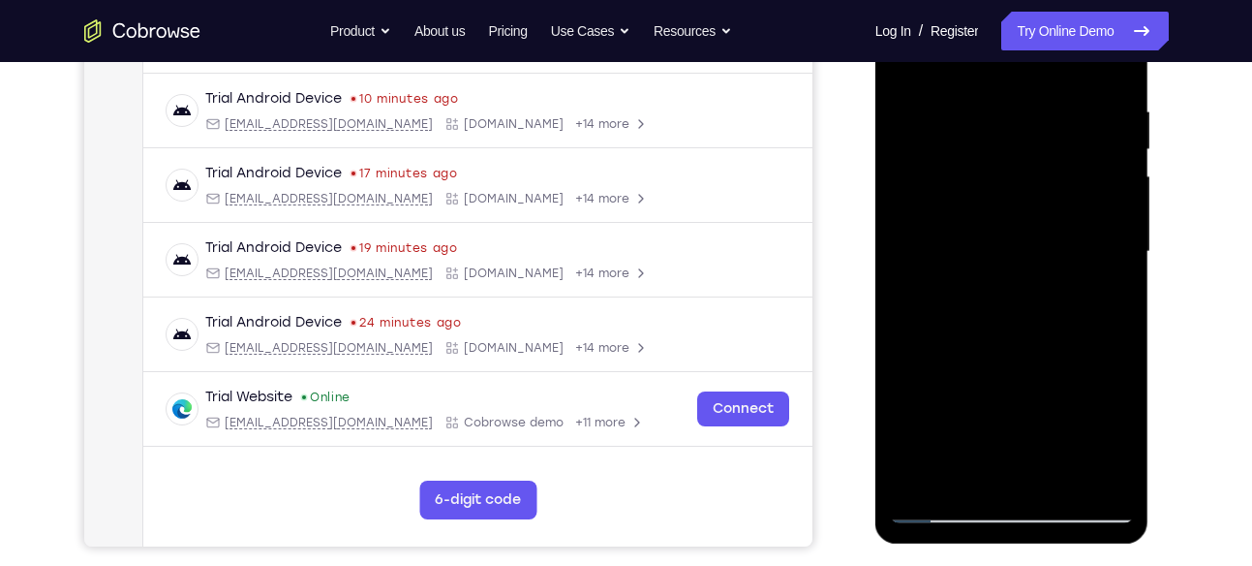
scroll to position [365, 0]
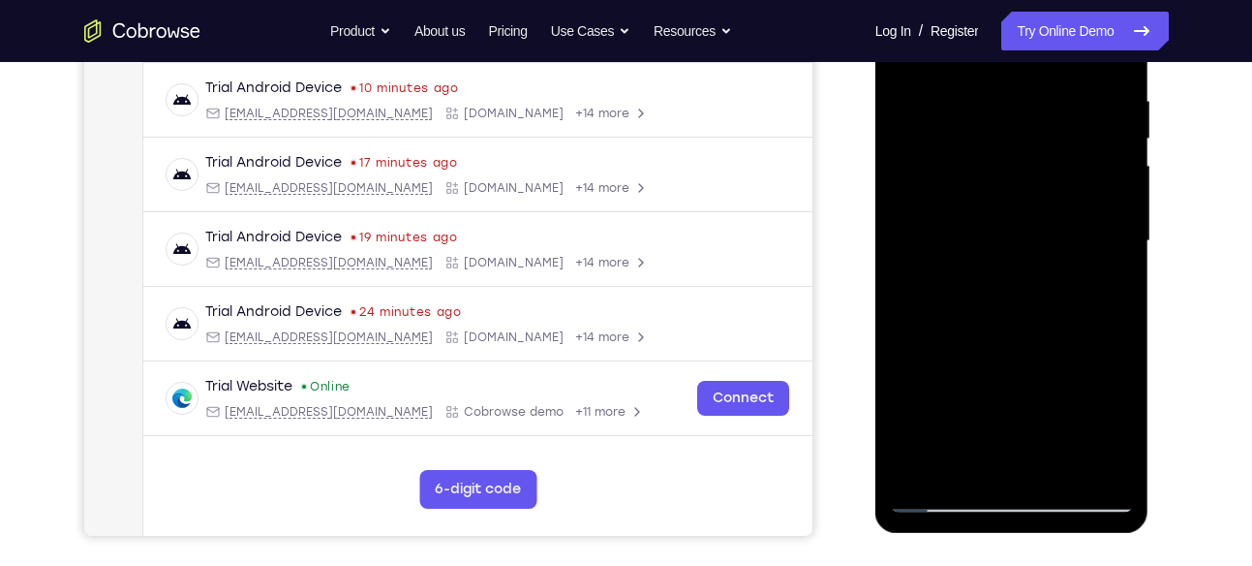
click at [988, 385] on div at bounding box center [1012, 241] width 244 height 542
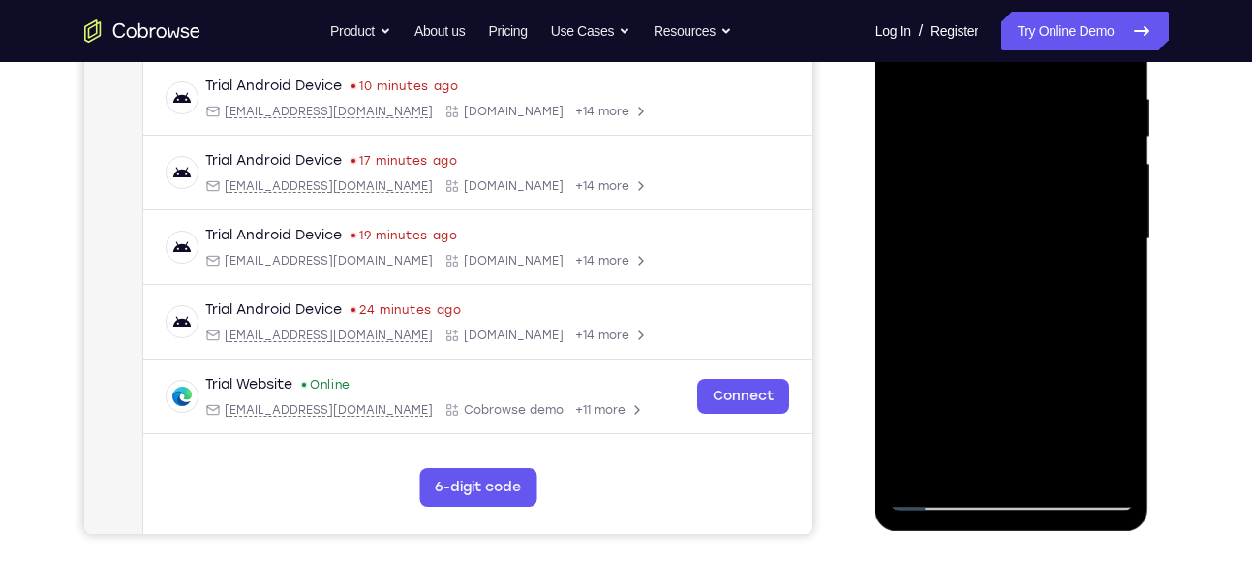
scroll to position [368, 0]
click at [1097, 284] on div at bounding box center [1012, 238] width 244 height 542
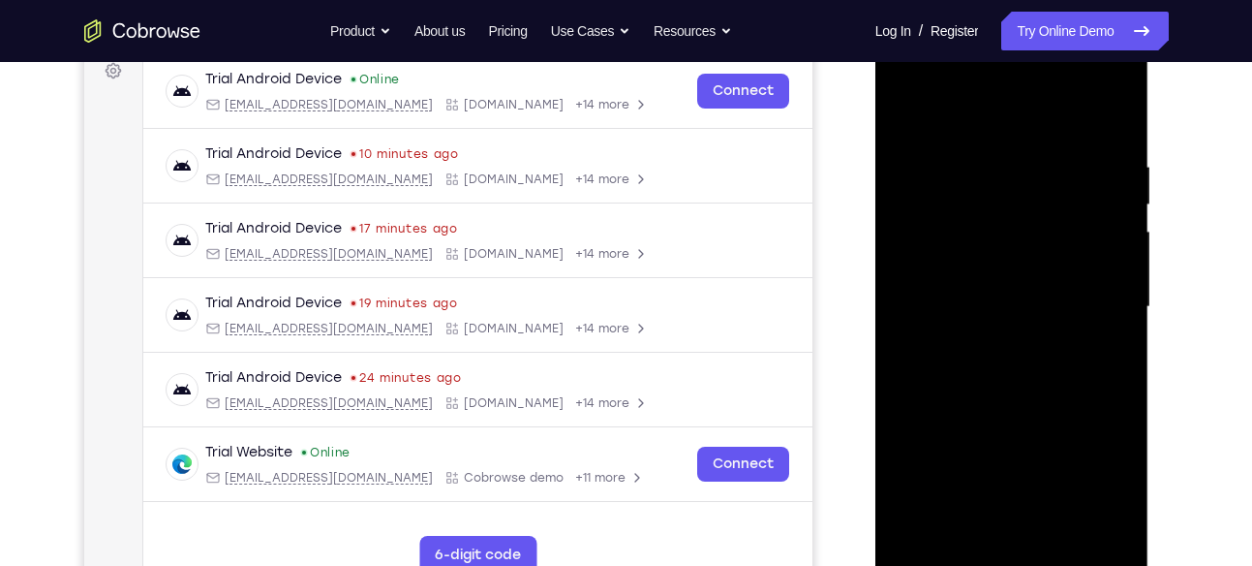
scroll to position [298, 0]
click at [905, 117] on div at bounding box center [1012, 308] width 244 height 542
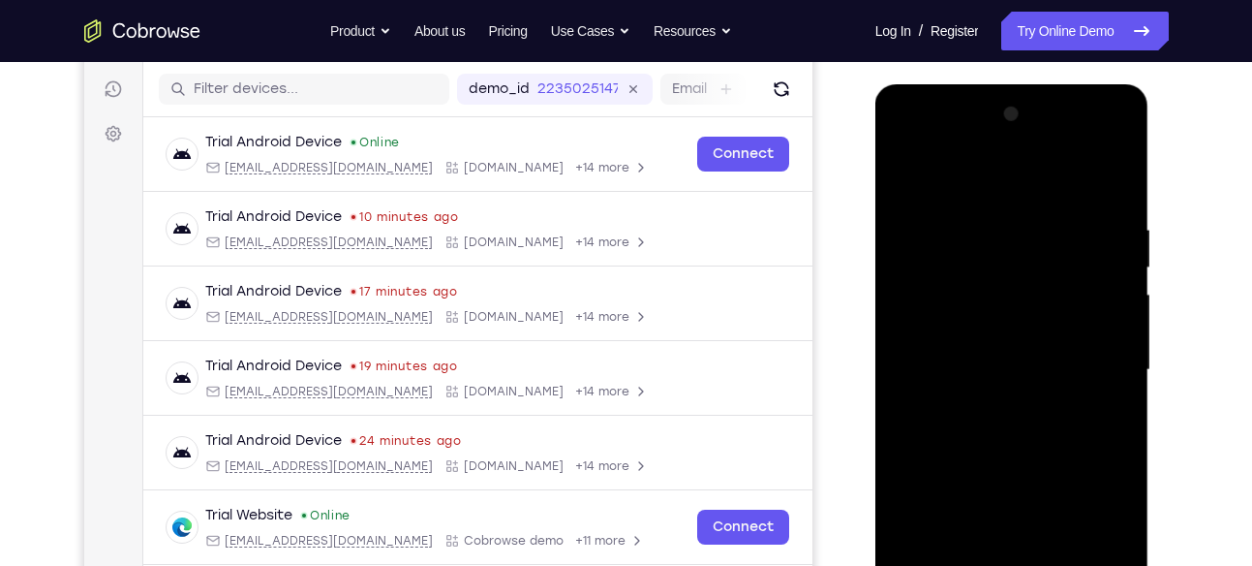
scroll to position [235, 0]
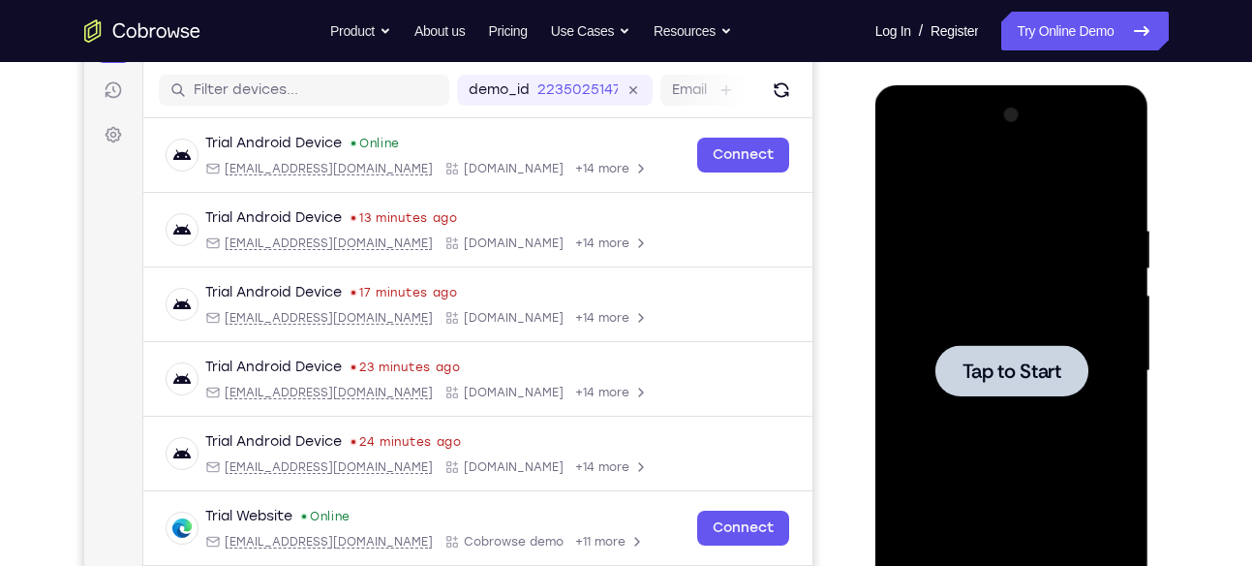
click at [1018, 348] on div at bounding box center [1011, 370] width 153 height 51
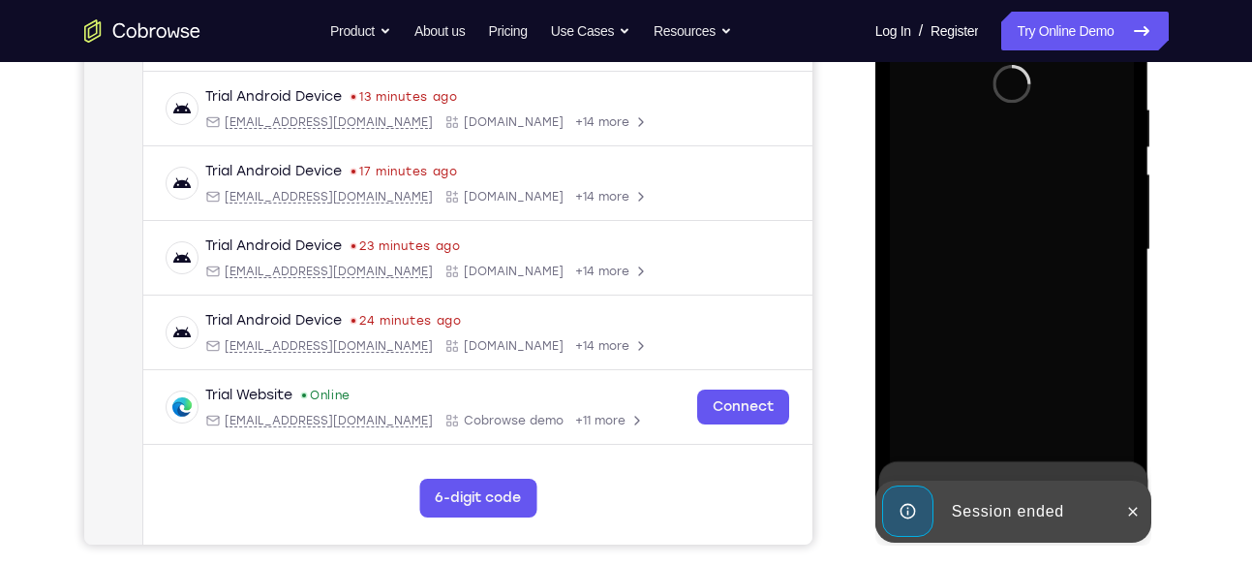
scroll to position [354, 0]
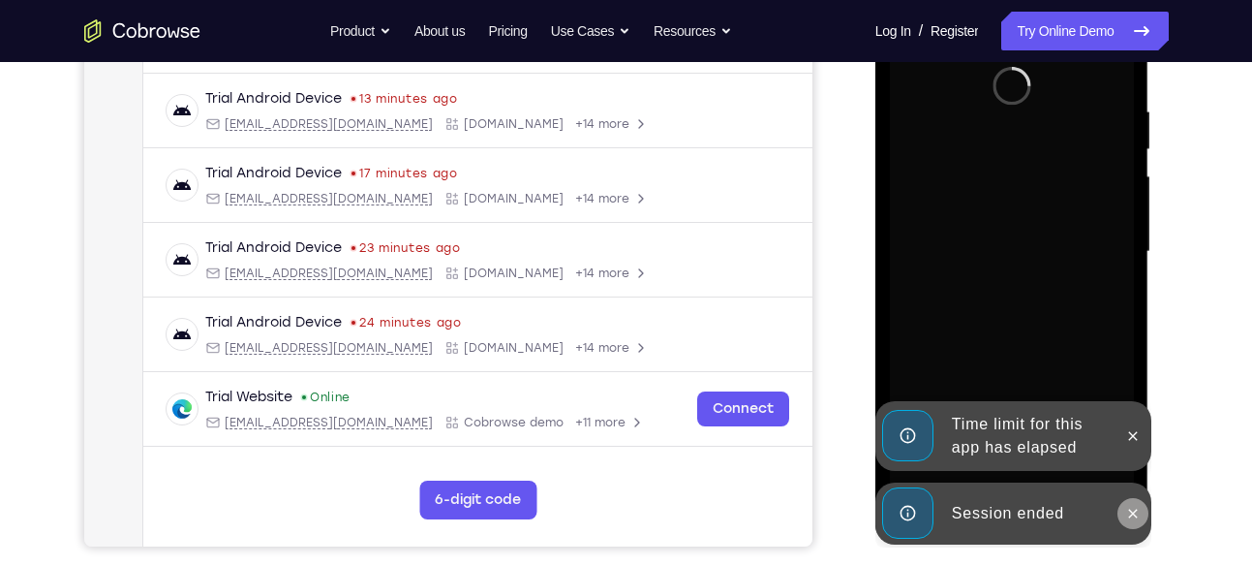
click at [1129, 506] on icon at bounding box center [1132, 513] width 15 height 15
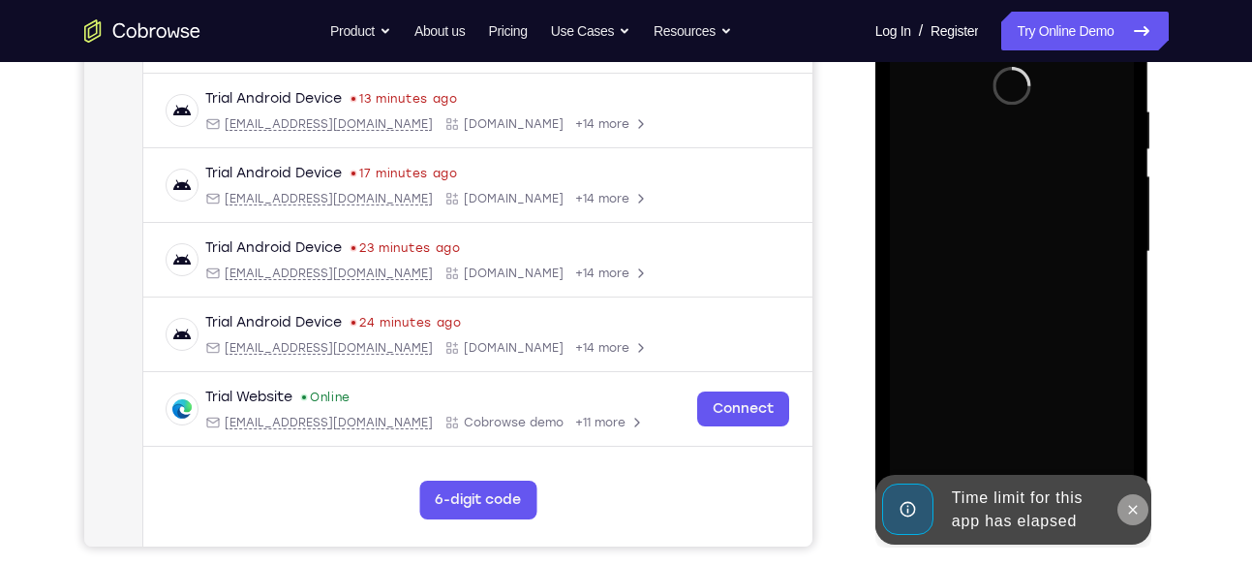
click at [1129, 441] on div at bounding box center [1012, 252] width 244 height 542
click at [1131, 519] on button at bounding box center [1133, 509] width 31 height 31
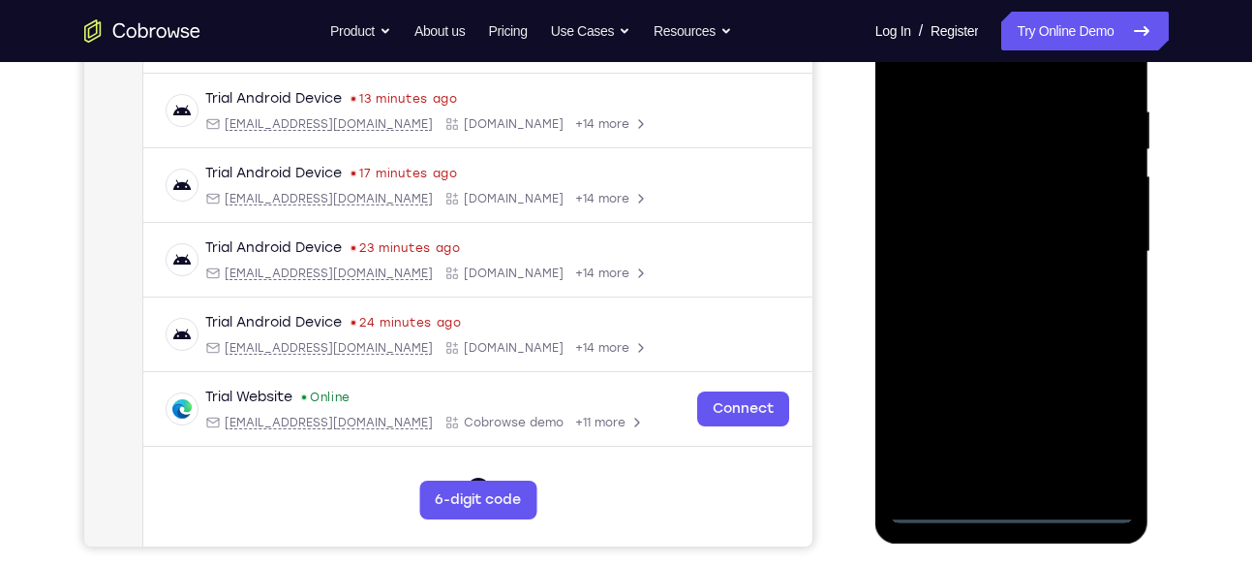
click at [1024, 503] on div at bounding box center [1012, 252] width 244 height 542
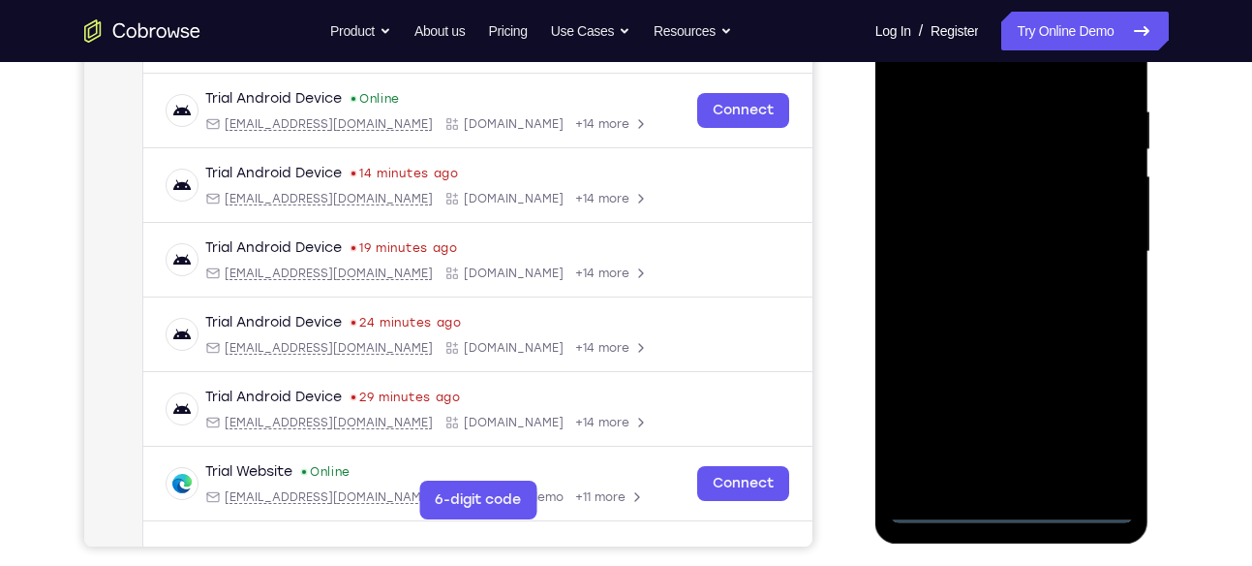
click at [1095, 433] on div at bounding box center [1012, 252] width 244 height 542
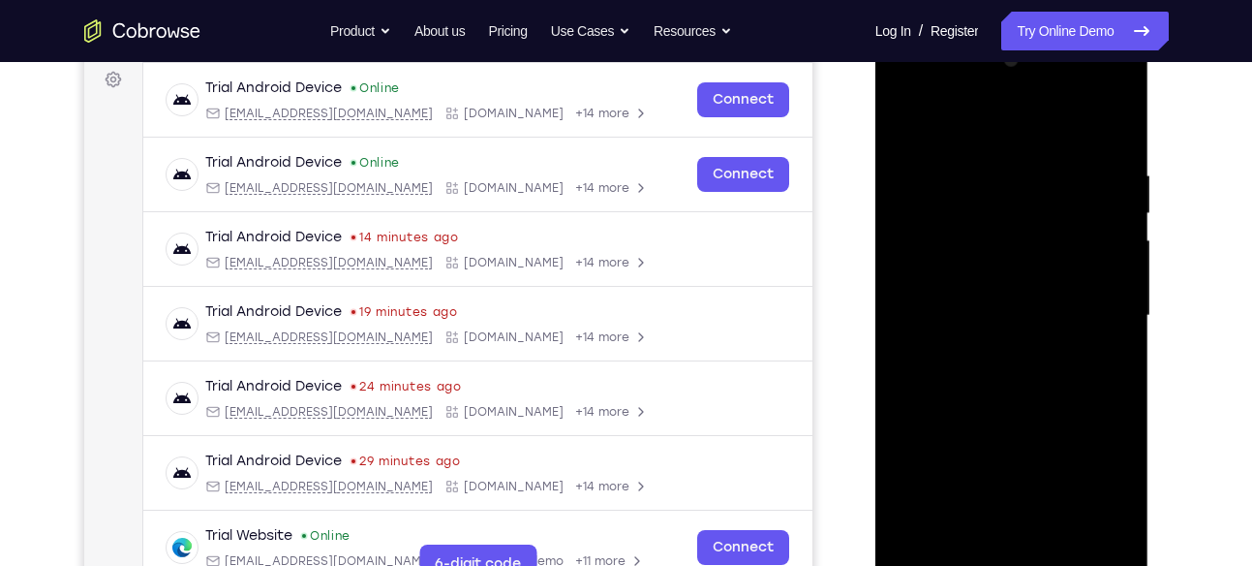
scroll to position [291, 0]
click at [997, 137] on div at bounding box center [1012, 315] width 244 height 542
click at [1100, 314] on div at bounding box center [1012, 315] width 244 height 542
click at [994, 539] on div at bounding box center [1012, 315] width 244 height 542
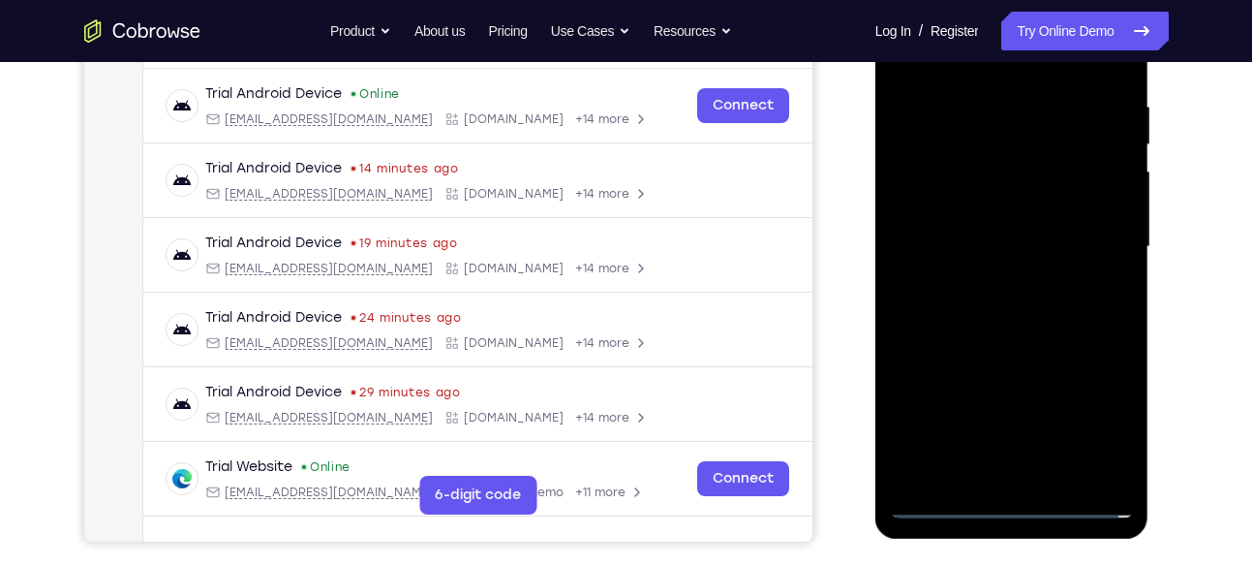
scroll to position [361, 0]
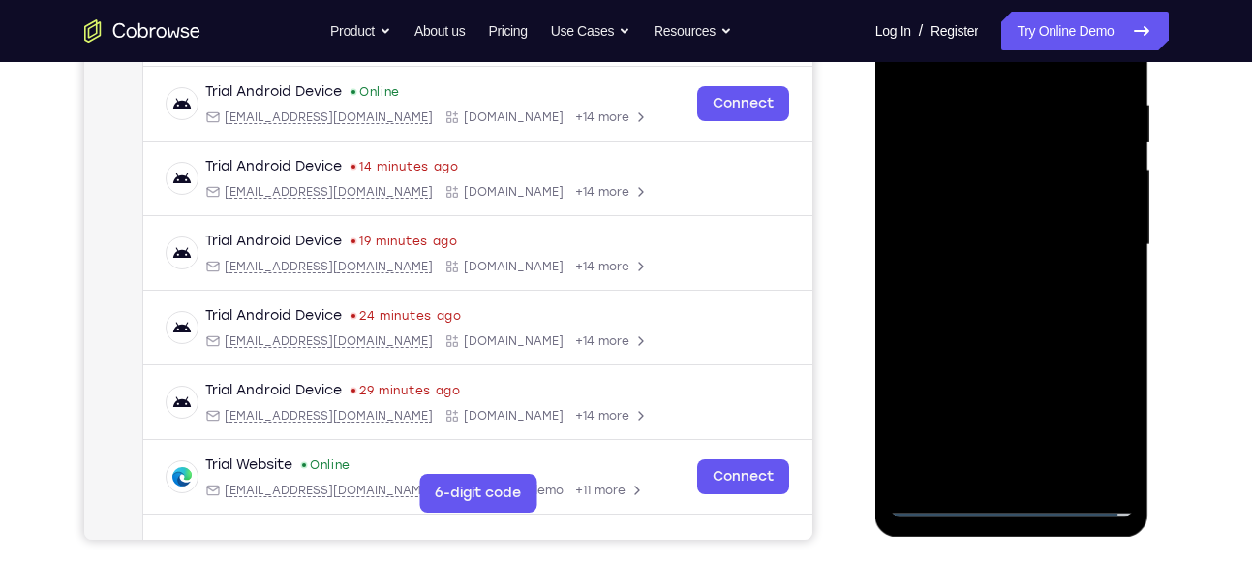
click at [942, 497] on div at bounding box center [1012, 245] width 244 height 542
click at [1039, 478] on div at bounding box center [1012, 245] width 244 height 542
click at [946, 222] on div at bounding box center [1012, 245] width 244 height 542
click at [966, 211] on div at bounding box center [1012, 245] width 244 height 542
click at [991, 241] on div at bounding box center [1012, 245] width 244 height 542
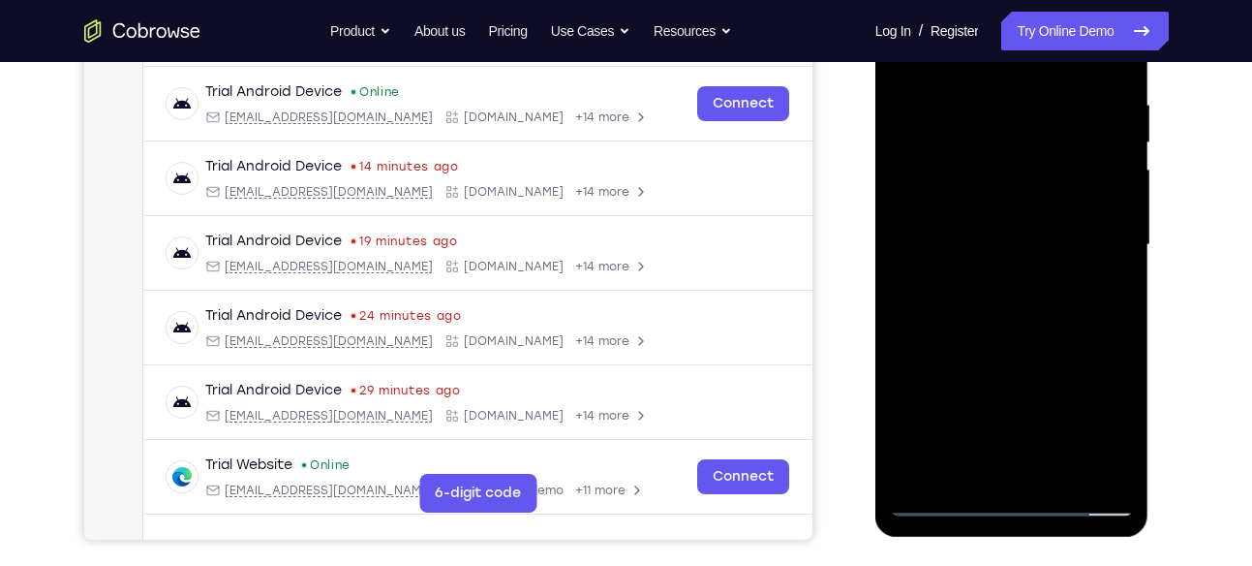
click at [1016, 326] on div at bounding box center [1012, 245] width 244 height 542
click at [1055, 463] on div at bounding box center [1012, 245] width 244 height 542
click at [1009, 343] on div at bounding box center [1012, 245] width 244 height 542
click at [1007, 217] on div at bounding box center [1012, 245] width 244 height 542
click at [1102, 293] on div at bounding box center [1012, 245] width 244 height 542
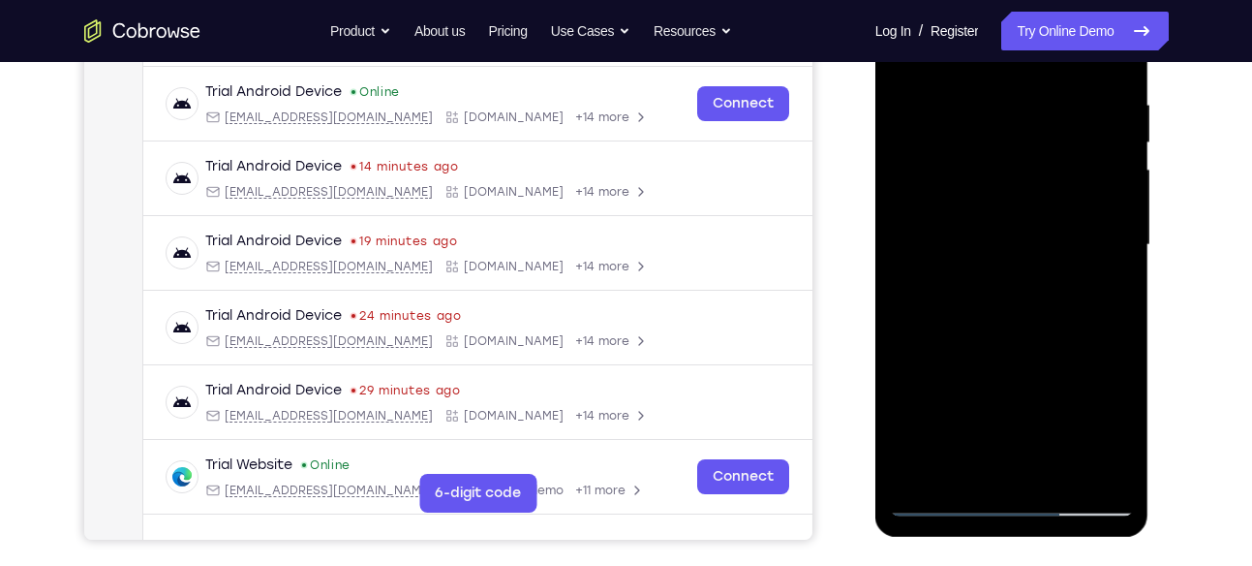
click at [1100, 293] on div at bounding box center [1012, 245] width 244 height 542
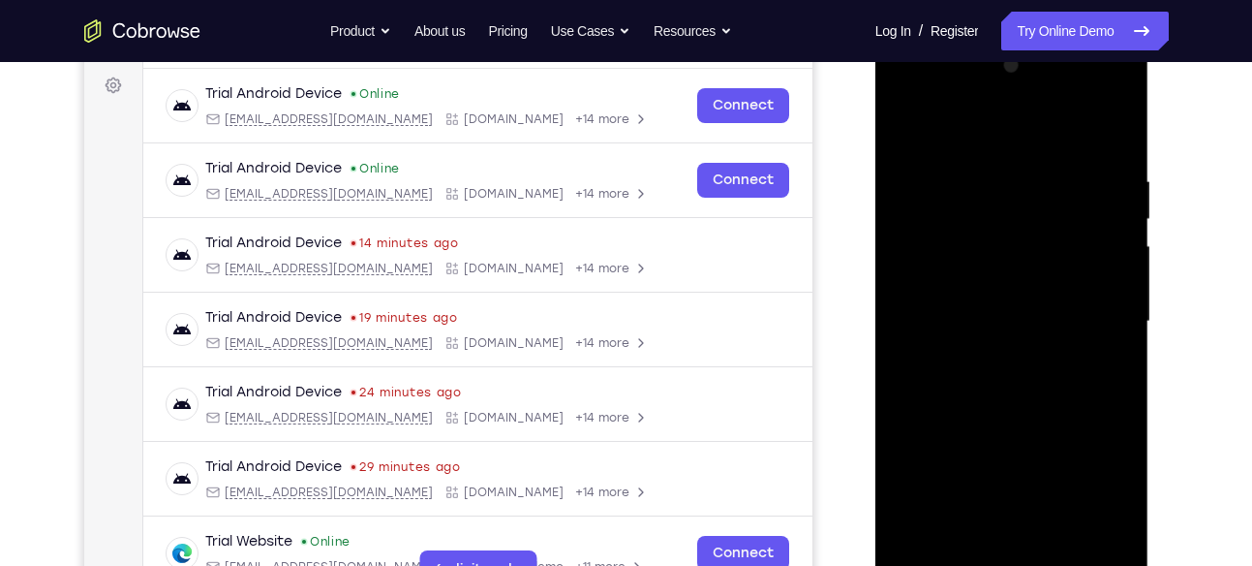
scroll to position [284, 0]
click at [1102, 370] on div at bounding box center [1012, 322] width 244 height 542
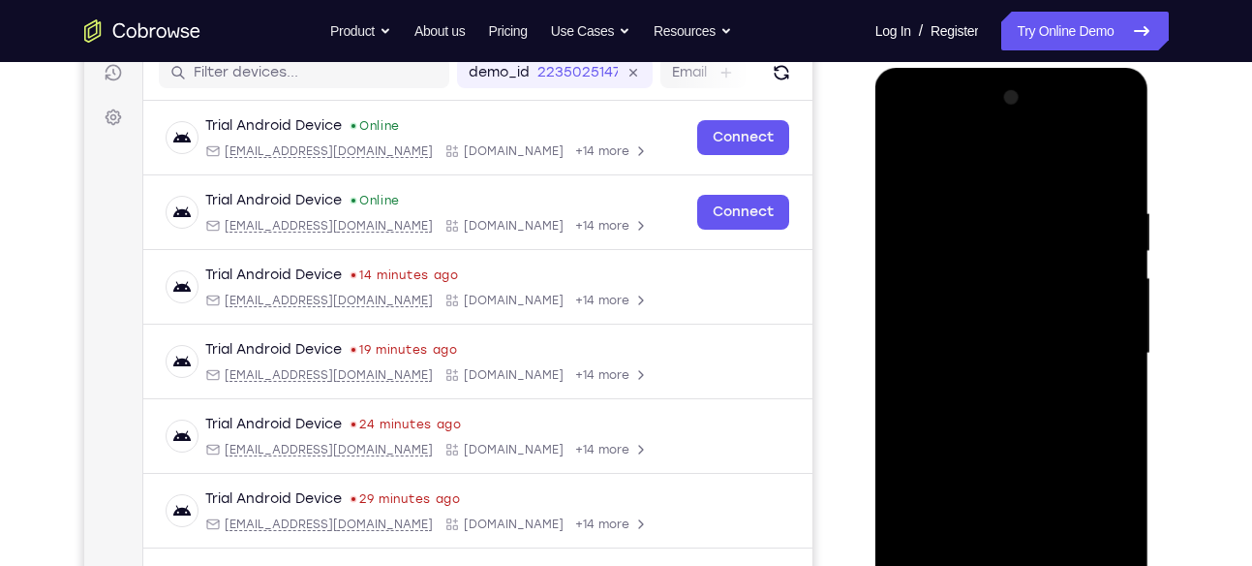
scroll to position [243, 0]
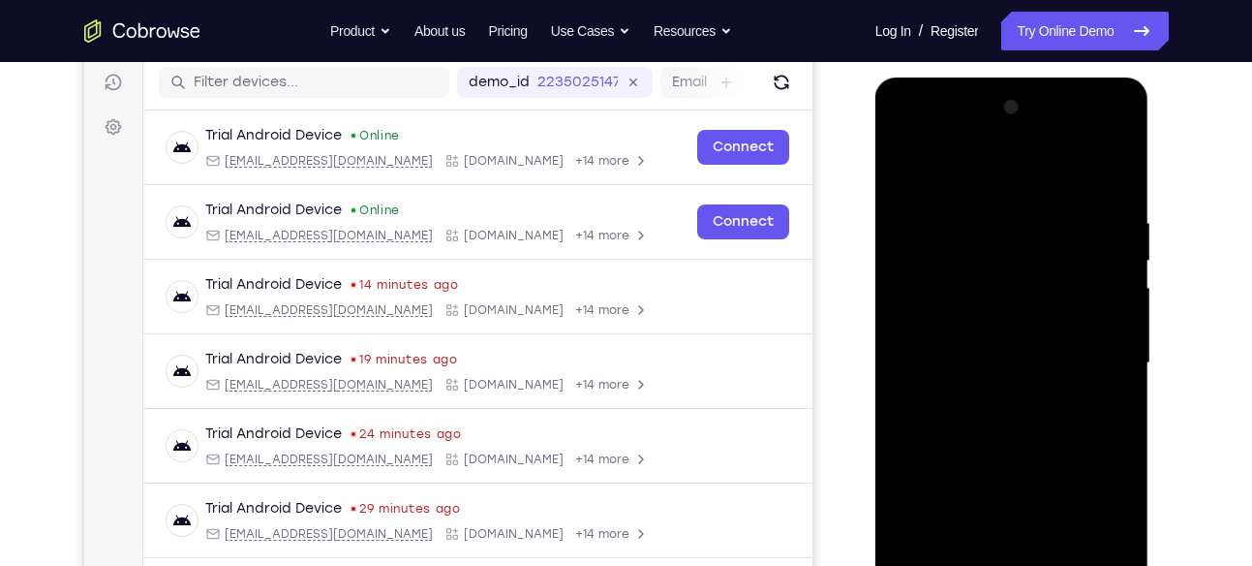
click at [903, 167] on div at bounding box center [1012, 363] width 244 height 542
click at [916, 156] on div at bounding box center [1012, 363] width 244 height 542
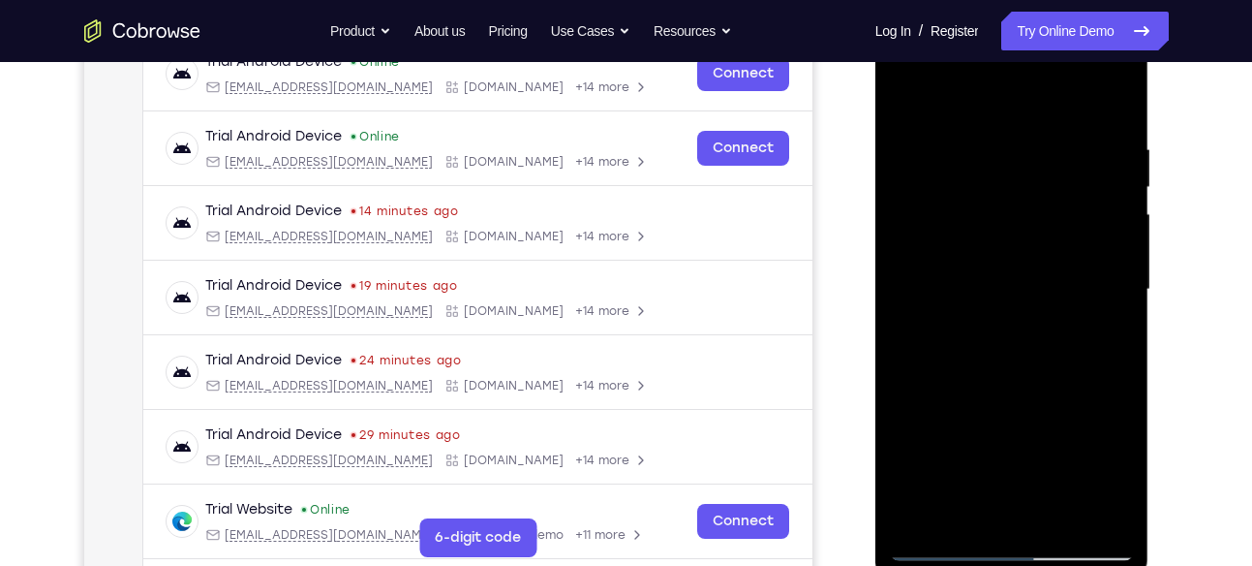
scroll to position [319, 0]
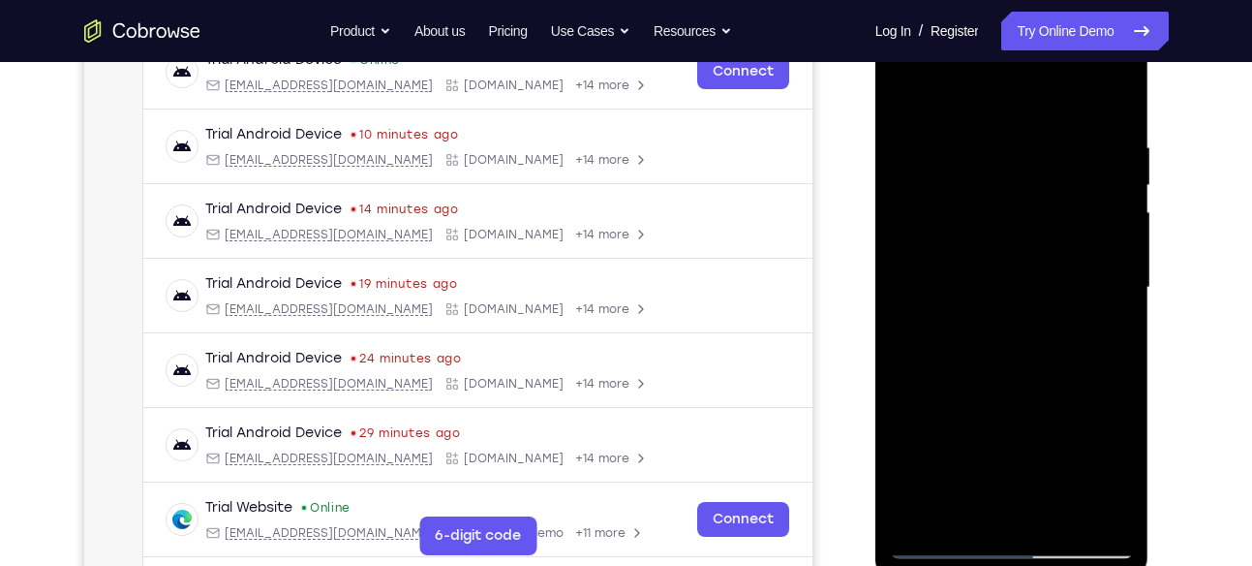
click at [966, 512] on div at bounding box center [1012, 287] width 244 height 542
click at [974, 89] on div at bounding box center [1012, 287] width 244 height 542
click at [1114, 150] on div at bounding box center [1012, 287] width 244 height 542
click at [986, 94] on div at bounding box center [1012, 287] width 244 height 542
click at [982, 123] on div at bounding box center [1012, 287] width 244 height 542
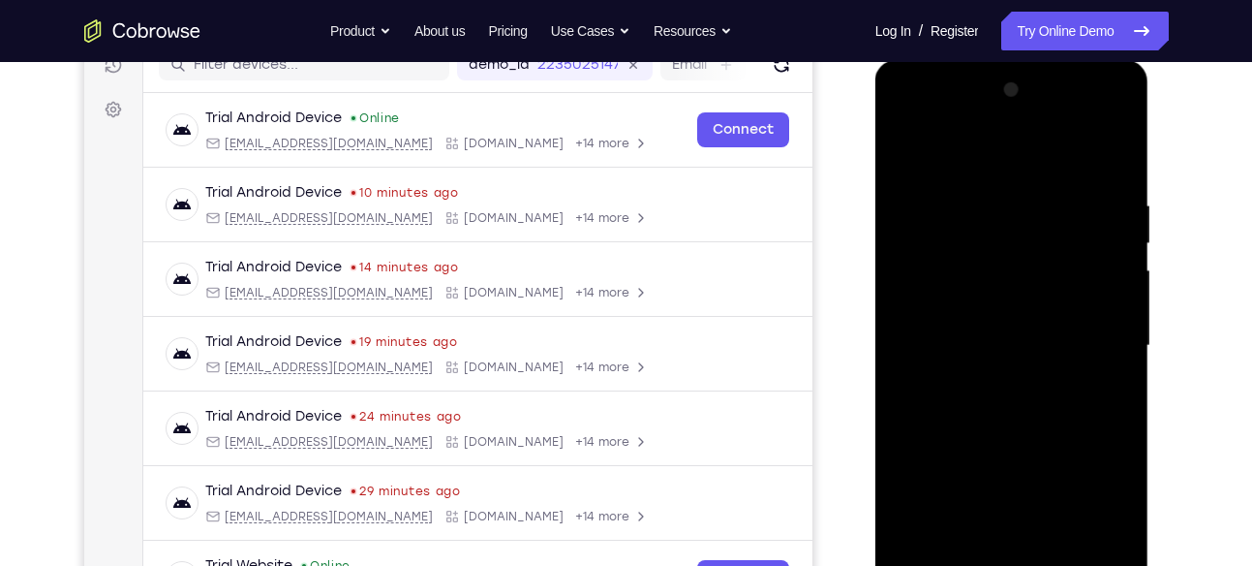
scroll to position [257, 0]
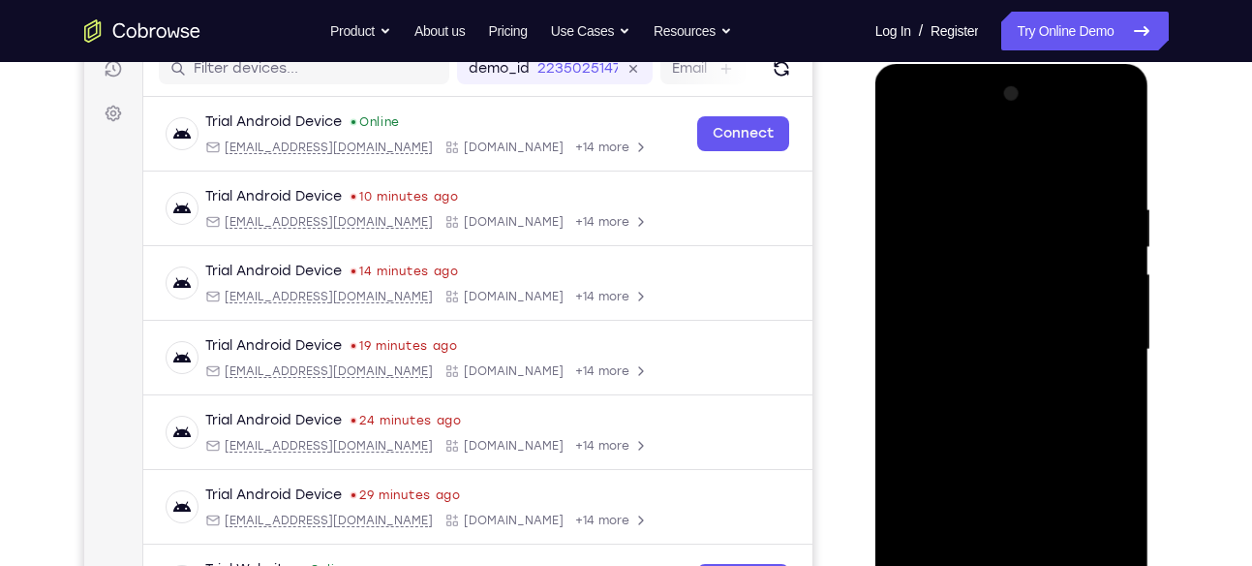
click at [907, 157] on div at bounding box center [1012, 349] width 244 height 542
click at [1080, 154] on div at bounding box center [1012, 349] width 244 height 542
click at [1113, 204] on div at bounding box center [1012, 349] width 244 height 542
click at [1107, 154] on div at bounding box center [1012, 349] width 244 height 542
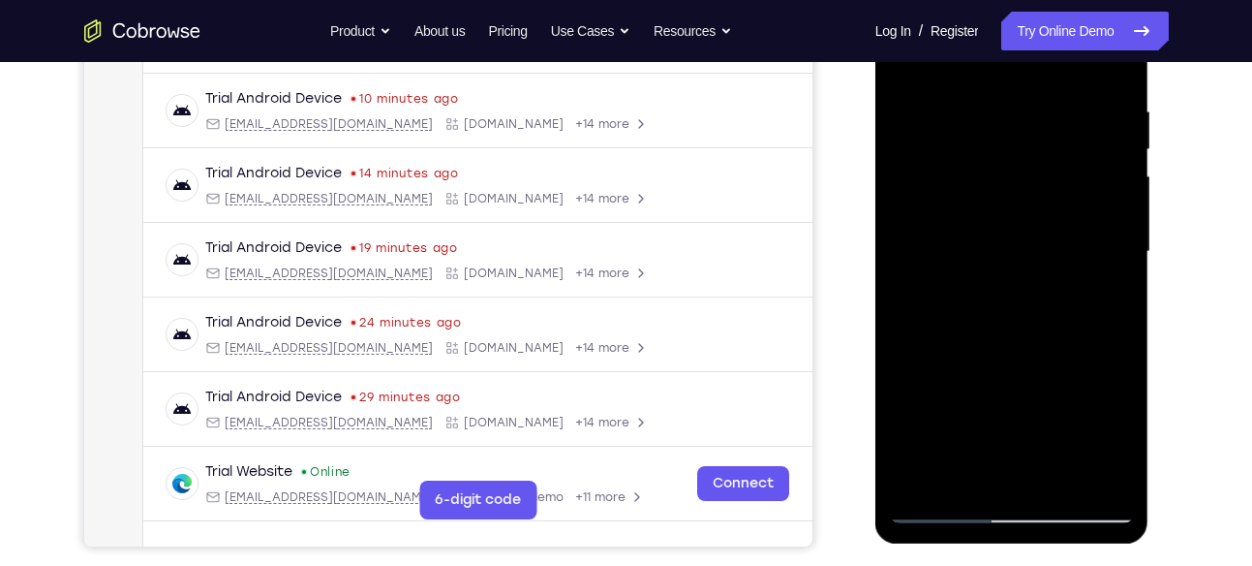
scroll to position [421, 0]
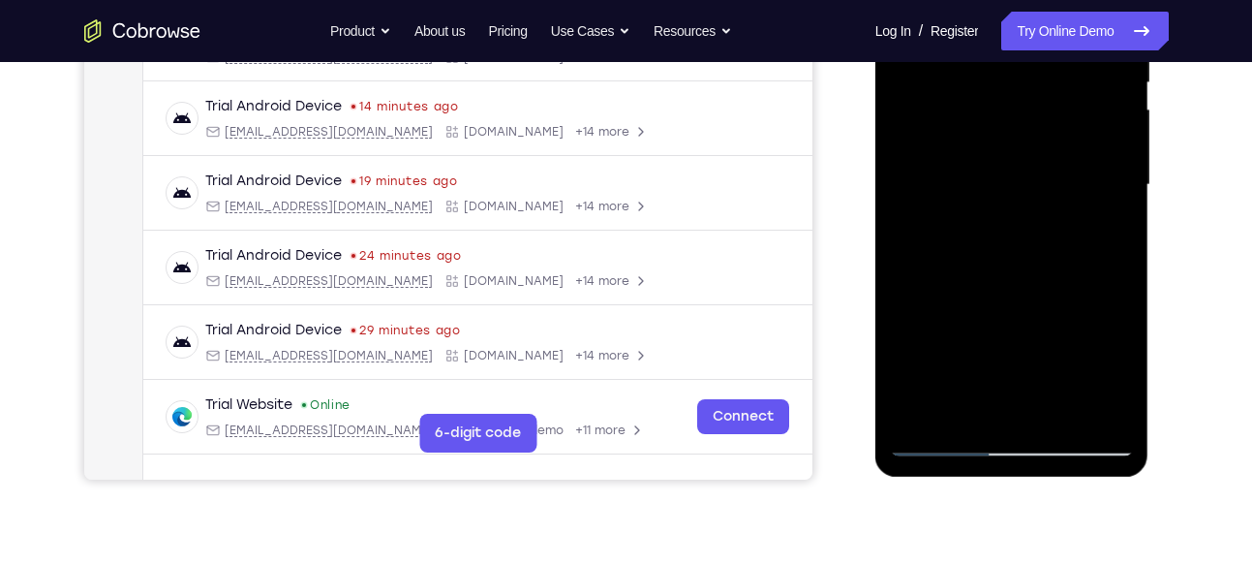
click at [1050, 409] on div at bounding box center [1012, 185] width 244 height 542
click at [1025, 168] on div at bounding box center [1012, 185] width 244 height 542
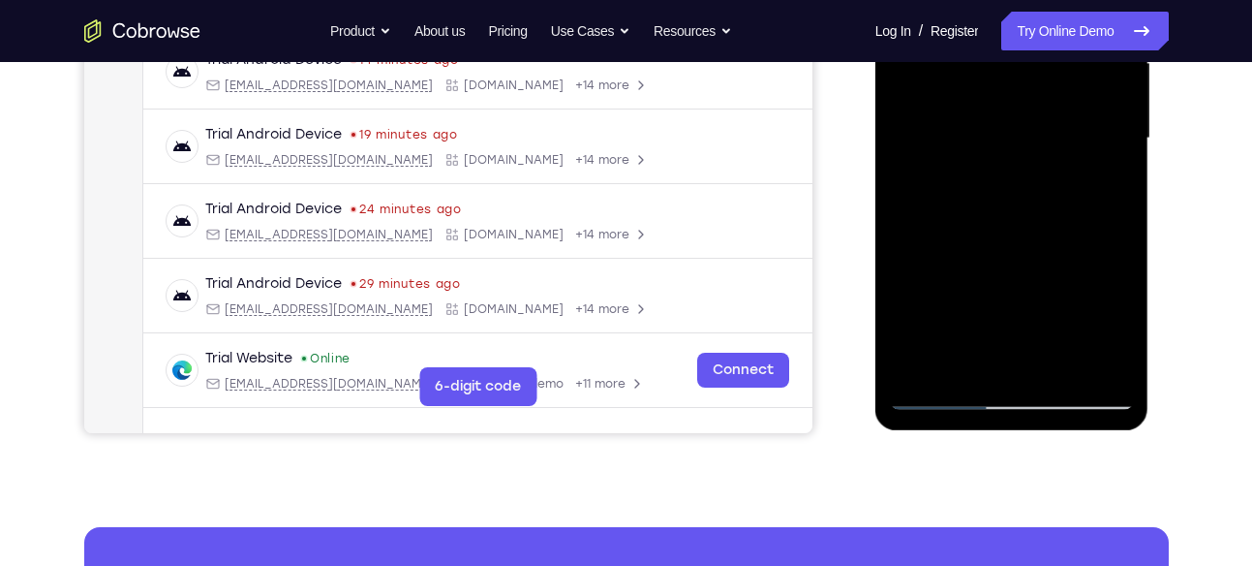
scroll to position [471, 0]
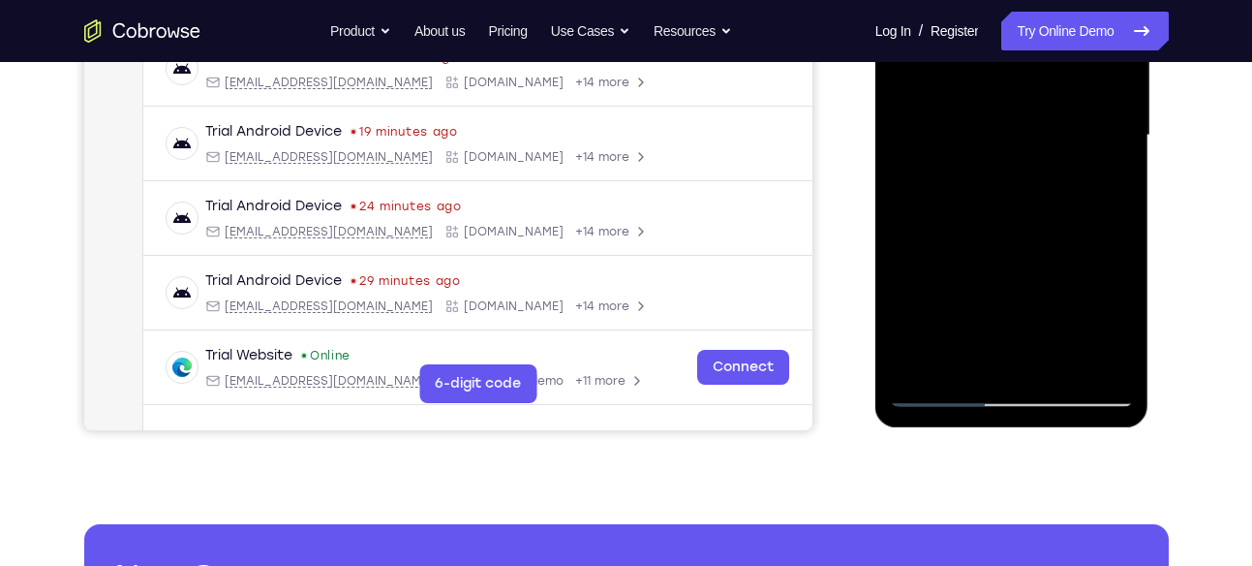
click at [997, 309] on div at bounding box center [1012, 135] width 244 height 542
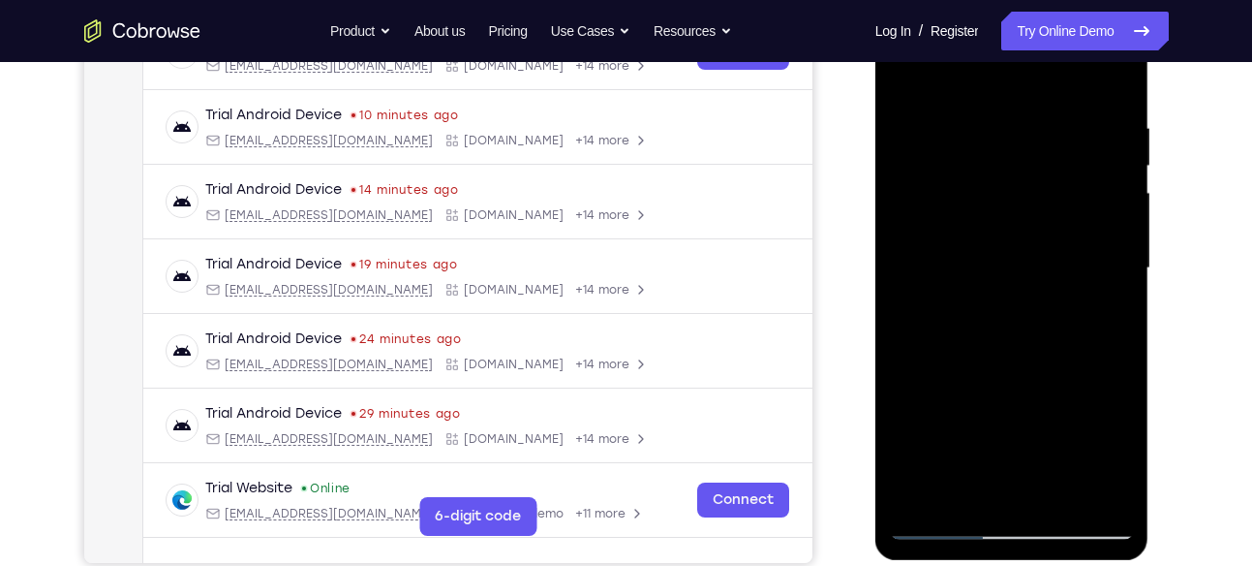
scroll to position [335, 0]
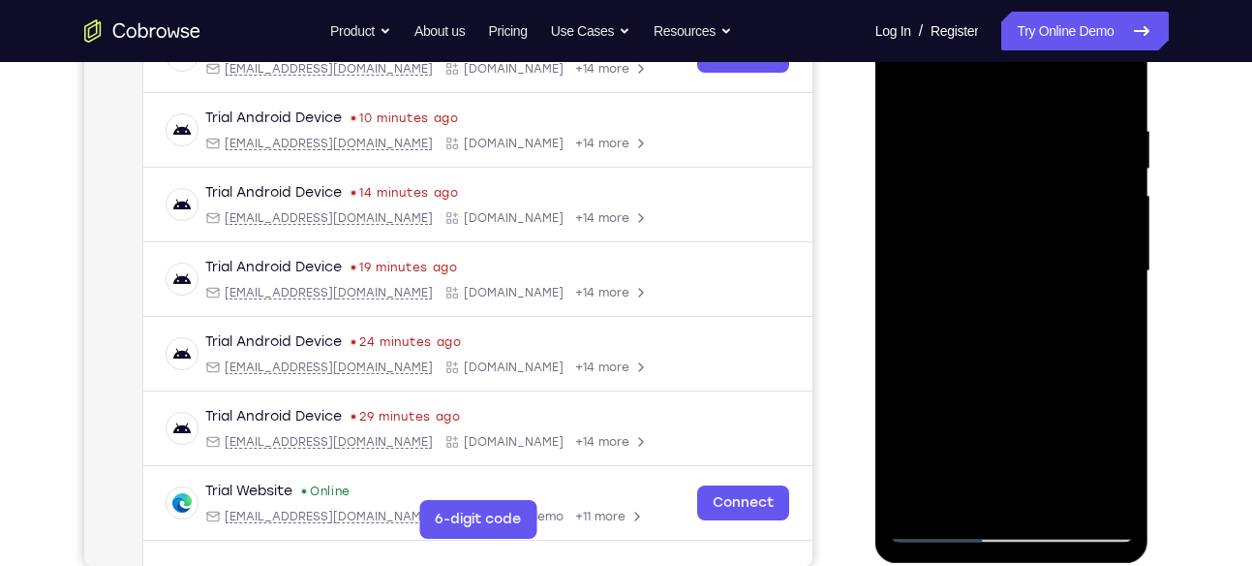
click at [909, 82] on div at bounding box center [1012, 271] width 244 height 542
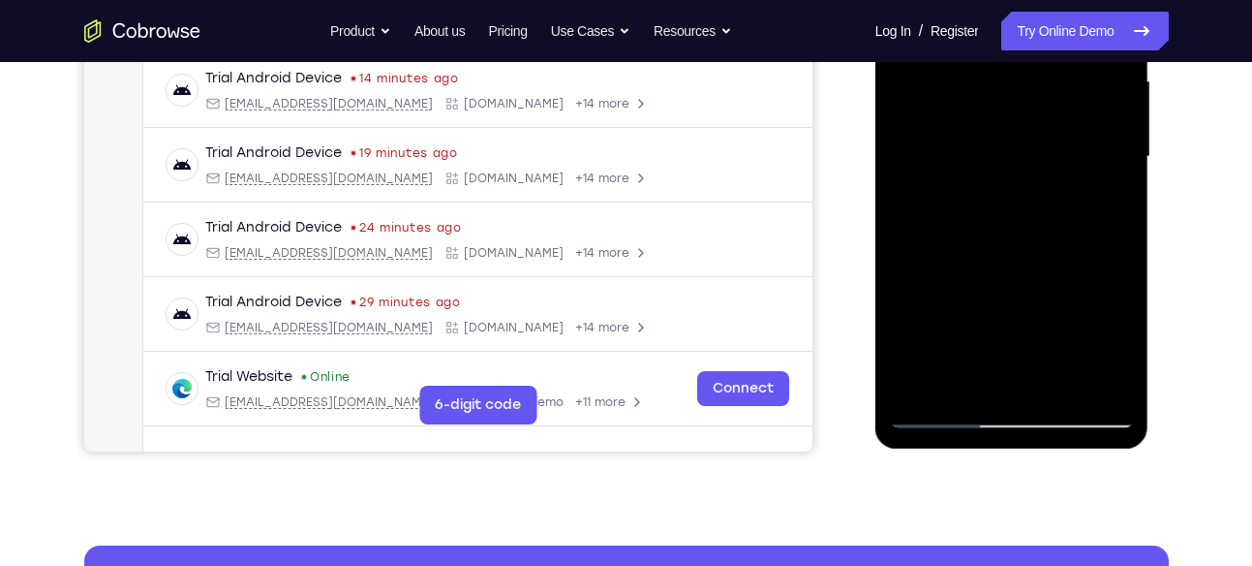
scroll to position [450, 0]
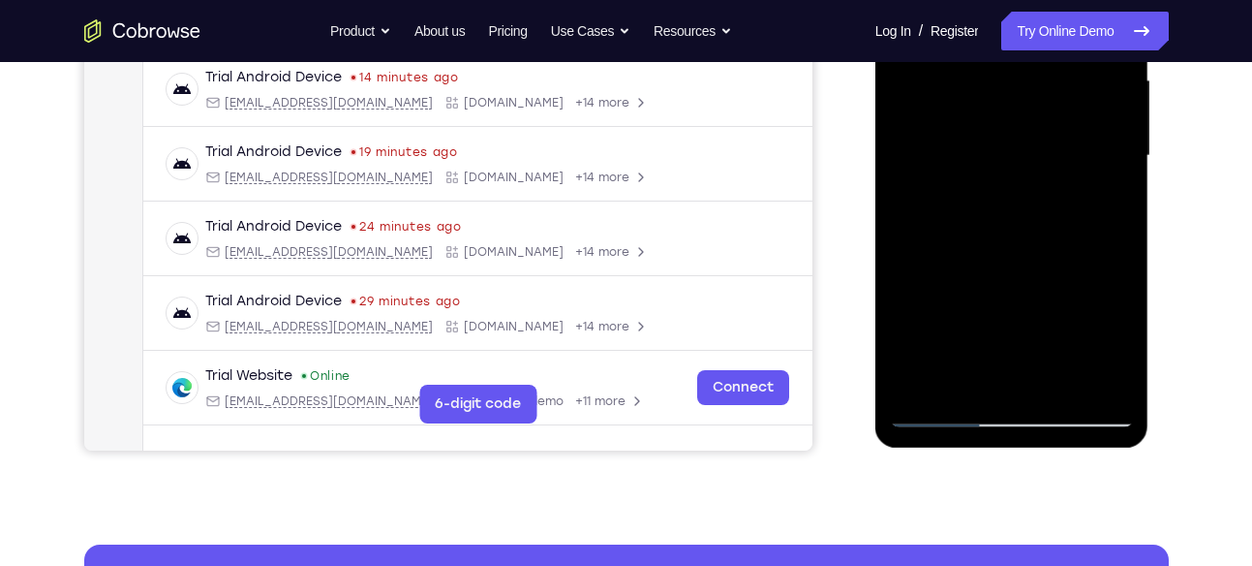
click at [966, 268] on div at bounding box center [1012, 156] width 244 height 542
click at [982, 304] on div at bounding box center [1012, 156] width 244 height 542
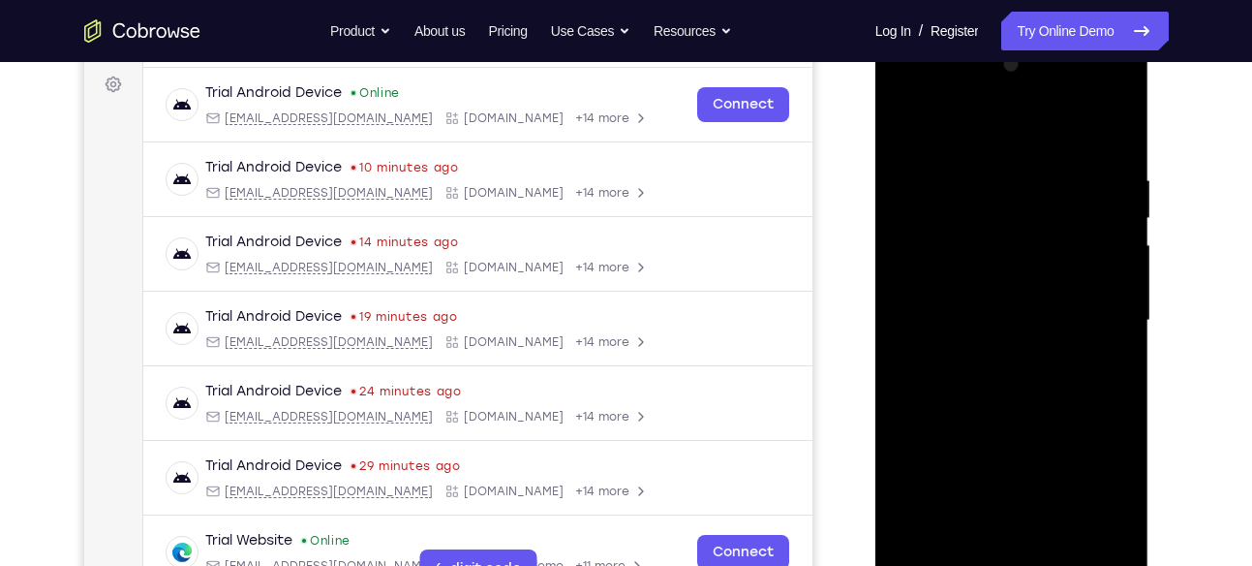
scroll to position [285, 0]
click at [904, 129] on div at bounding box center [1012, 321] width 244 height 542
click at [1123, 212] on div at bounding box center [1012, 321] width 244 height 542
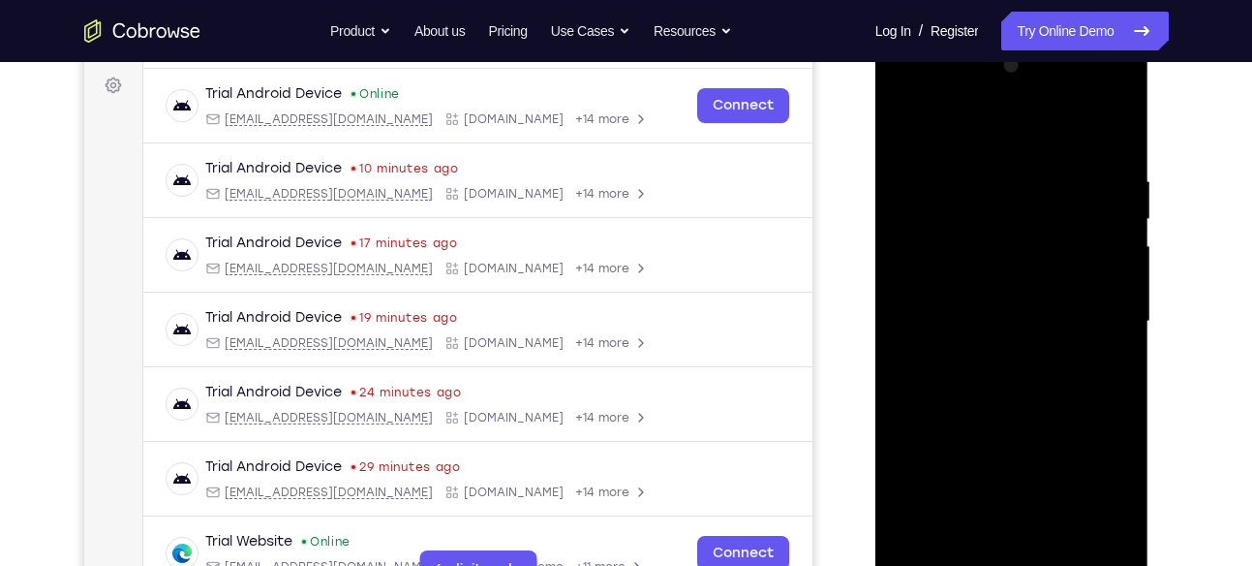
click at [1123, 212] on div at bounding box center [1012, 321] width 244 height 542
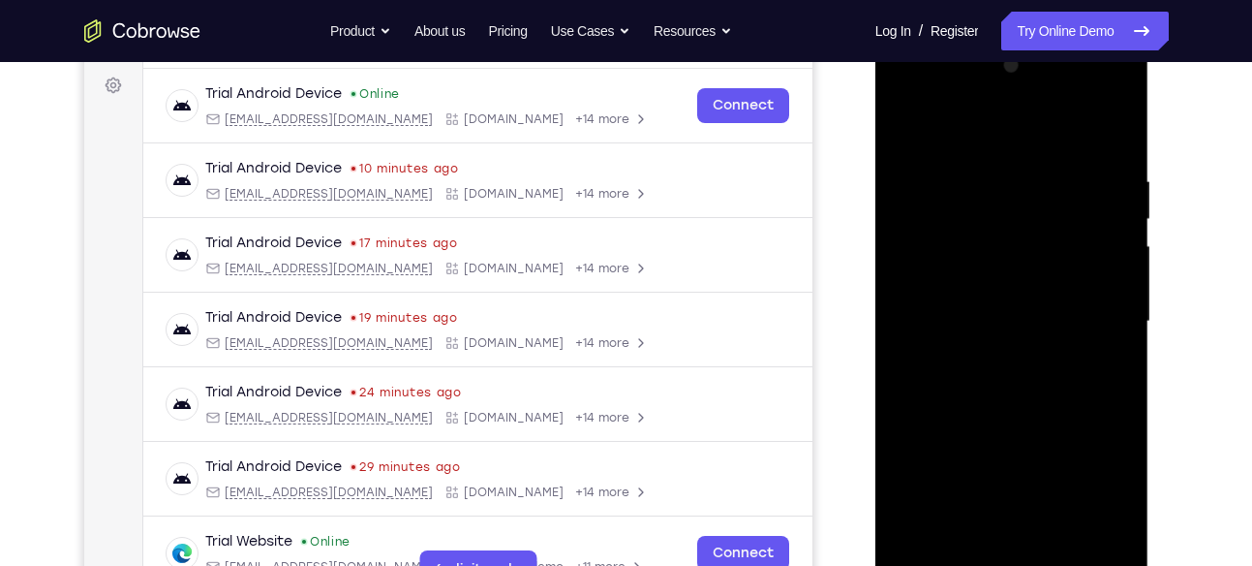
click at [1123, 212] on div at bounding box center [1012, 321] width 244 height 542
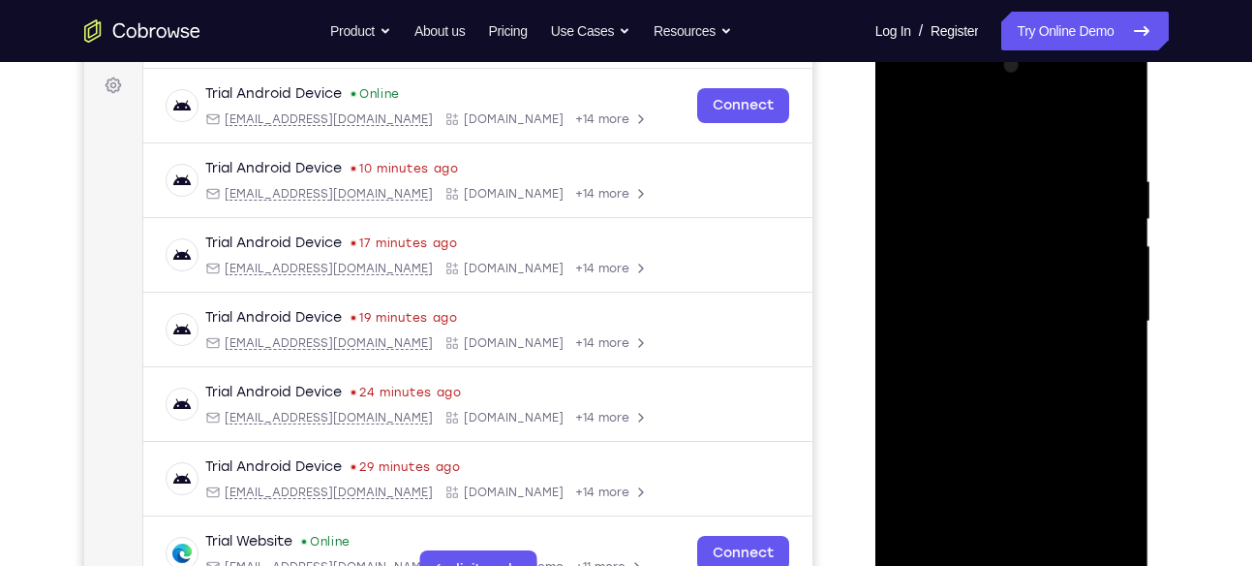
click at [907, 115] on div at bounding box center [1012, 321] width 244 height 542
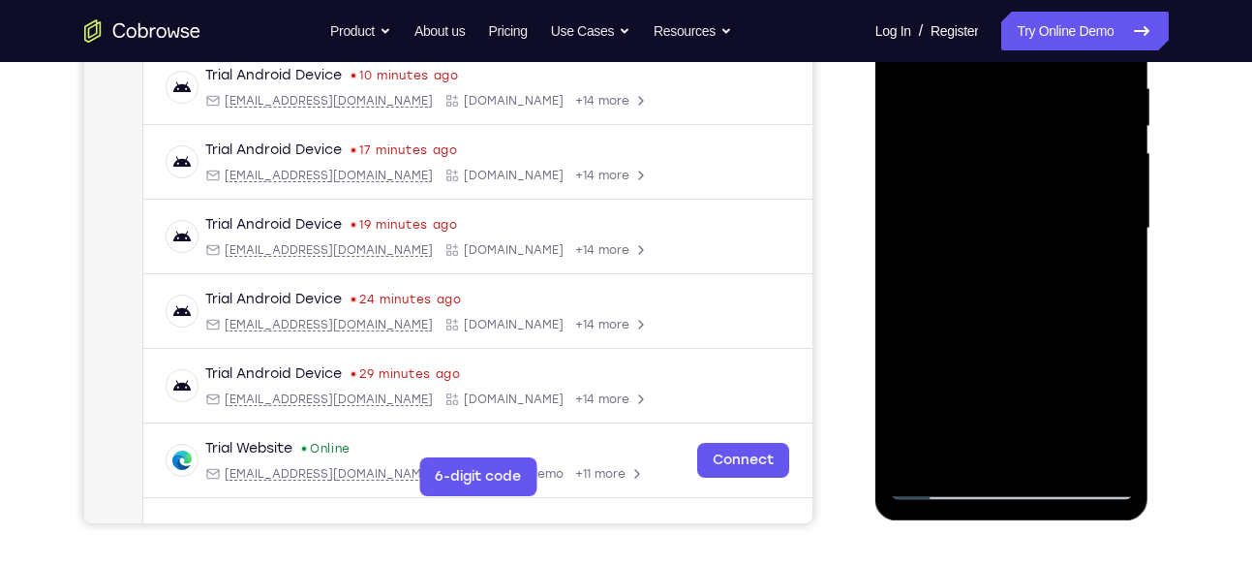
scroll to position [379, 0]
click at [1123, 311] on div at bounding box center [1012, 227] width 244 height 542
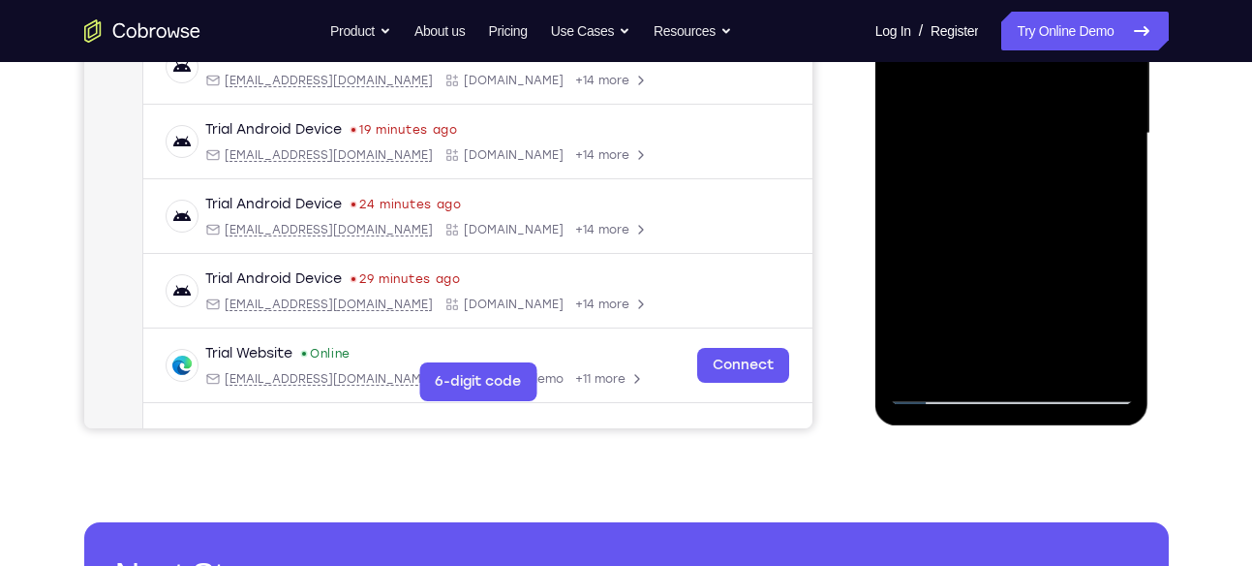
scroll to position [471, 0]
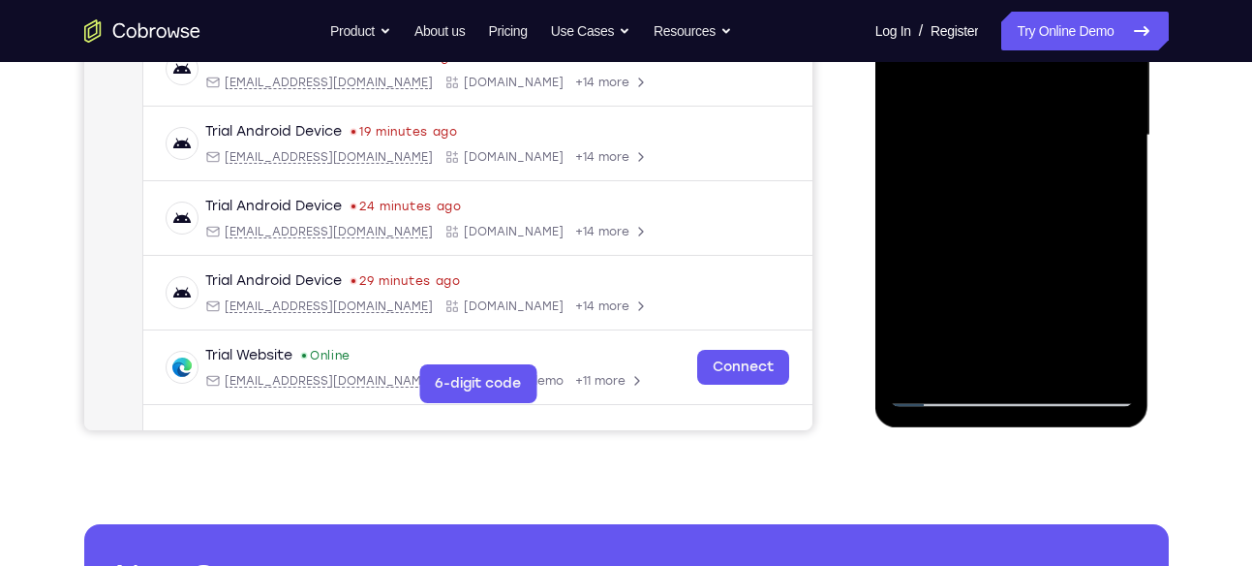
click at [1068, 364] on div at bounding box center [1012, 135] width 244 height 542
click at [1025, 111] on div at bounding box center [1012, 135] width 244 height 542
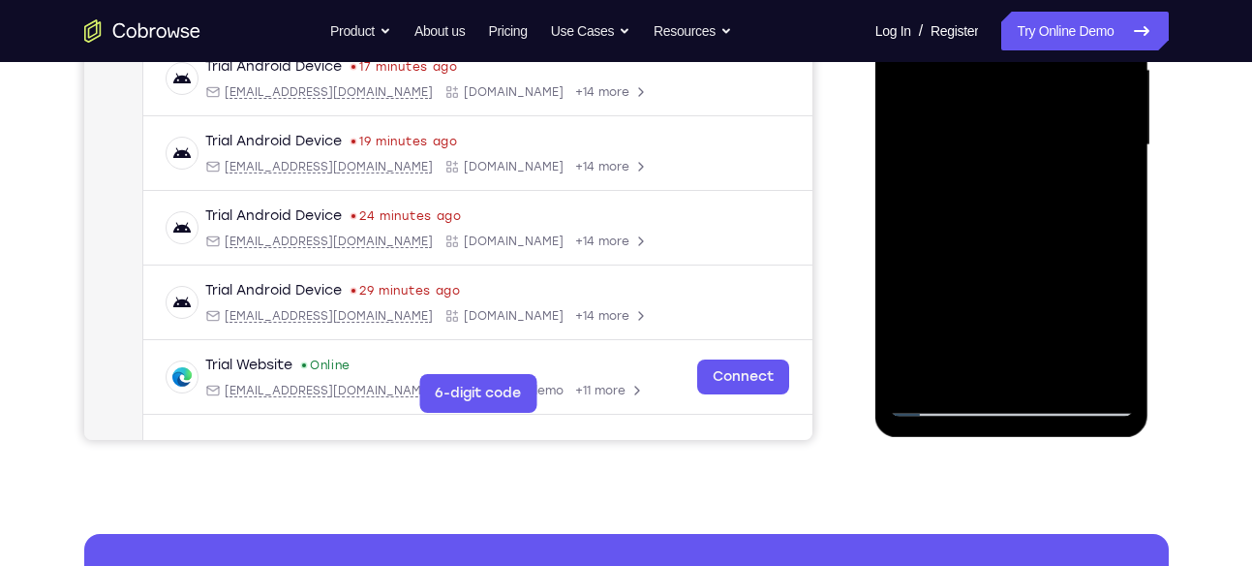
scroll to position [462, 0]
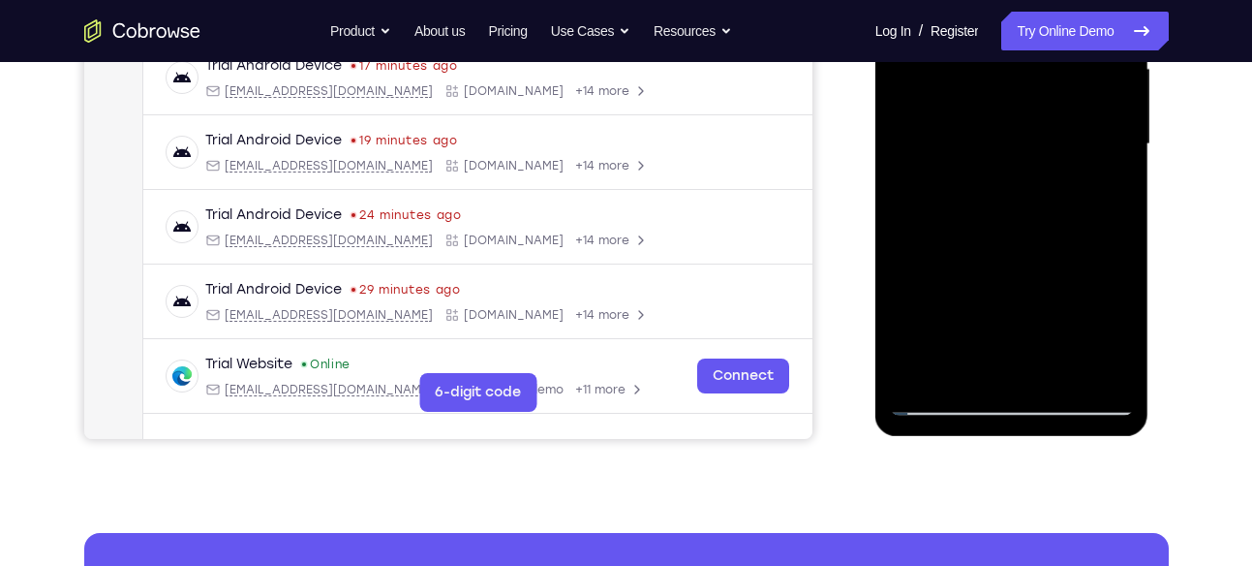
click at [1107, 183] on div at bounding box center [1012, 144] width 244 height 542
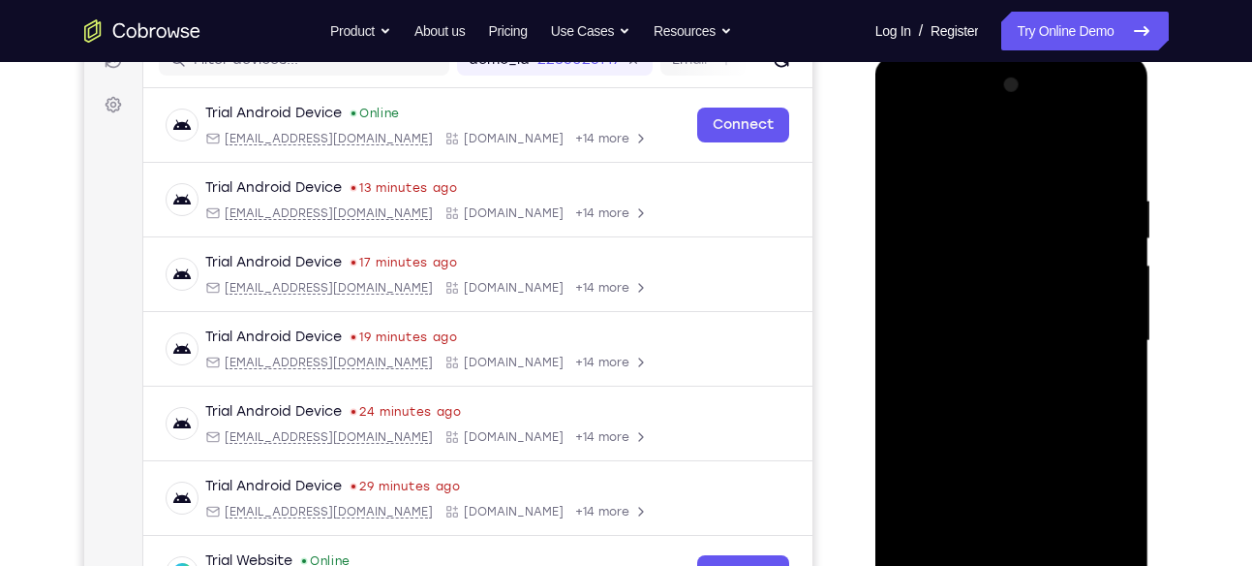
scroll to position [254, 0]
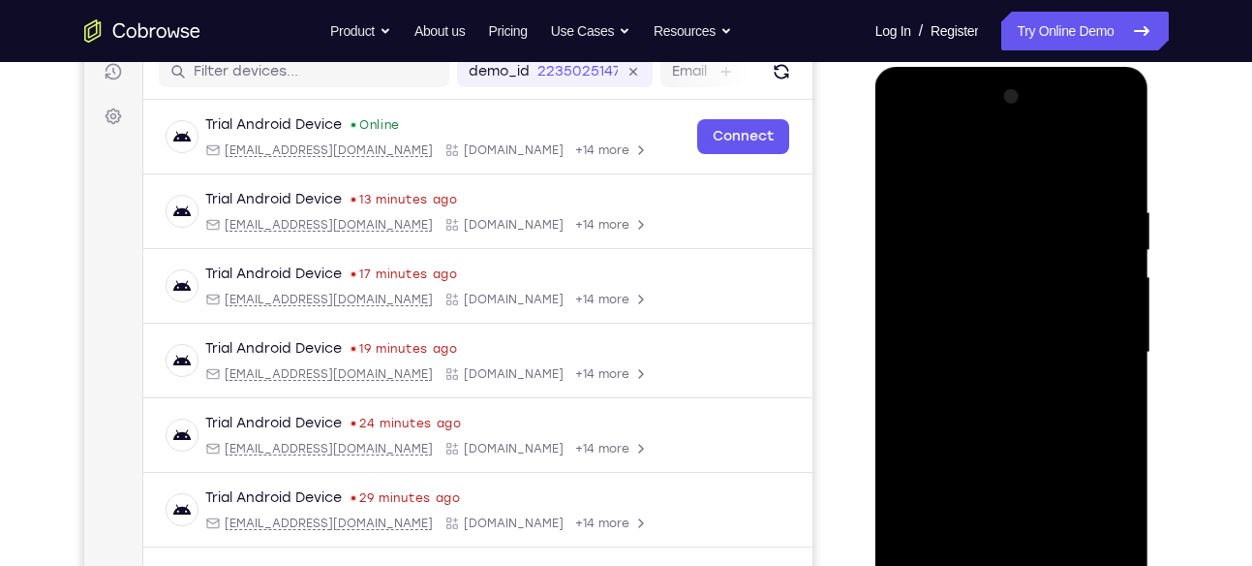
click at [908, 158] on div at bounding box center [1012, 352] width 244 height 542
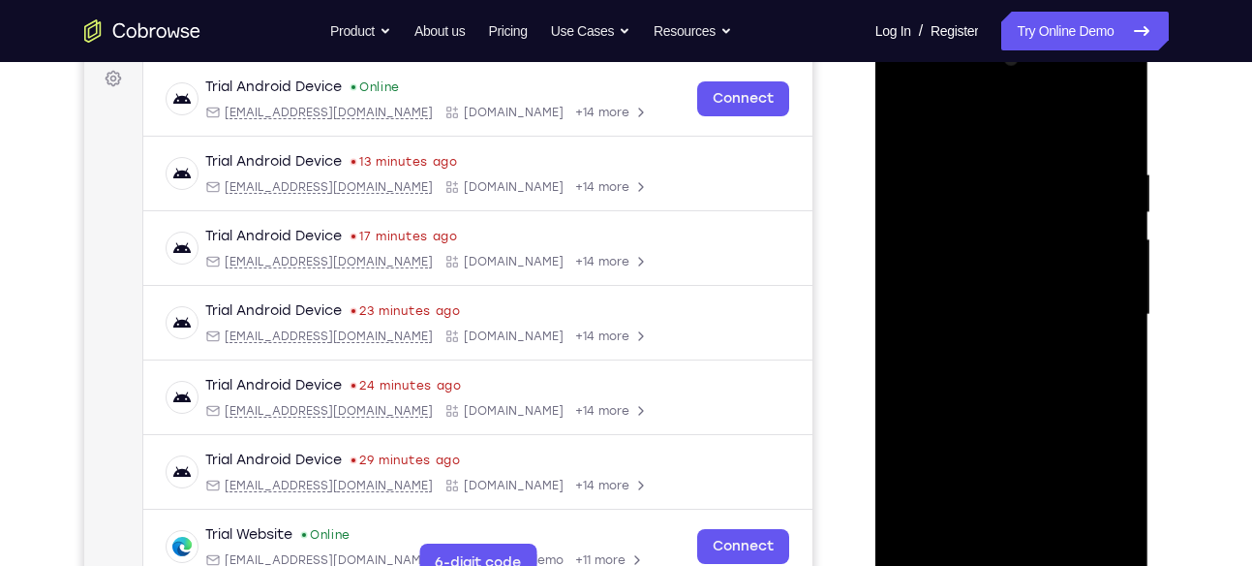
scroll to position [291, 0]
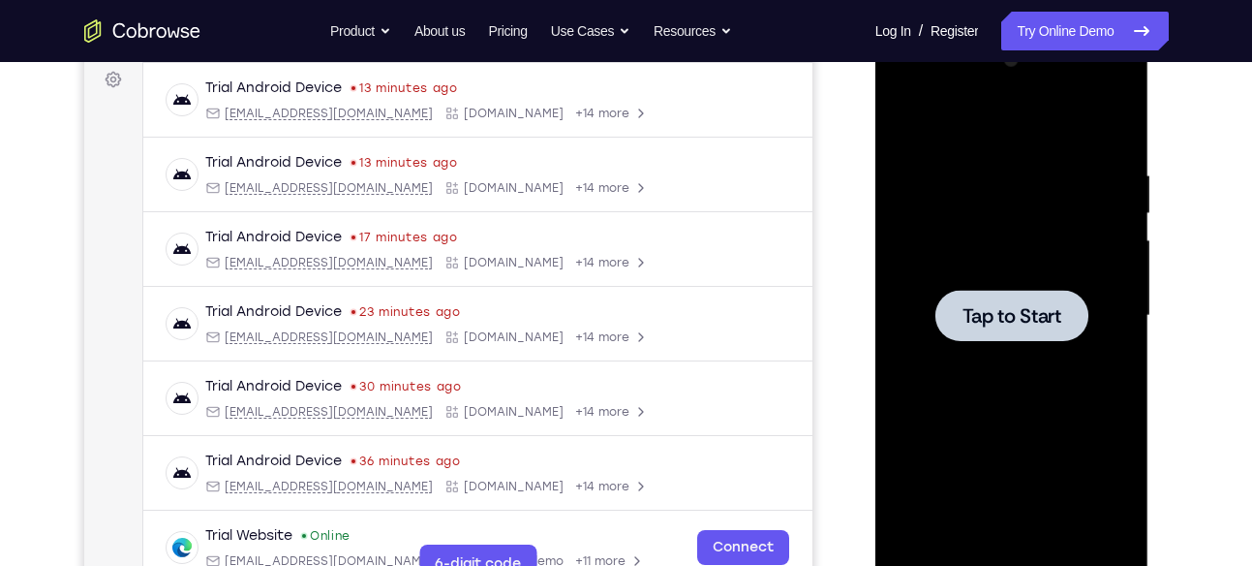
click at [982, 323] on span "Tap to Start" at bounding box center [1012, 315] width 99 height 19
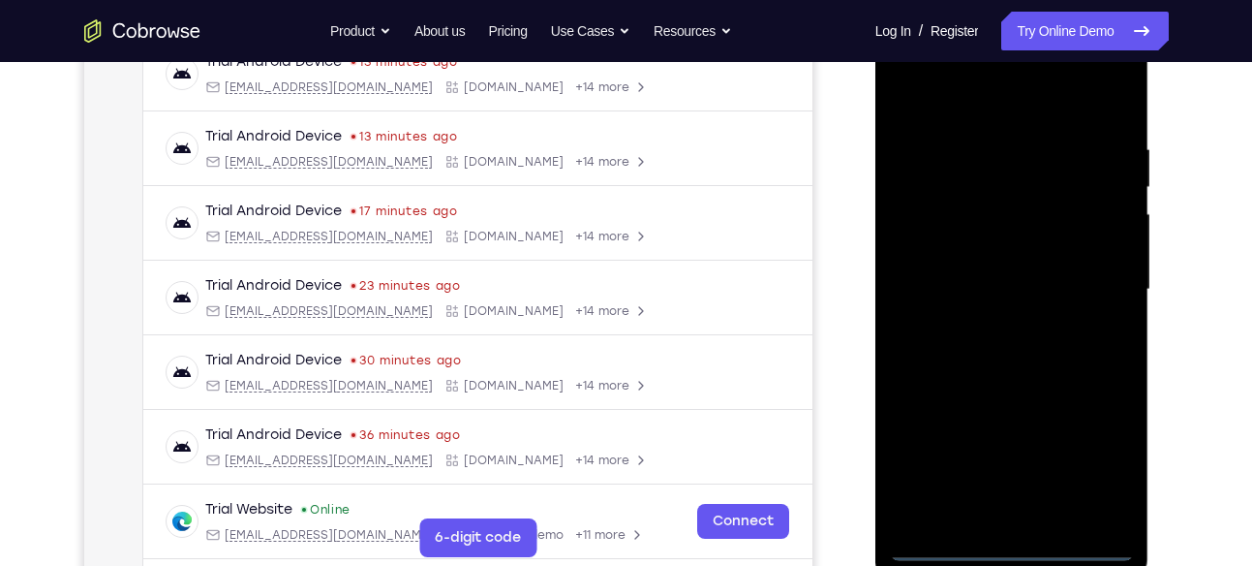
scroll to position [383, 0]
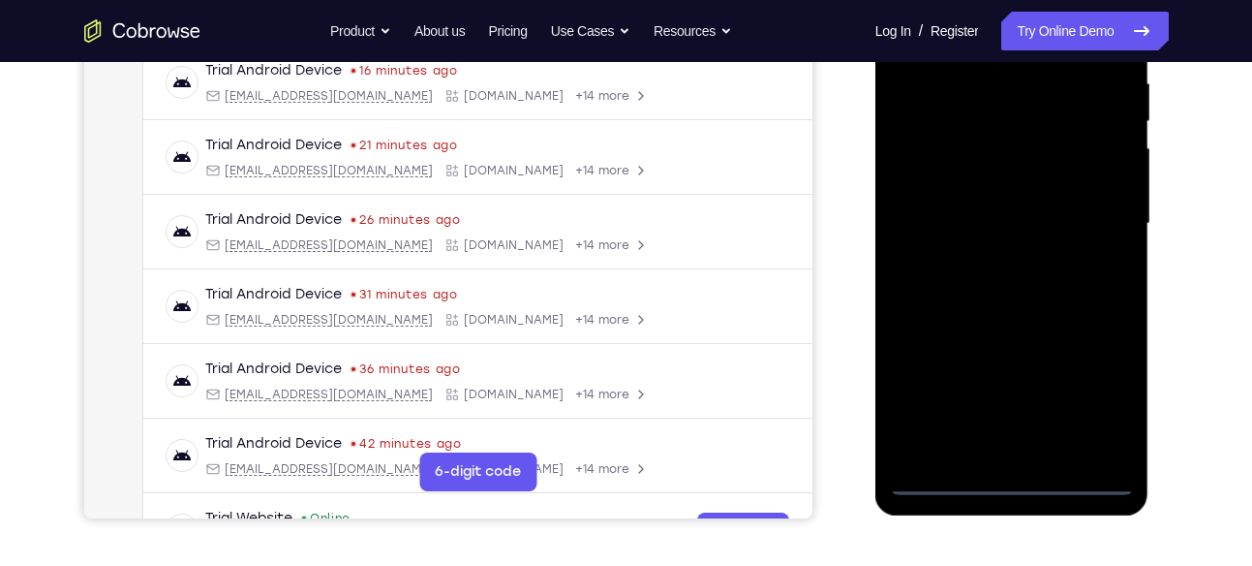
click at [1020, 473] on div at bounding box center [1012, 224] width 244 height 542
click at [1012, 475] on div at bounding box center [1012, 224] width 244 height 542
click at [1105, 402] on div at bounding box center [1012, 224] width 244 height 542
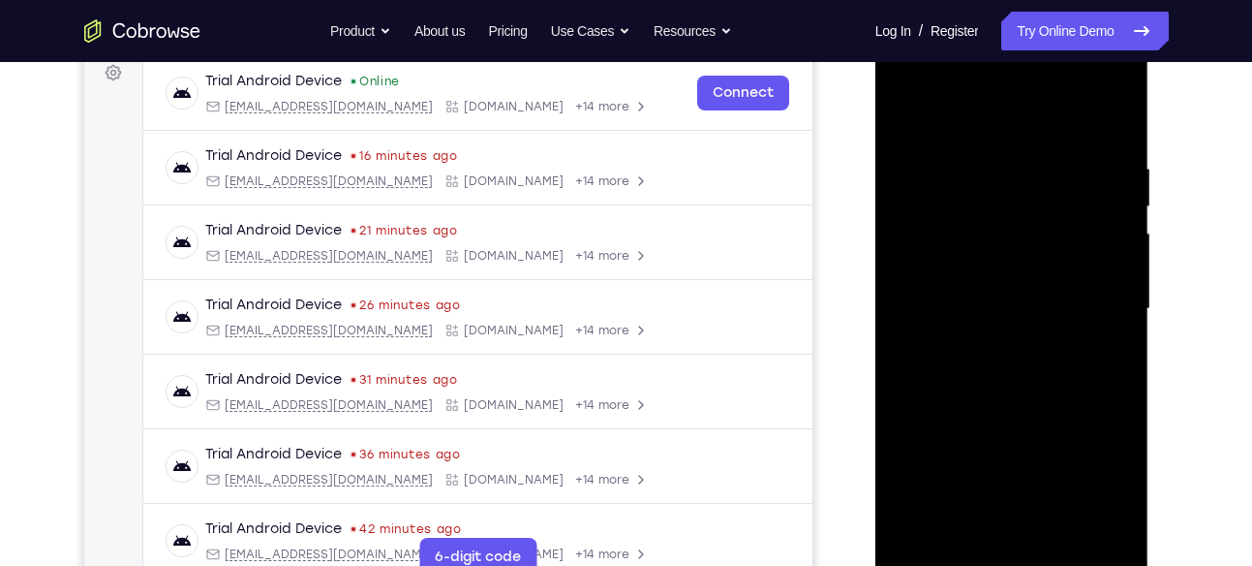
scroll to position [298, 0]
click at [966, 119] on div at bounding box center [1012, 308] width 244 height 542
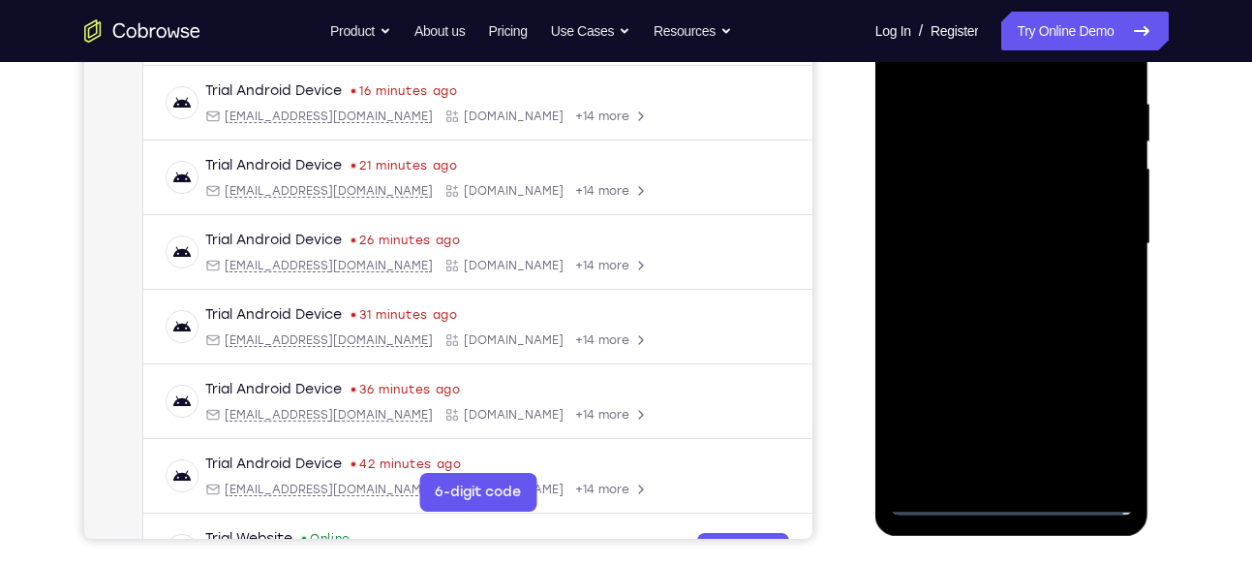
click at [1086, 241] on div at bounding box center [1012, 244] width 244 height 542
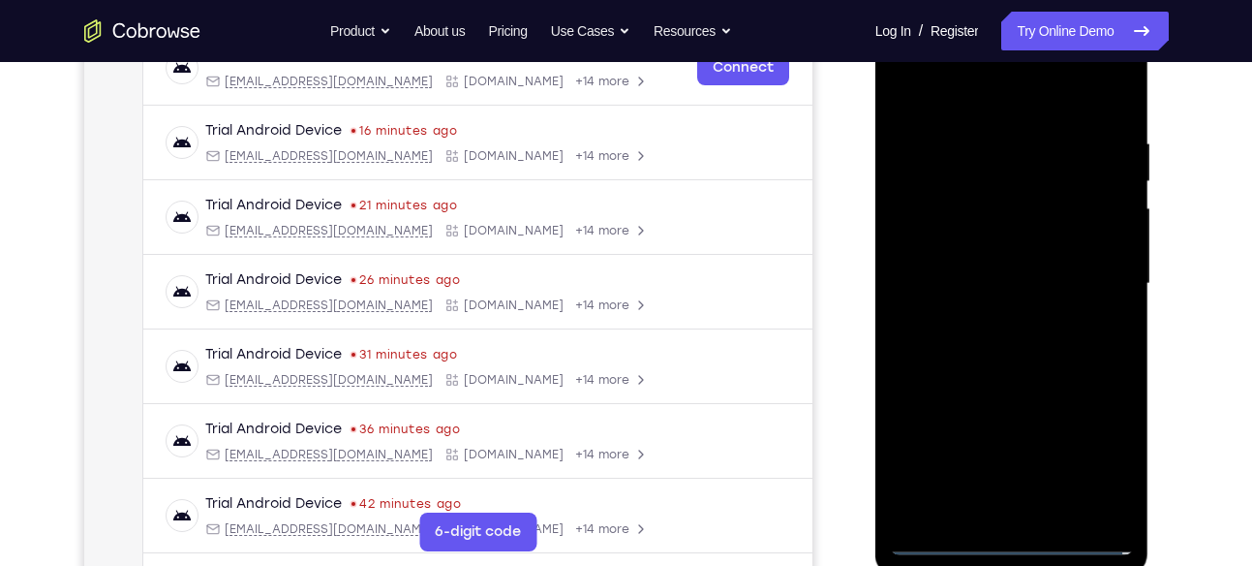
scroll to position [313, 0]
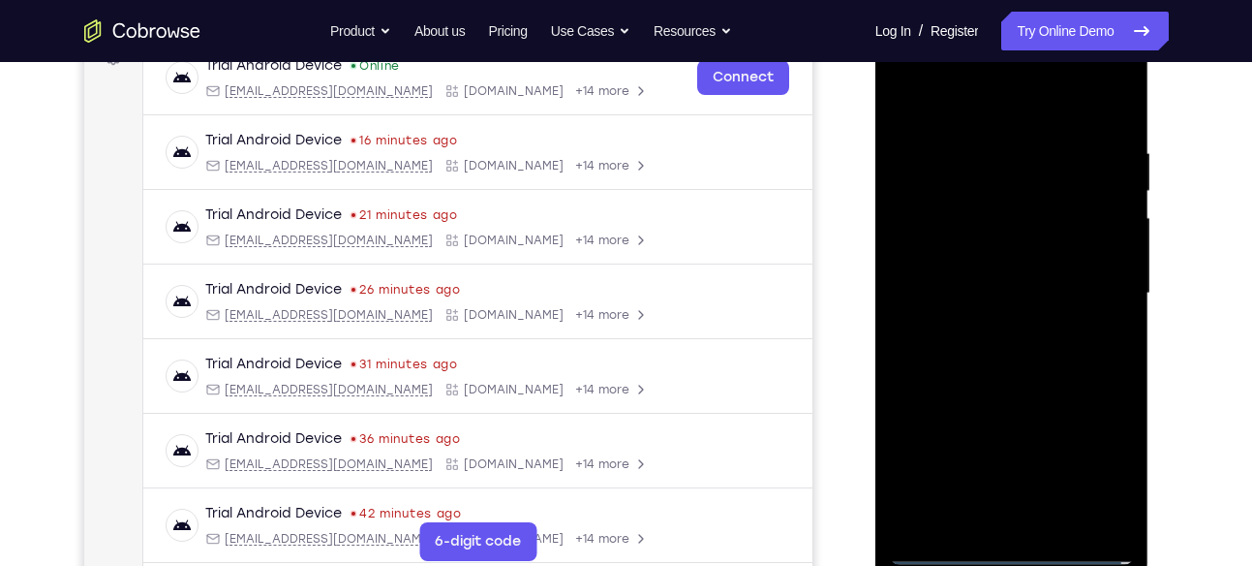
click at [993, 326] on div at bounding box center [1012, 293] width 244 height 542
click at [942, 269] on div at bounding box center [1012, 293] width 244 height 542
click at [982, 239] on div at bounding box center [1012, 293] width 244 height 542
click at [946, 253] on div at bounding box center [1012, 293] width 244 height 542
click at [997, 288] on div at bounding box center [1012, 293] width 244 height 542
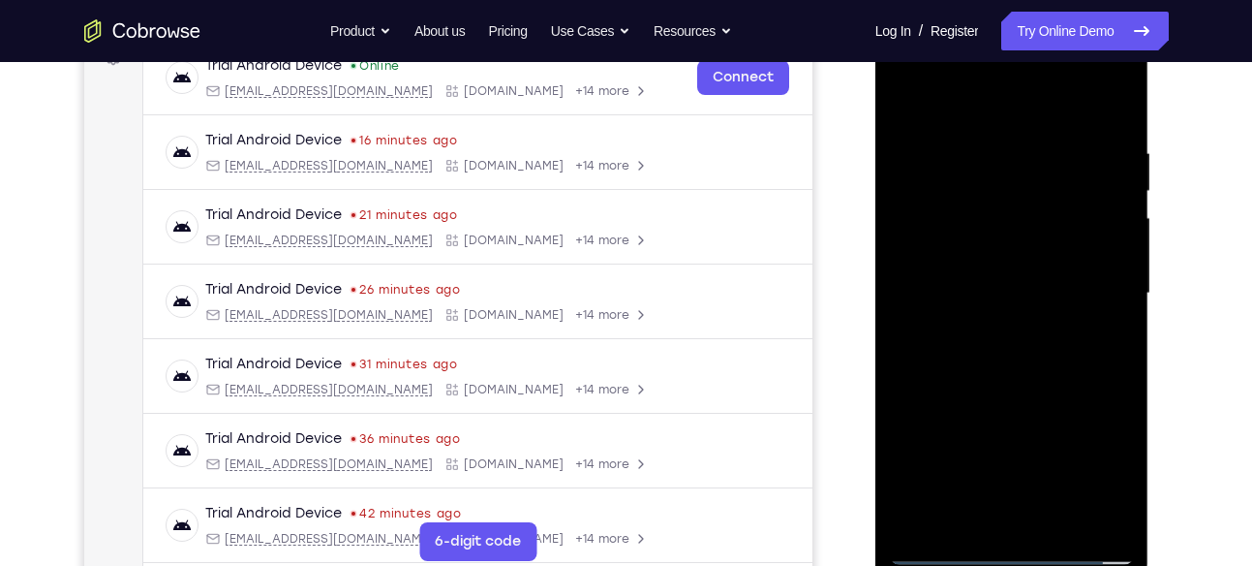
click at [1020, 347] on div at bounding box center [1012, 293] width 244 height 542
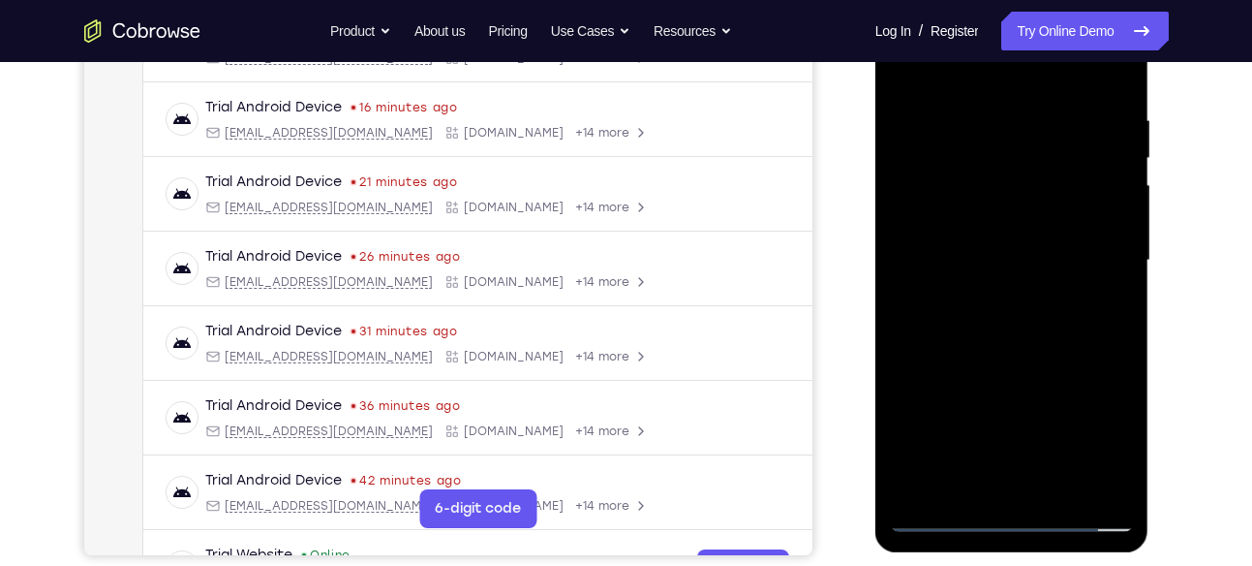
scroll to position [347, 0]
click at [1000, 348] on div at bounding box center [1012, 259] width 244 height 542
click at [1059, 486] on div at bounding box center [1012, 259] width 244 height 542
click at [998, 359] on div at bounding box center [1012, 259] width 244 height 542
click at [1004, 270] on div at bounding box center [1012, 259] width 244 height 542
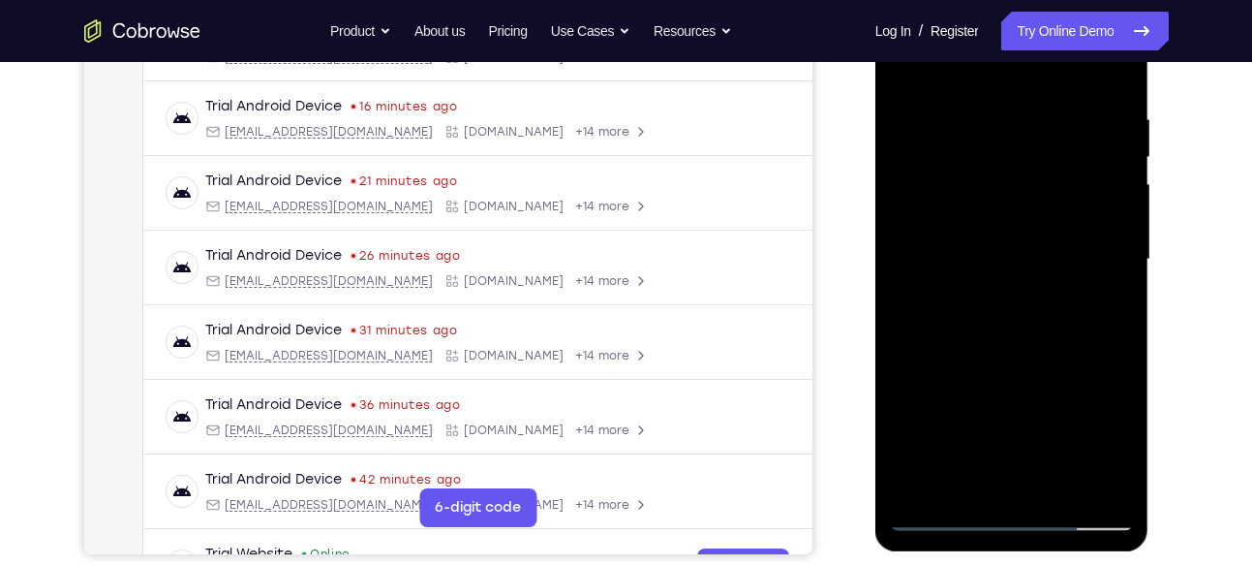
click at [955, 446] on div at bounding box center [1012, 259] width 244 height 542
click at [902, 77] on div at bounding box center [1012, 259] width 244 height 542
click at [996, 266] on div at bounding box center [1012, 259] width 244 height 542
click at [967, 475] on div at bounding box center [1012, 259] width 244 height 542
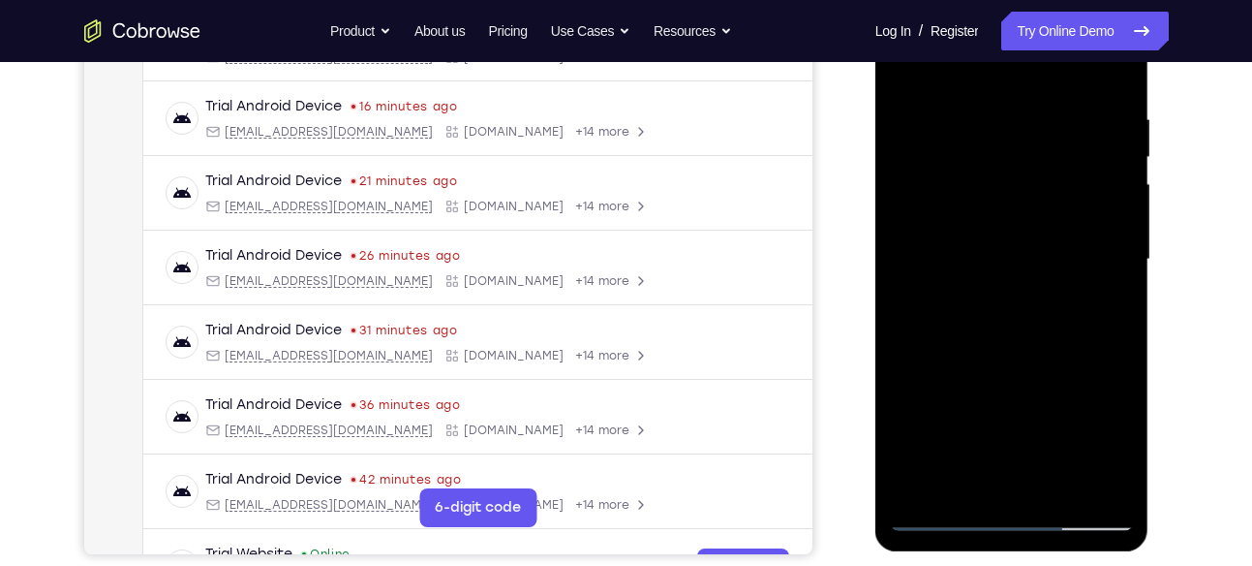
click at [1103, 308] on div at bounding box center [1012, 259] width 244 height 542
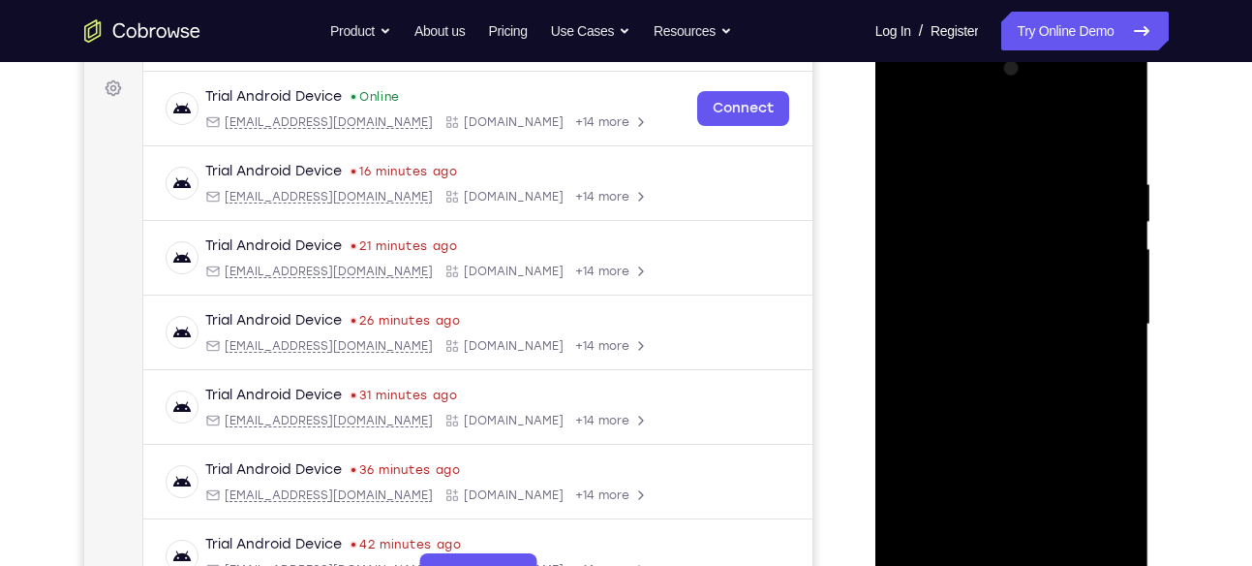
click at [905, 128] on div at bounding box center [1012, 324] width 244 height 542
click at [905, 126] on div at bounding box center [1012, 324] width 244 height 542
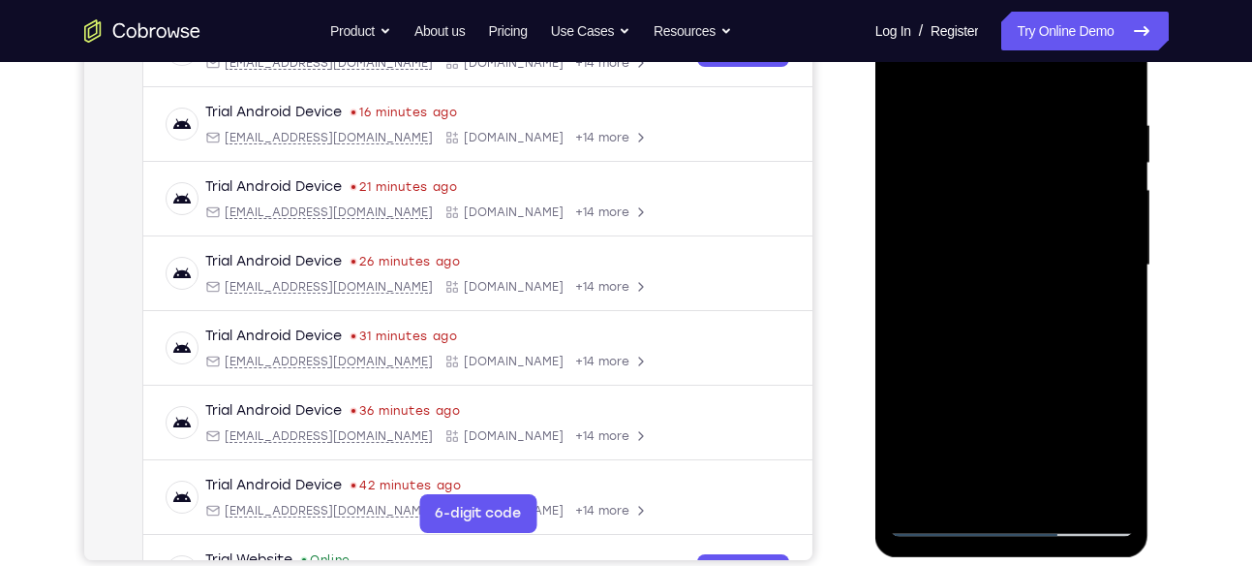
scroll to position [342, 0]
click at [1101, 492] on div at bounding box center [1012, 264] width 244 height 542
click at [1072, 134] on div at bounding box center [1012, 264] width 244 height 542
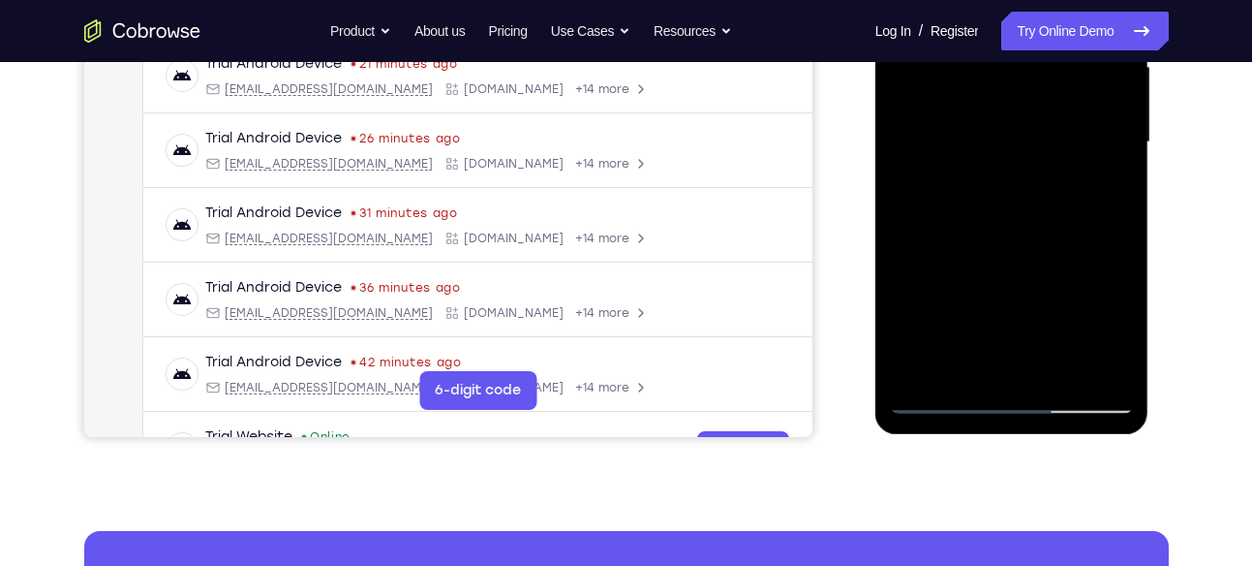
scroll to position [463, 0]
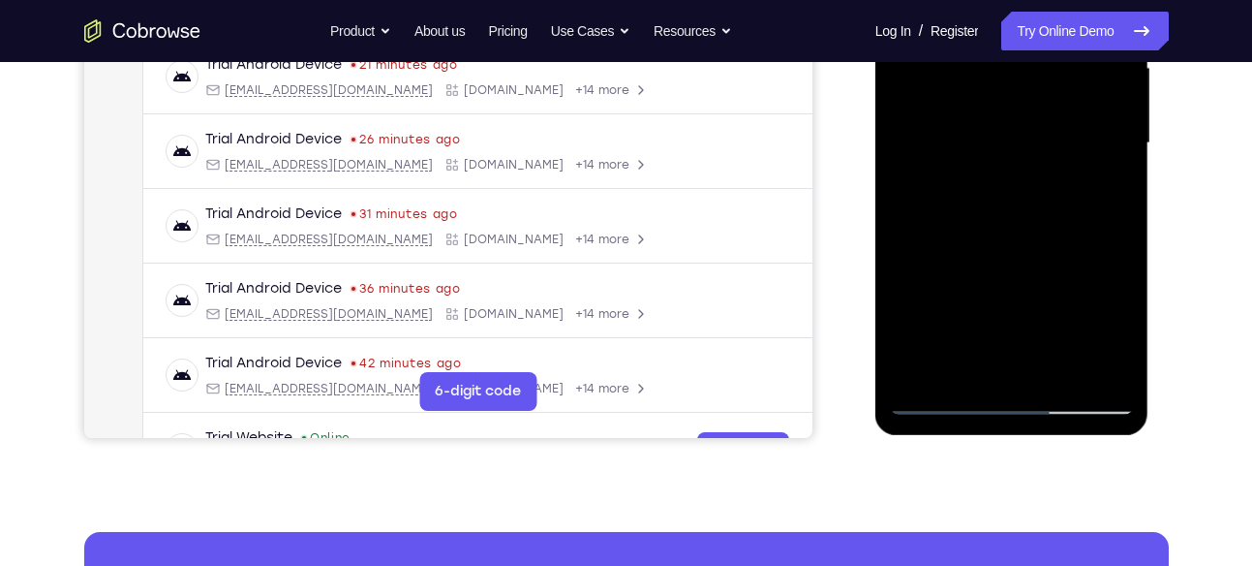
click at [1061, 372] on div at bounding box center [1012, 143] width 244 height 542
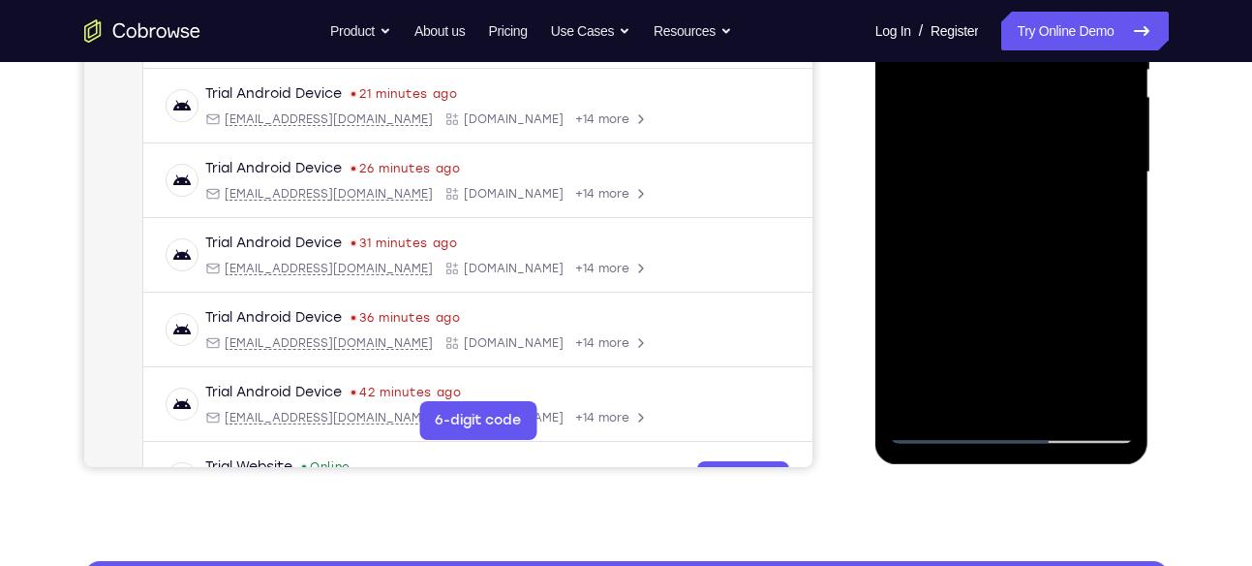
scroll to position [429, 0]
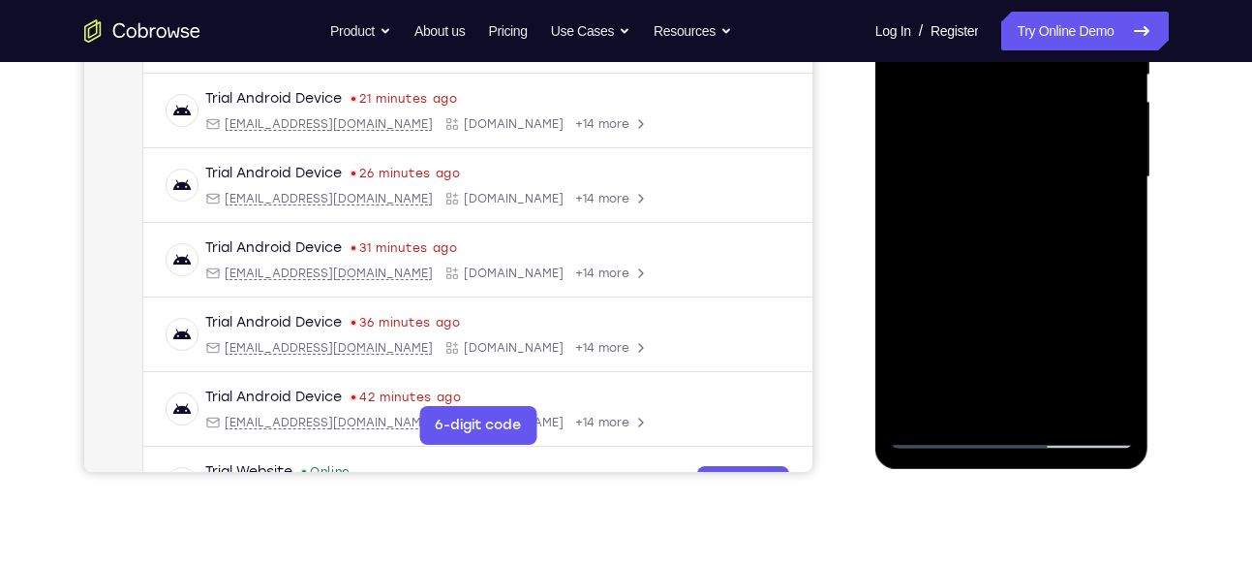
click at [935, 427] on div at bounding box center [1012, 177] width 244 height 542
click at [1104, 404] on div at bounding box center [1012, 177] width 244 height 542
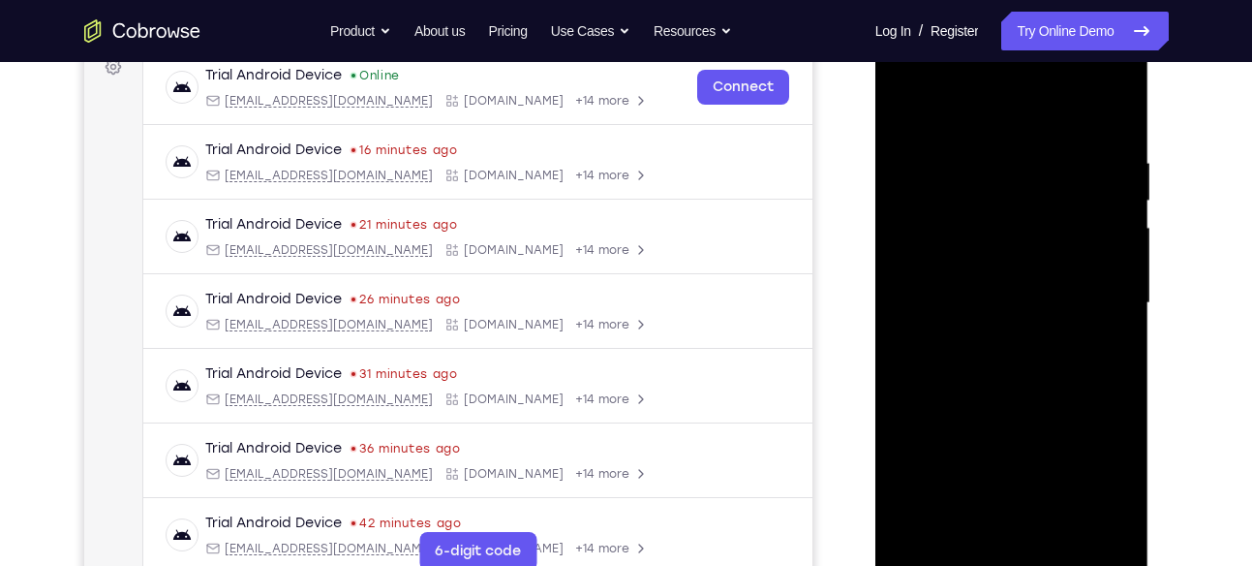
scroll to position [302, 0]
click at [1064, 178] on div at bounding box center [1012, 304] width 244 height 542
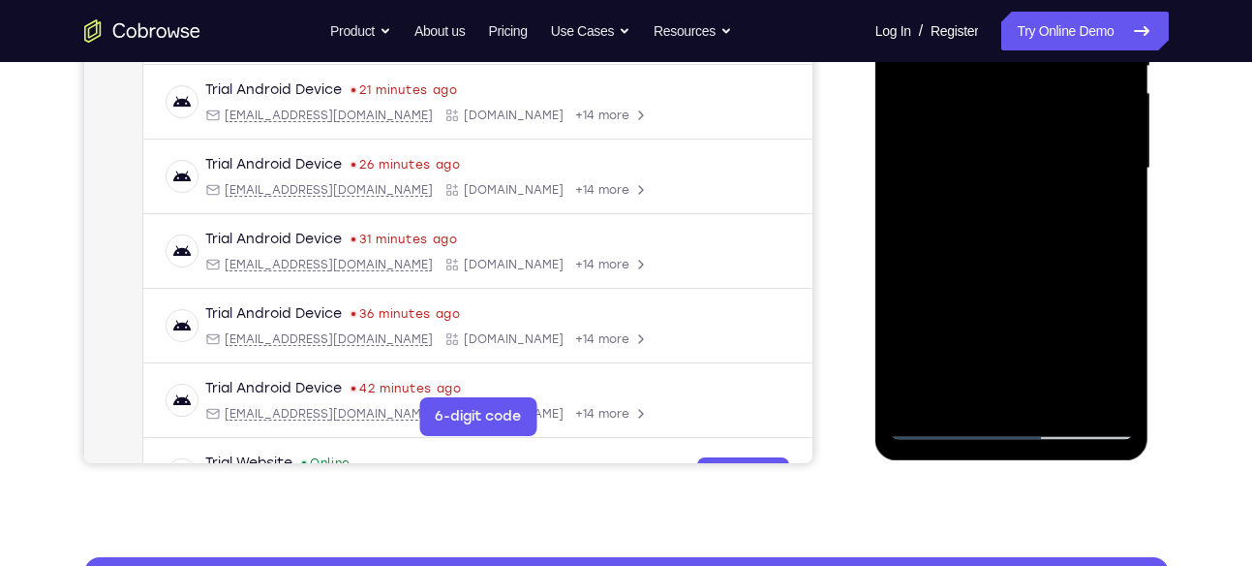
scroll to position [440, 0]
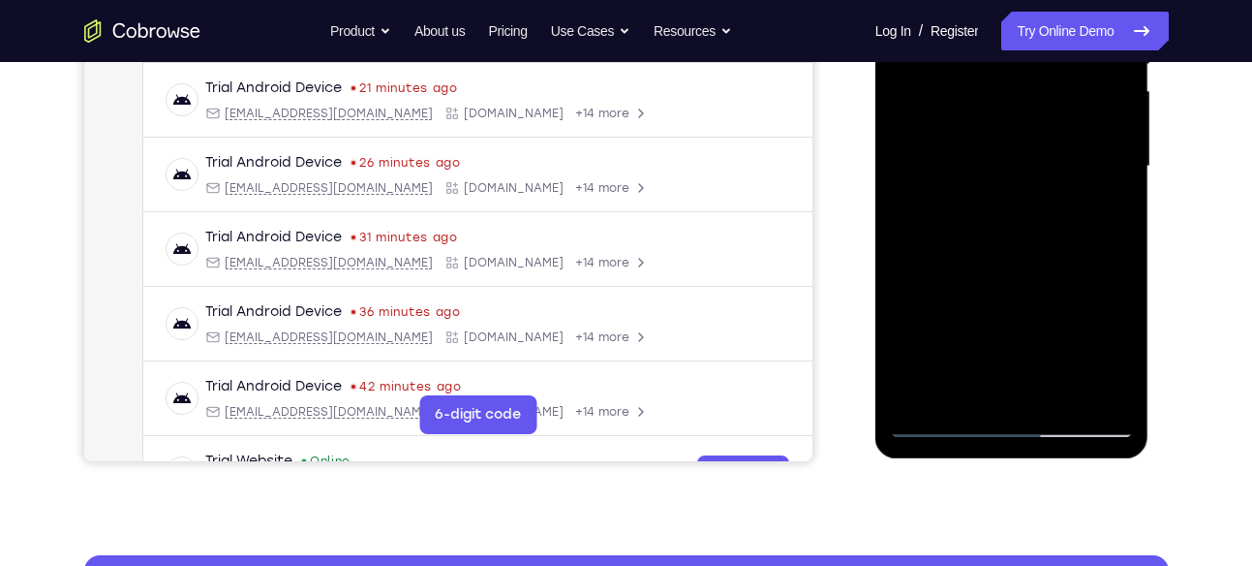
drag, startPoint x: 1035, startPoint y: 277, endPoint x: 1029, endPoint y: 154, distance: 123.1
click at [1029, 154] on div at bounding box center [1012, 166] width 244 height 542
drag, startPoint x: 1019, startPoint y: 309, endPoint x: 1017, endPoint y: 254, distance: 55.2
click at [1017, 254] on div at bounding box center [1012, 166] width 244 height 542
drag, startPoint x: 1024, startPoint y: 350, endPoint x: 1020, endPoint y: 256, distance: 94.0
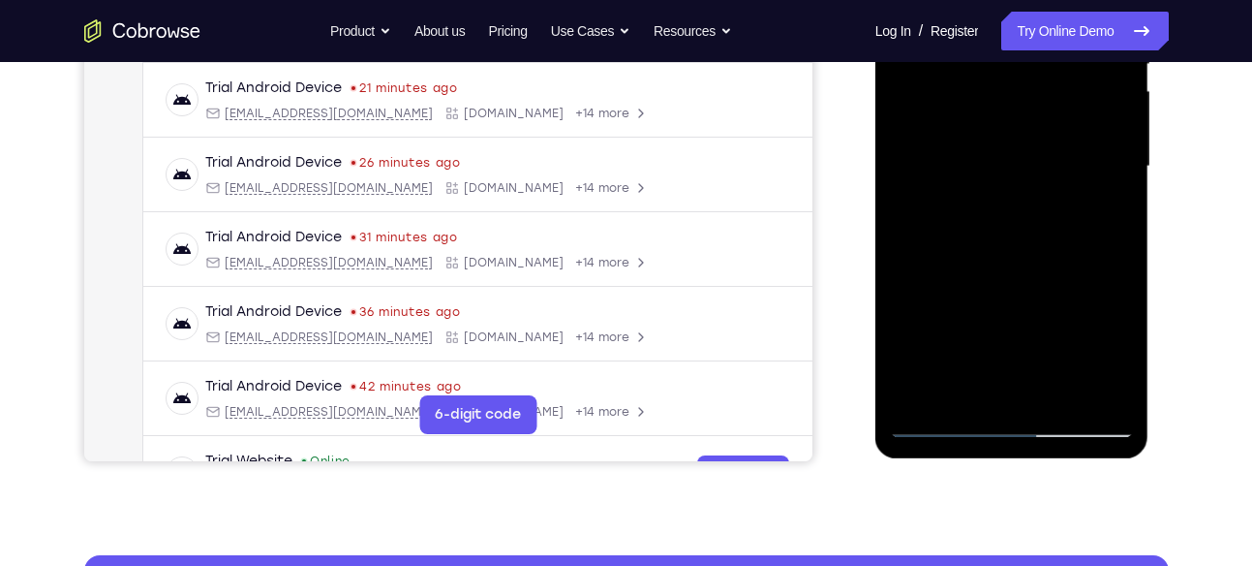
click at [1020, 256] on div at bounding box center [1012, 166] width 244 height 542
drag, startPoint x: 1075, startPoint y: 282, endPoint x: 1073, endPoint y: 140, distance: 141.4
click at [1073, 140] on div at bounding box center [1012, 166] width 244 height 542
click at [1072, 133] on div at bounding box center [1012, 166] width 244 height 542
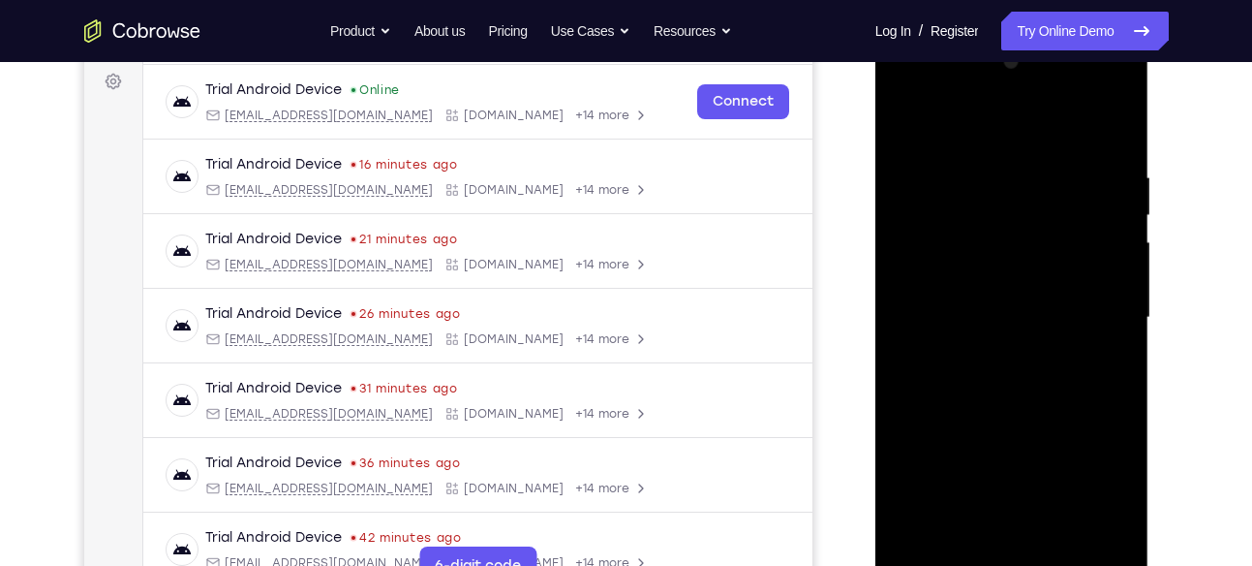
scroll to position [288, 0]
